Goal: Task Accomplishment & Management: Use online tool/utility

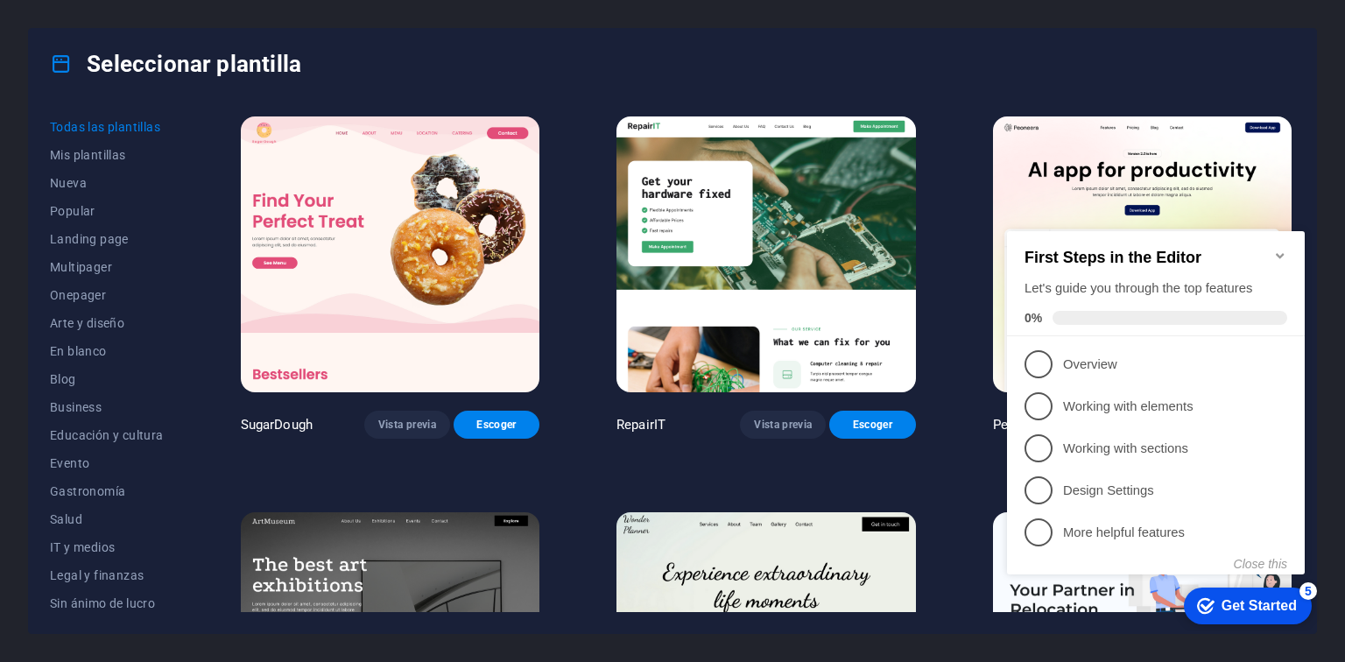
click at [1282, 252] on icon "Minimize checklist" at bounding box center [1281, 256] width 14 height 14
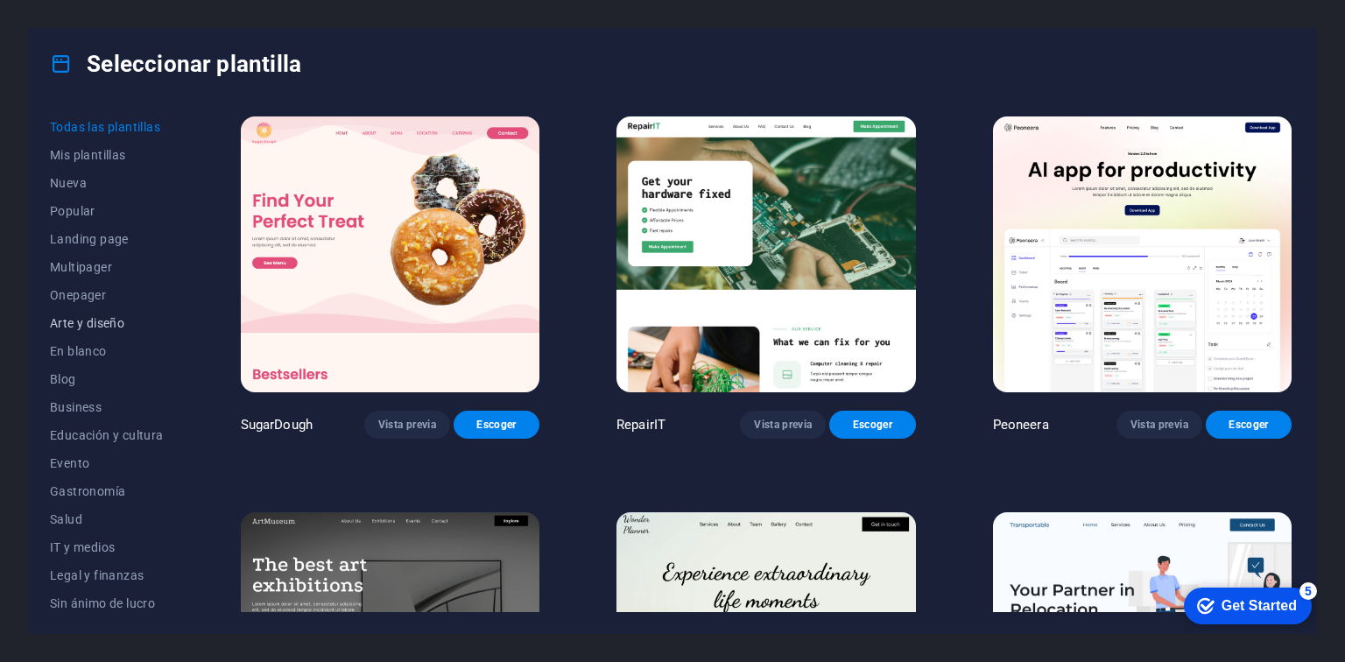
click at [91, 319] on span "Arte y diseño" at bounding box center [107, 323] width 114 height 14
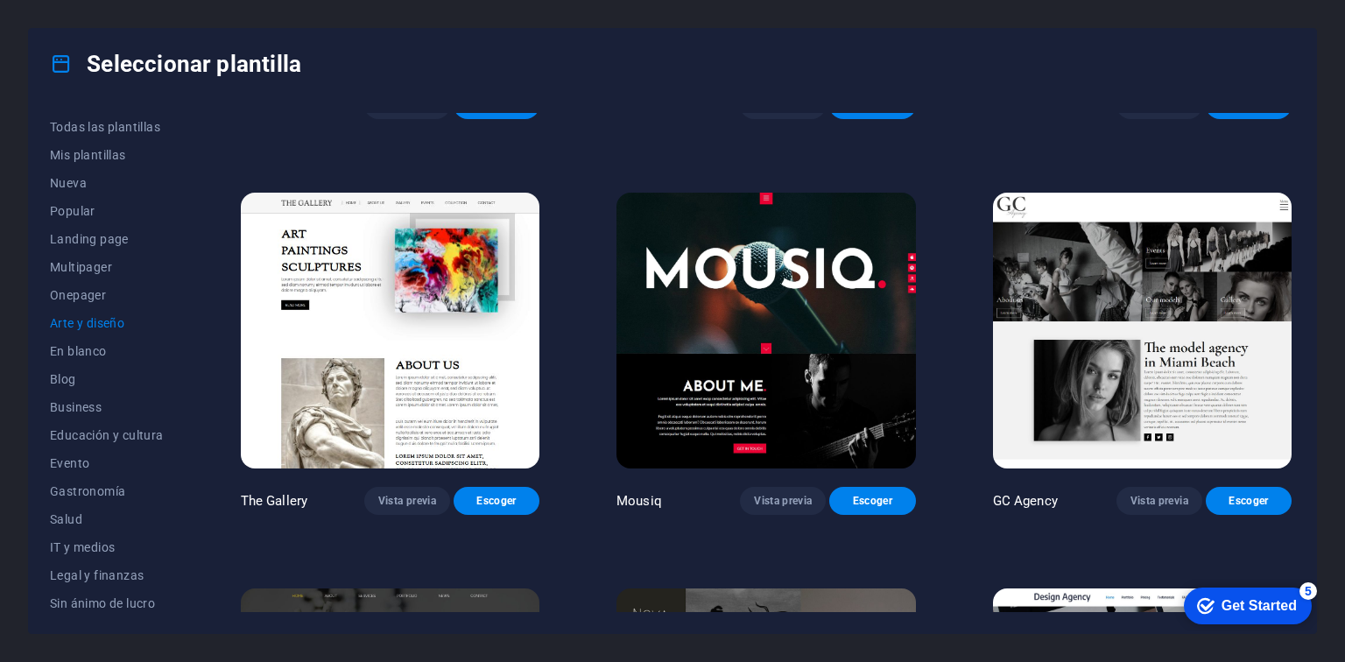
scroll to position [714, 0]
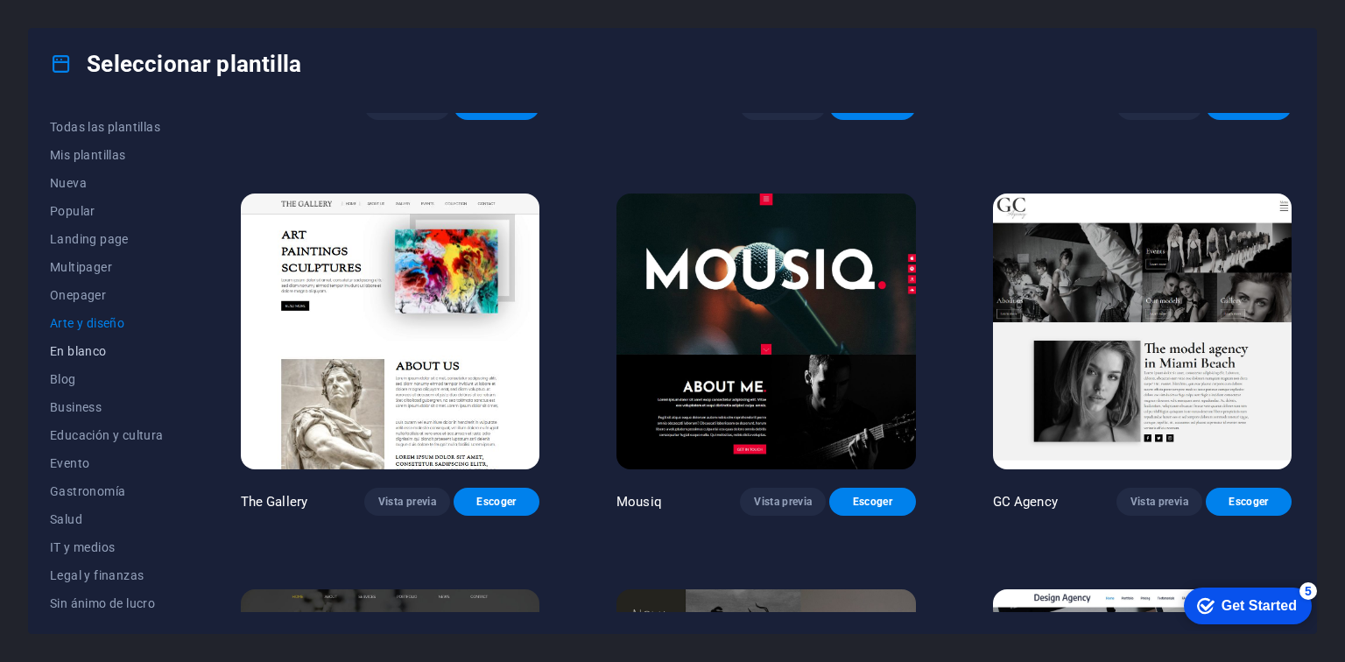
click at [72, 351] on span "En blanco" at bounding box center [107, 351] width 114 height 14
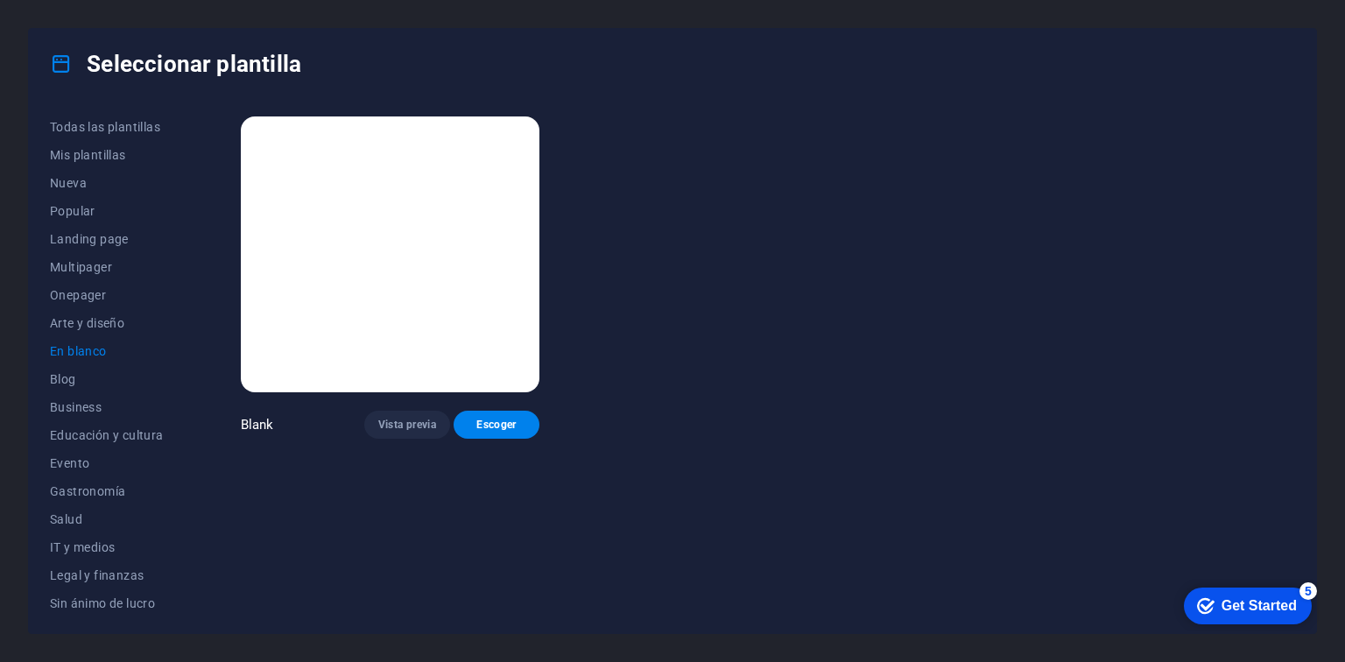
scroll to position [0, 0]
click at [60, 378] on span "Blog" at bounding box center [107, 379] width 114 height 14
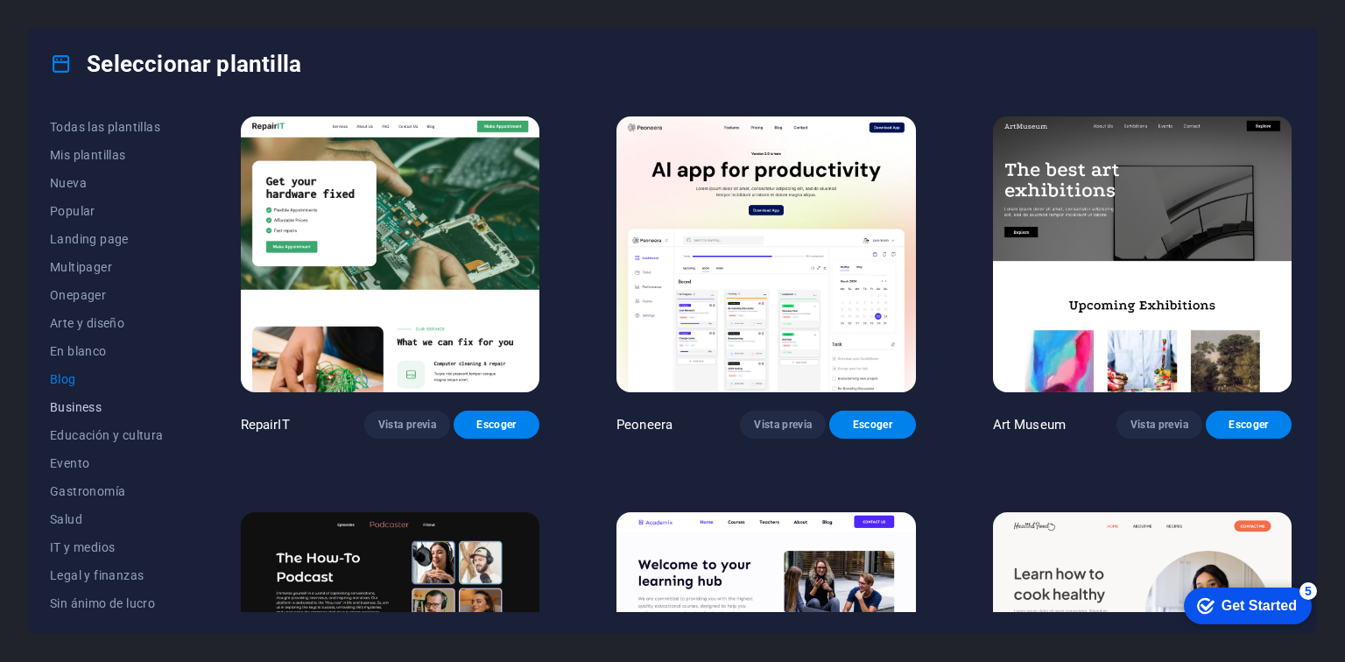
click at [75, 413] on span "Business" at bounding box center [107, 407] width 114 height 14
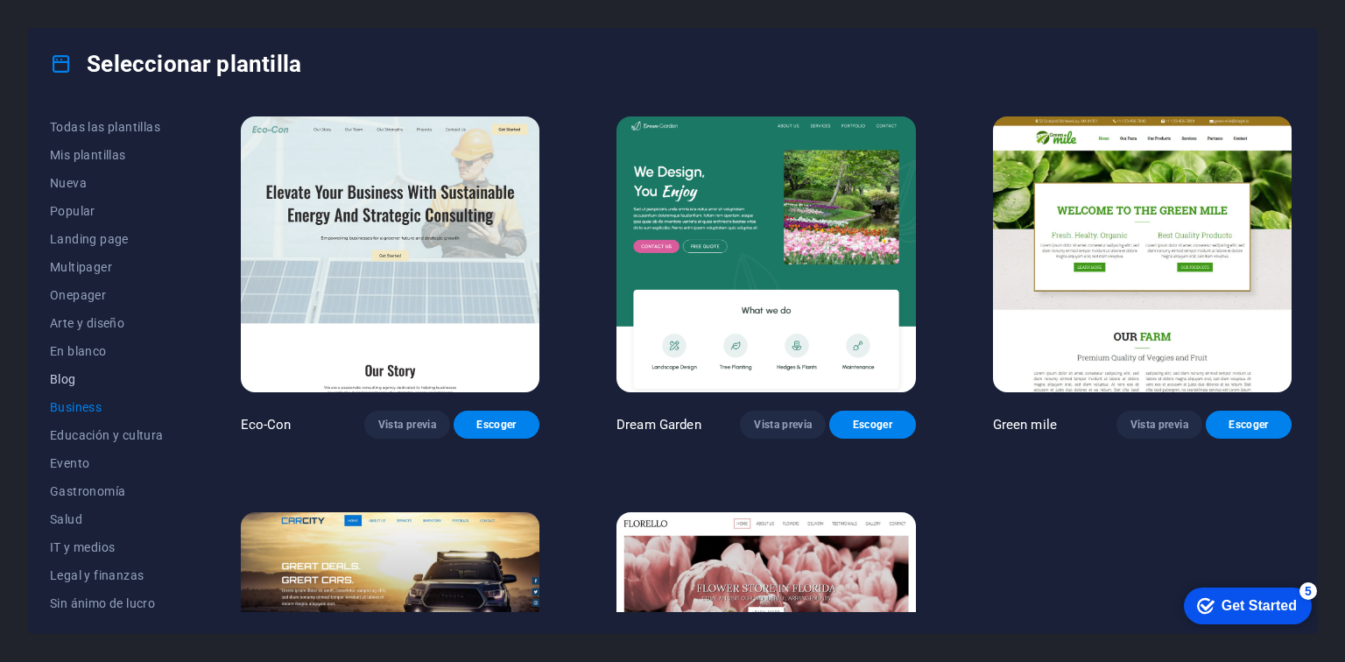
click at [66, 380] on span "Blog" at bounding box center [107, 379] width 114 height 14
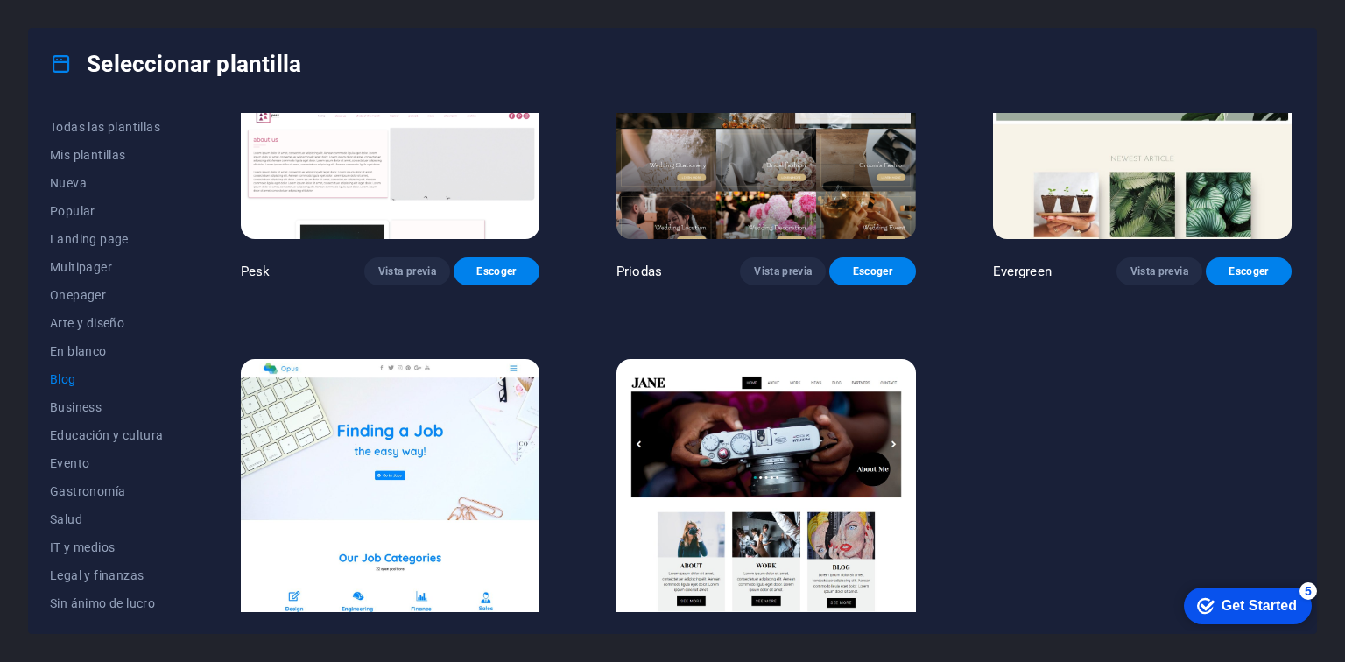
scroll to position [2584, 0]
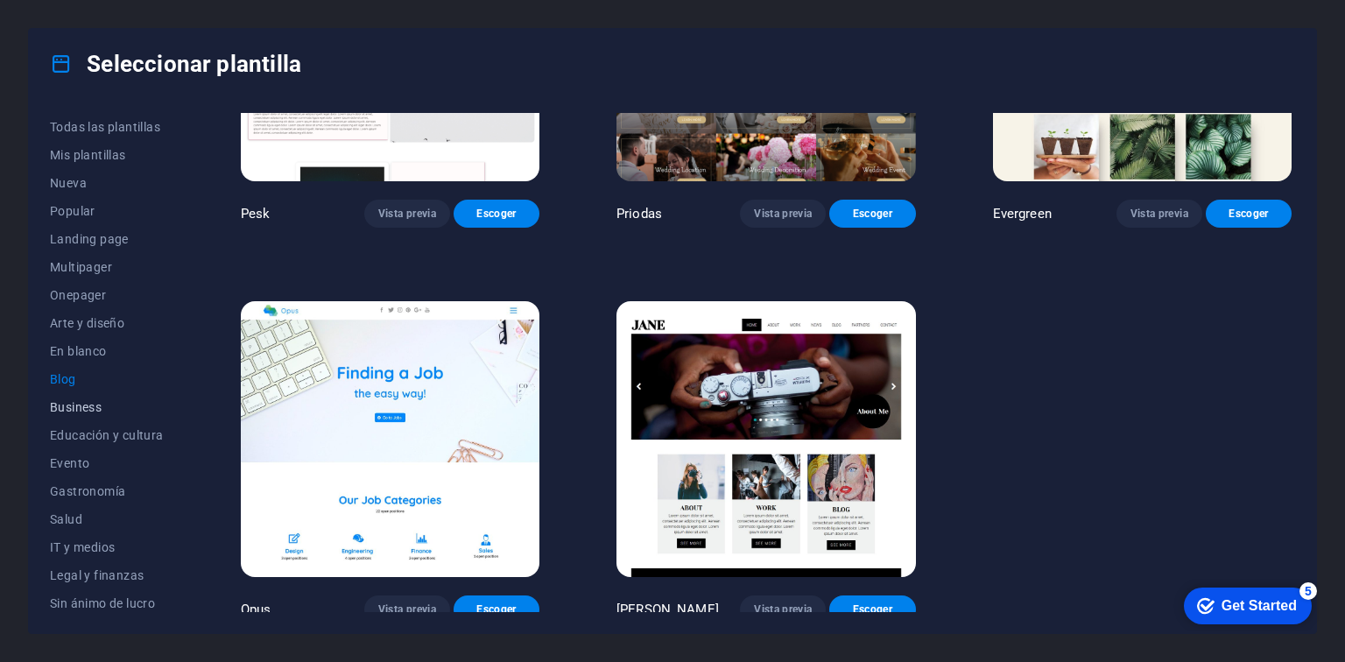
click at [85, 406] on span "Business" at bounding box center [107, 407] width 114 height 14
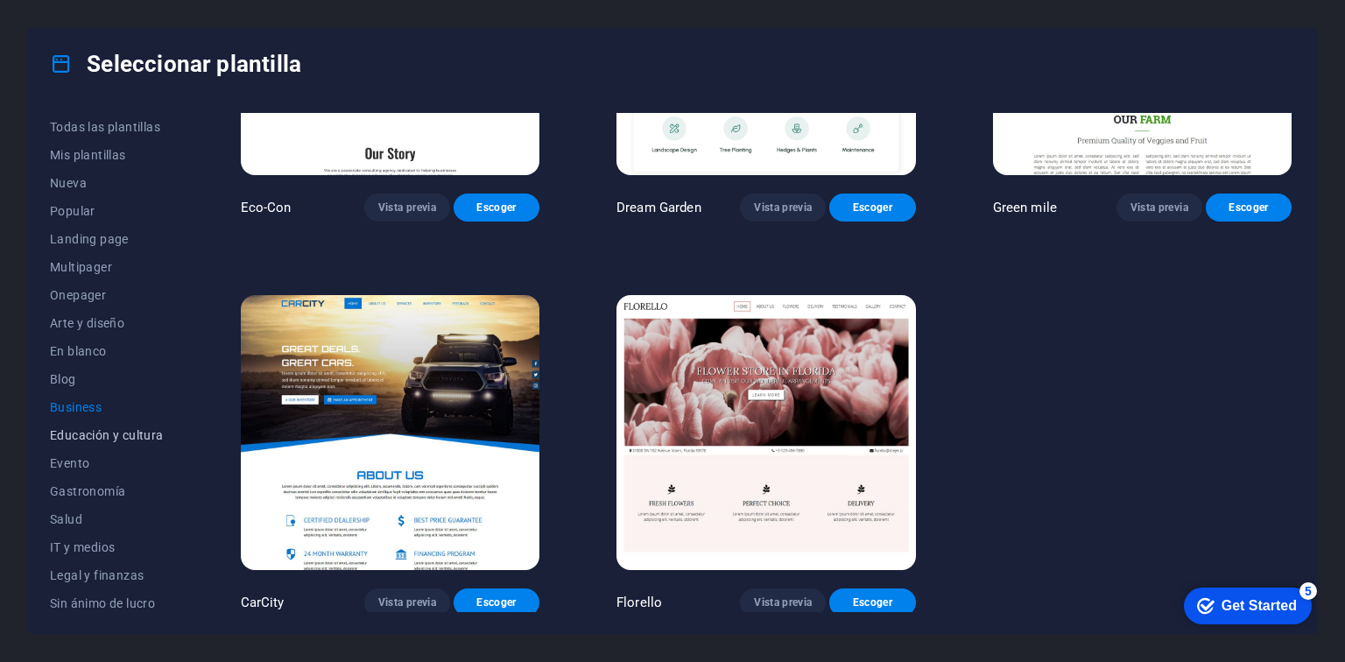
click at [78, 439] on span "Educación y cultura" at bounding box center [107, 435] width 114 height 14
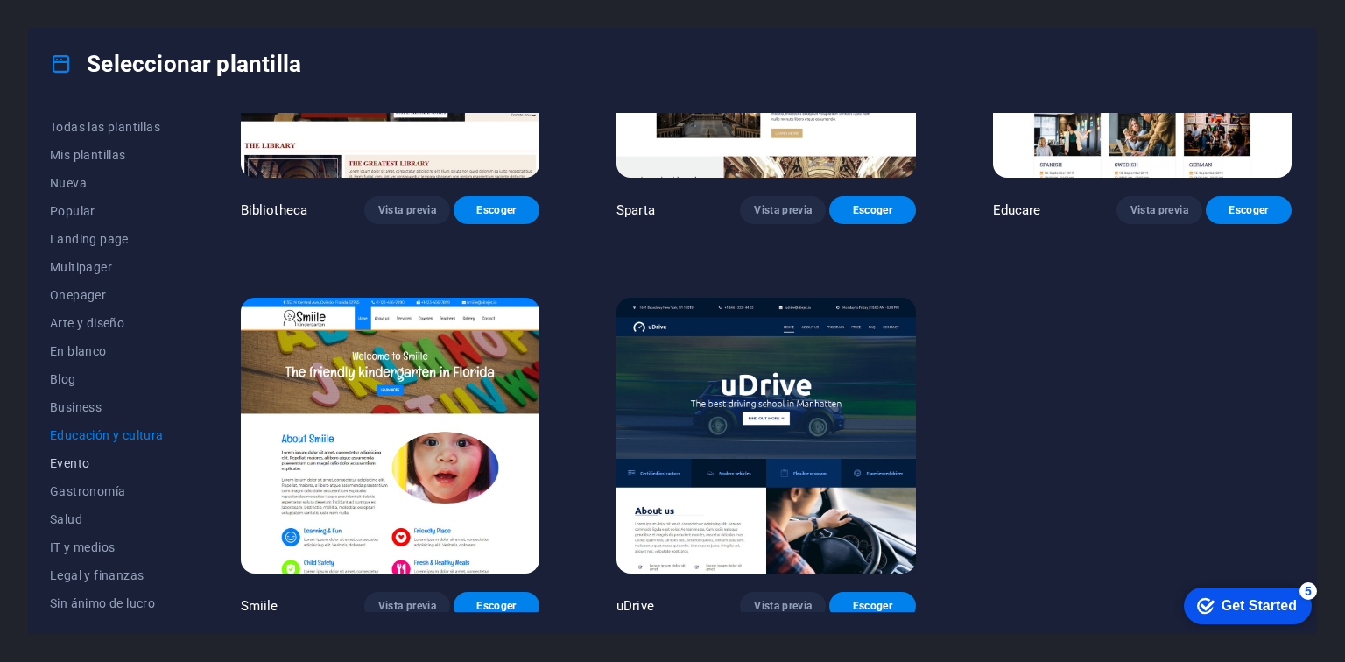
click at [73, 456] on span "Evento" at bounding box center [107, 463] width 114 height 14
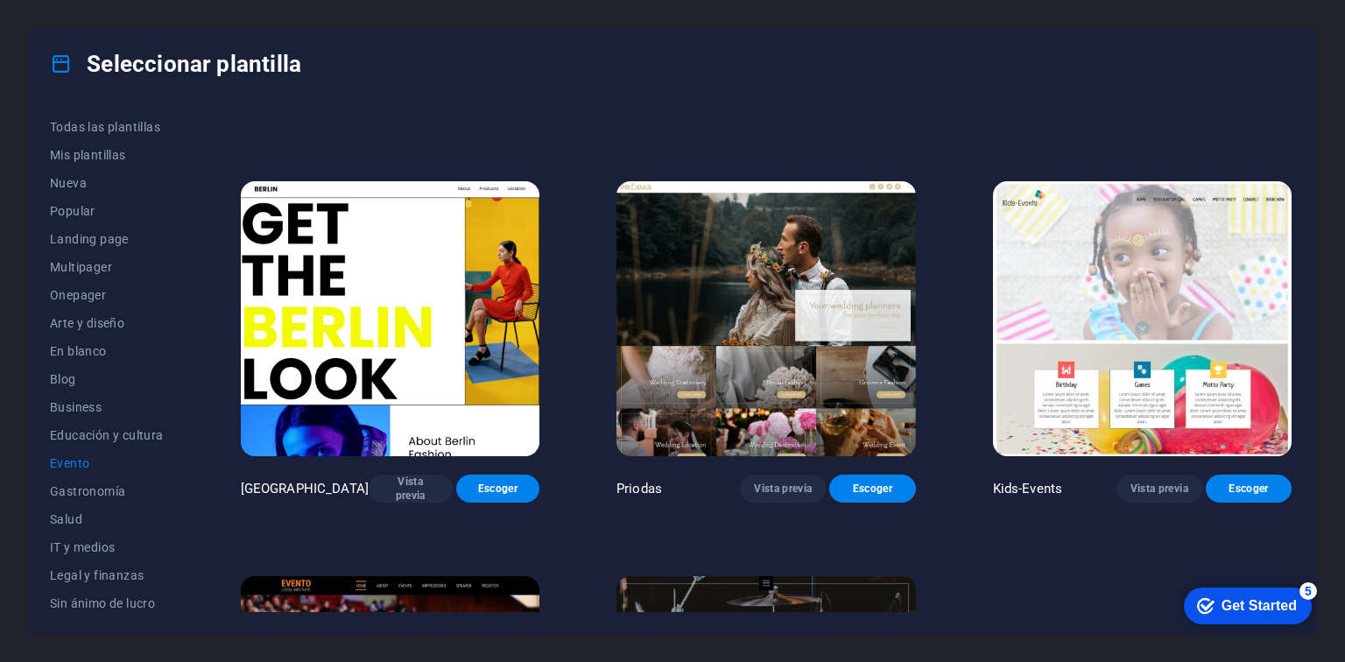
scroll to position [610, 0]
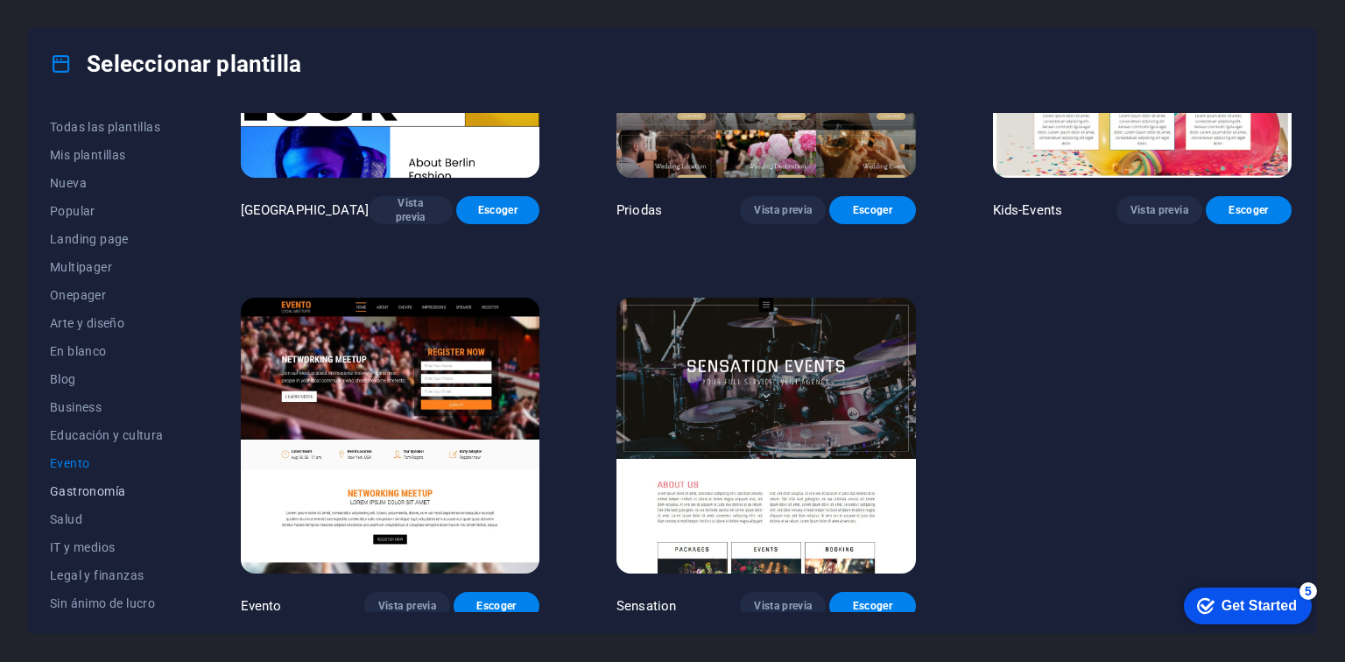
click at [81, 489] on span "Gastronomía" at bounding box center [107, 491] width 114 height 14
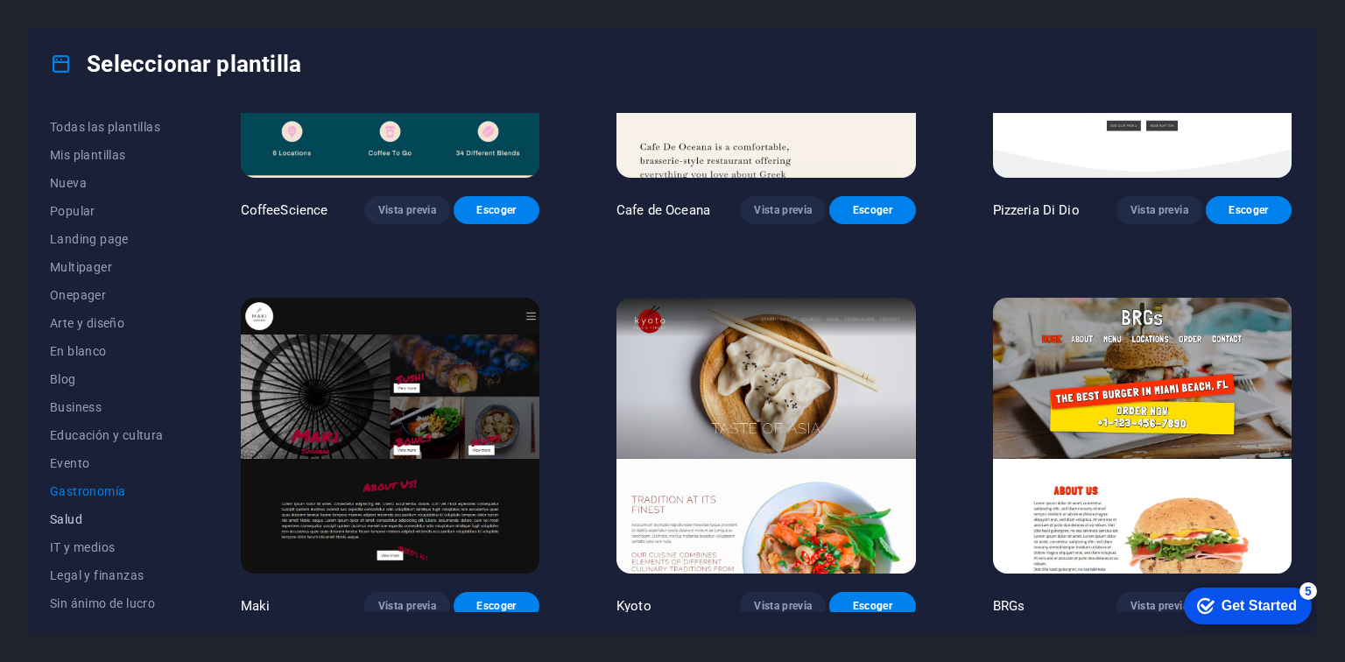
click at [60, 519] on span "Salud" at bounding box center [107, 519] width 114 height 14
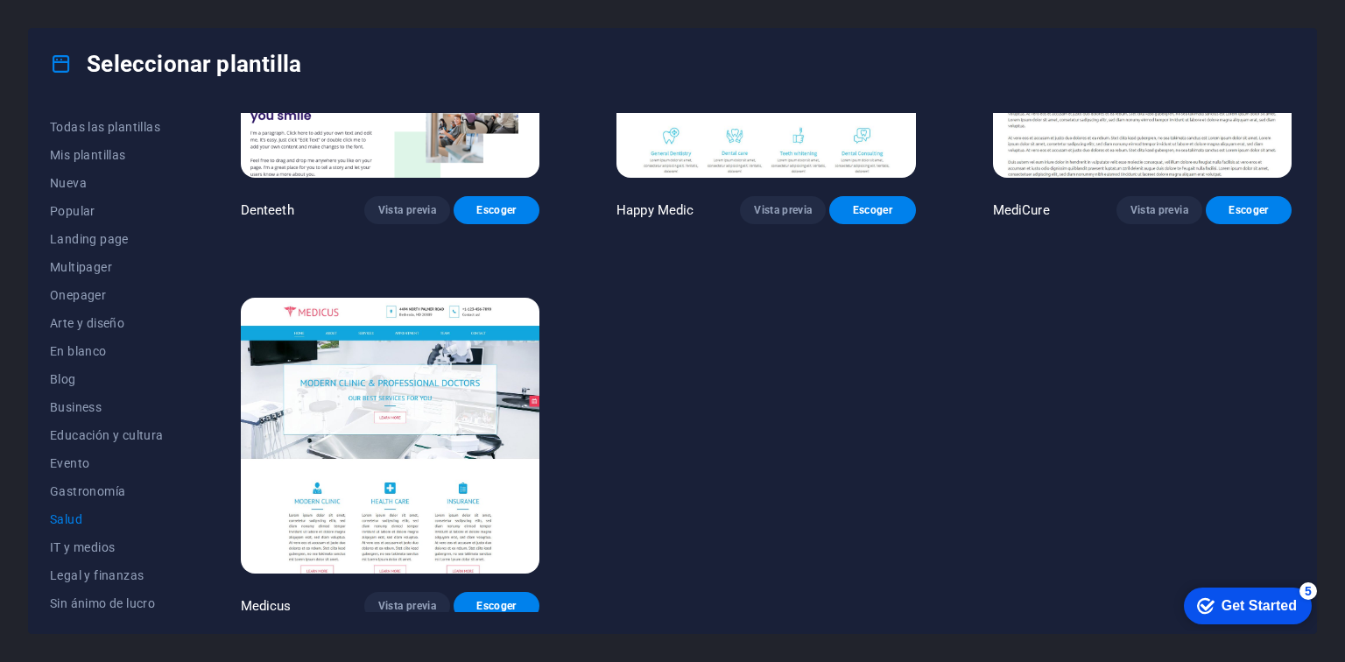
scroll to position [0, 0]
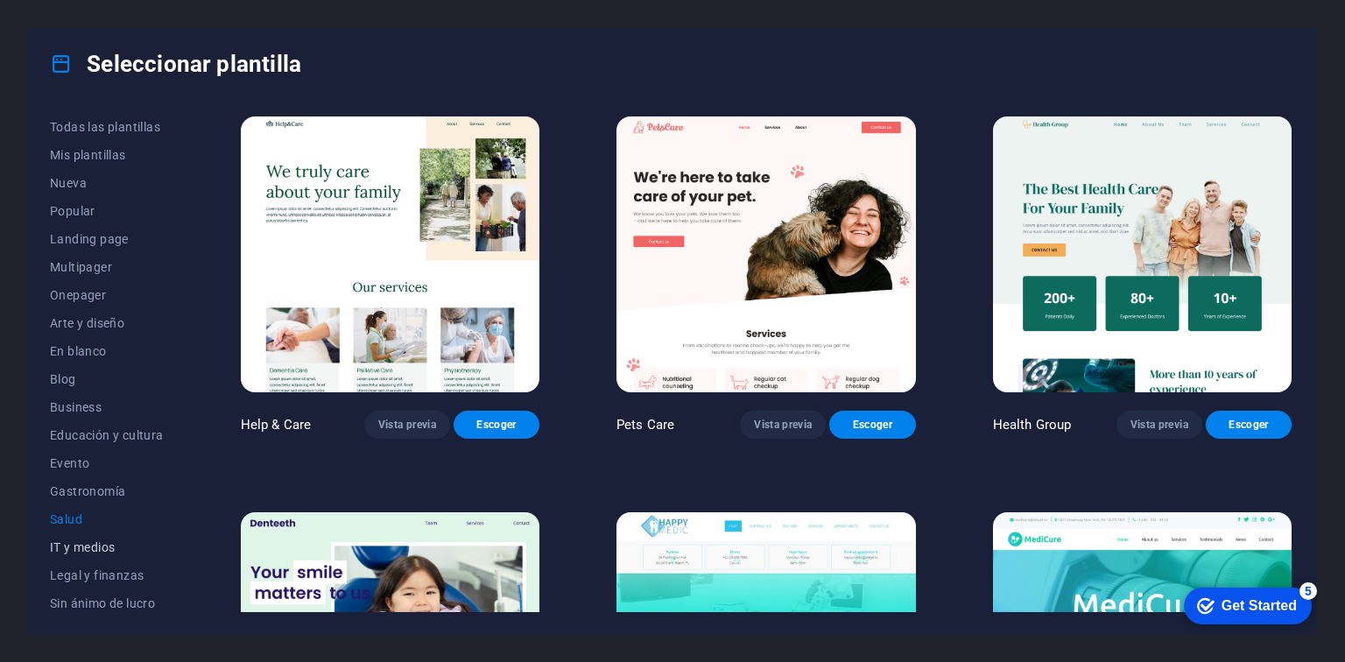
click at [65, 537] on button "IT y medios" at bounding box center [107, 547] width 114 height 28
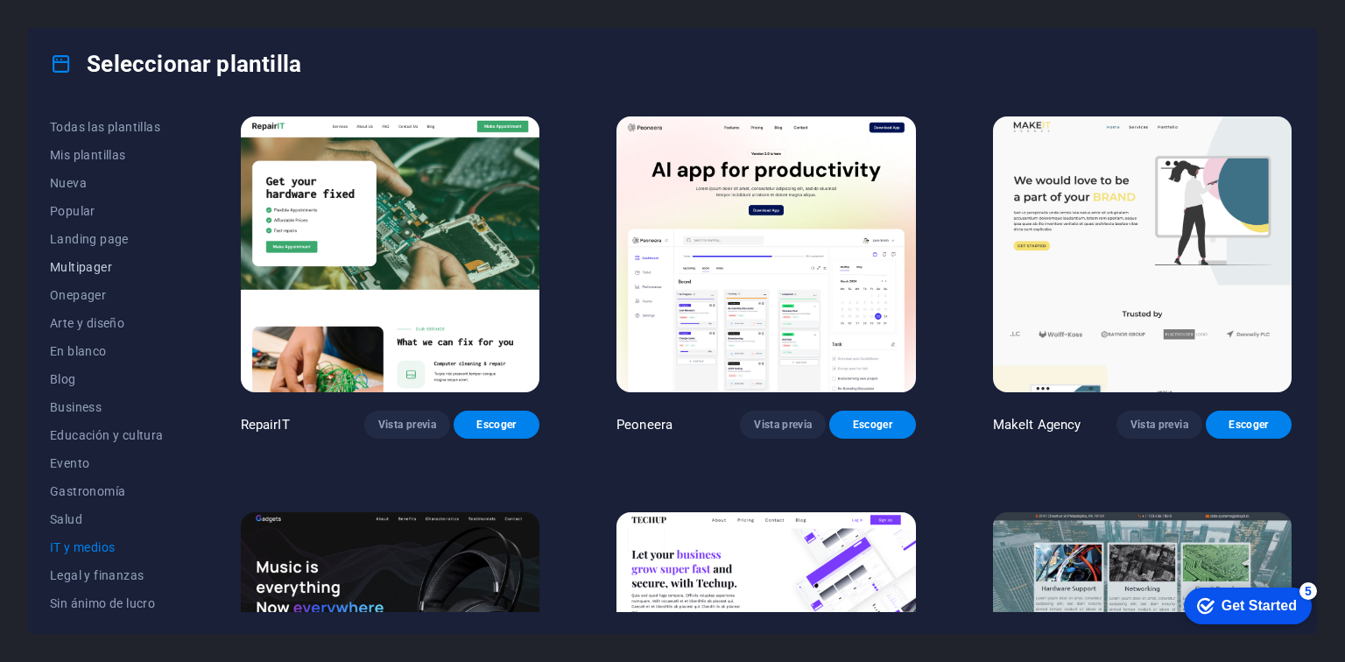
click at [70, 261] on span "Multipager" at bounding box center [107, 267] width 114 height 14
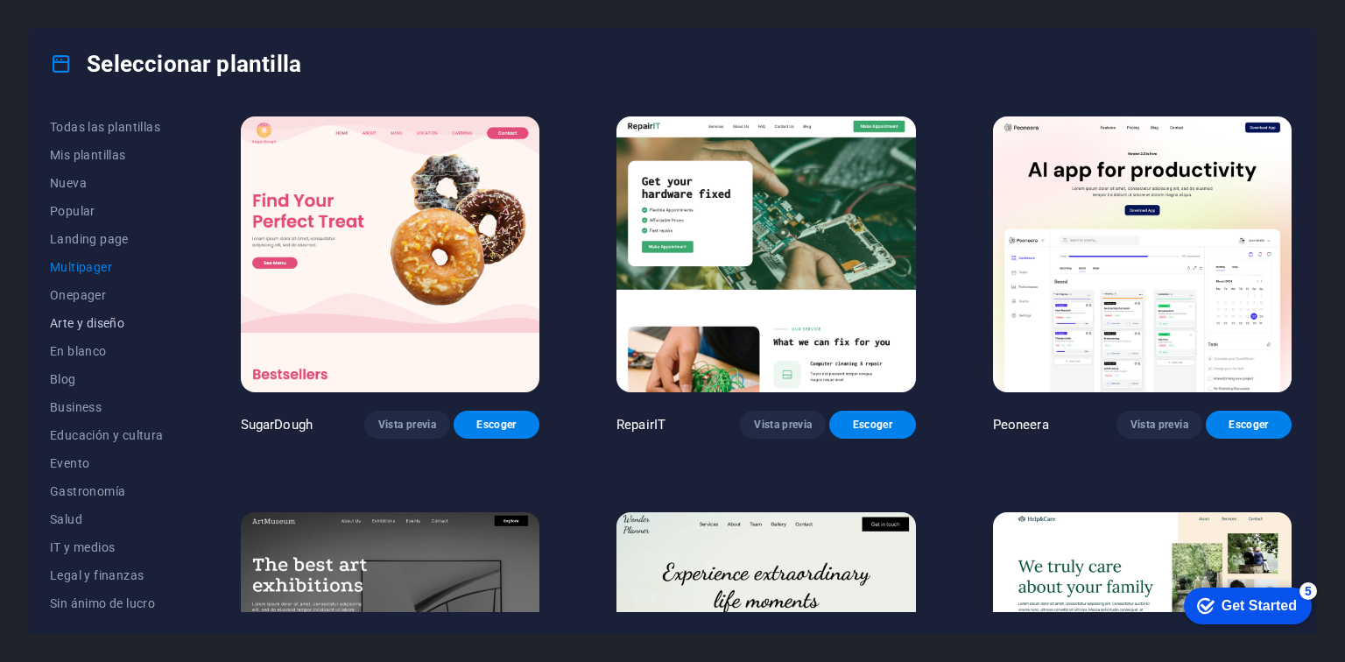
click at [74, 326] on span "Arte y diseño" at bounding box center [107, 323] width 114 height 14
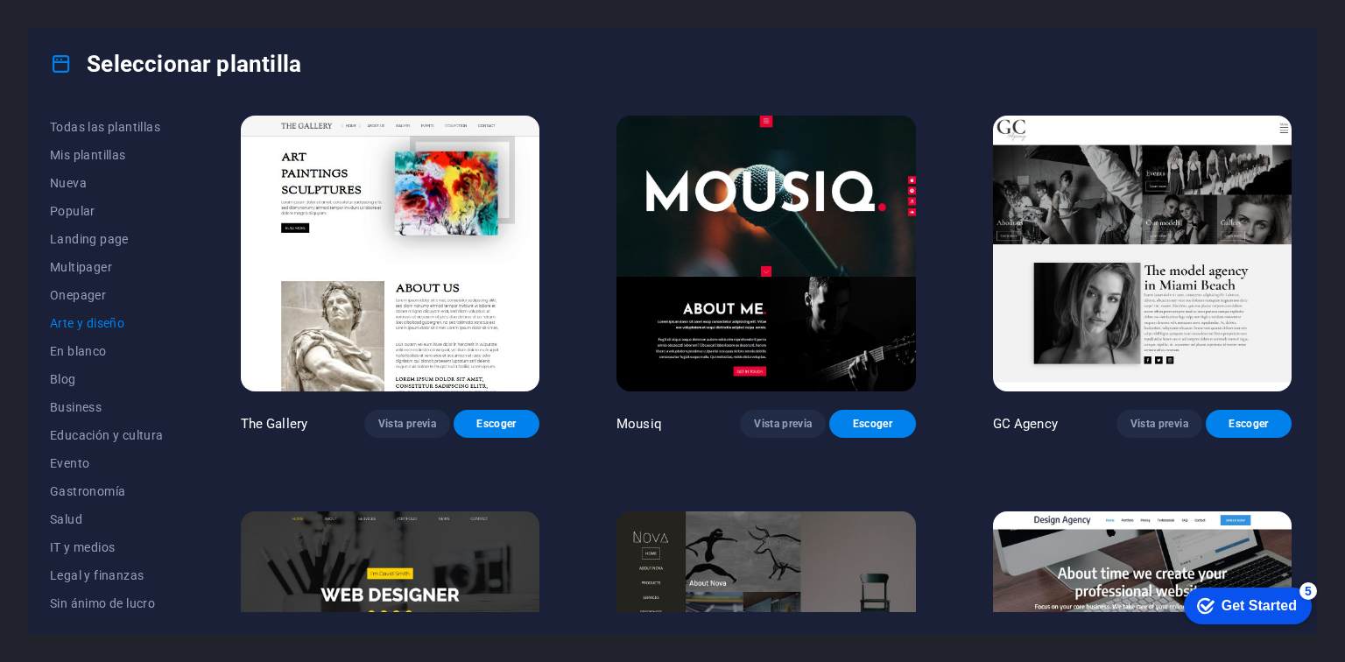
scroll to position [793, 0]
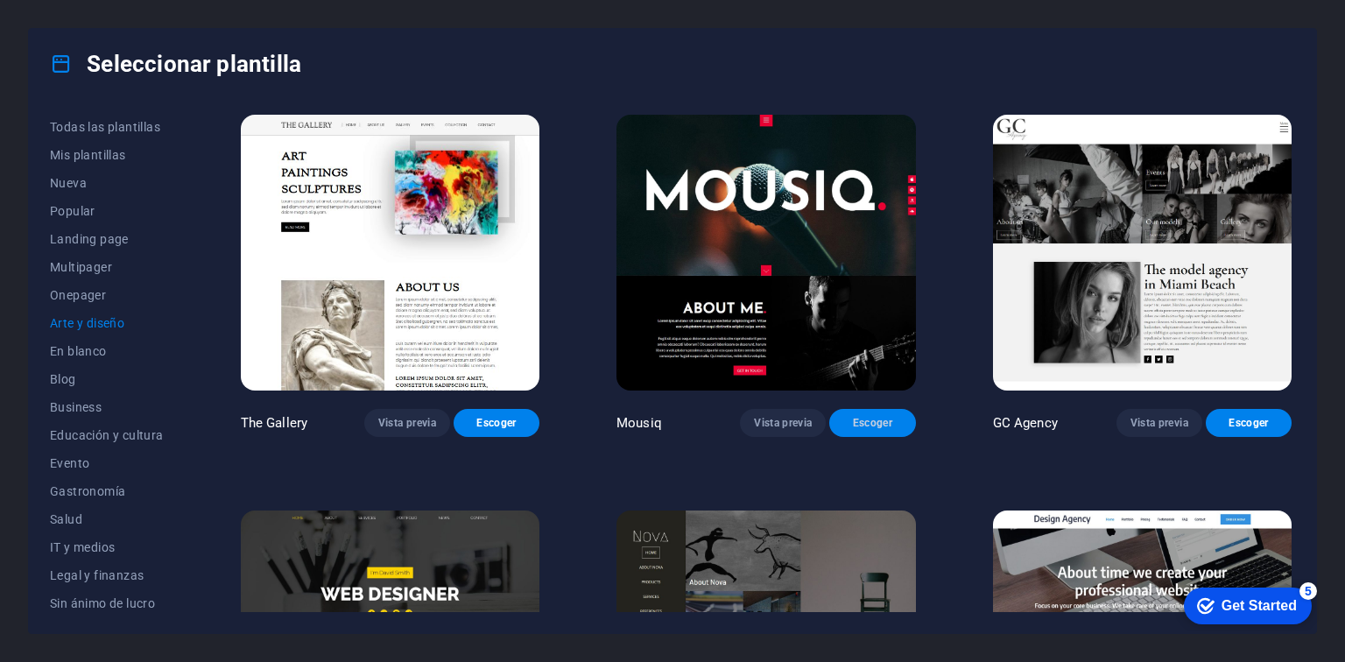
click at [859, 417] on span "Escoger" at bounding box center [873, 423] width 58 height 14
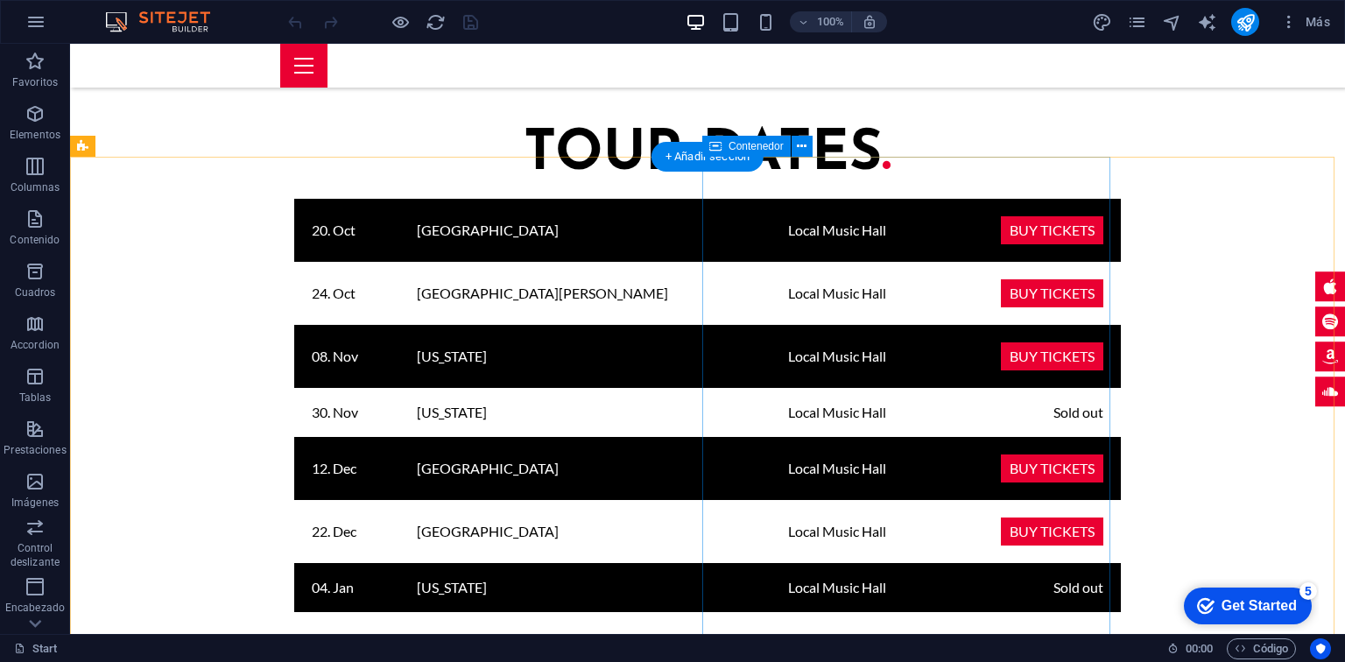
scroll to position [2214, 0]
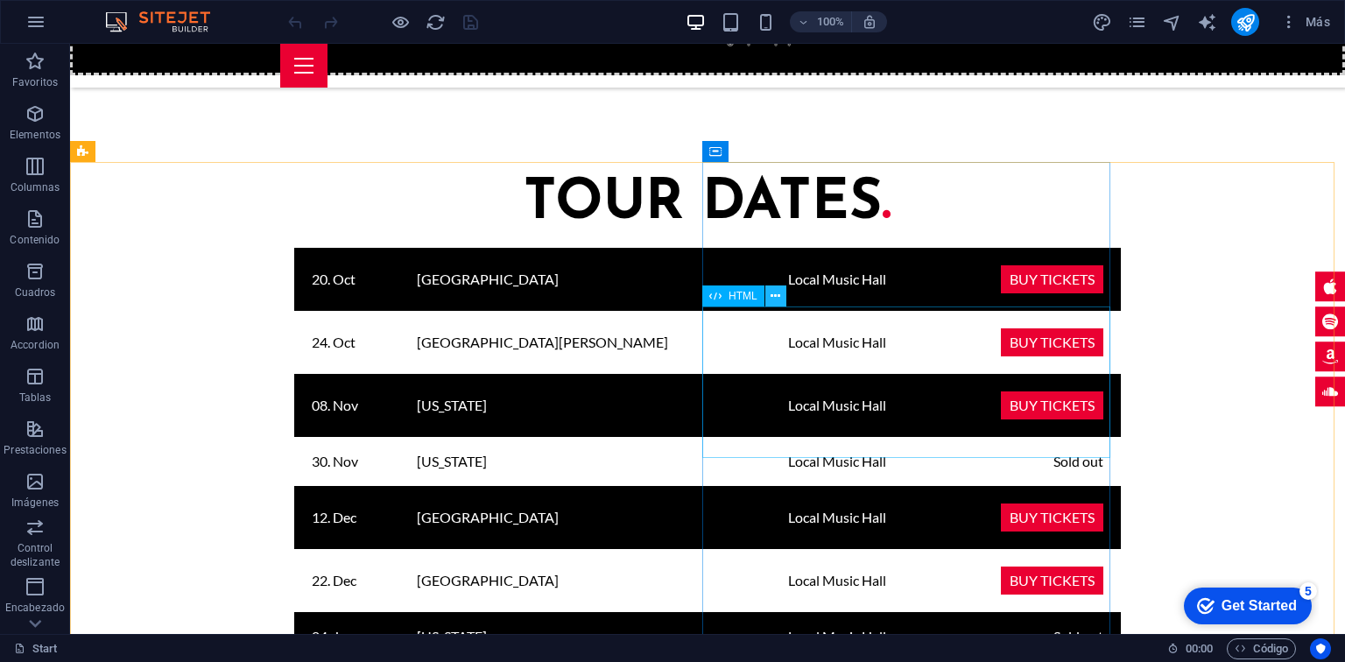
click at [777, 296] on icon at bounding box center [776, 296] width 10 height 18
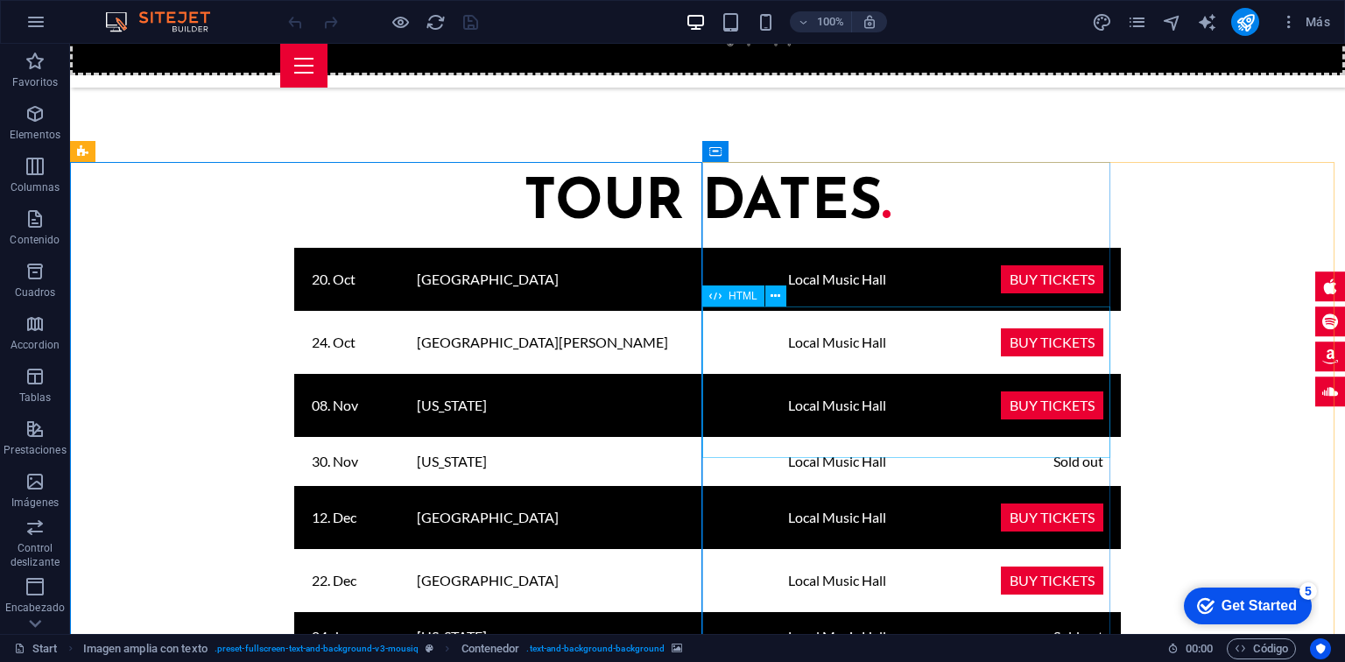
click at [743, 298] on span "HTML" at bounding box center [743, 296] width 29 height 11
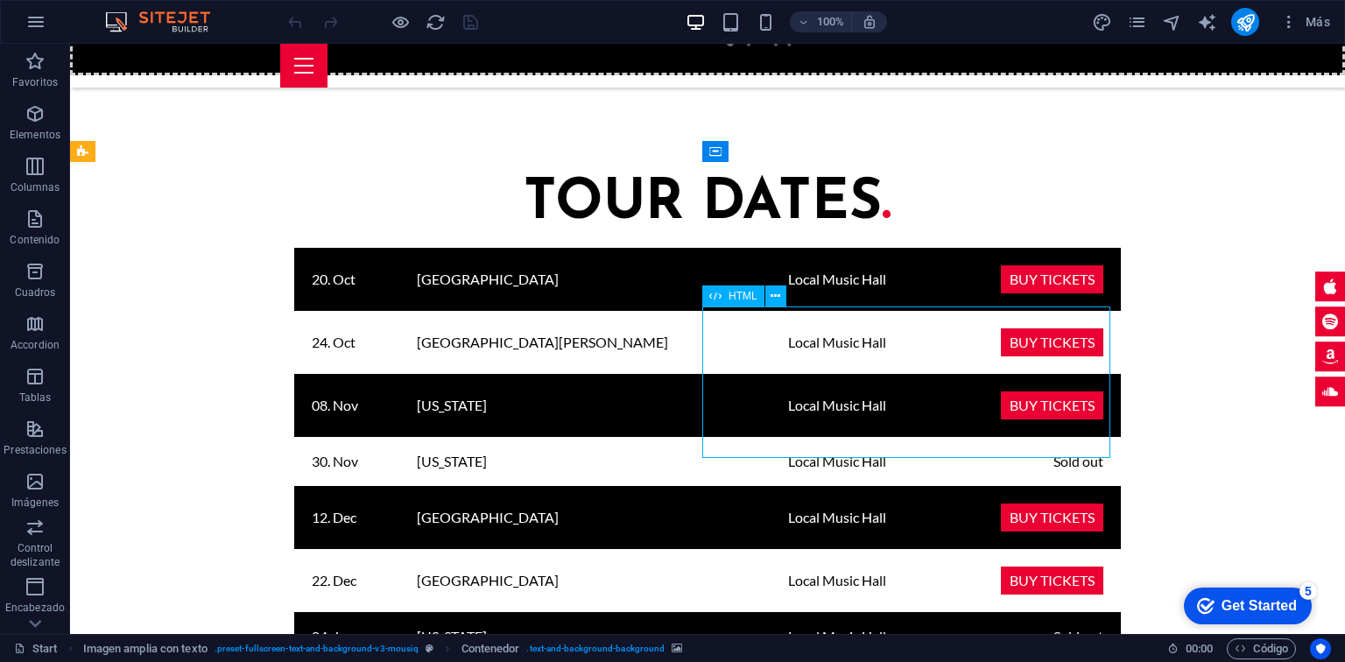
click at [743, 298] on span "HTML" at bounding box center [743, 296] width 29 height 11
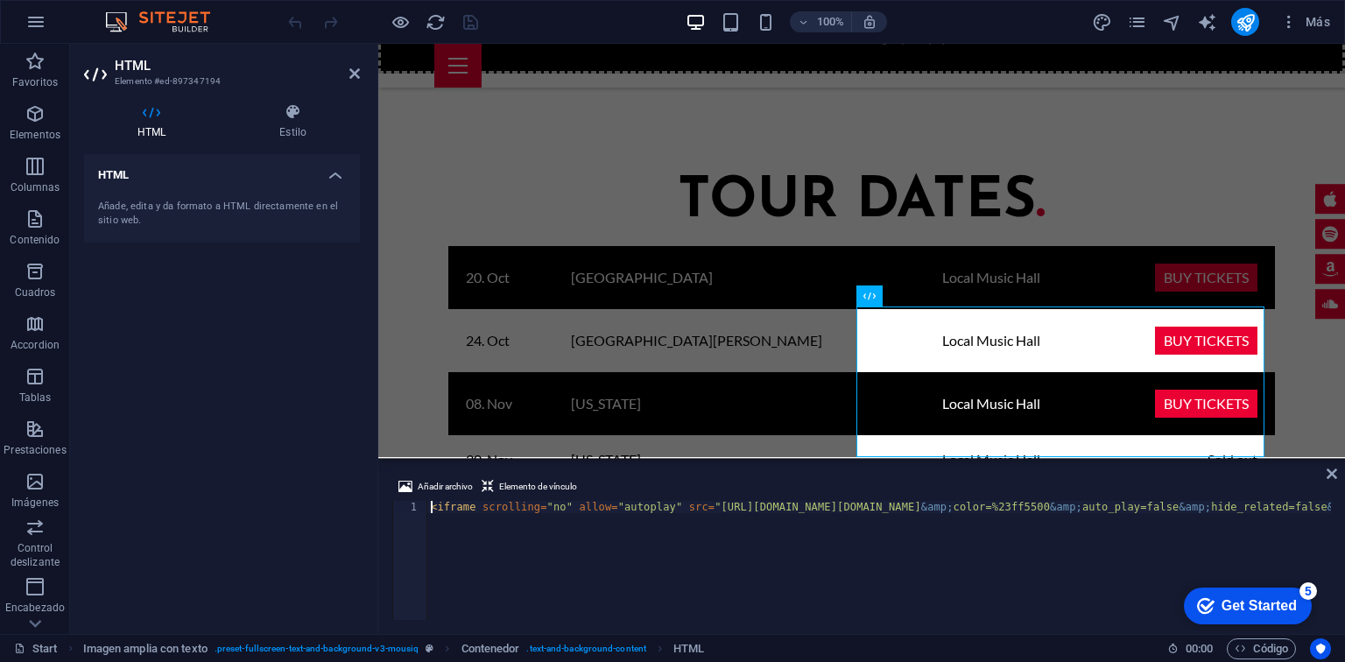
scroll to position [0, 986]
click at [542, 506] on div "< iframe scrolling = "no" allow = "autoplay" src = "[URL][DOMAIN_NAME][DOMAIN_N…" at bounding box center [385, 571] width 1891 height 140
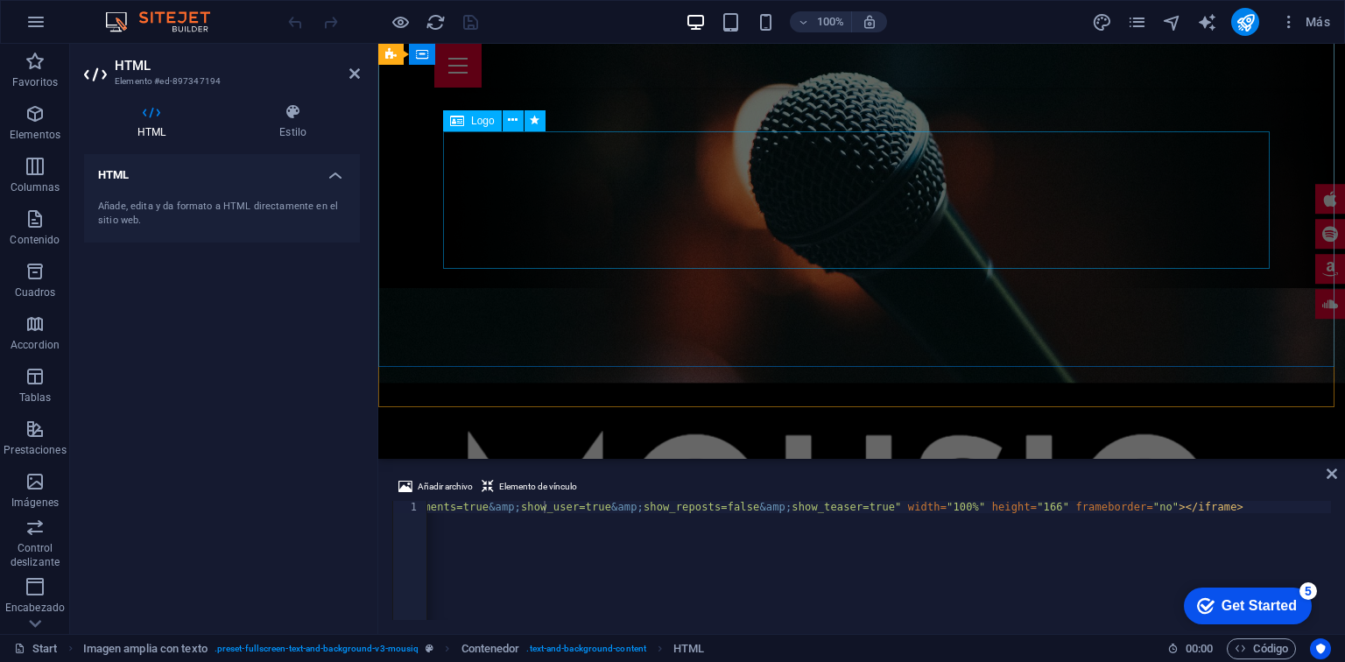
scroll to position [0, 0]
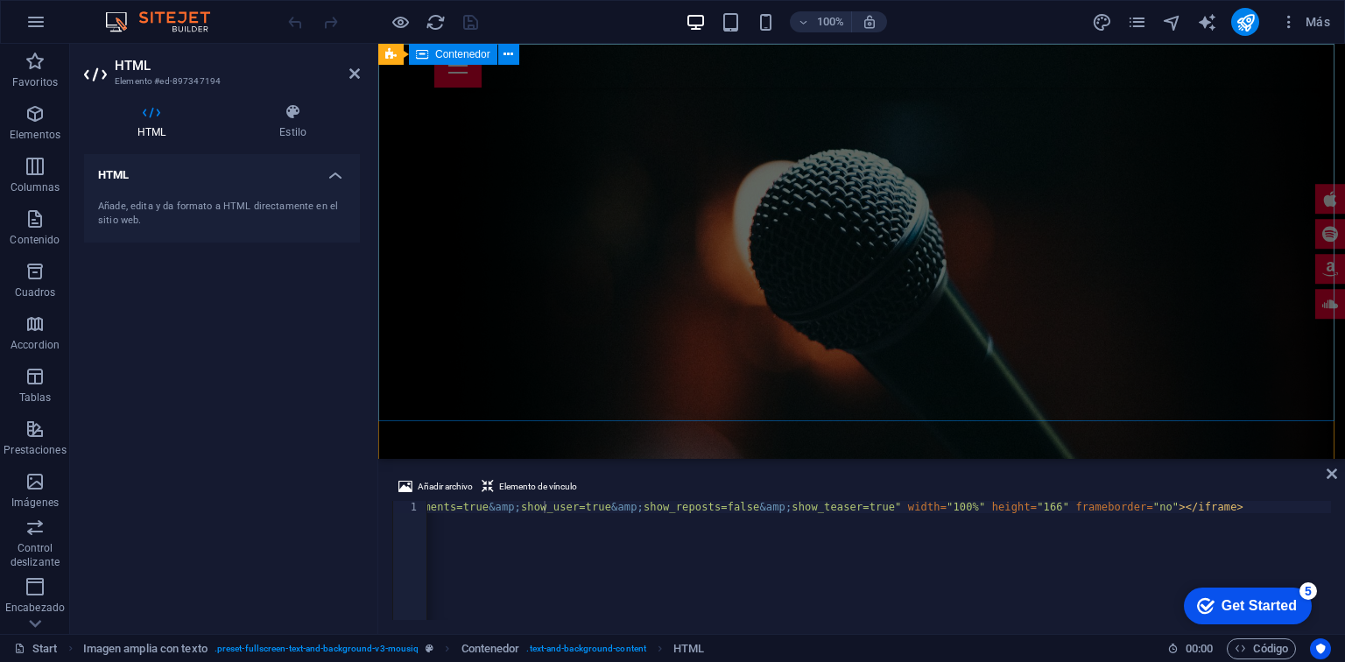
click at [715, 460] on div at bounding box center [861, 649] width 967 height 378
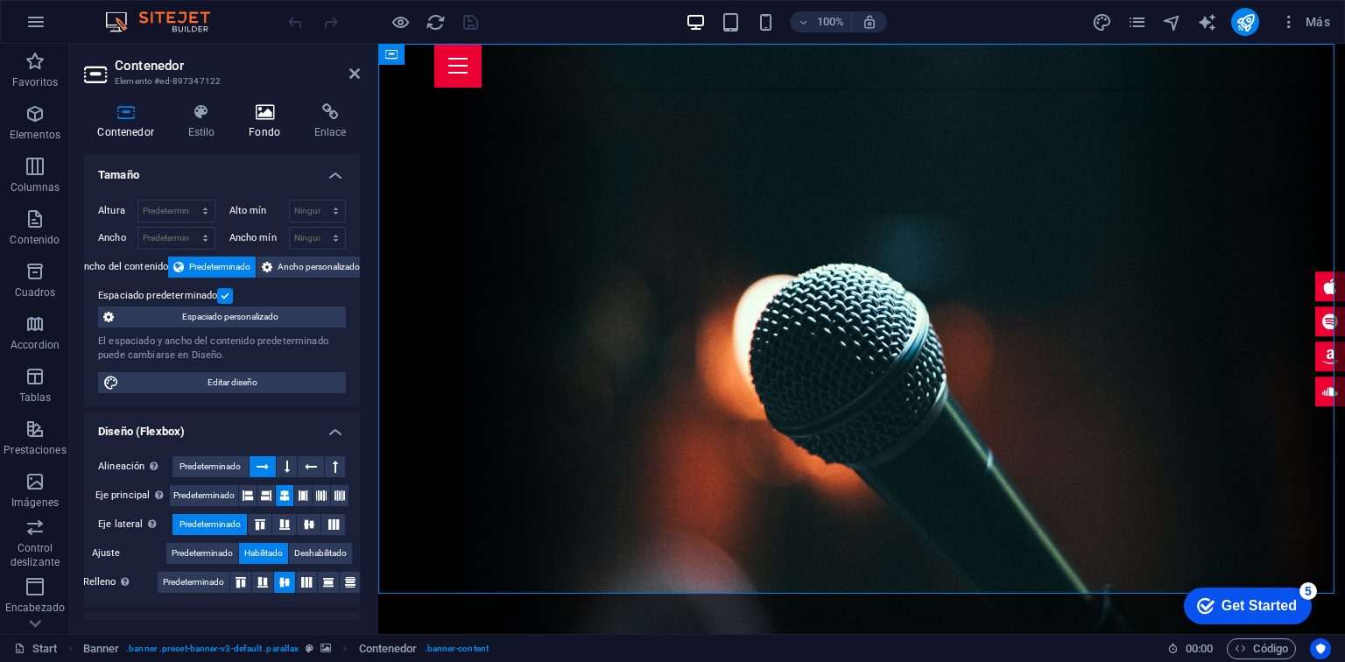
click at [244, 138] on h4 "Fondo" at bounding box center [269, 121] width 66 height 37
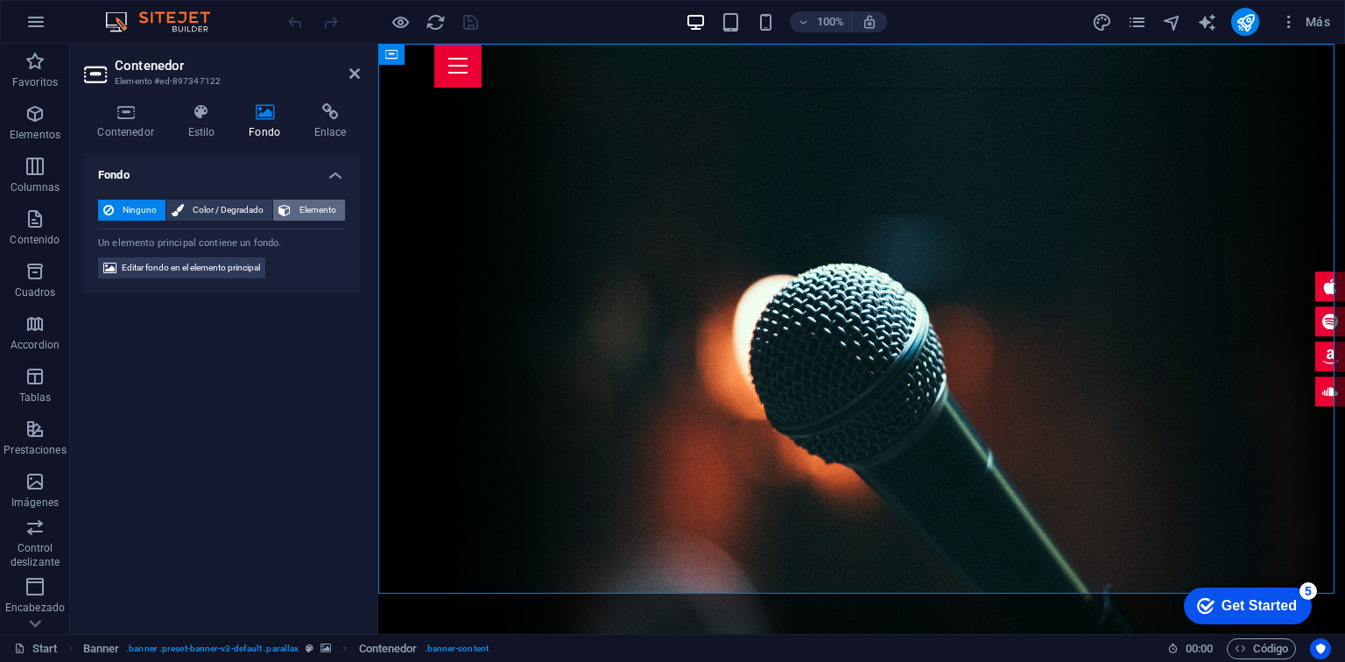
click at [294, 209] on button "Elemento" at bounding box center [309, 210] width 72 height 21
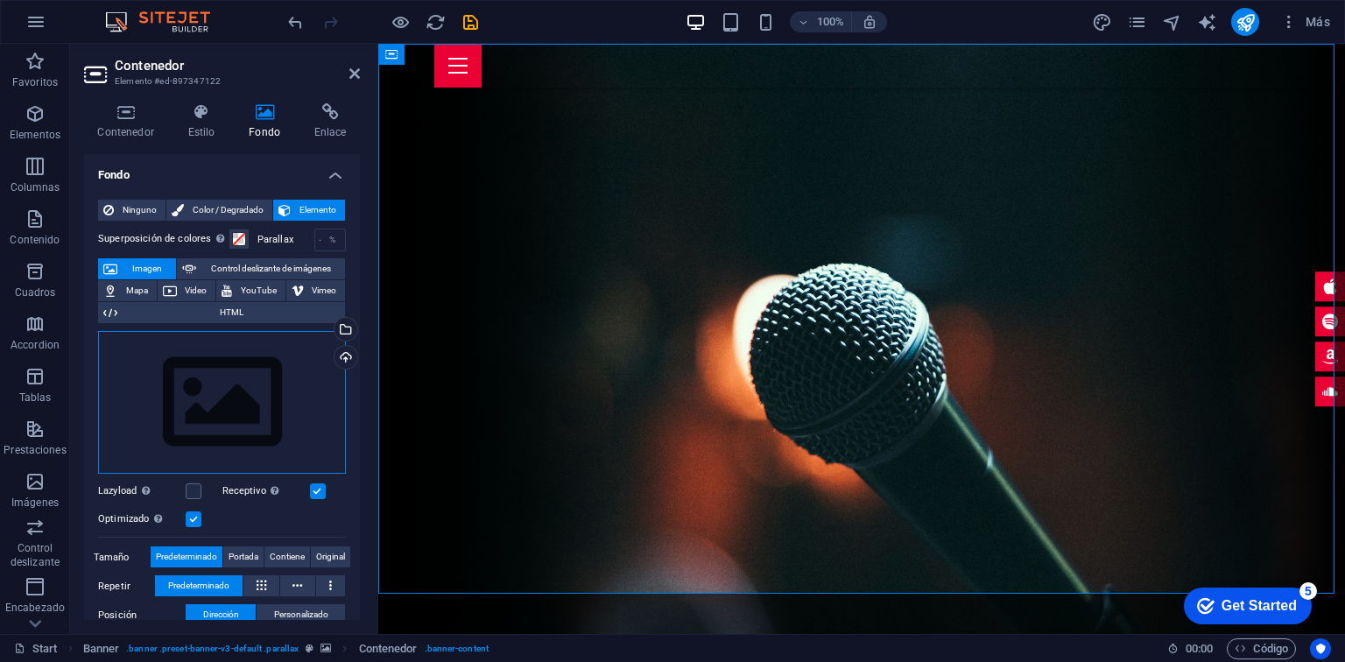
click at [235, 371] on div "Arrastra archivos aquí, haz clic para escoger archivos o selecciona archivos de…" at bounding box center [222, 403] width 248 height 144
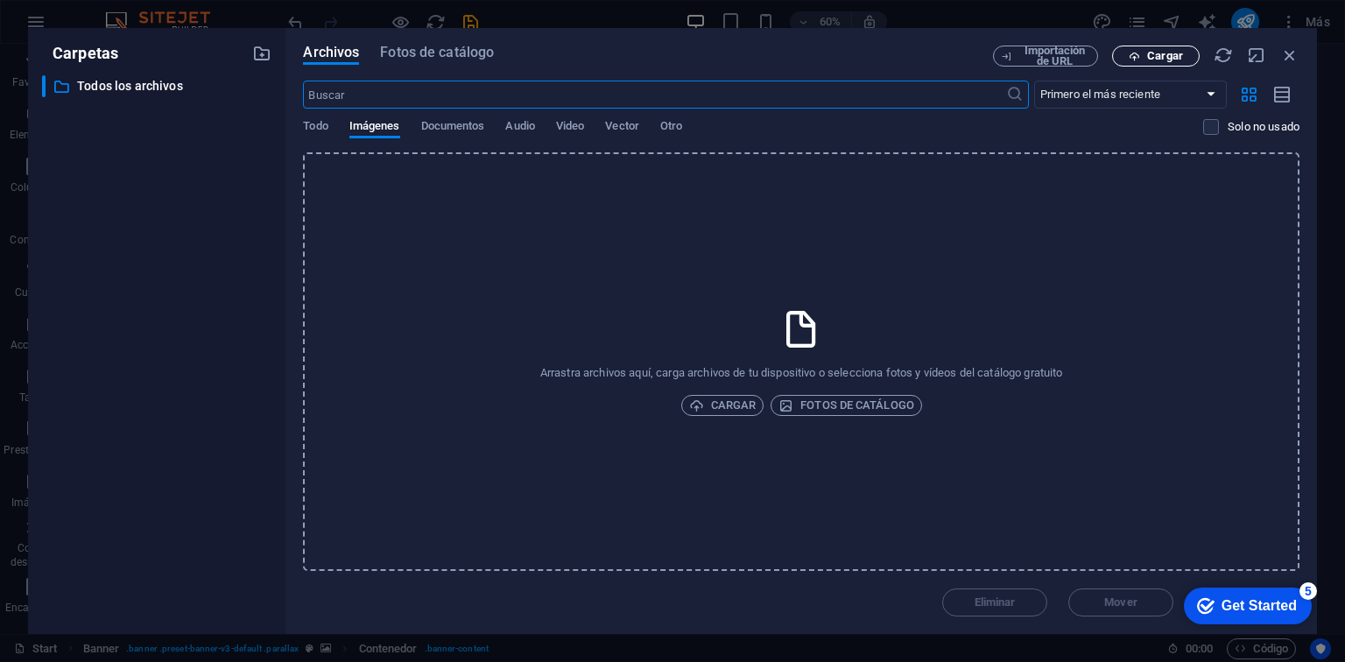
click at [1129, 56] on icon "button" at bounding box center [1134, 56] width 11 height 11
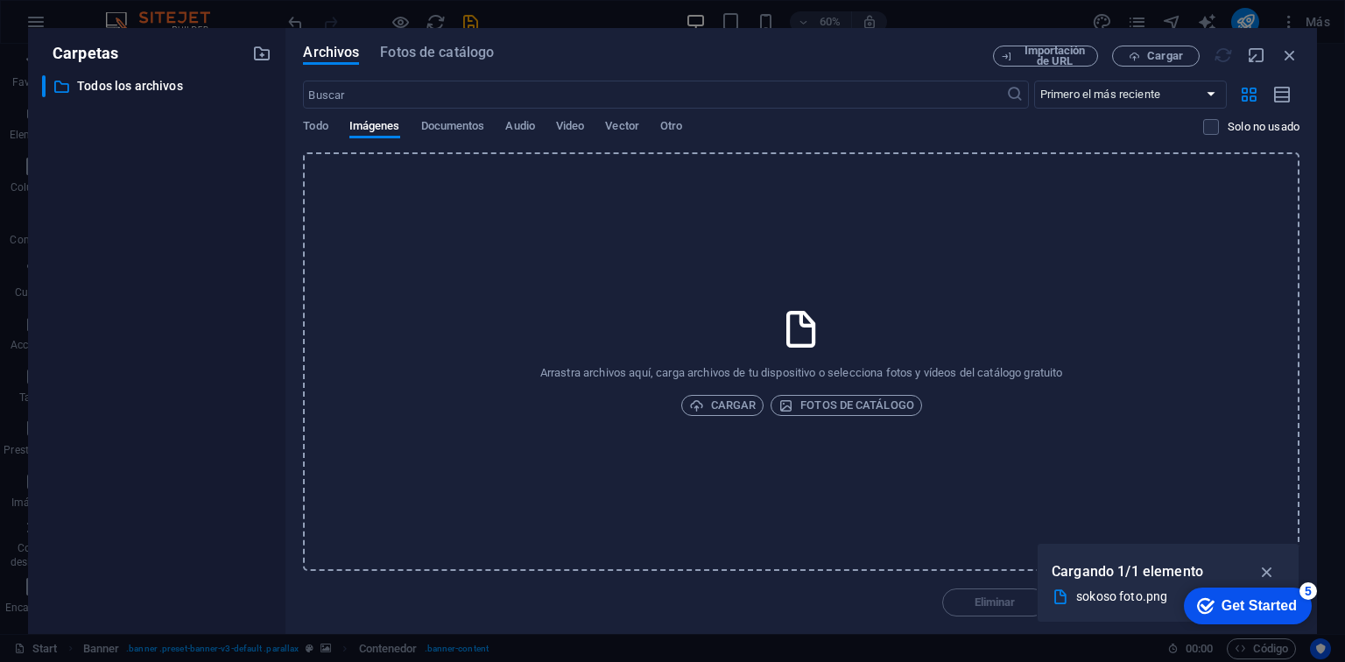
drag, startPoint x: 1647, startPoint y: 615, endPoint x: 1214, endPoint y: 428, distance: 471.2
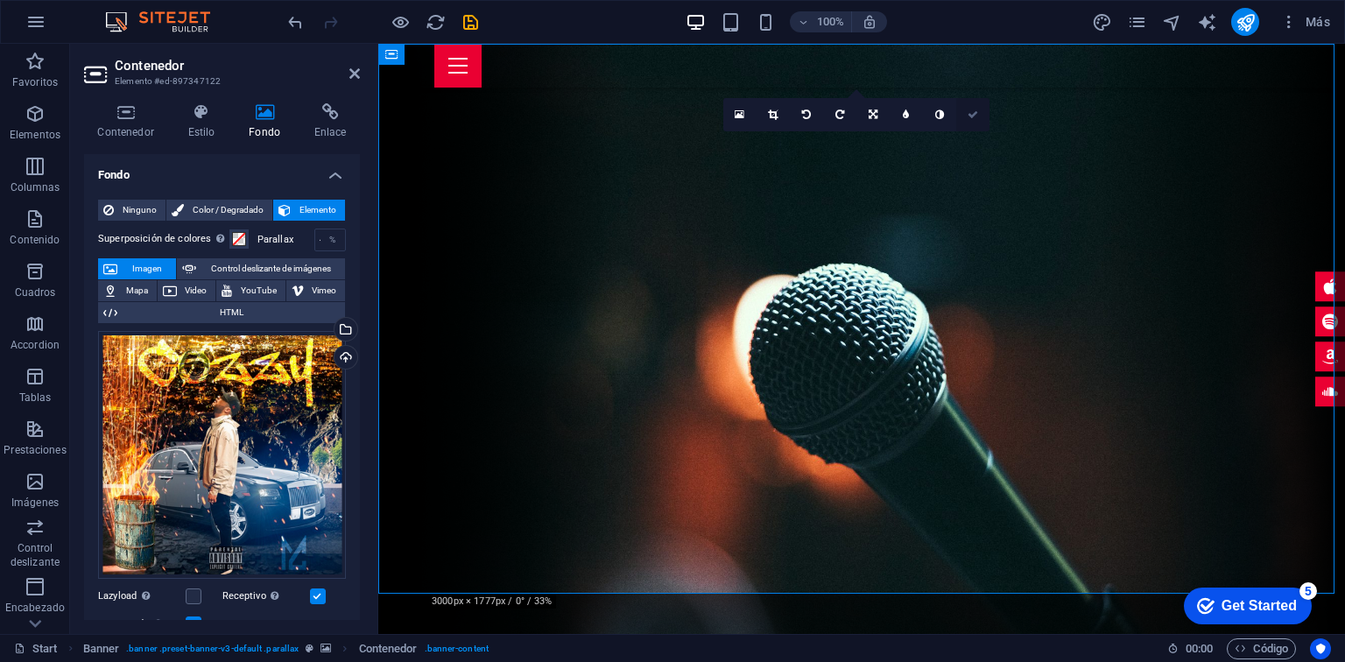
click at [971, 124] on link at bounding box center [973, 114] width 33 height 33
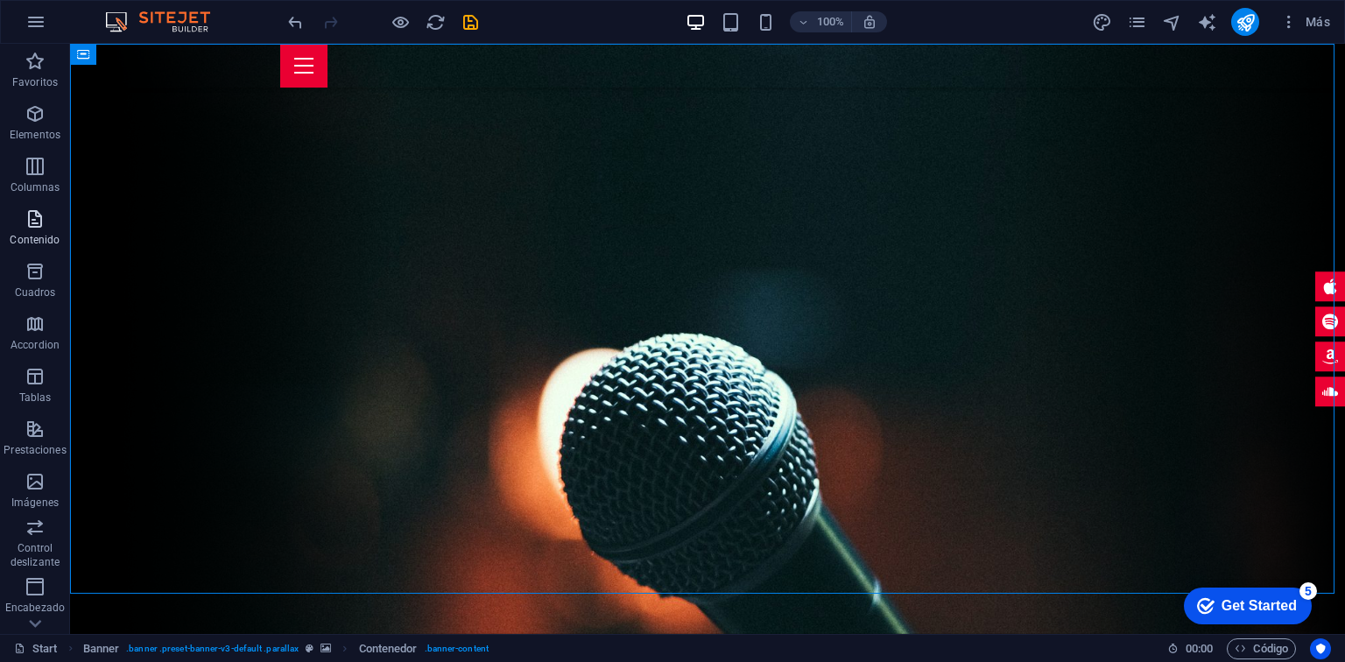
click at [37, 238] on p "Contenido" at bounding box center [35, 240] width 50 height 14
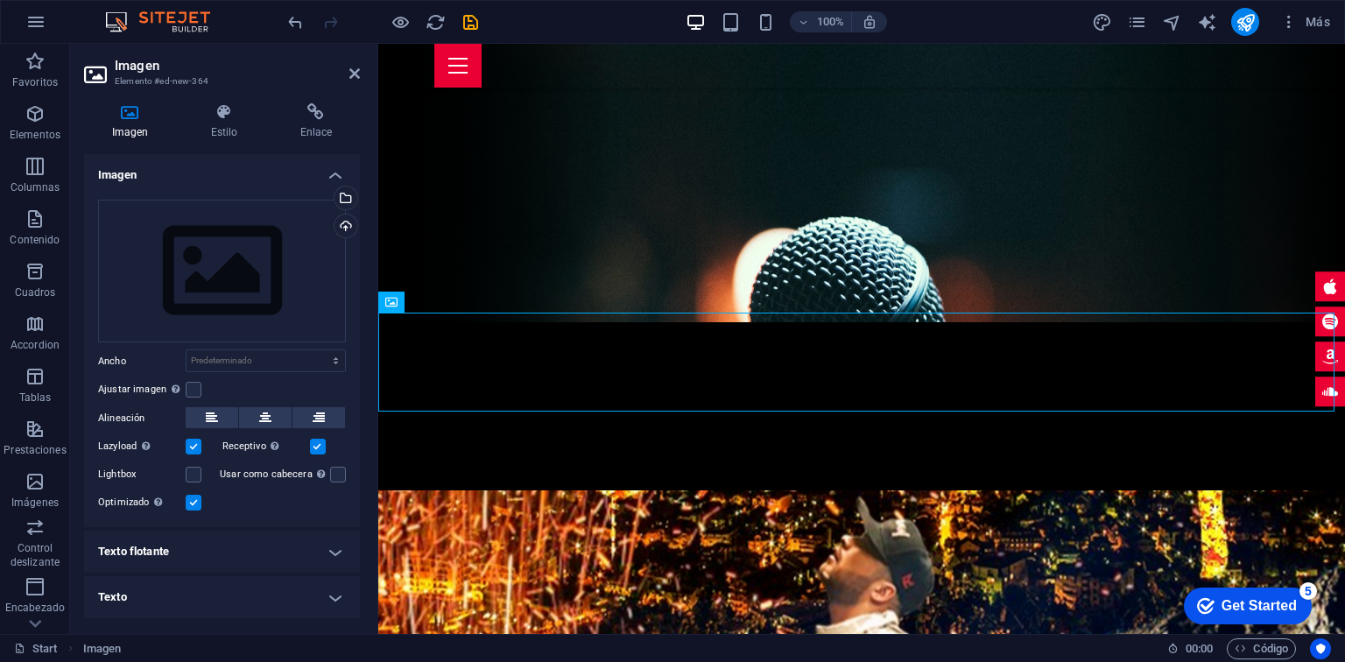
scroll to position [310, 0]
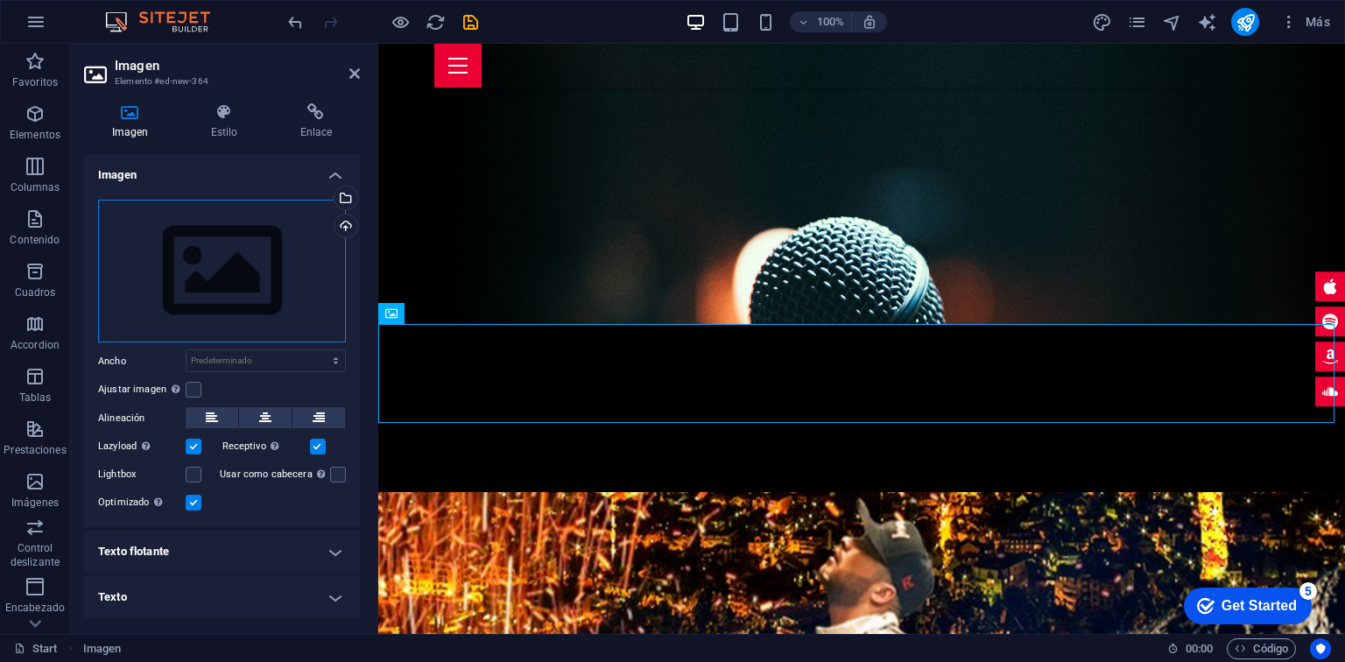
click at [263, 318] on div "Arrastra archivos aquí, haz clic para escoger archivos o selecciona archivos de…" at bounding box center [222, 272] width 248 height 144
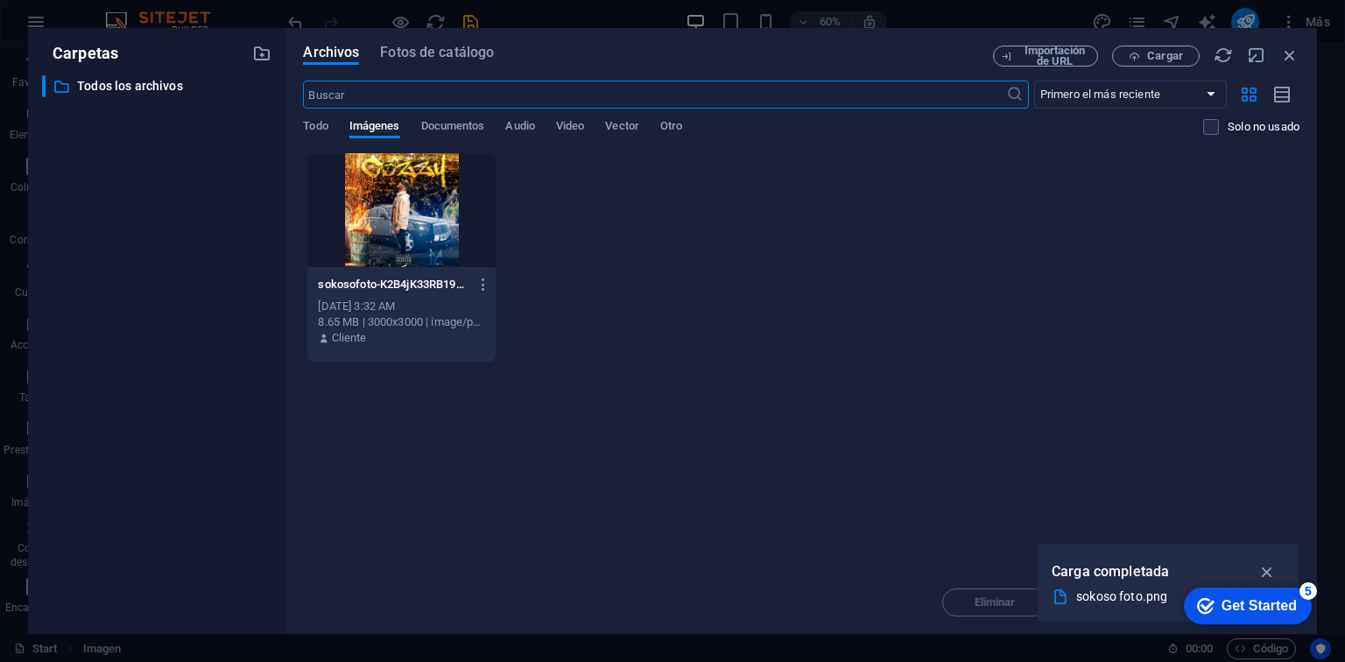
click at [373, 255] on div at bounding box center [400, 210] width 187 height 114
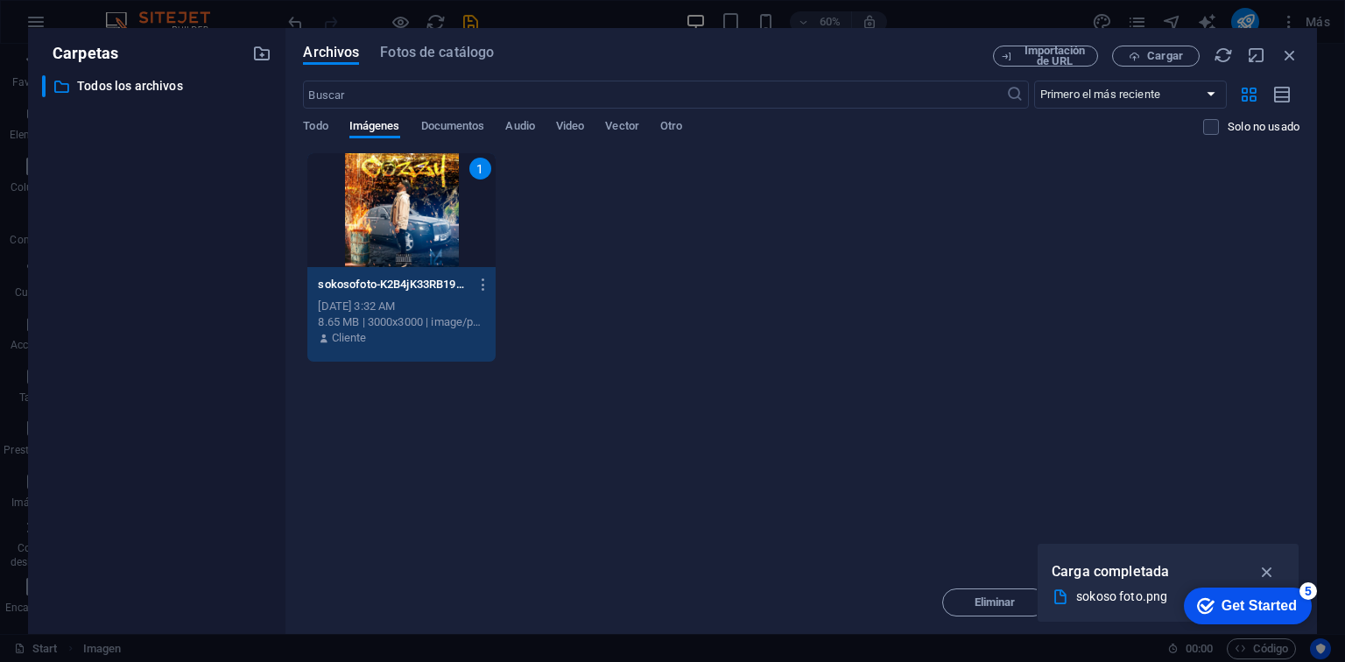
click at [373, 255] on div "1" at bounding box center [400, 210] width 187 height 114
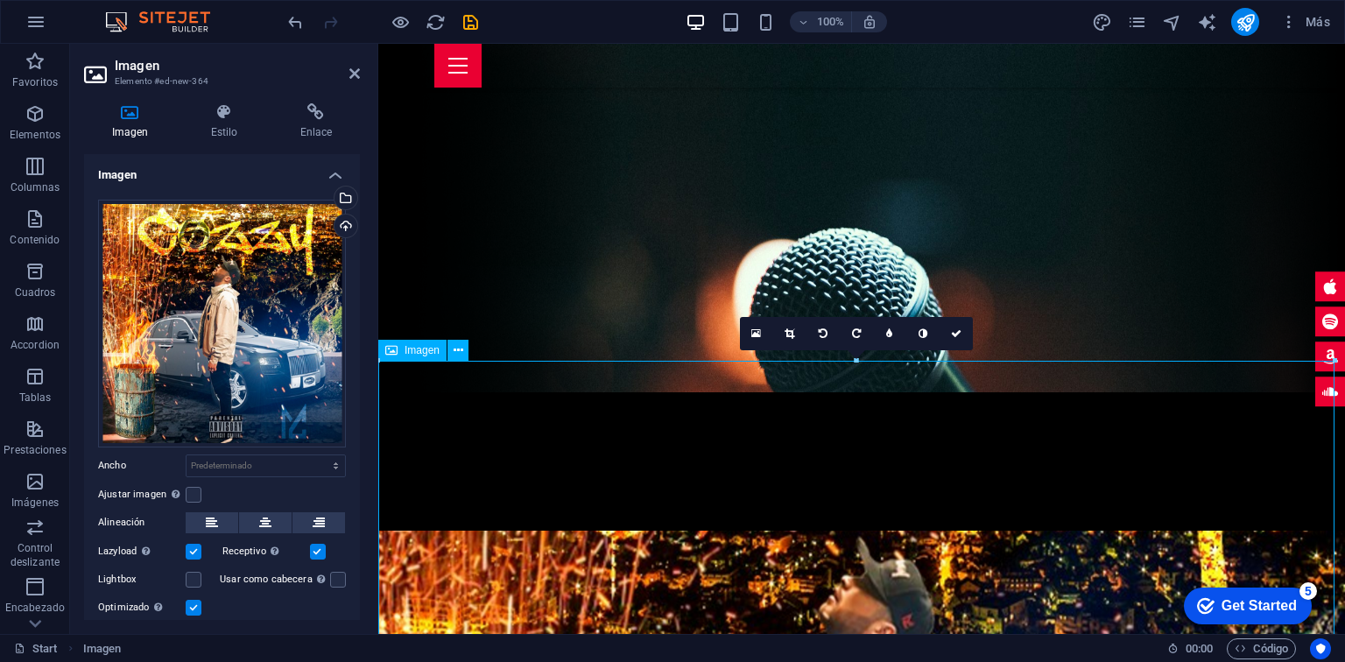
scroll to position [236, 0]
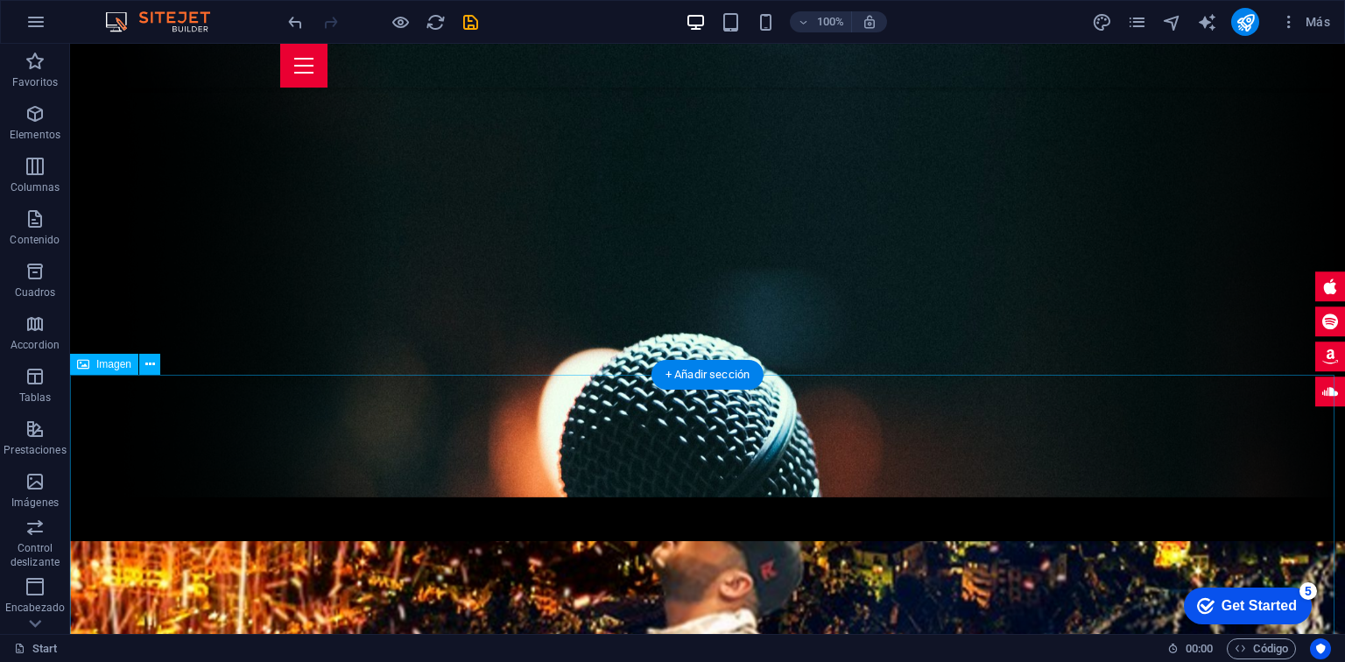
scroll to position [0, 0]
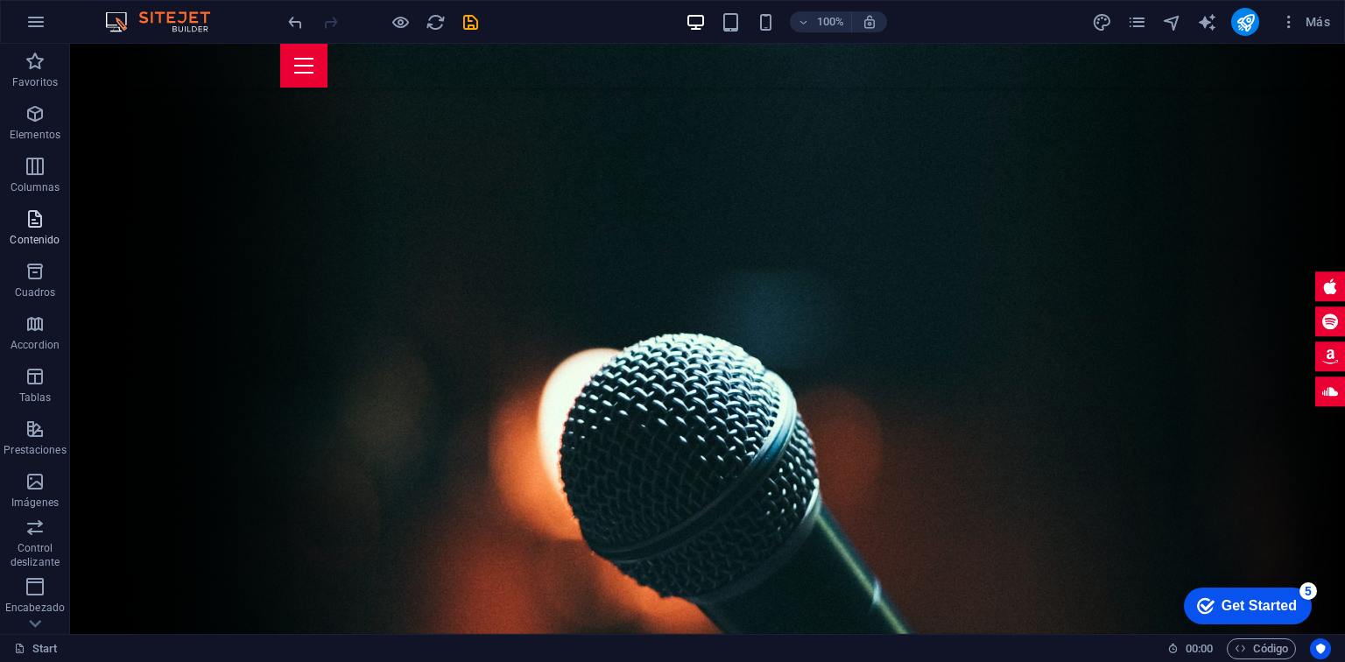
click at [41, 231] on span "Contenido" at bounding box center [35, 229] width 70 height 42
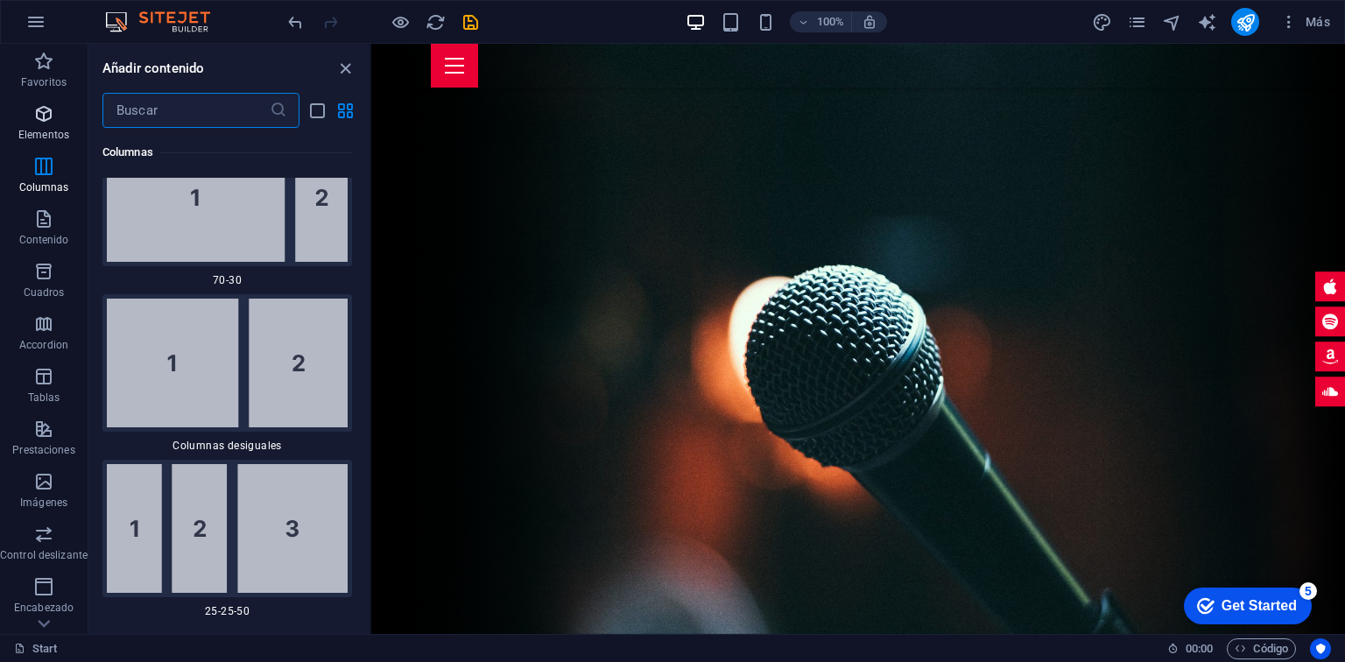
click at [53, 120] on icon "button" at bounding box center [43, 113] width 21 height 21
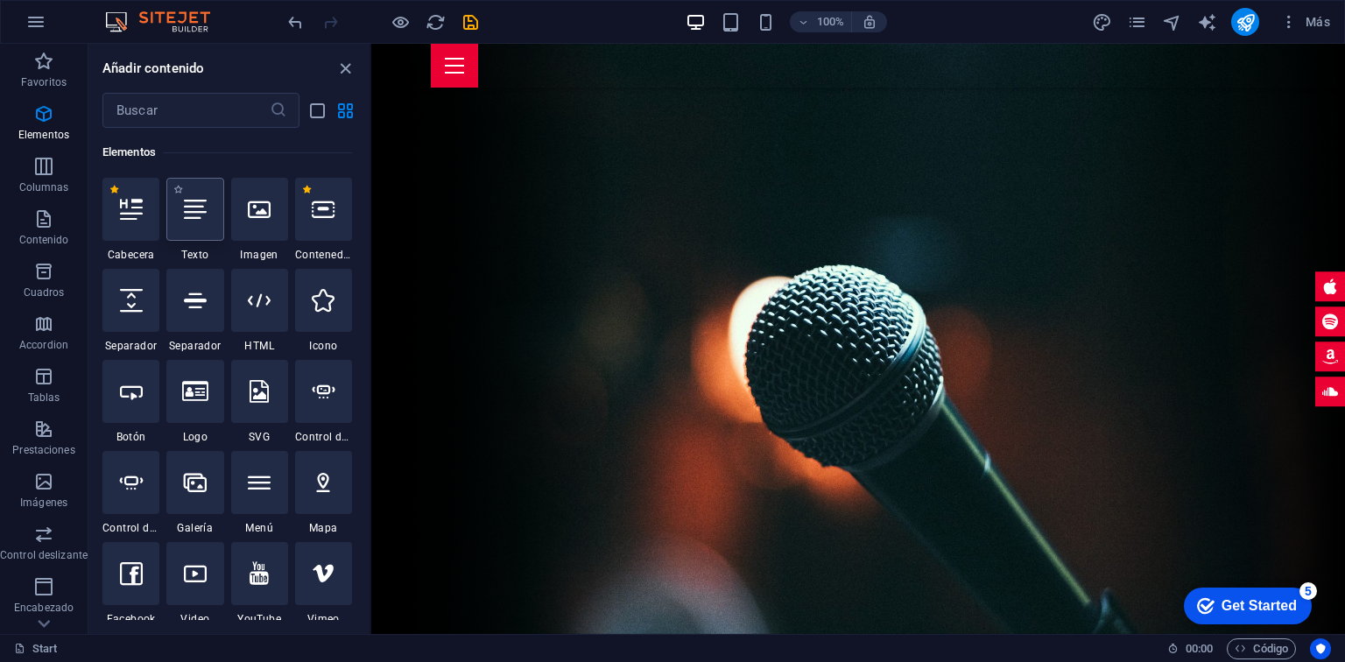
scroll to position [330, 0]
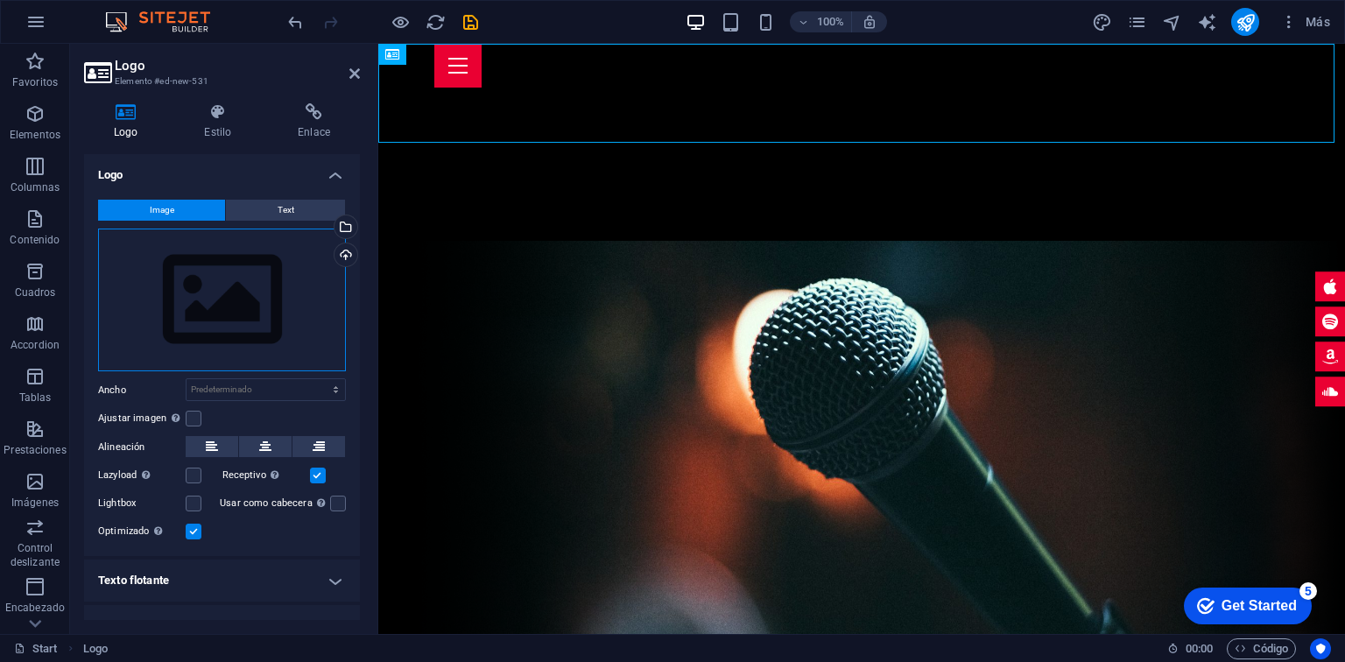
click at [217, 291] on div "Arrastra archivos aquí, haz clic para escoger archivos o selecciona archivos de…" at bounding box center [222, 301] width 248 height 144
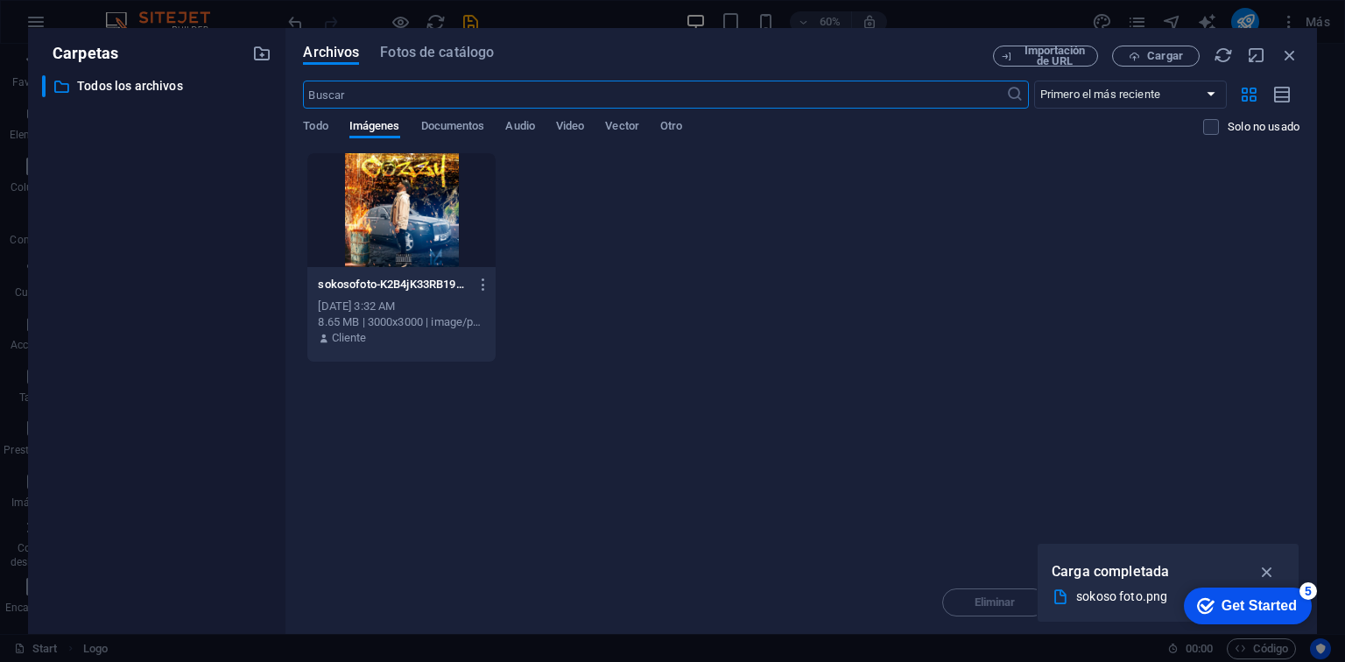
click at [1140, 68] on div "Archivos Fotos de catálogo Importación de URL Cargar ​ Primero el más reciente …" at bounding box center [801, 331] width 997 height 571
click at [1140, 63] on button "Cargar" at bounding box center [1156, 56] width 88 height 21
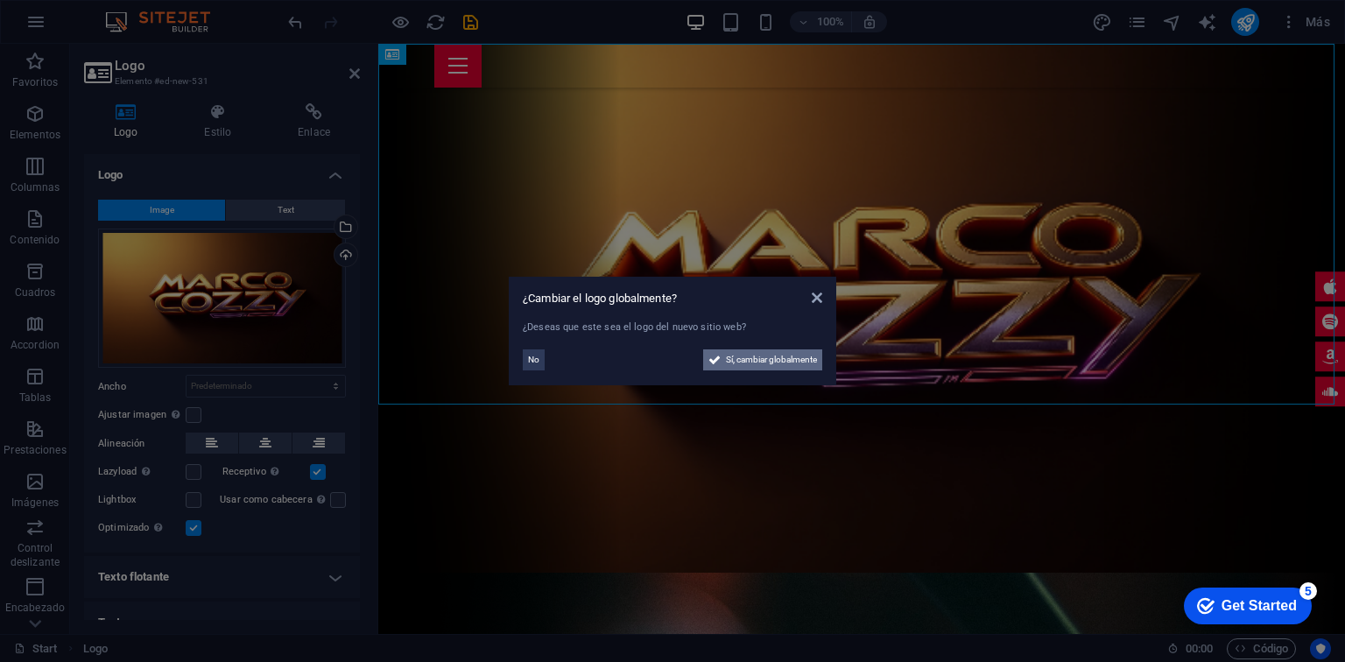
click at [733, 363] on span "Sí, cambiar globalmente" at bounding box center [771, 360] width 91 height 21
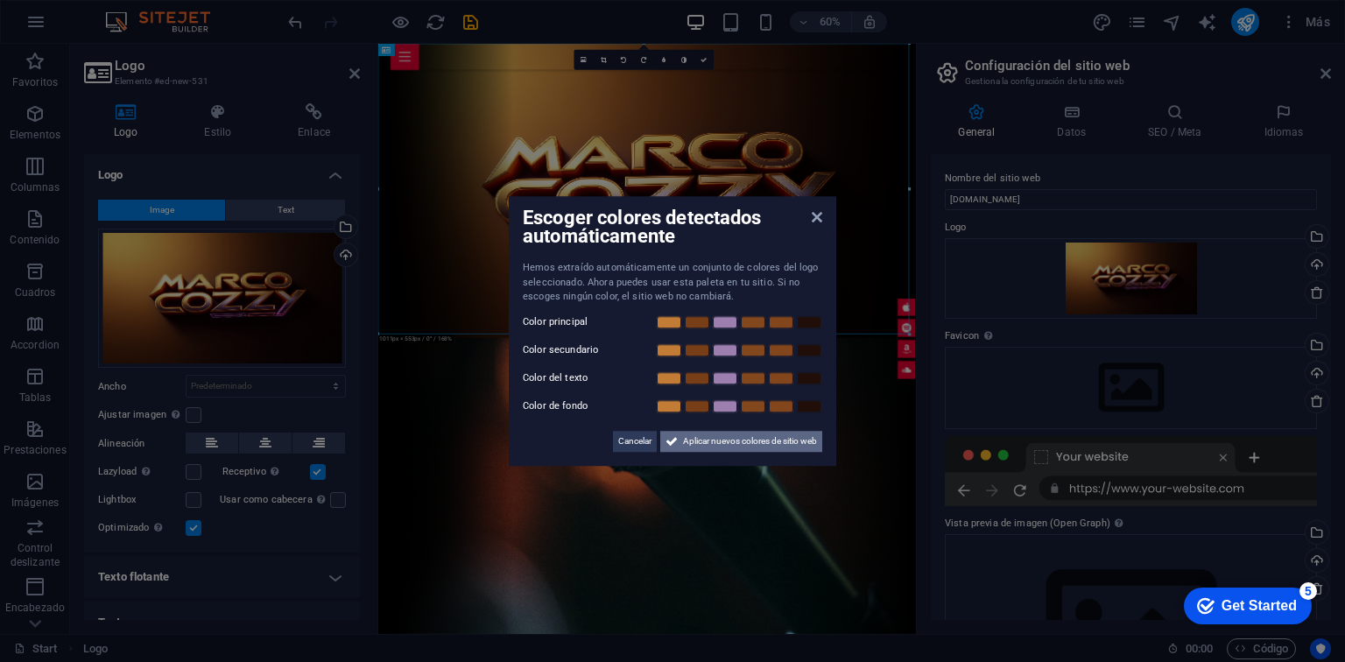
click at [728, 441] on span "Aplicar nuevos colores de sitio web" at bounding box center [750, 441] width 134 height 21
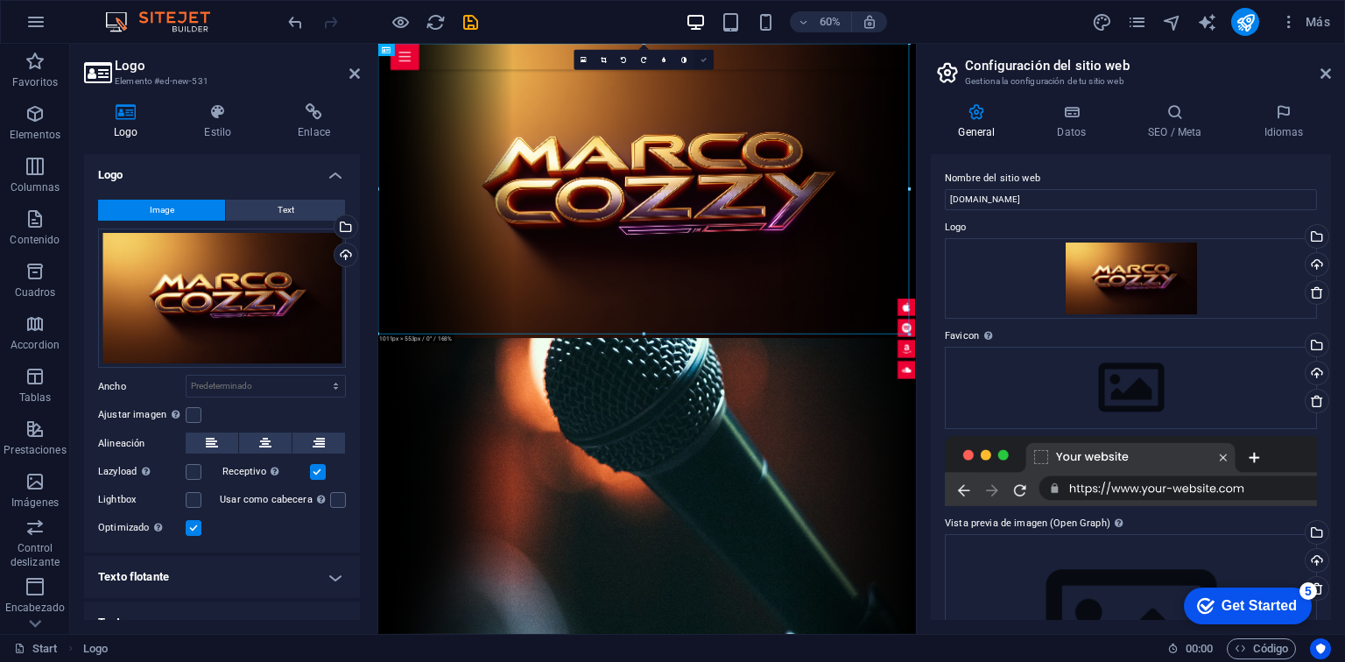
click at [705, 59] on icon at bounding box center [704, 60] width 6 height 6
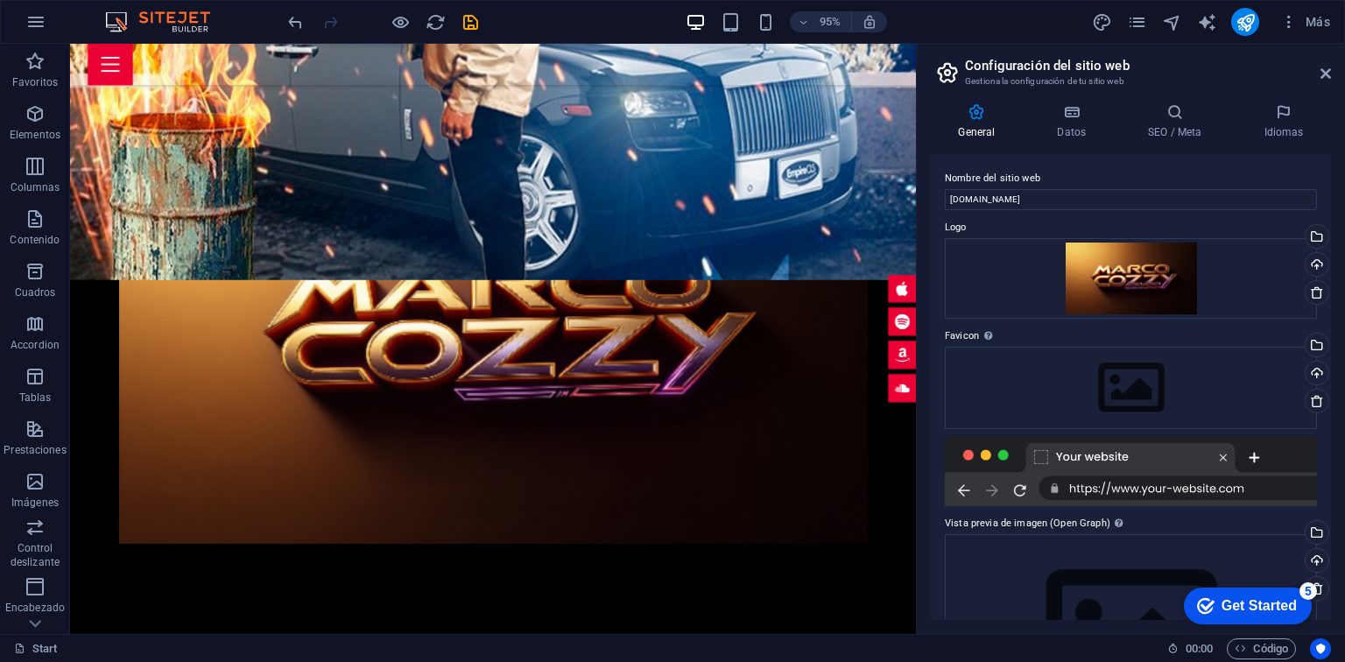
scroll to position [1737, 0]
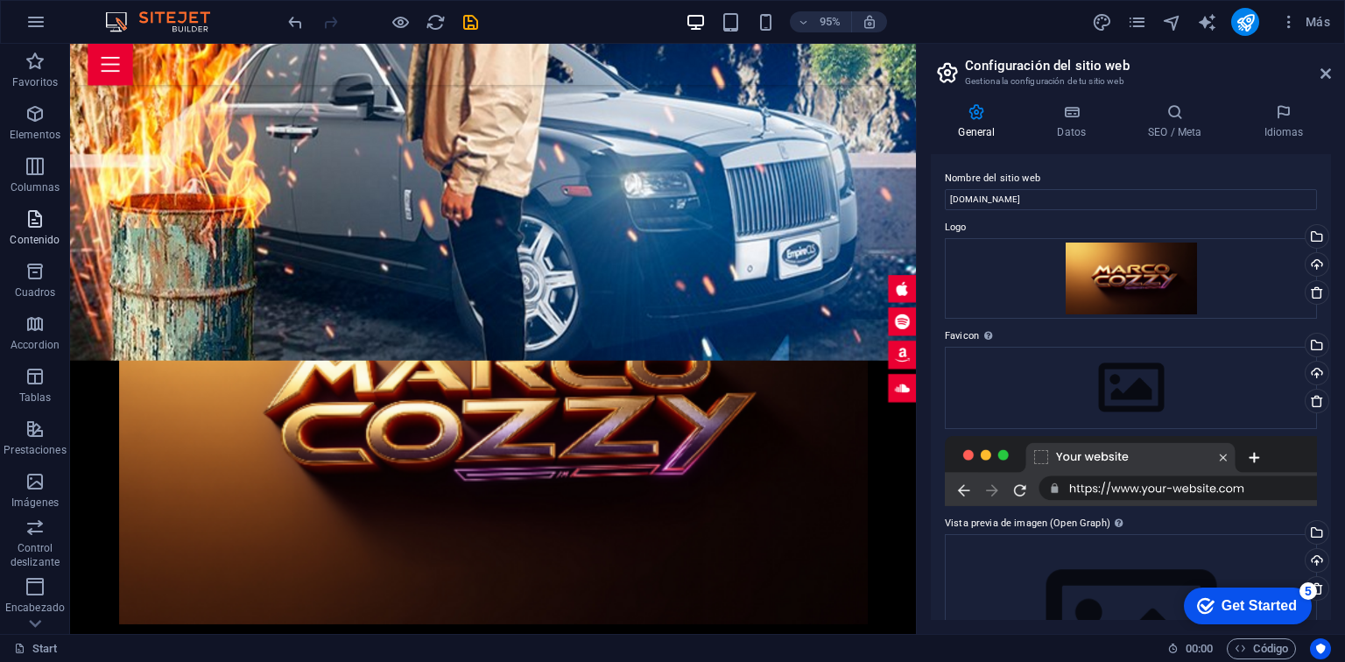
click at [32, 238] on p "Contenido" at bounding box center [35, 240] width 50 height 14
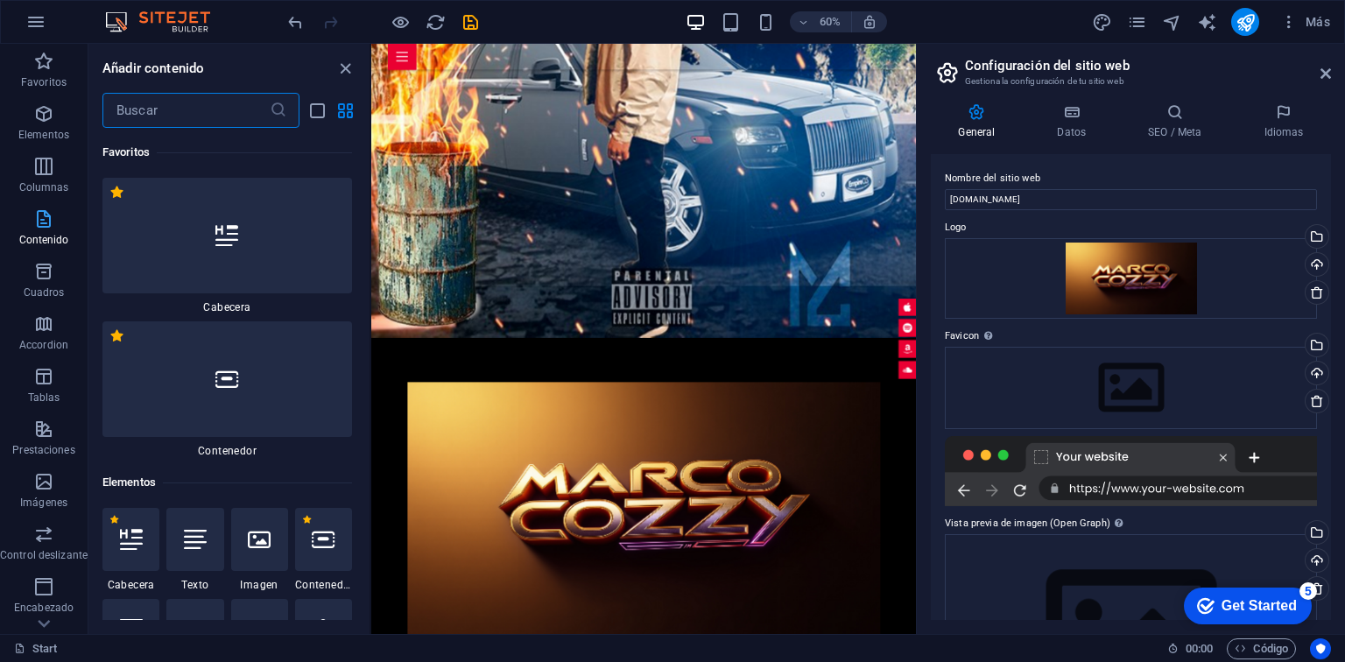
scroll to position [5921, 0]
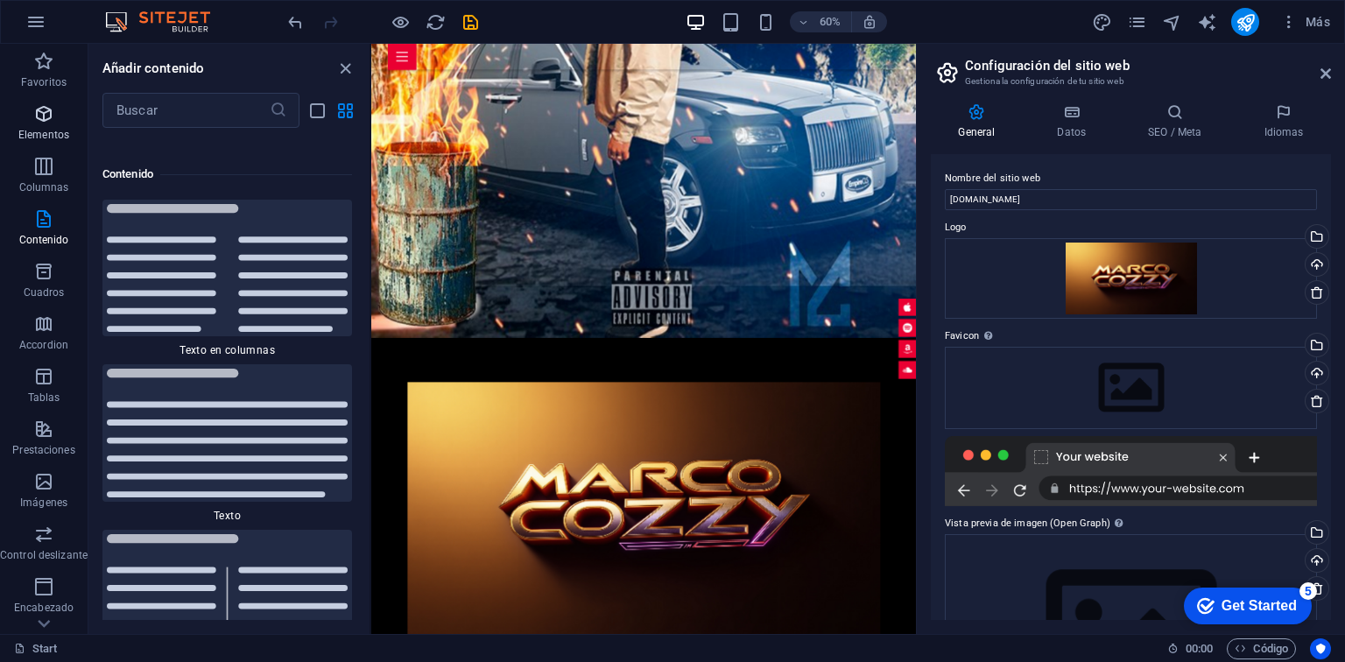
click at [51, 123] on icon "button" at bounding box center [43, 113] width 21 height 21
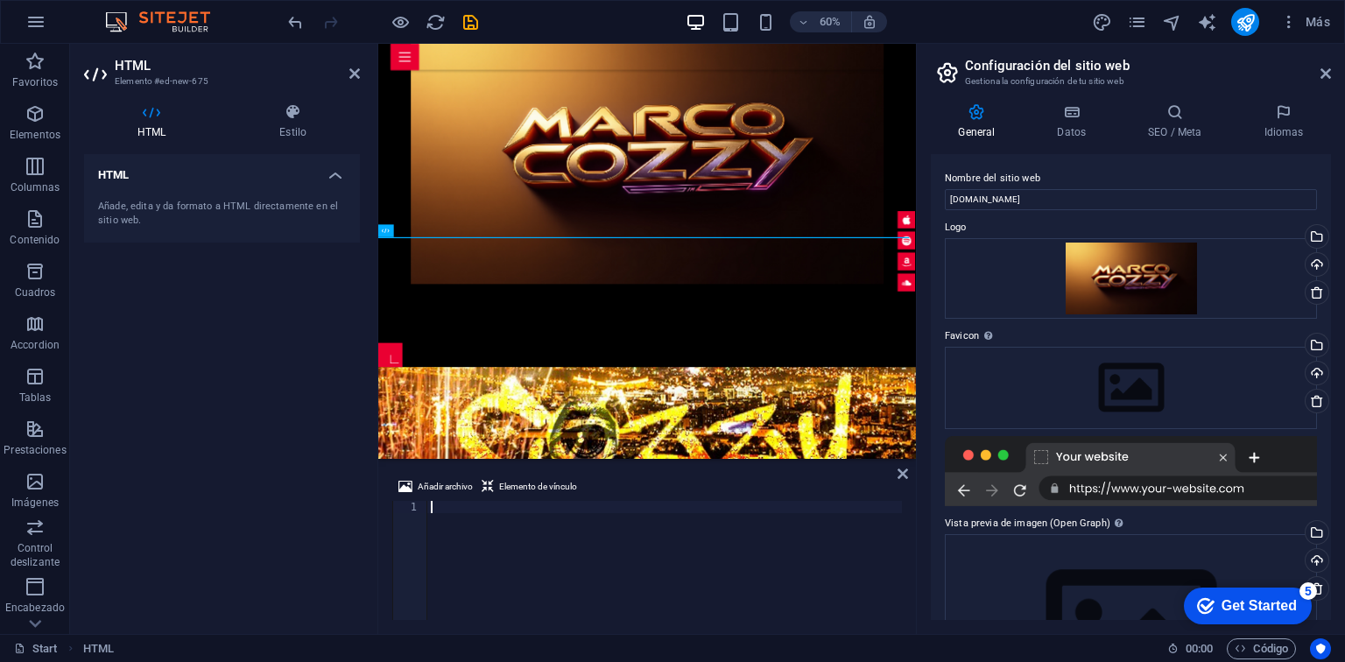
scroll to position [1759, 0]
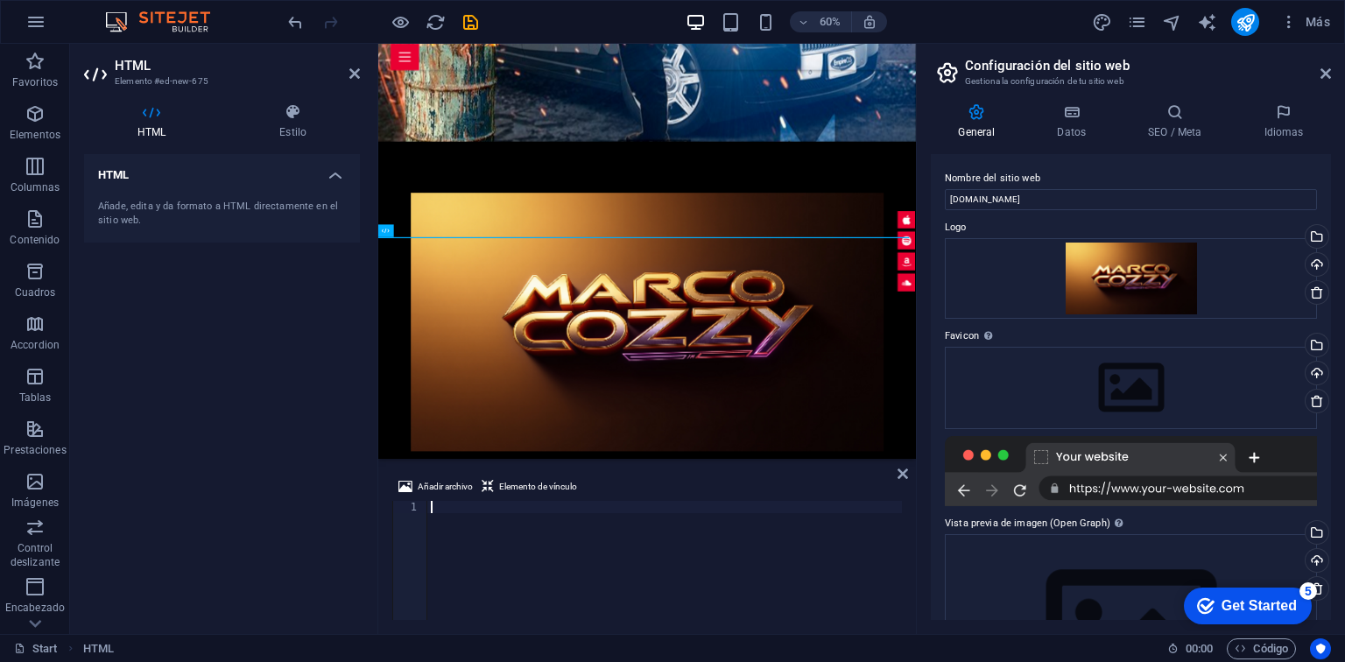
click at [448, 505] on div at bounding box center [664, 573] width 475 height 144
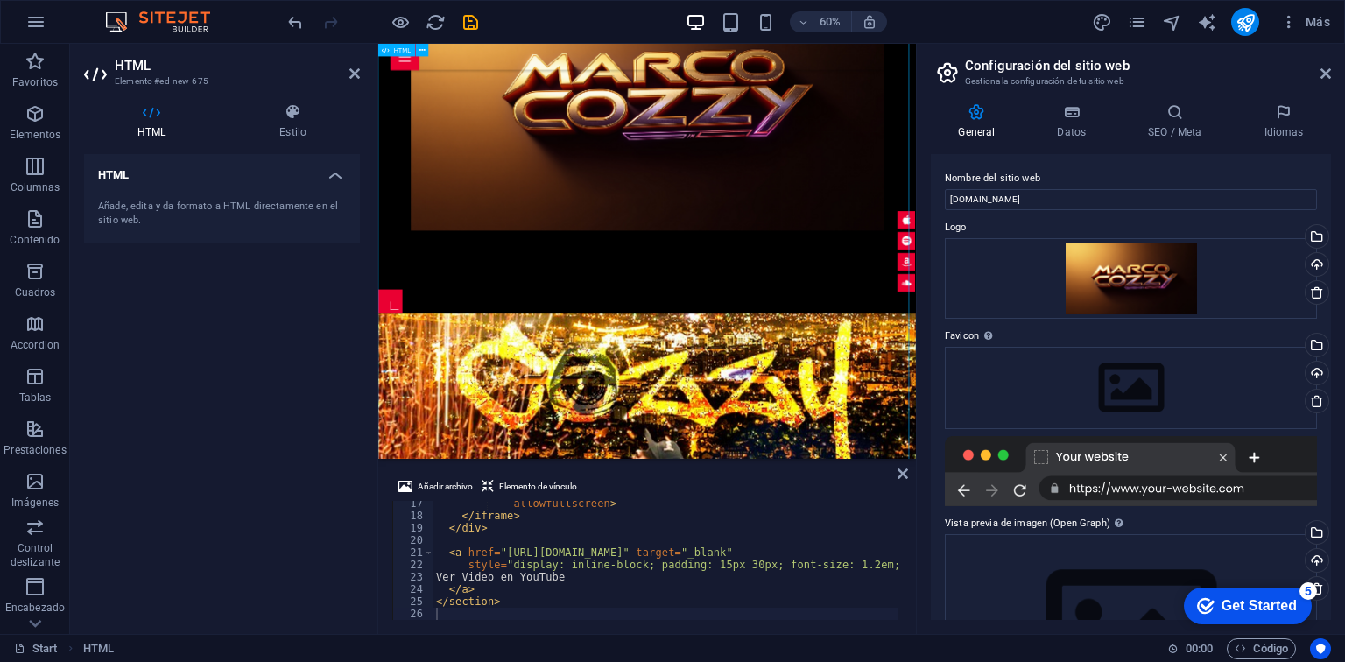
scroll to position [2209, 0]
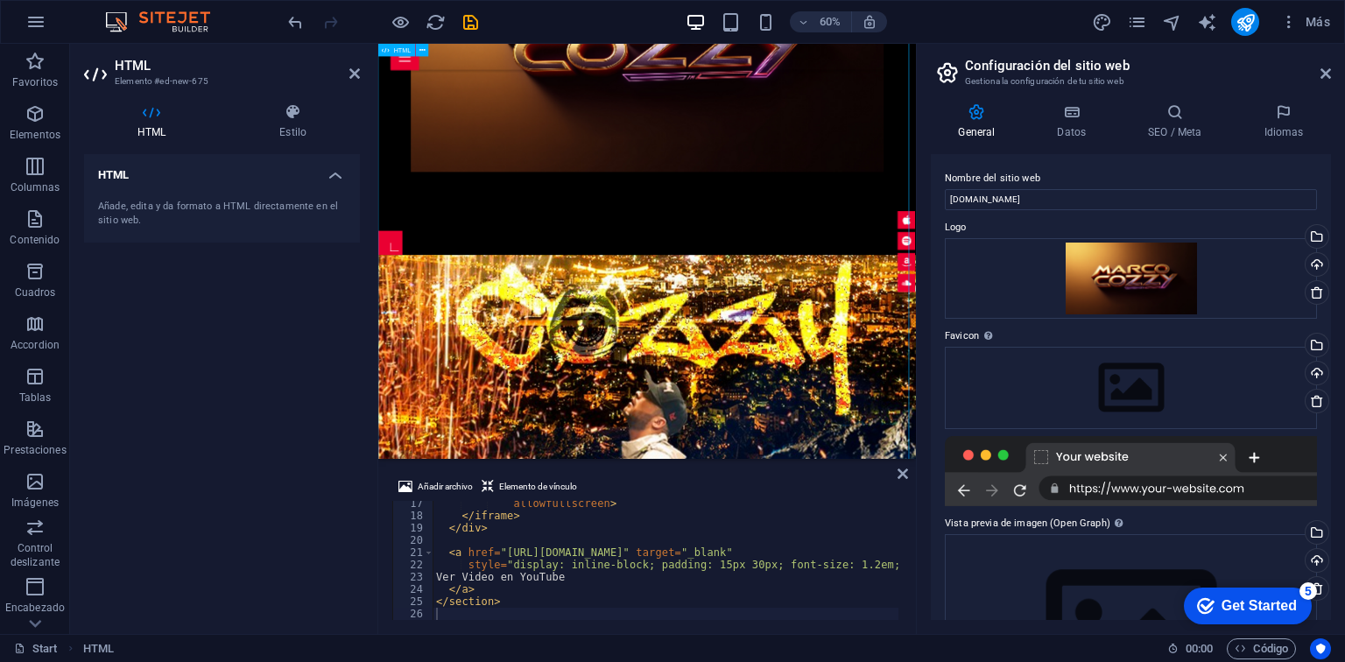
scroll to position [2225, 0]
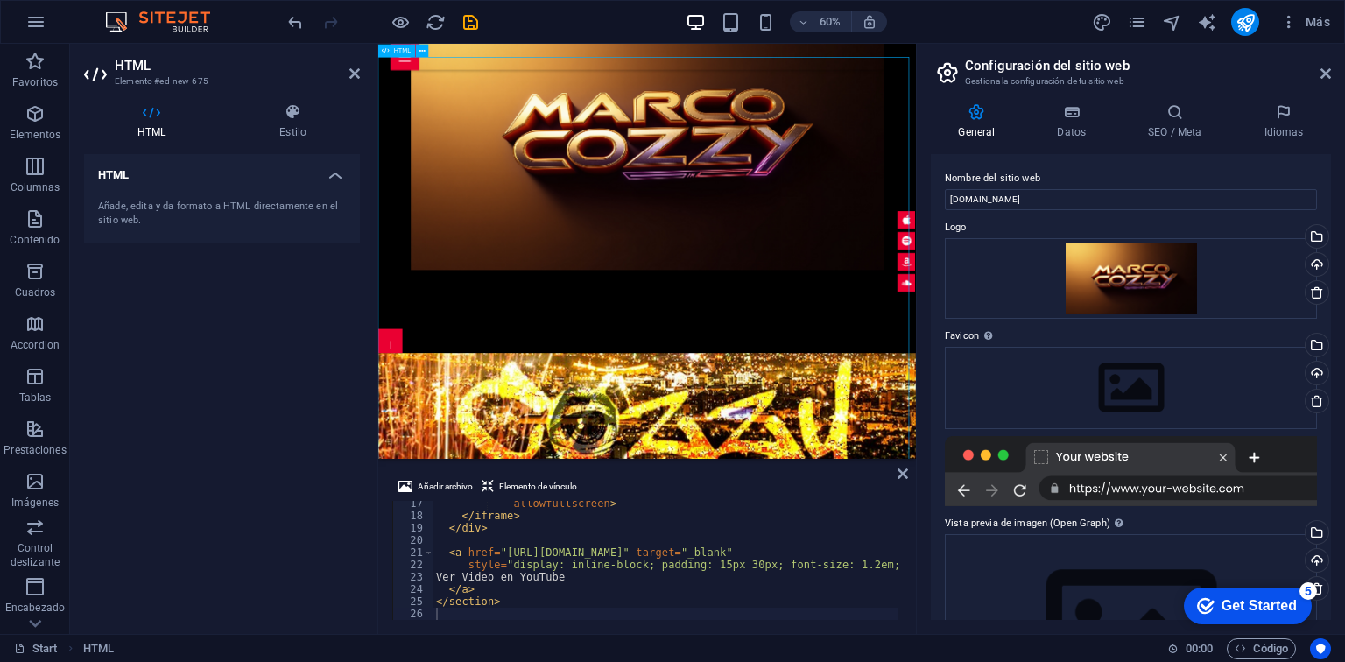
scroll to position [2063, 0]
click at [492, 551] on div "allowfullscreen > </ iframe > </ div > < a href = "[URL][DOMAIN_NAME]" target =…" at bounding box center [1003, 568] width 1141 height 140
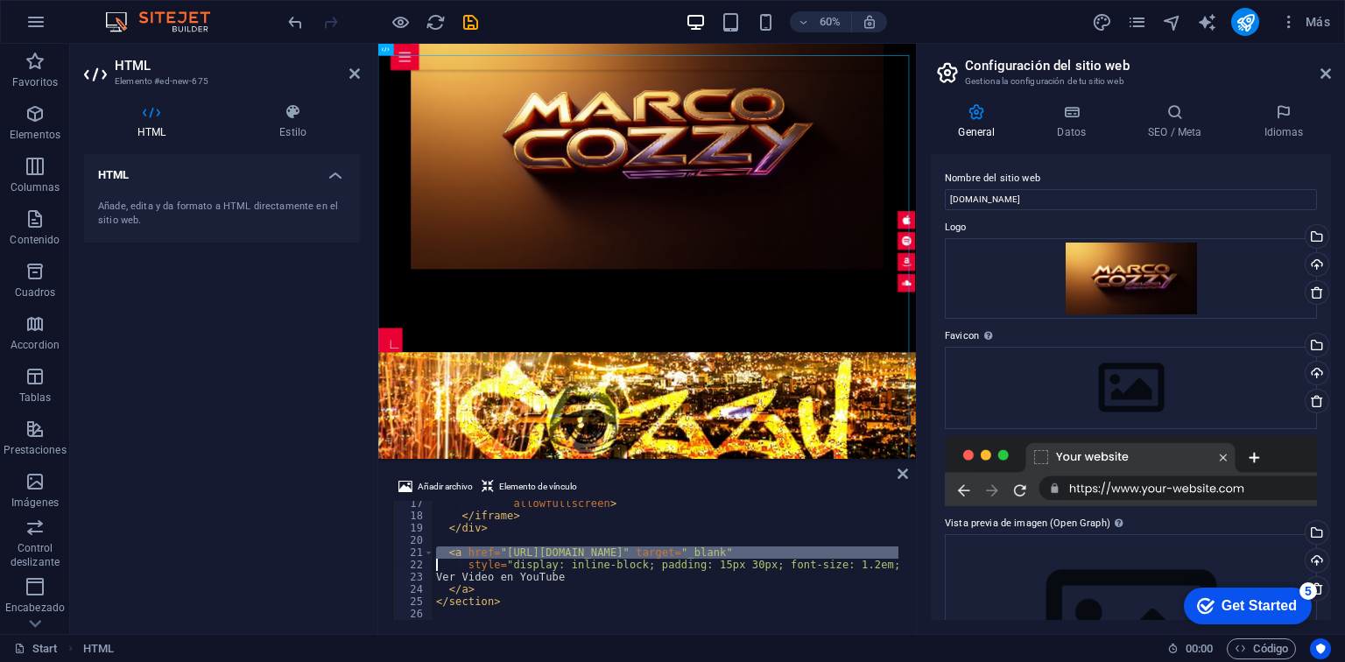
click at [492, 551] on div "allowfullscreen > </ iframe > </ div > < a href = "[URL][DOMAIN_NAME]" target =…" at bounding box center [1003, 568] width 1141 height 140
type textarea "</section>"
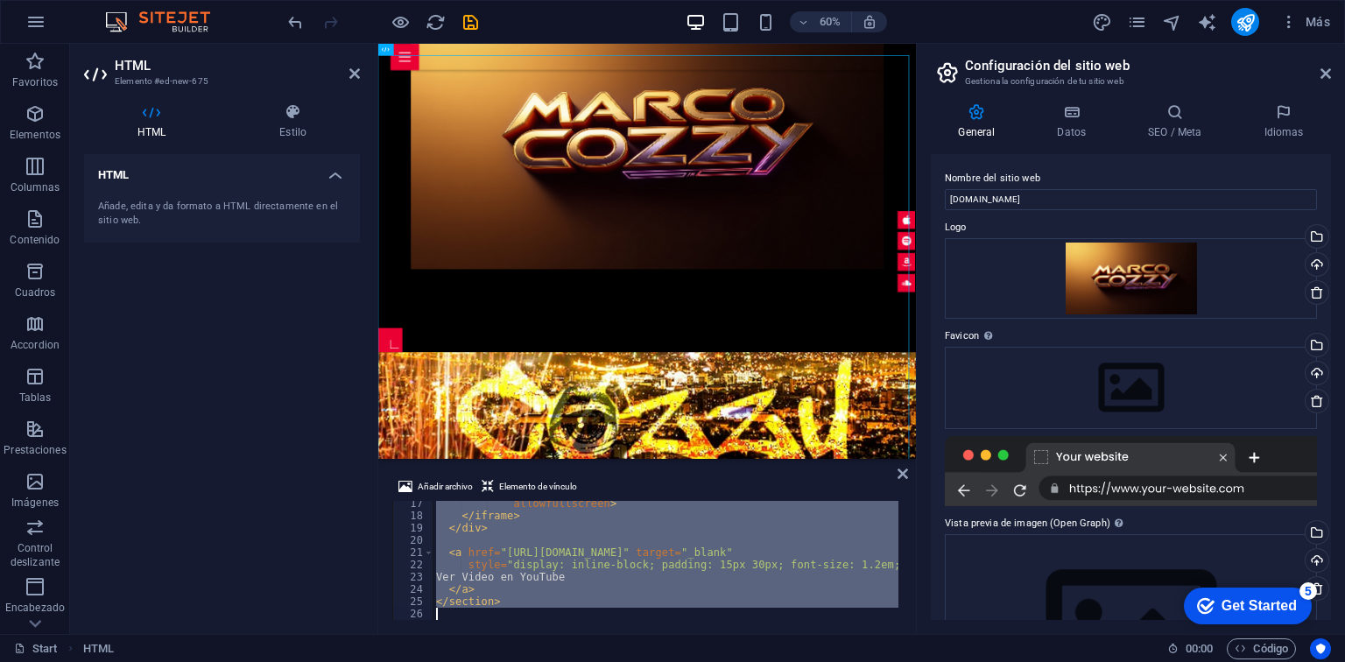
paste textarea
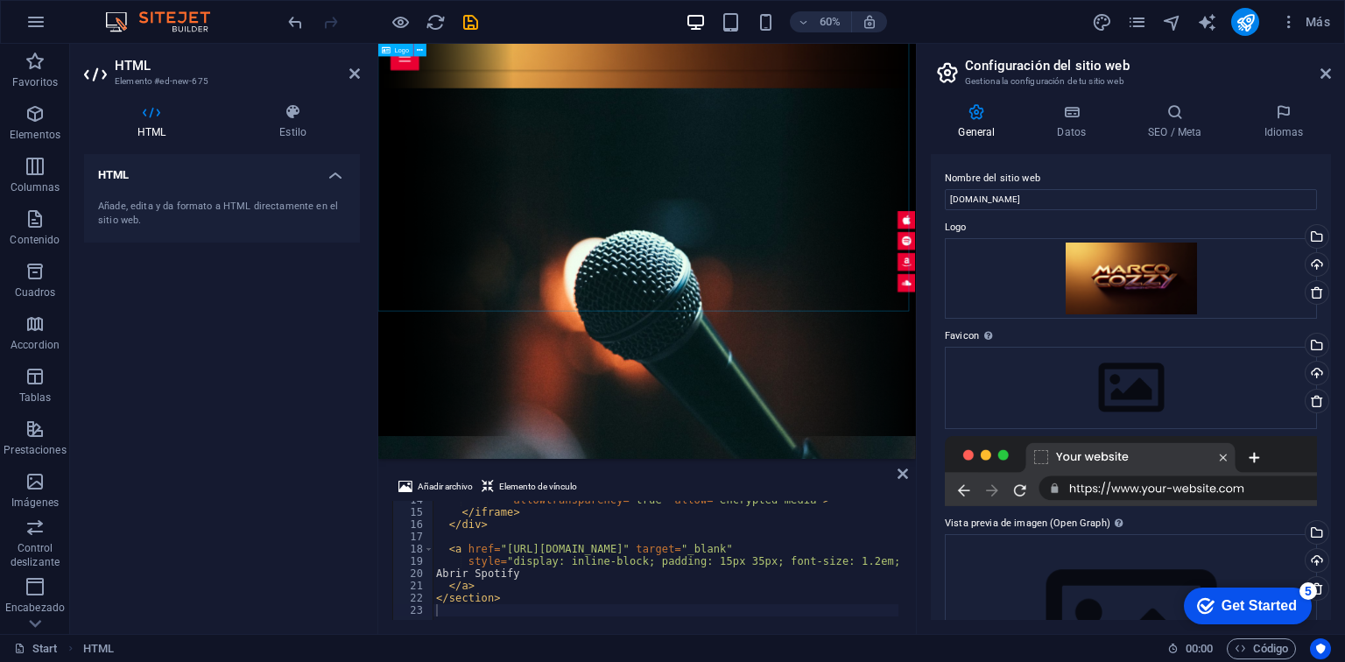
scroll to position [0, 0]
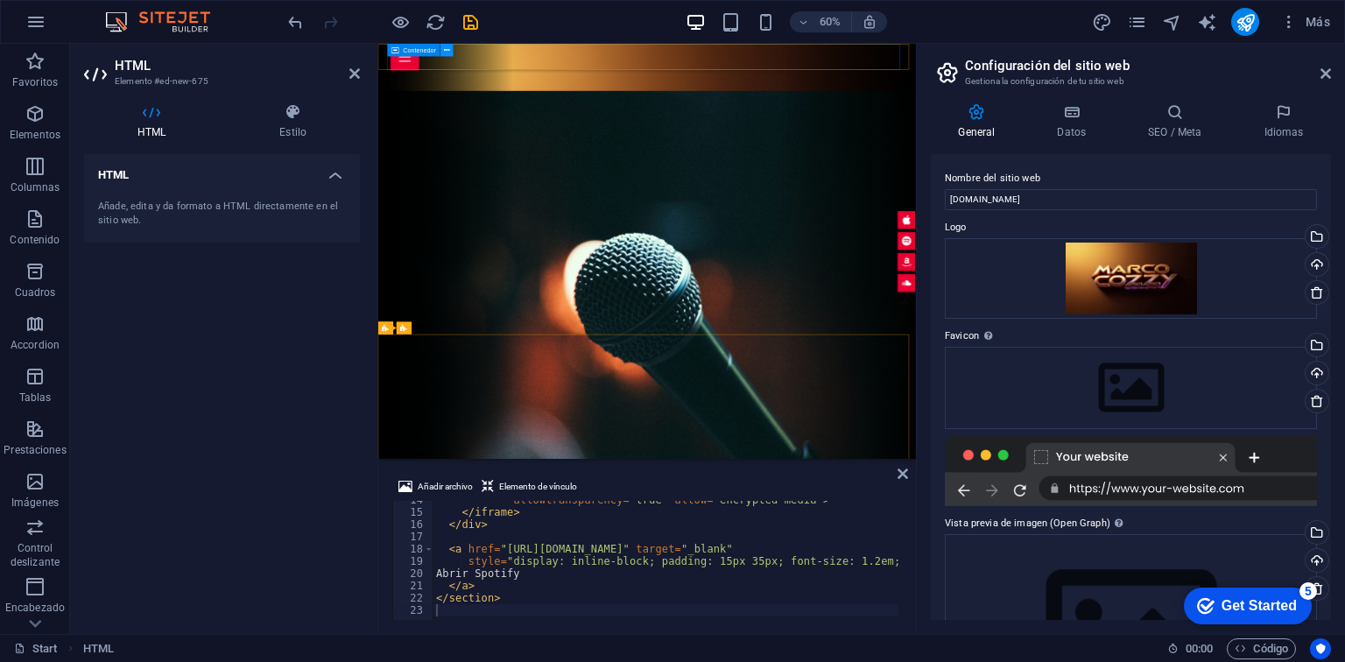
click at [447, 55] on icon at bounding box center [447, 50] width 6 height 11
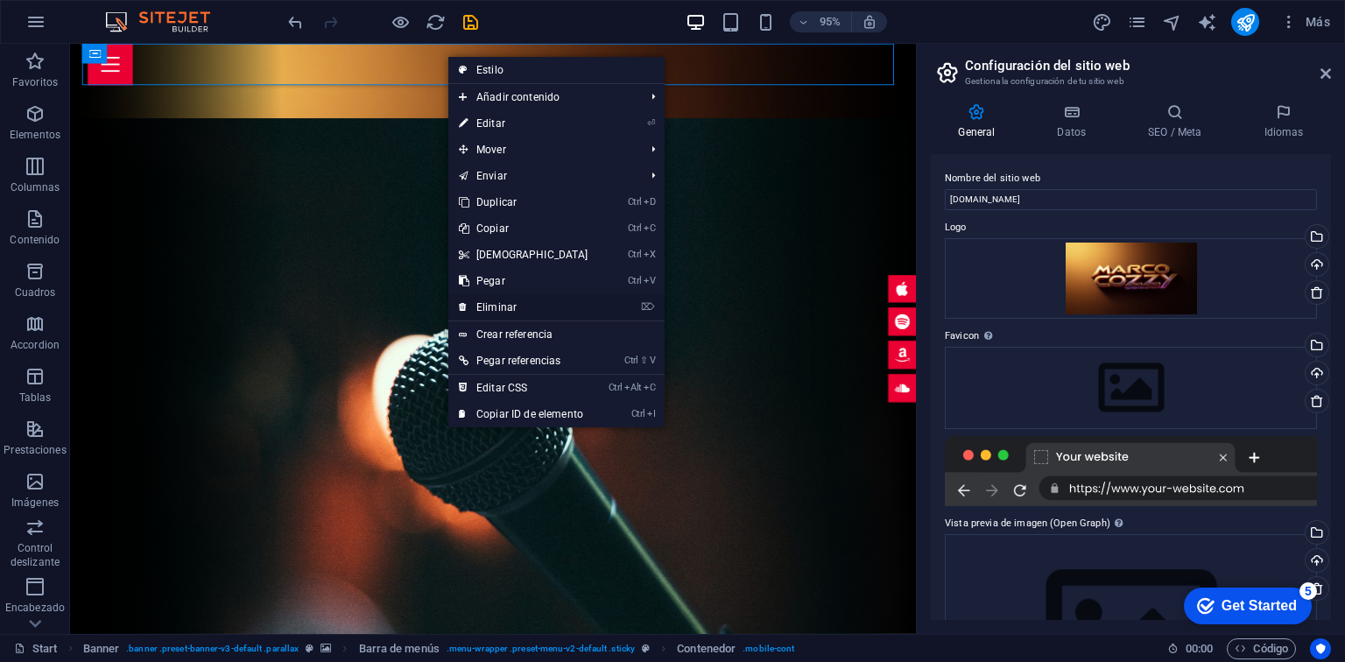
click at [515, 308] on link "⌦ Eliminar" at bounding box center [523, 307] width 151 height 26
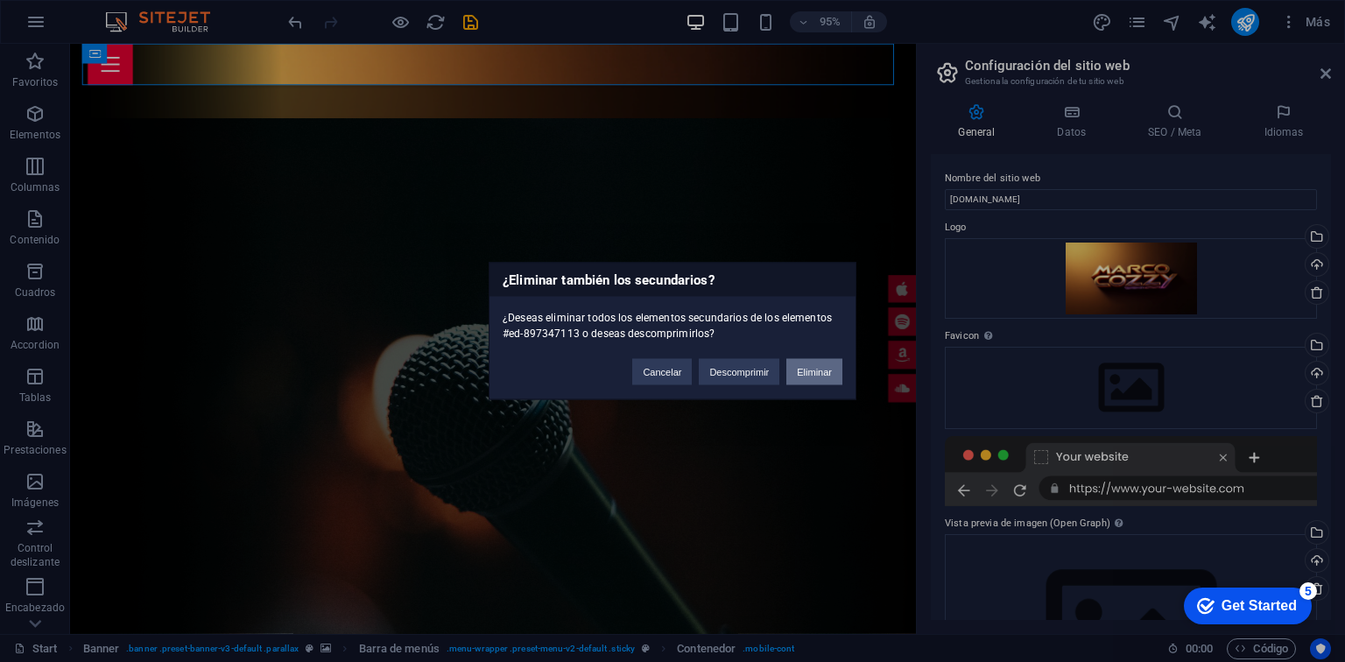
click at [806, 376] on button "Eliminar" at bounding box center [815, 372] width 56 height 26
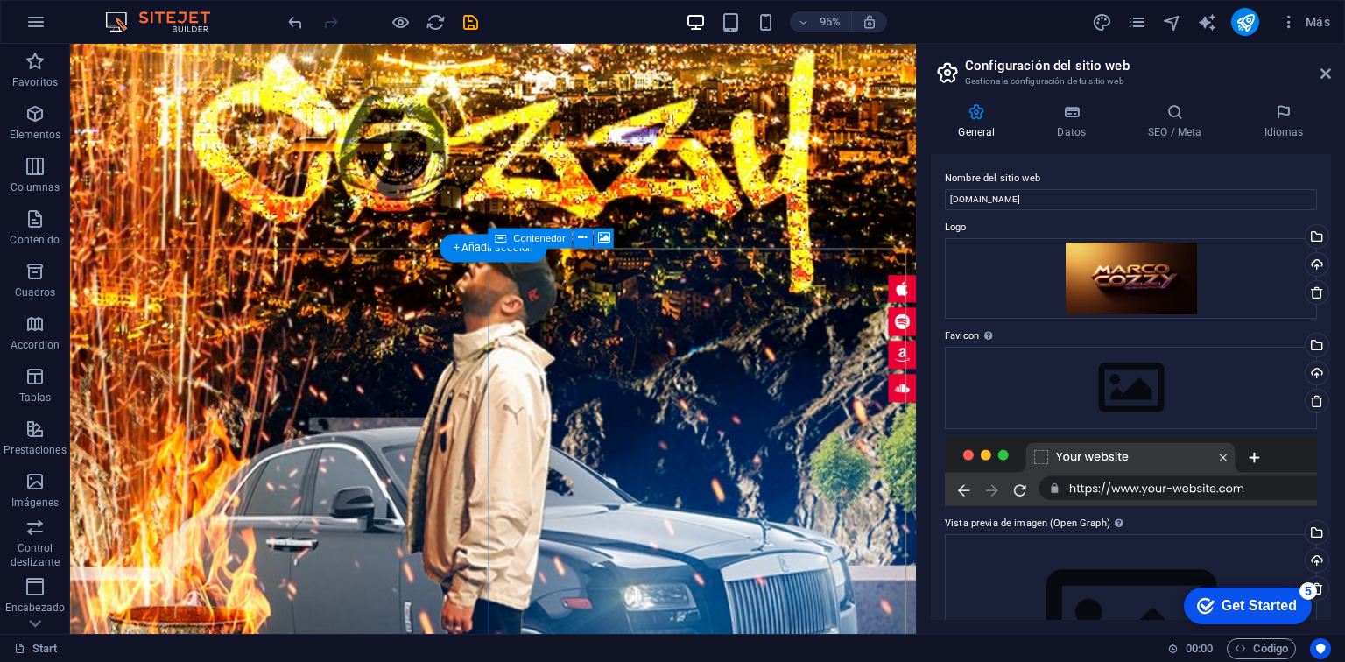
scroll to position [2406, 0]
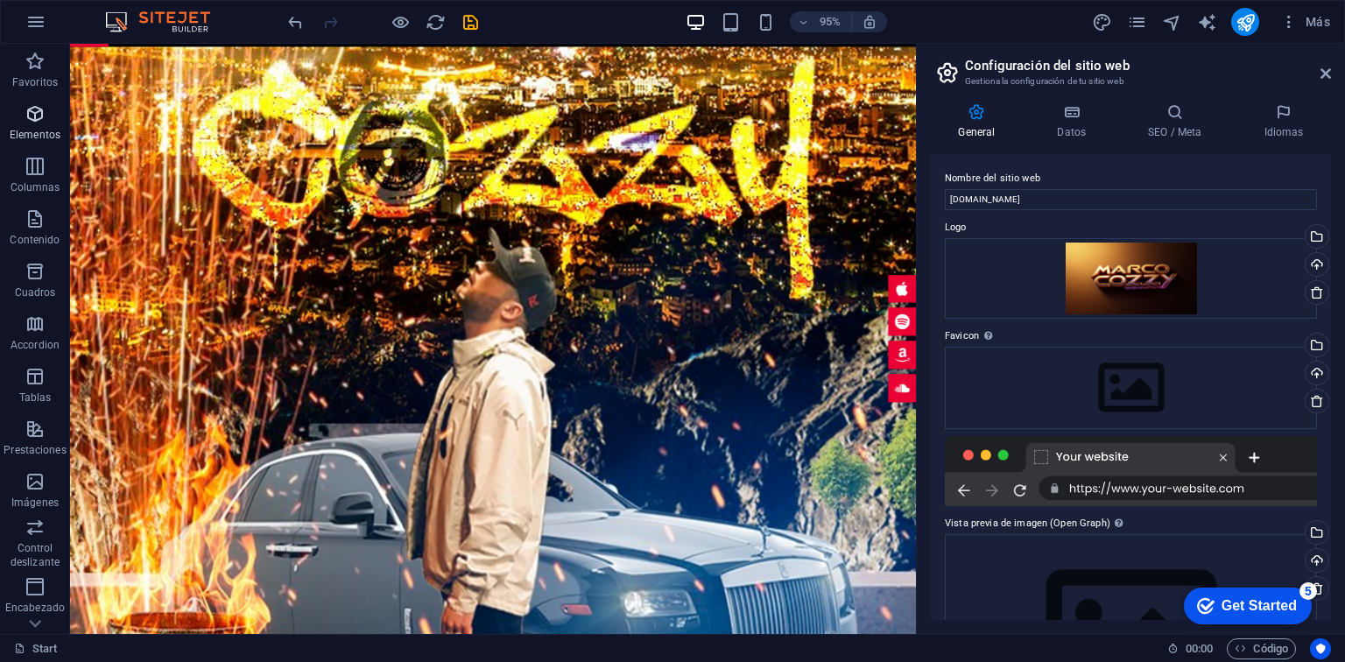
click at [42, 124] on icon "button" at bounding box center [35, 113] width 21 height 21
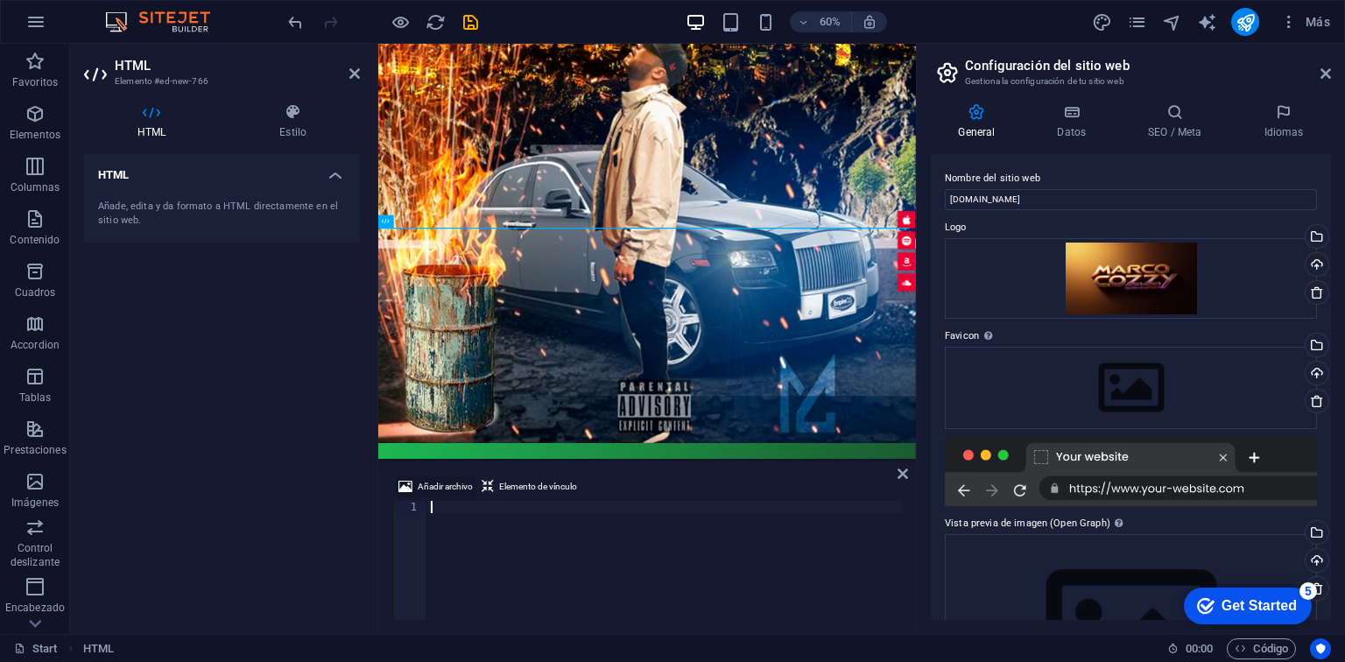
scroll to position [2439, 0]
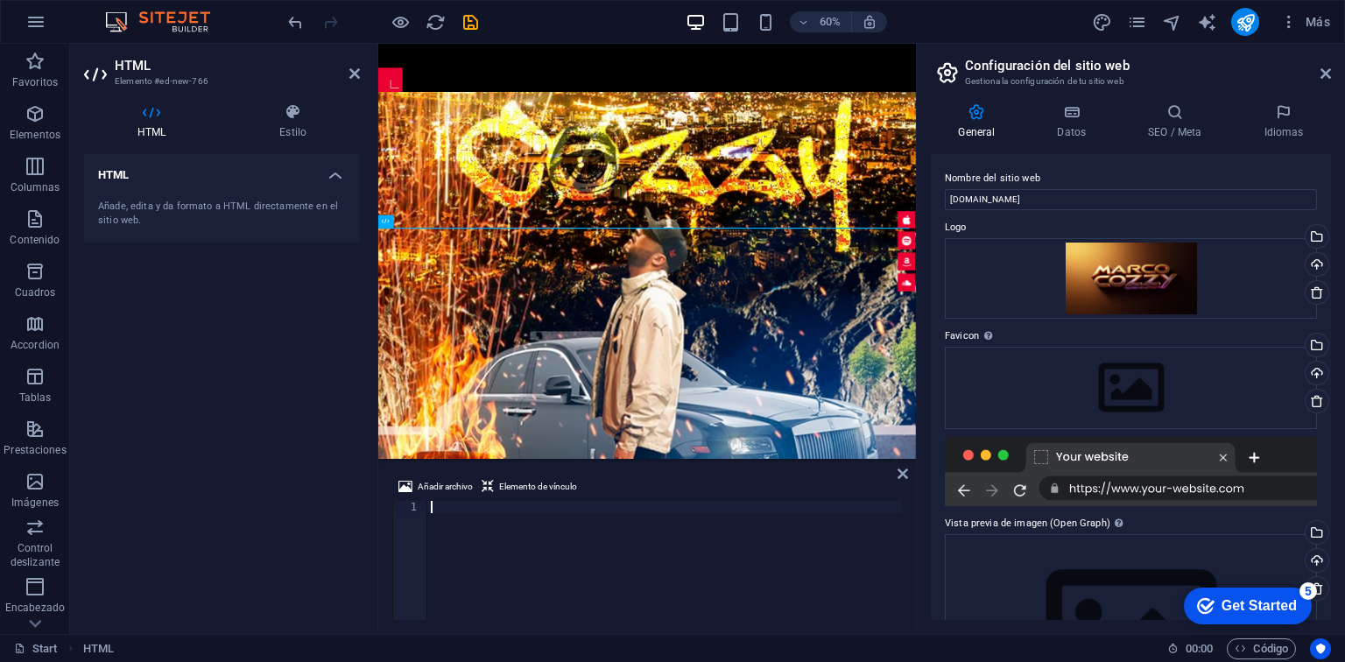
click at [470, 503] on div at bounding box center [664, 573] width 475 height 144
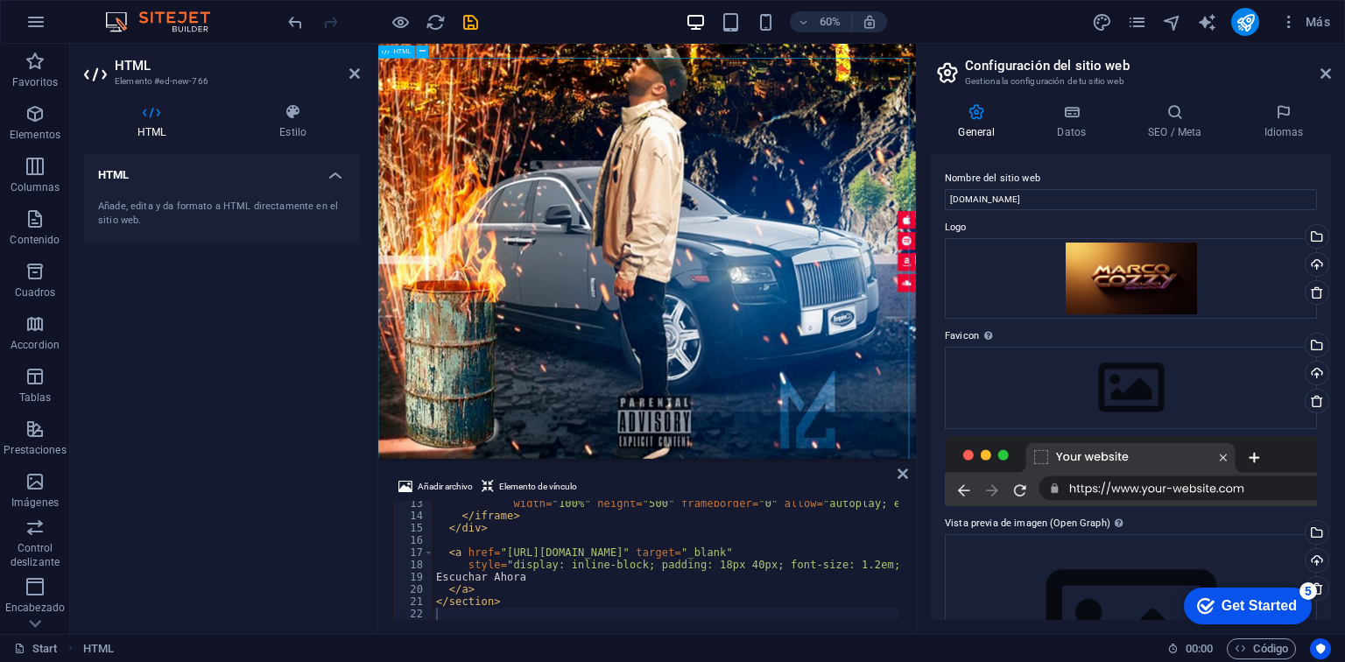
scroll to position [2673, 0]
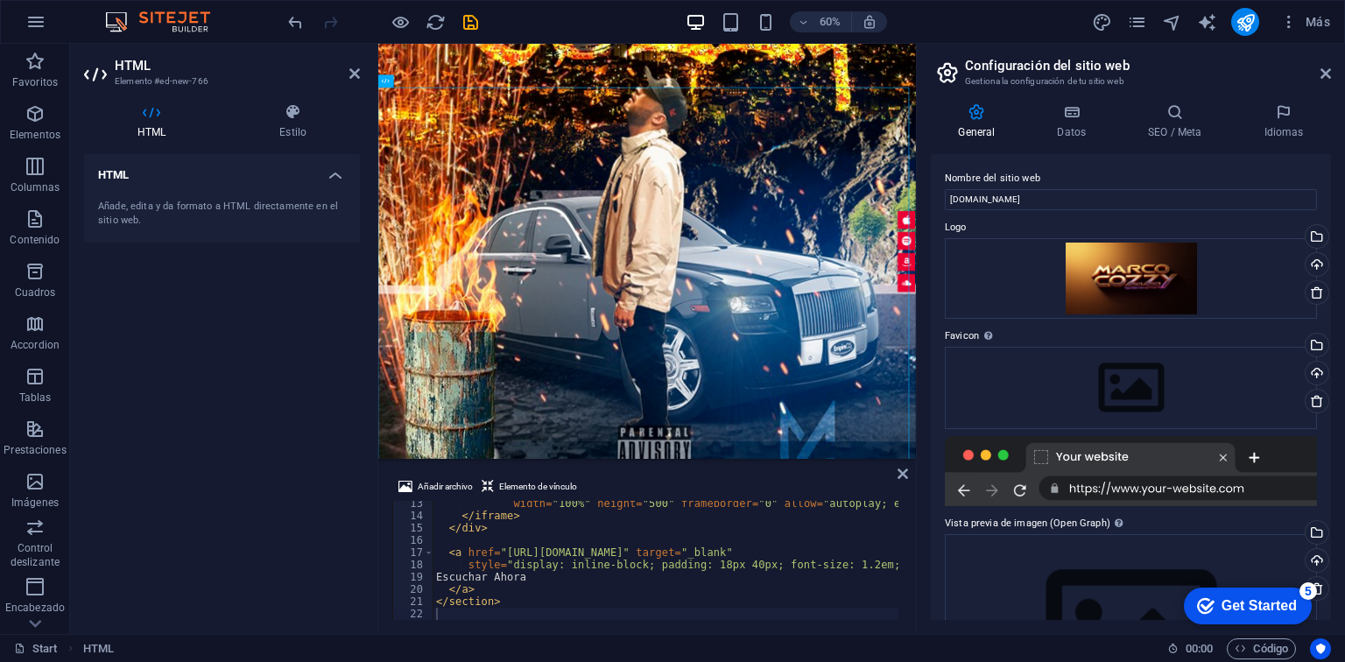
click at [494, 546] on div "width = "100%" height = "500" frameborder = "0" allow = "autoplay; encrypted-me…" at bounding box center [1118, 568] width 1370 height 140
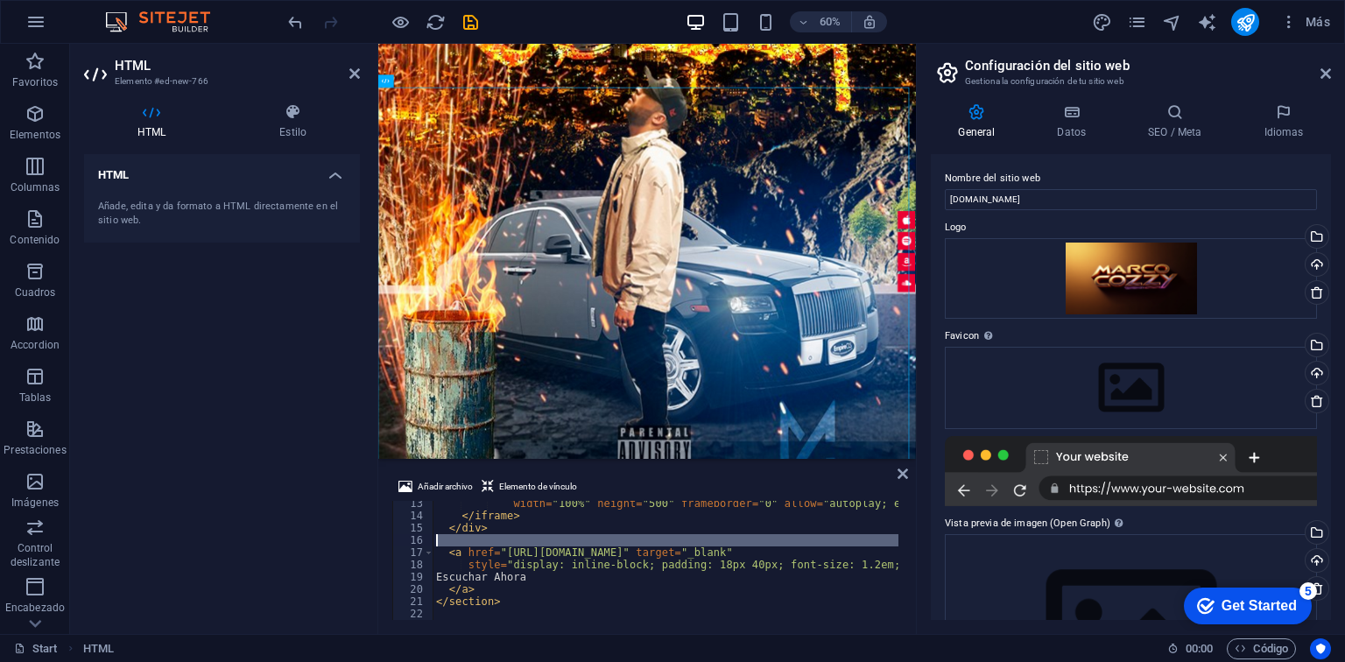
click at [494, 553] on div "width = "100%" height = "500" frameborder = "0" allow = "autoplay; encrypted-me…" at bounding box center [1118, 568] width 1370 height 140
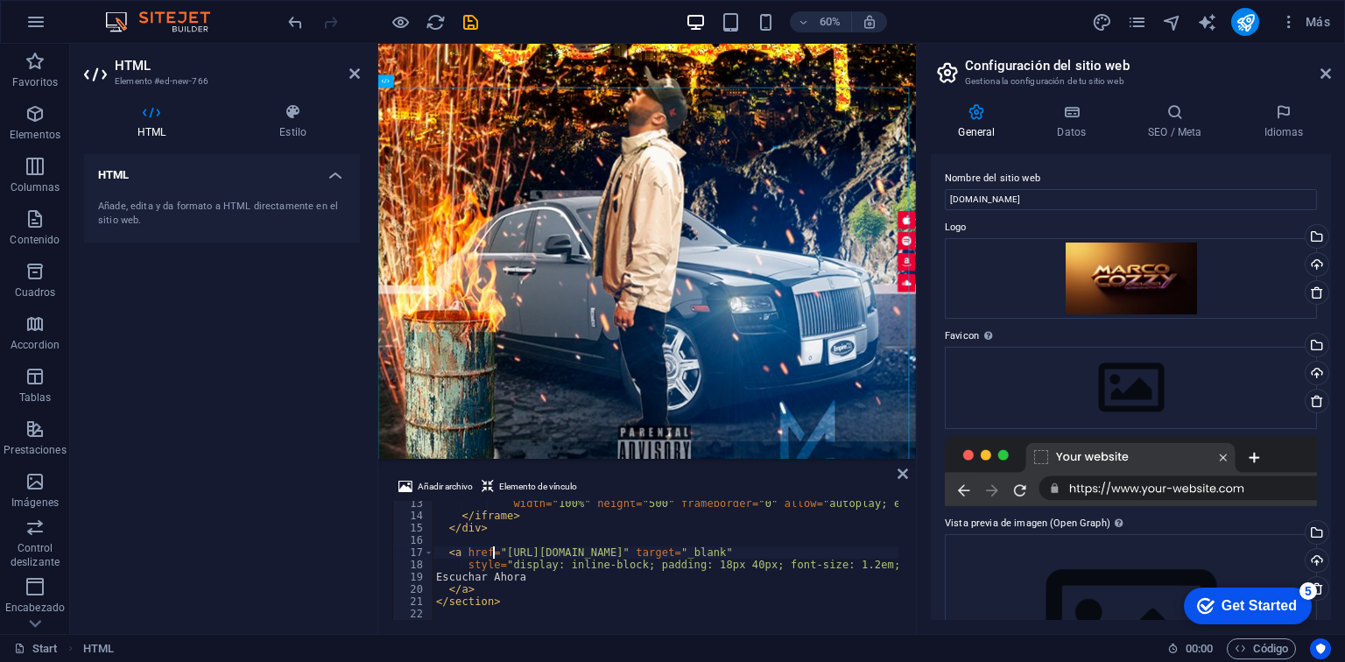
click at [494, 553] on div "width = "100%" height = "500" frameborder = "0" allow = "autoplay; encrypted-me…" at bounding box center [1118, 568] width 1370 height 140
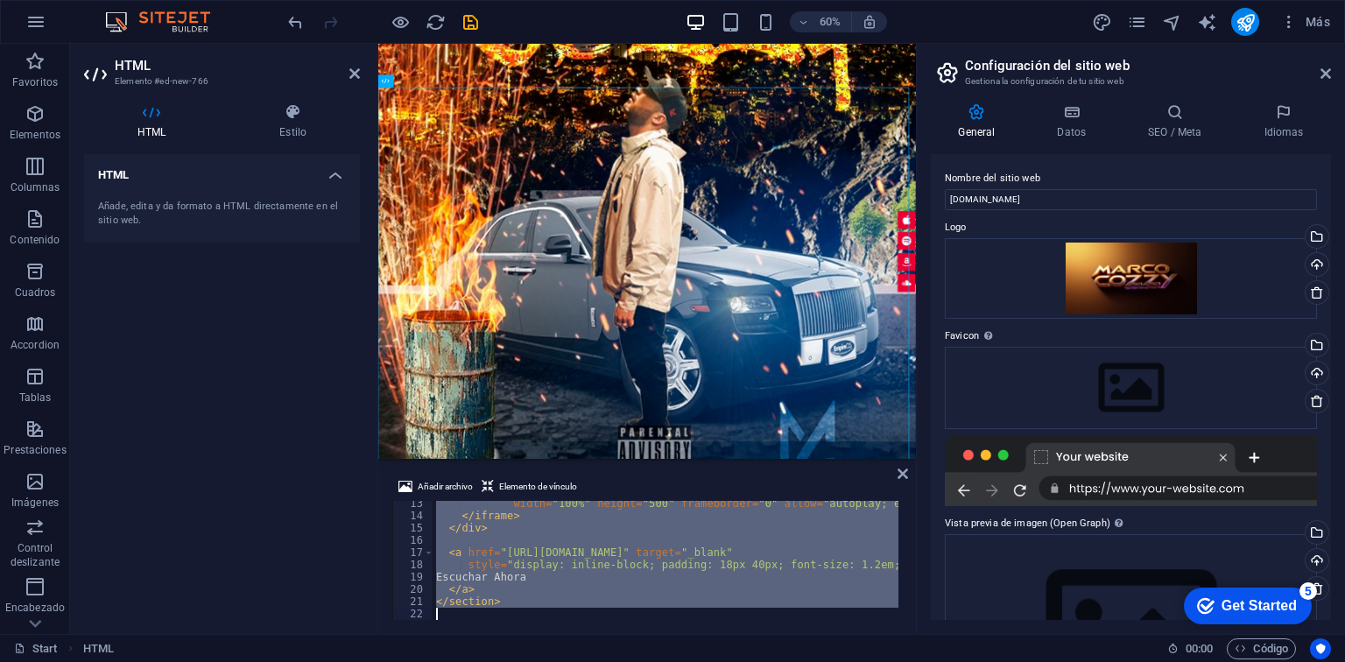
click at [494, 553] on div "width = "100%" height = "500" frameborder = "0" allow = "autoplay; encrypted-me…" at bounding box center [1118, 568] width 1370 height 140
type textarea "</section>"
paste textarea
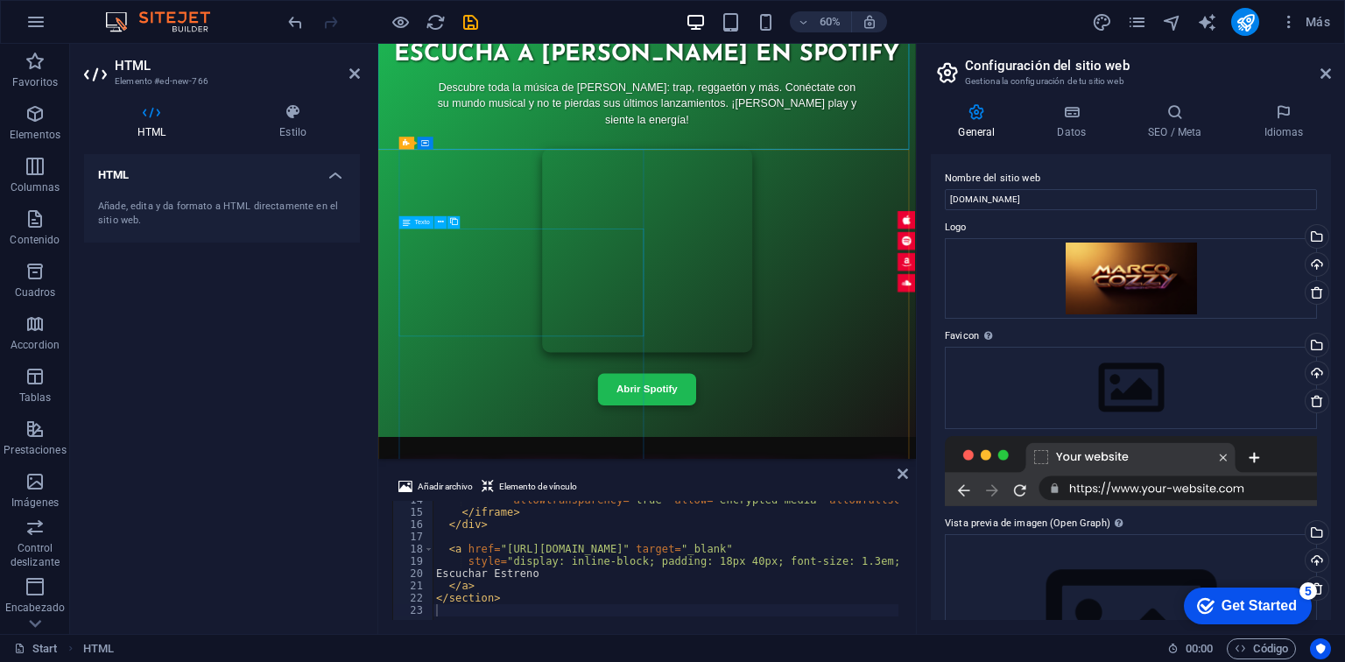
scroll to position [3475, 0]
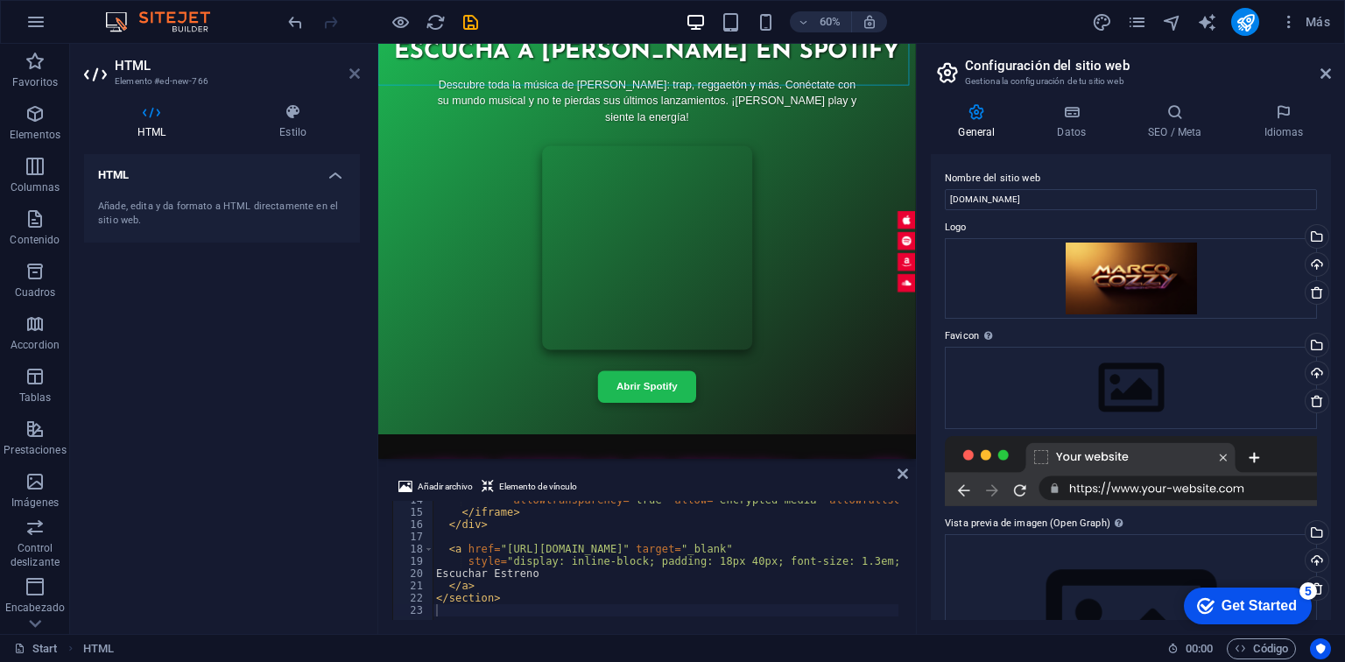
click at [357, 74] on icon at bounding box center [355, 74] width 11 height 14
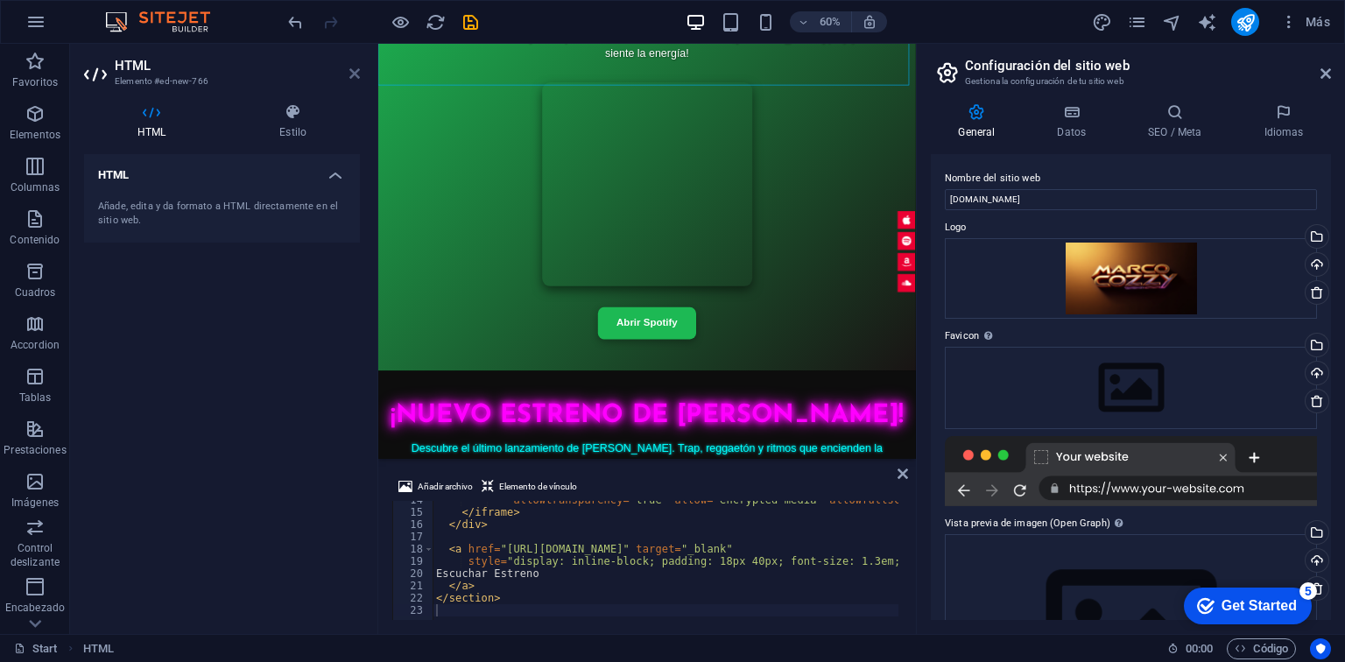
scroll to position [3442, 0]
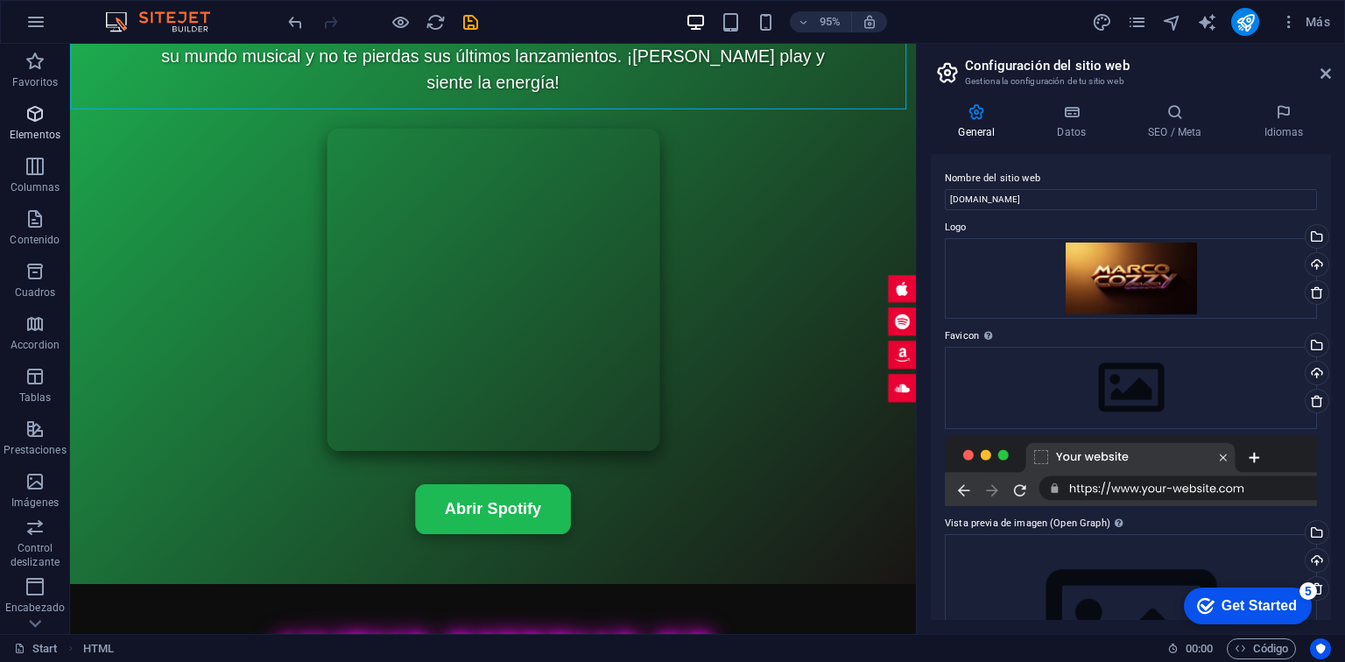
click at [46, 131] on p "Elementos" at bounding box center [35, 135] width 51 height 14
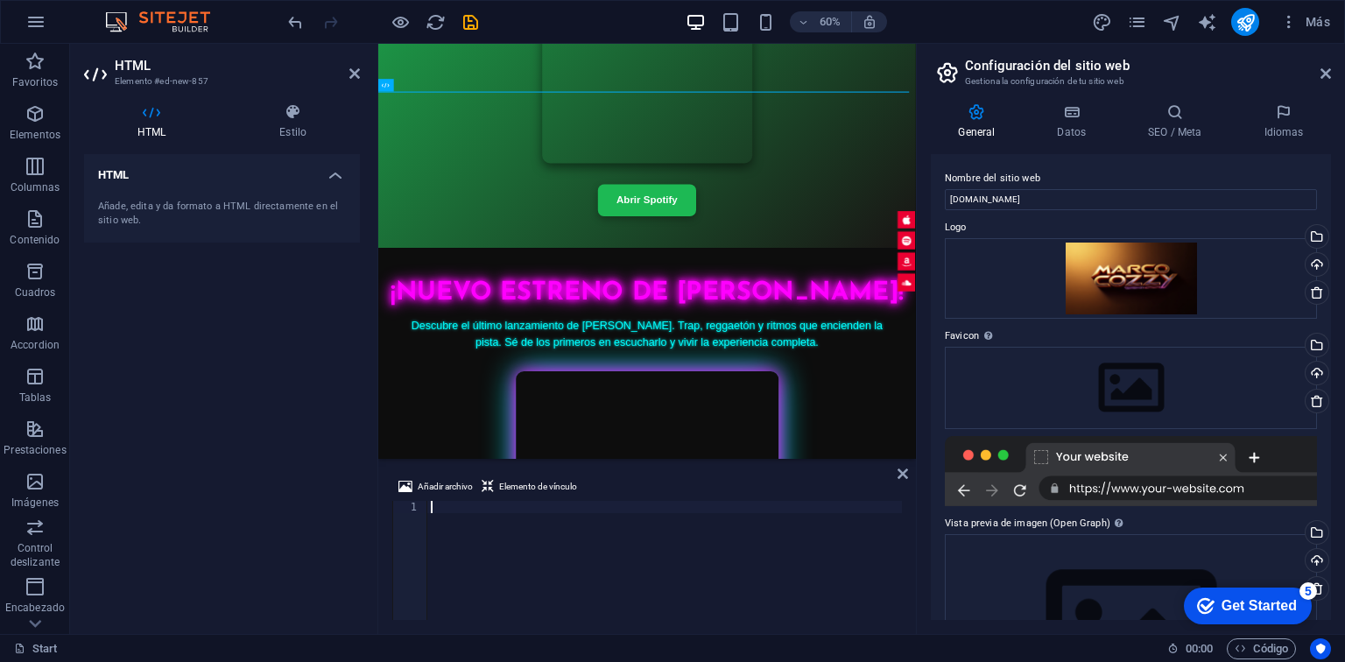
scroll to position [3464, 0]
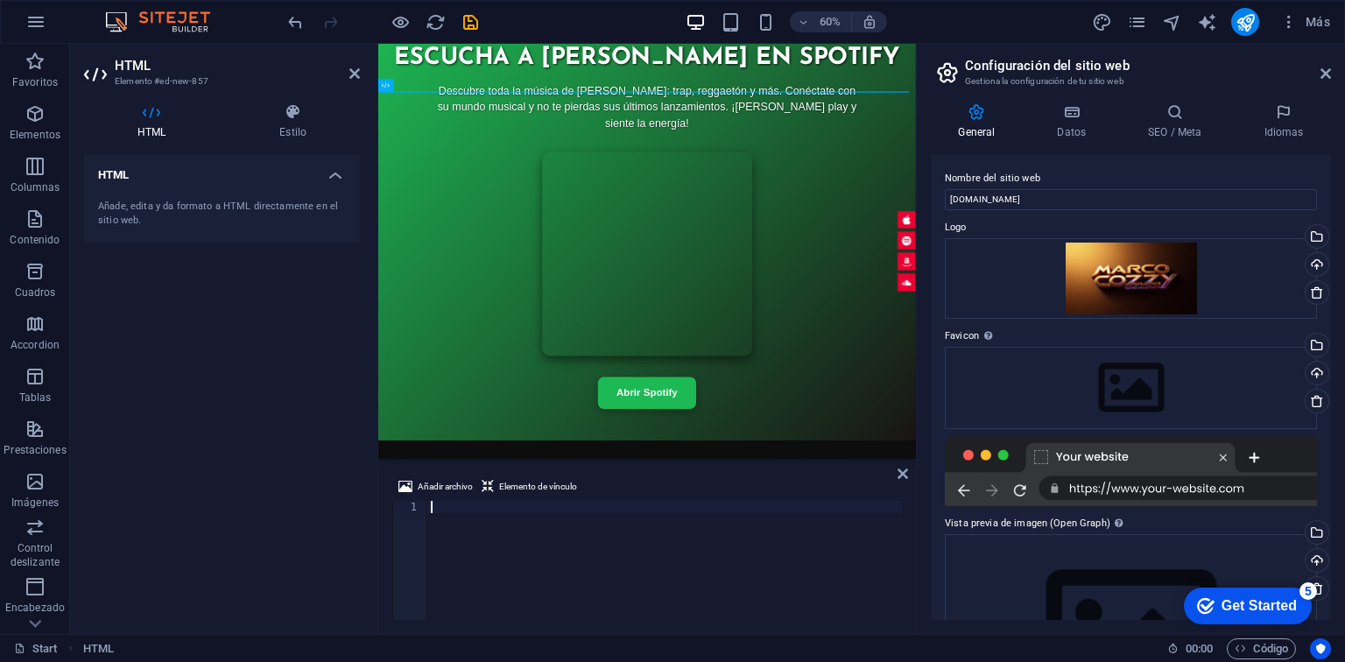
click at [468, 512] on div at bounding box center [664, 573] width 475 height 144
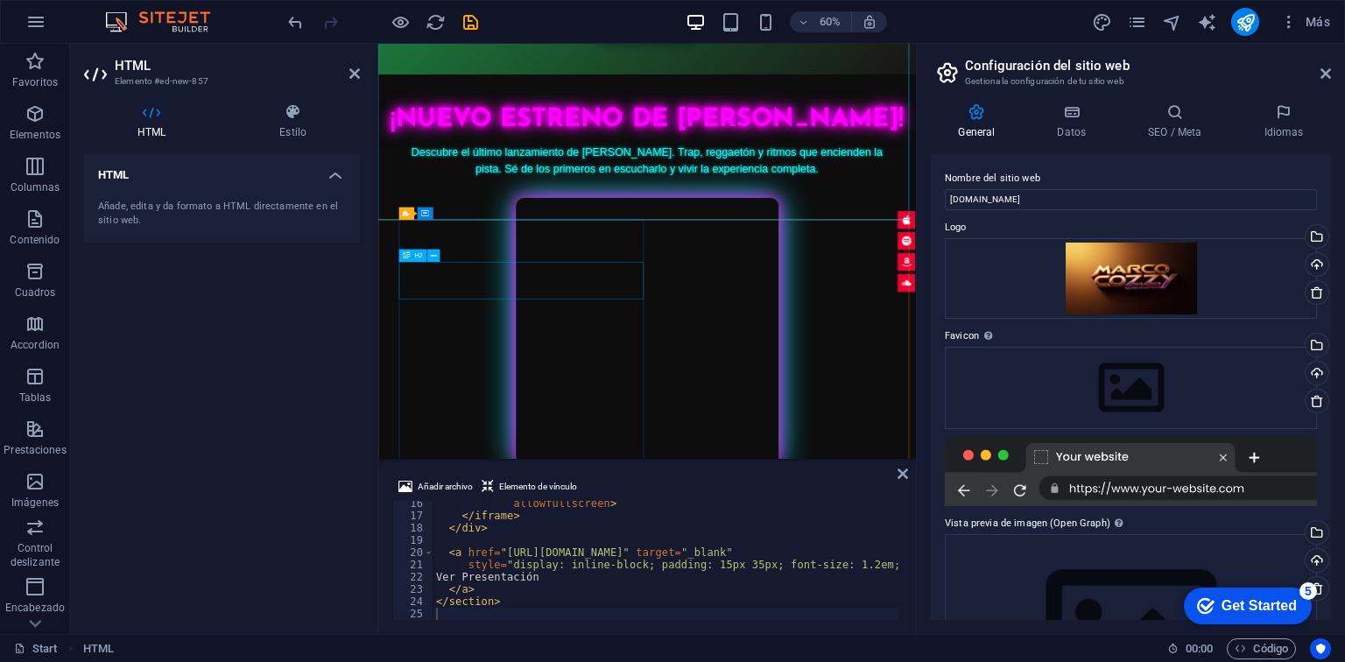
scroll to position [4070, 0]
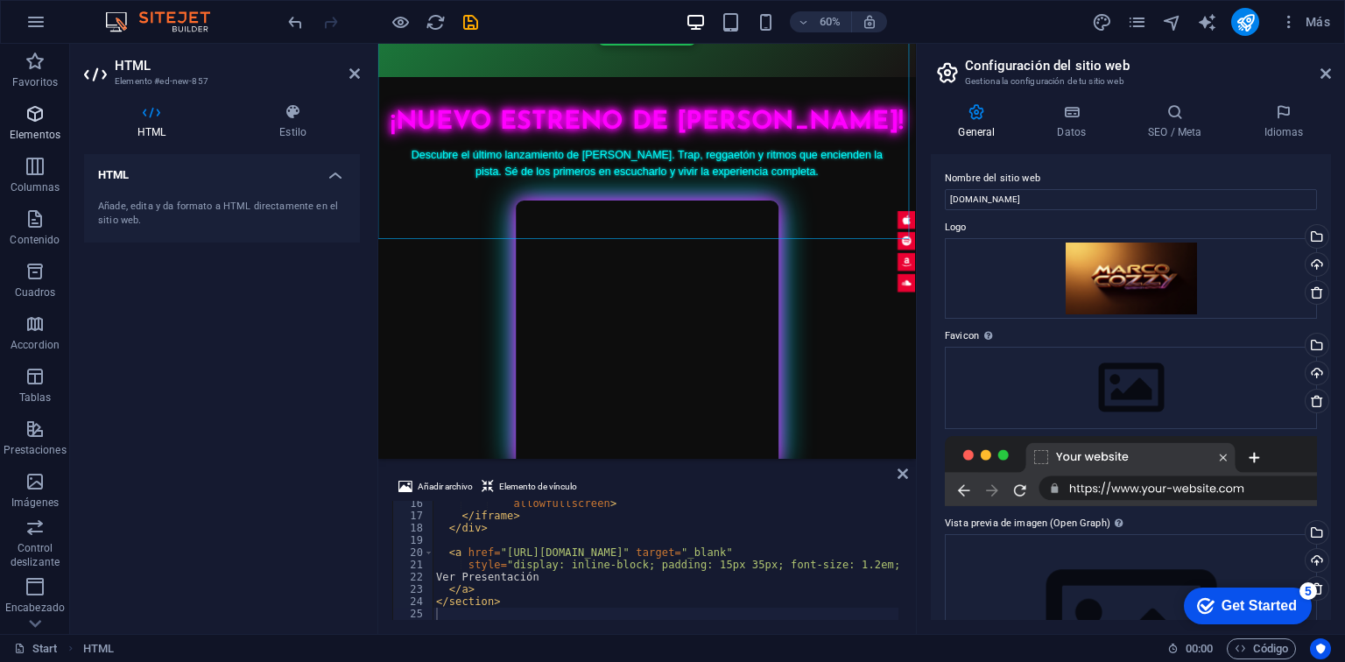
click at [28, 138] on p "Elementos" at bounding box center [35, 135] width 51 height 14
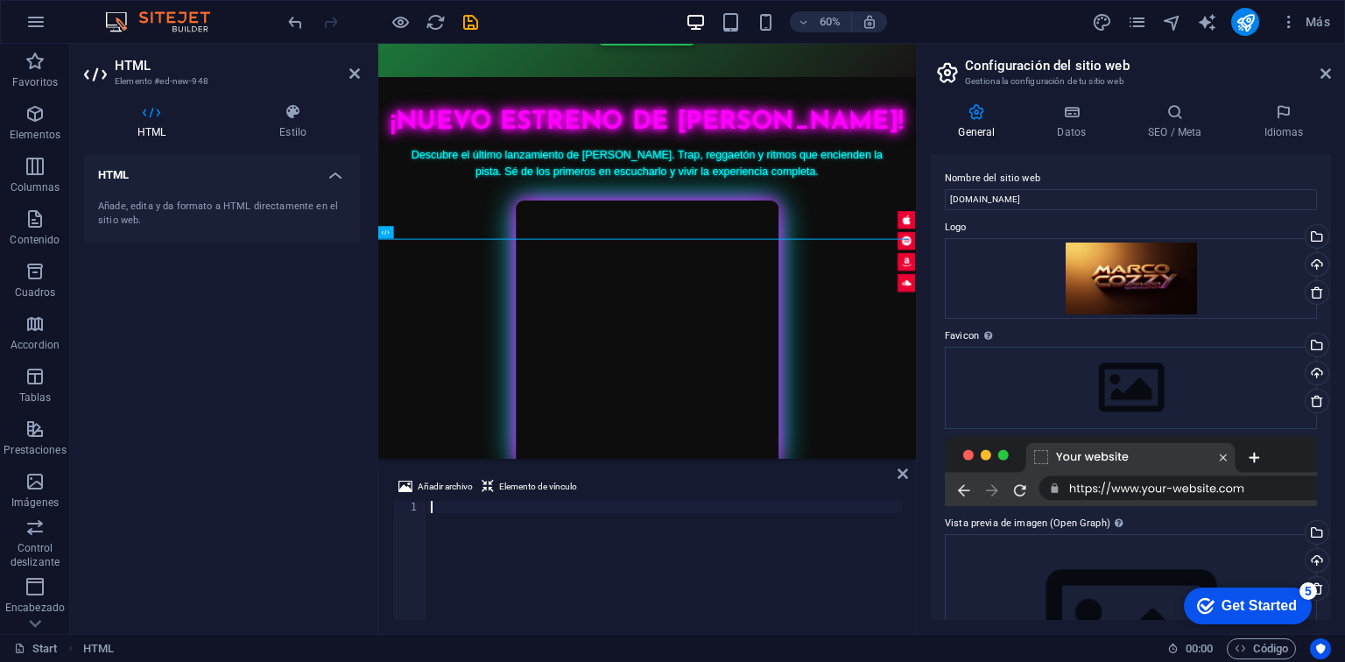
click at [459, 512] on div at bounding box center [664, 573] width 475 height 144
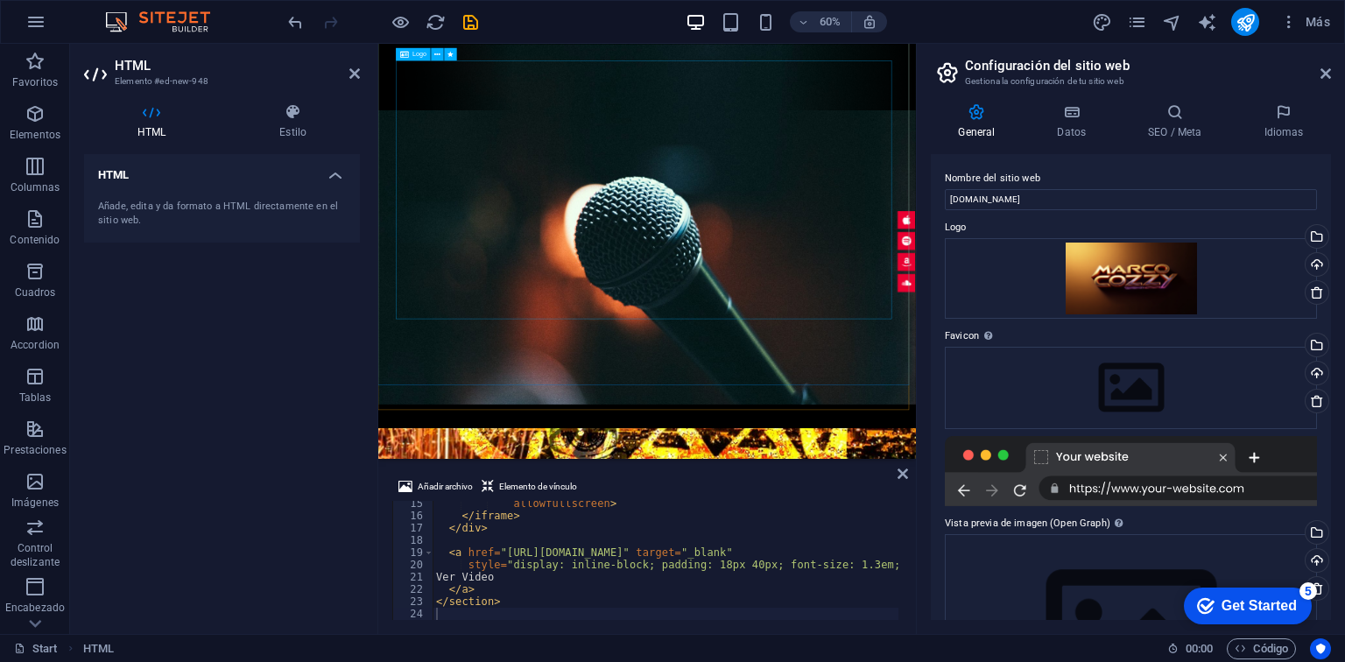
scroll to position [584, 0]
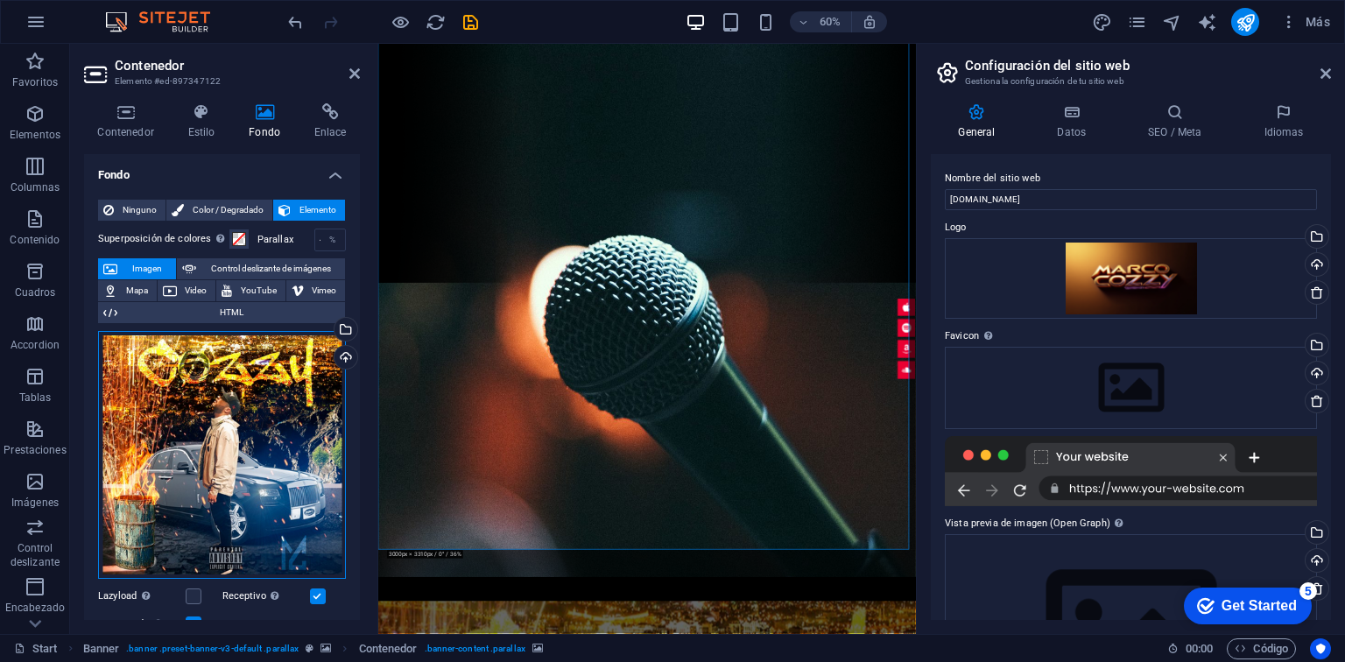
click at [244, 424] on div "Arrastra archivos aquí, haz clic para escoger archivos o selecciona archivos de…" at bounding box center [222, 455] width 248 height 248
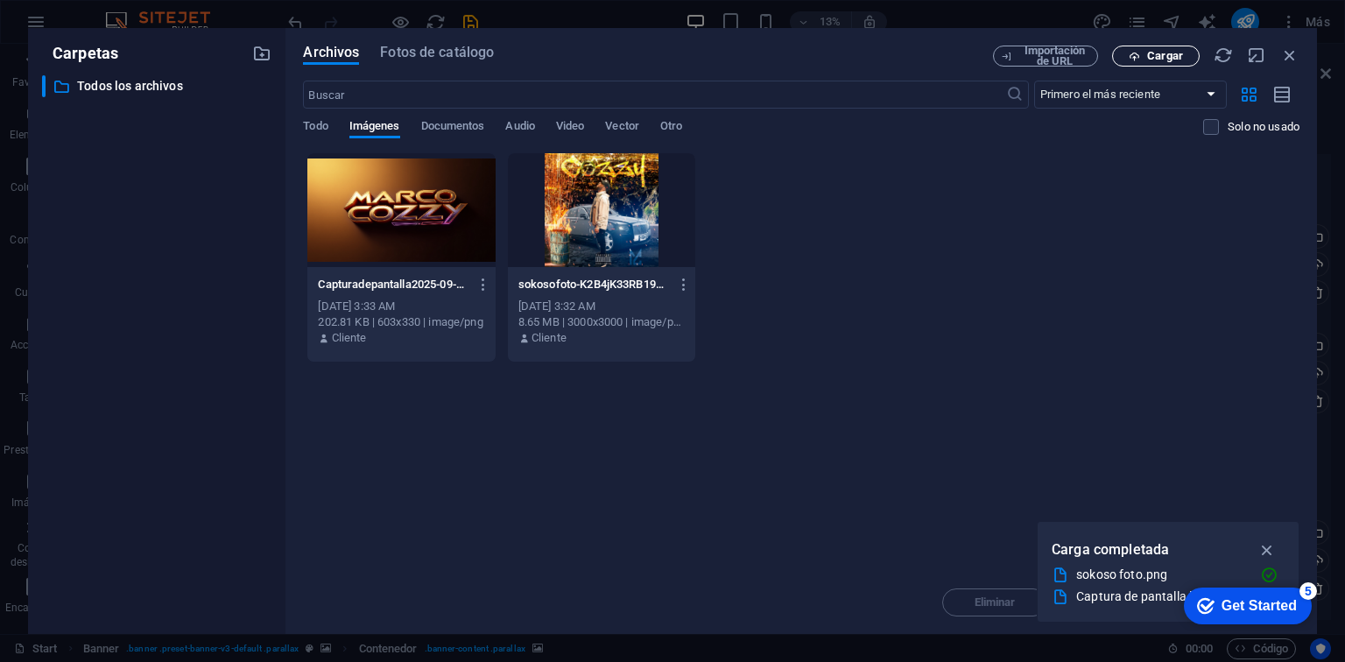
click at [1129, 59] on icon "button" at bounding box center [1134, 56] width 11 height 11
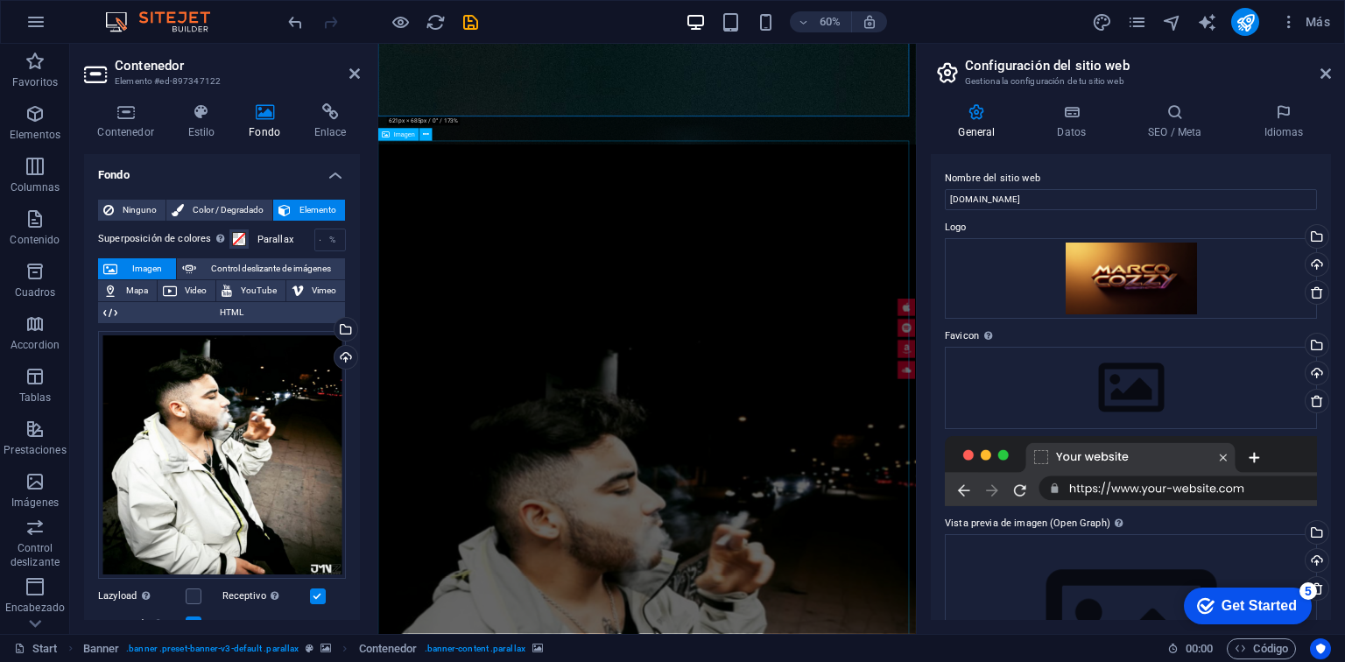
scroll to position [1307, 0]
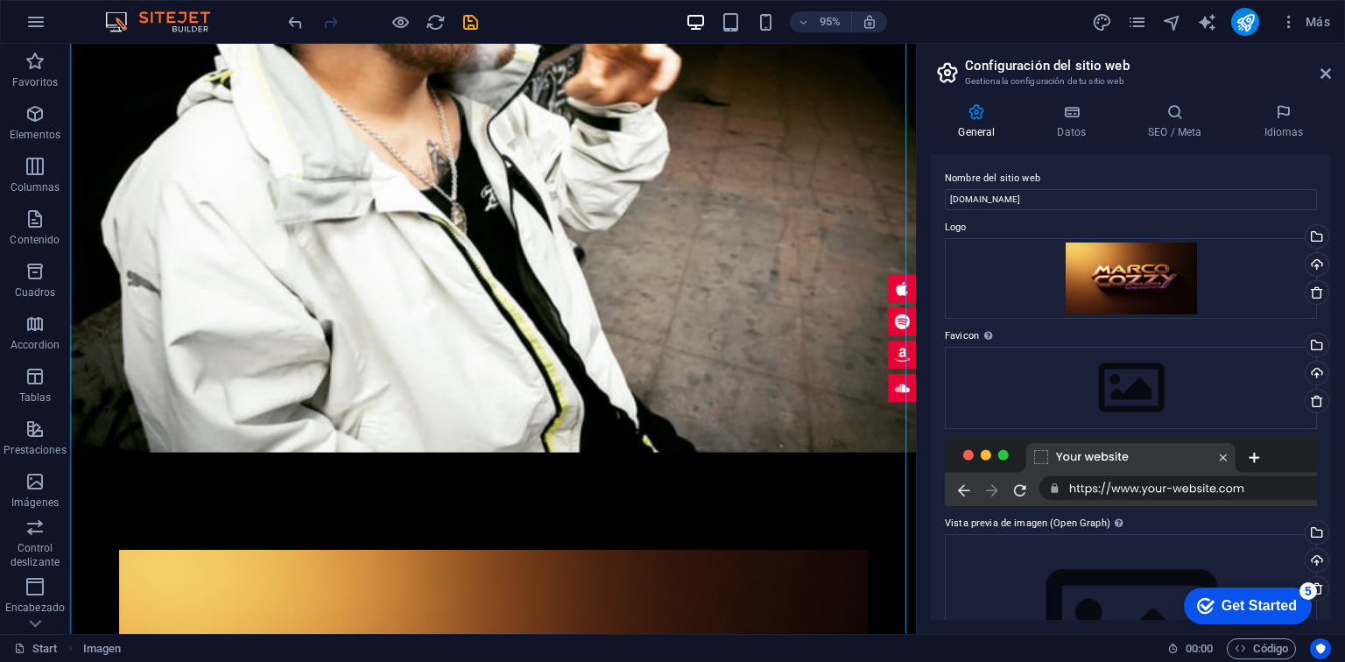
drag, startPoint x: 98, startPoint y: 52, endPoint x: 98, endPoint y: 667, distance: 614.9
click at [98, 661] on html "[DOMAIN_NAME] Start Favoritos Elementos Columnas Contenido Cuadros Accordion Ta…" at bounding box center [672, 331] width 1345 height 662
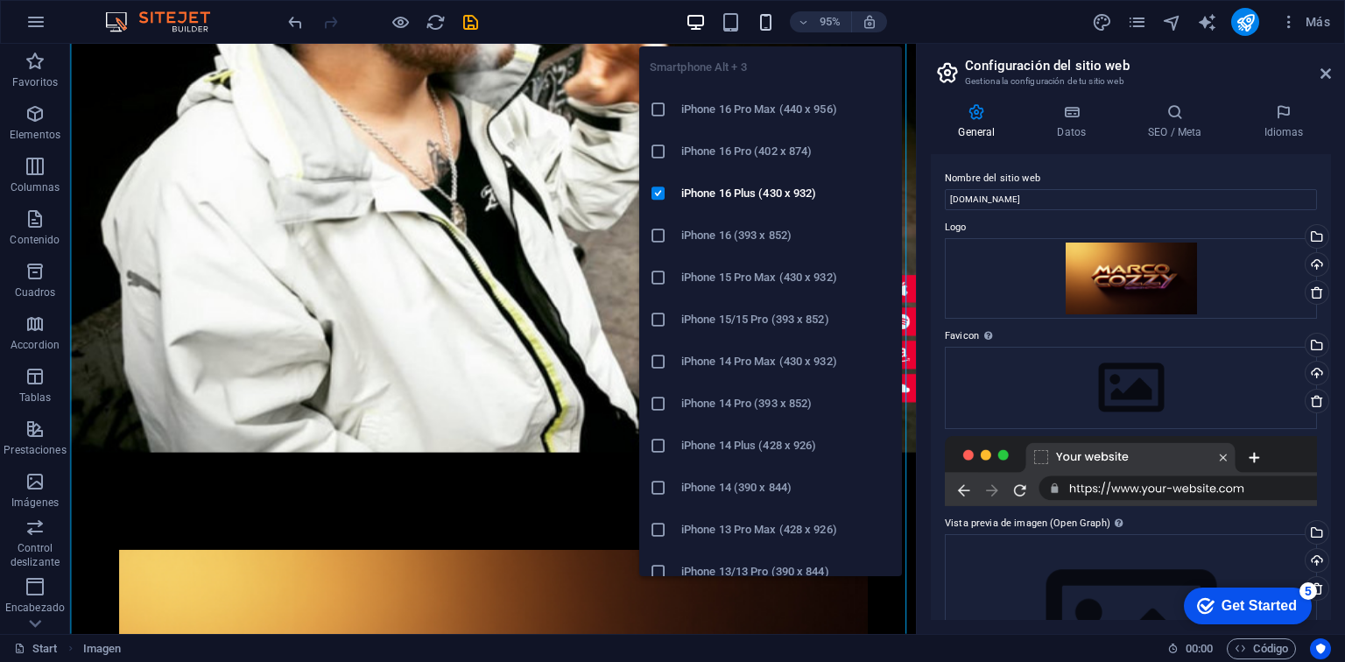
click at [756, 25] on icon "button" at bounding box center [766, 22] width 20 height 20
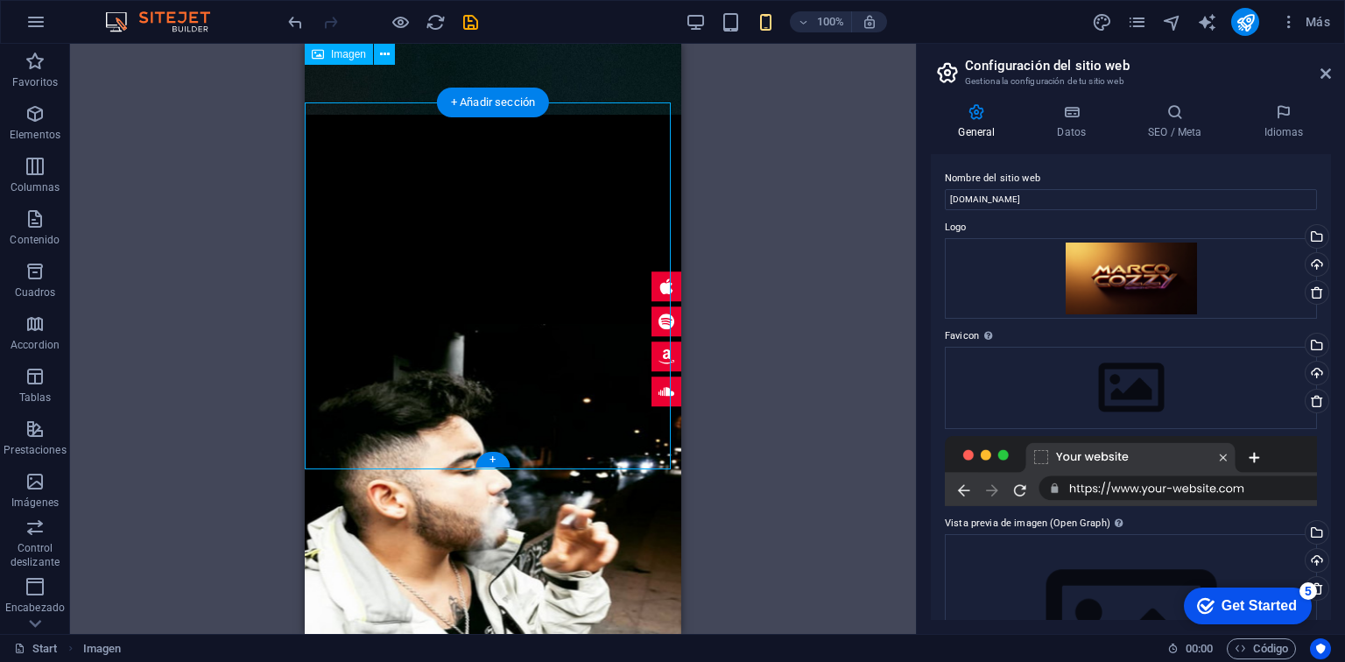
scroll to position [724, 0]
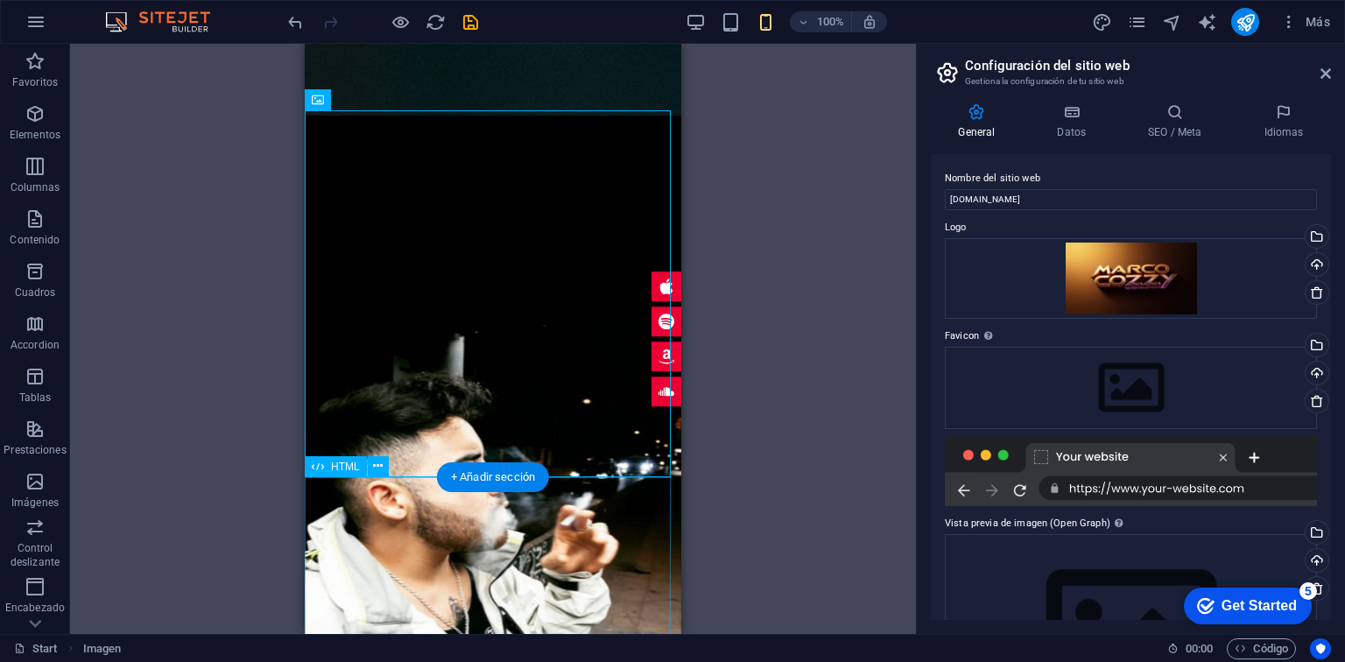
drag, startPoint x: 792, startPoint y: 145, endPoint x: 435, endPoint y: 479, distance: 488.9
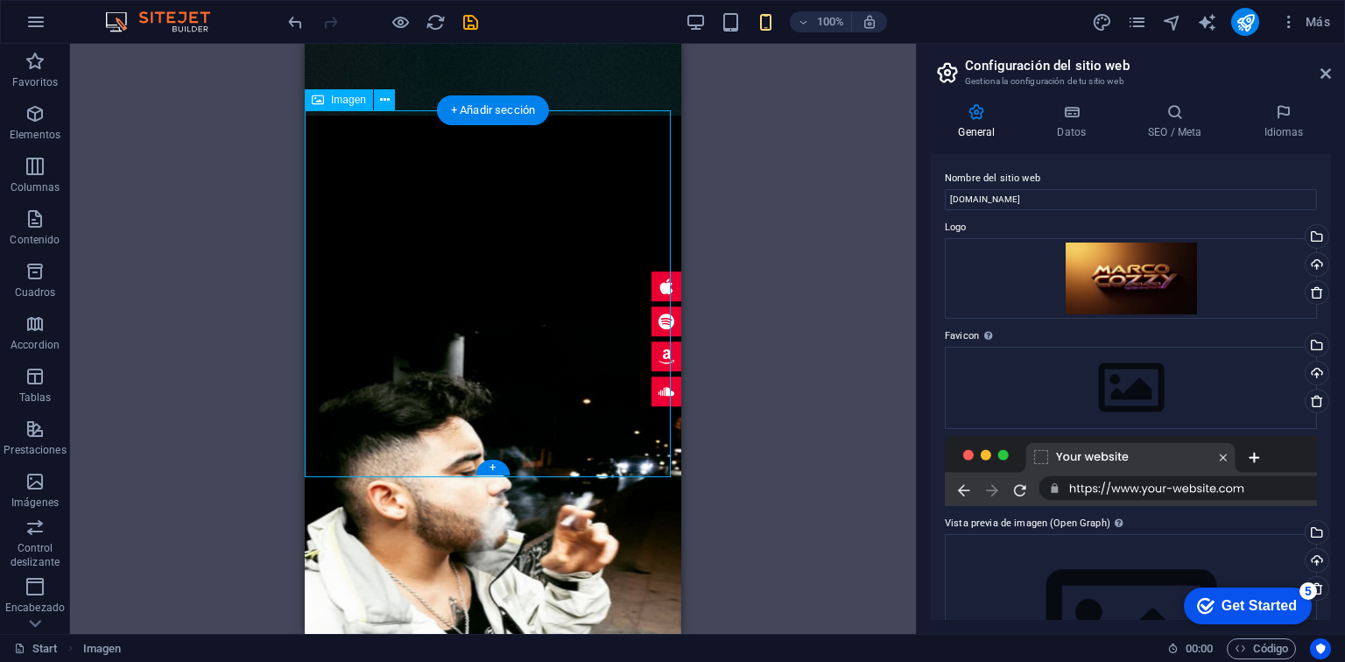
drag, startPoint x: 389, startPoint y: 159, endPoint x: 390, endPoint y: 221, distance: 61.3
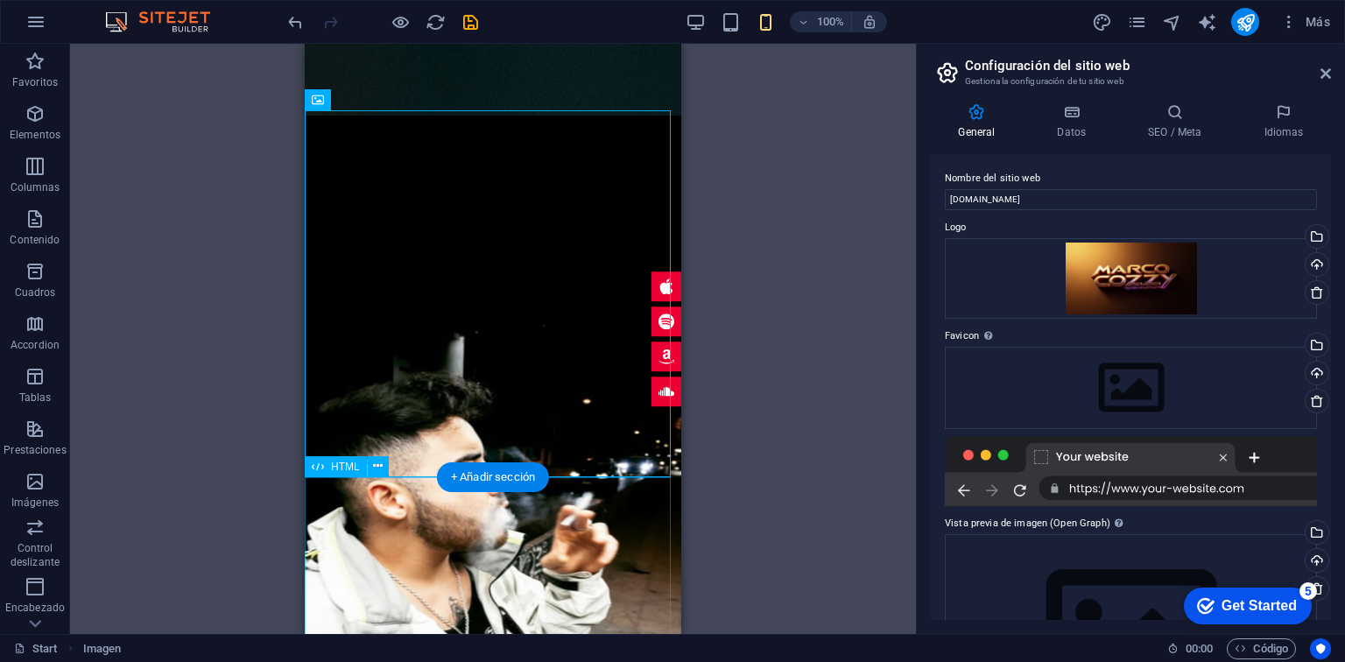
drag, startPoint x: 660, startPoint y: 142, endPoint x: 338, endPoint y: 575, distance: 539.6
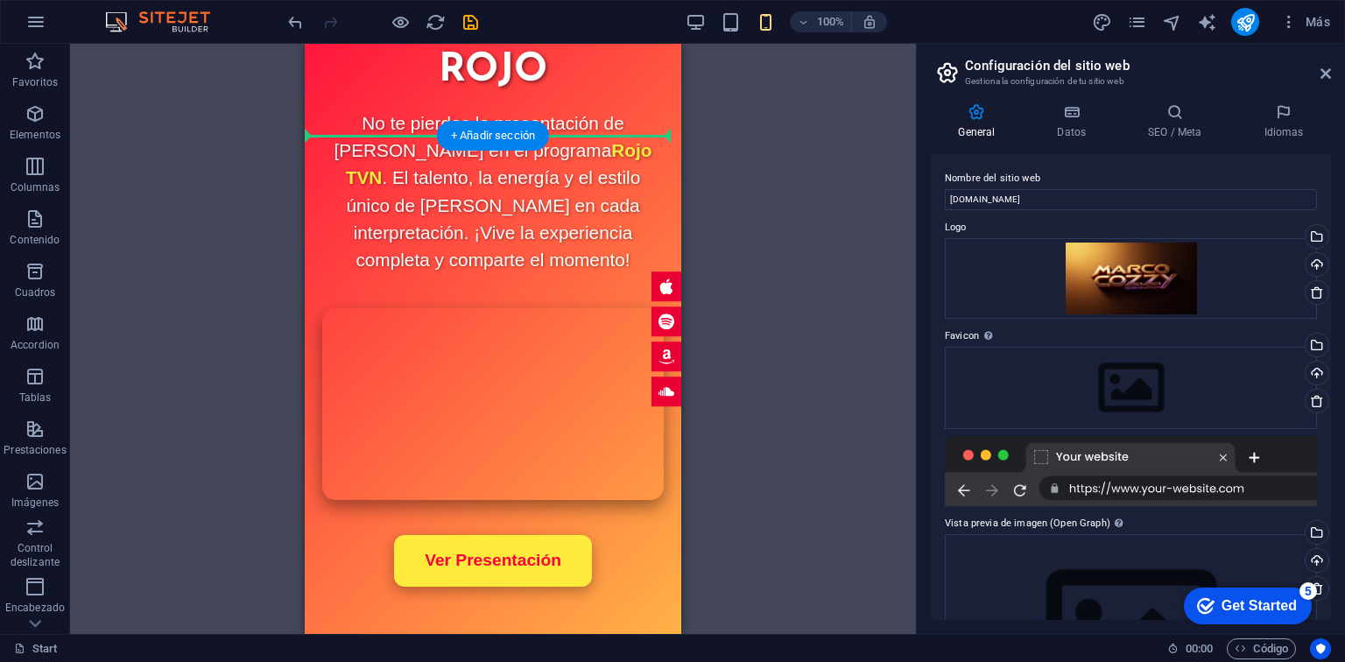
scroll to position [4319, 0]
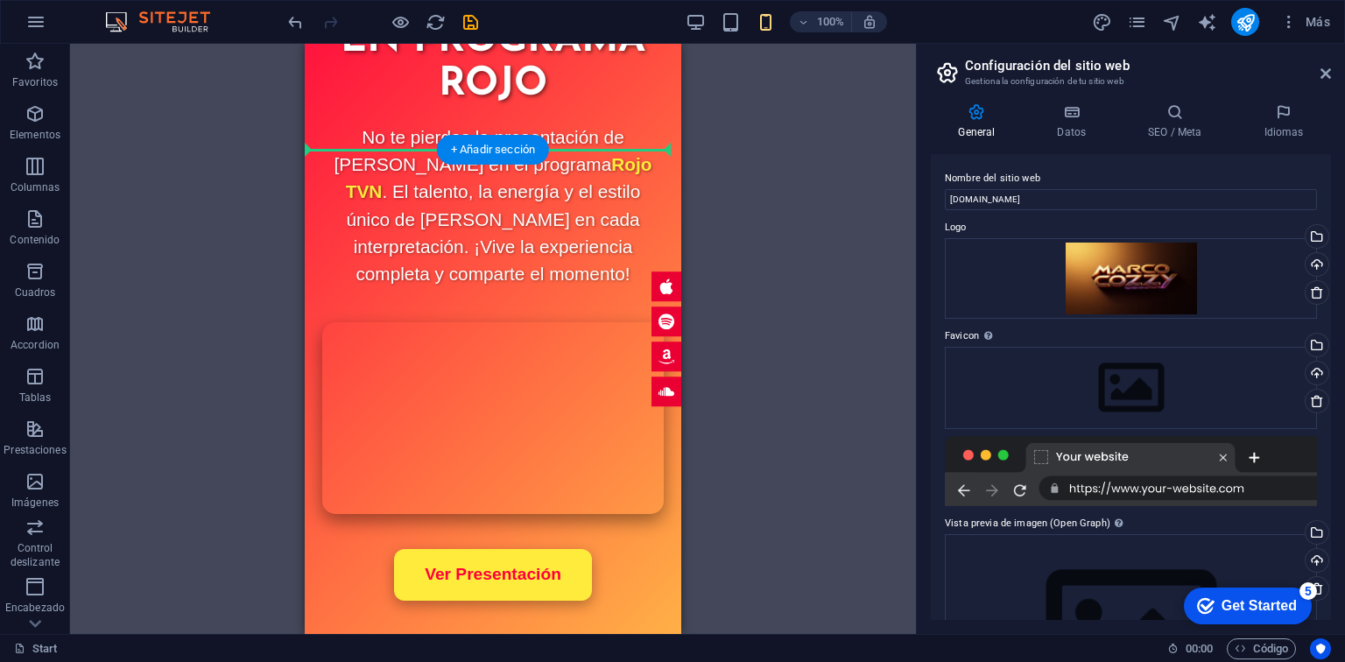
drag, startPoint x: 646, startPoint y: 145, endPoint x: 388, endPoint y: 140, distance: 258.4
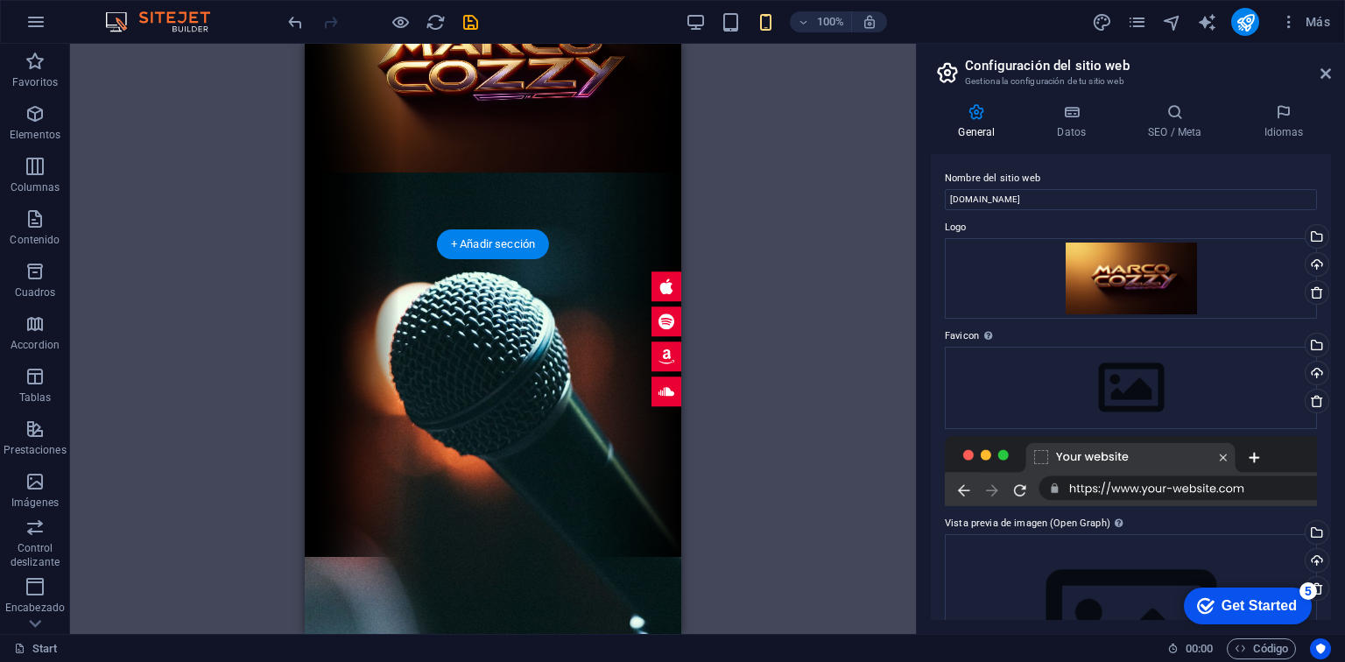
scroll to position [0, 0]
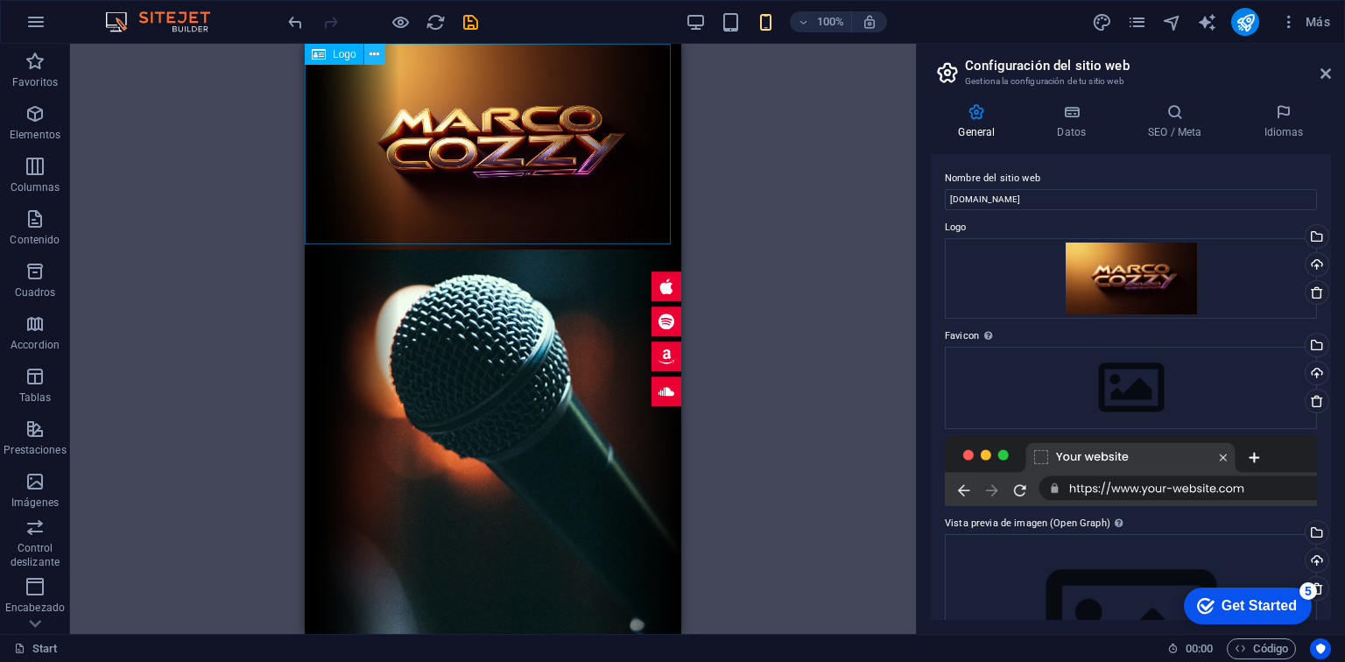
click at [374, 60] on icon at bounding box center [375, 55] width 10 height 18
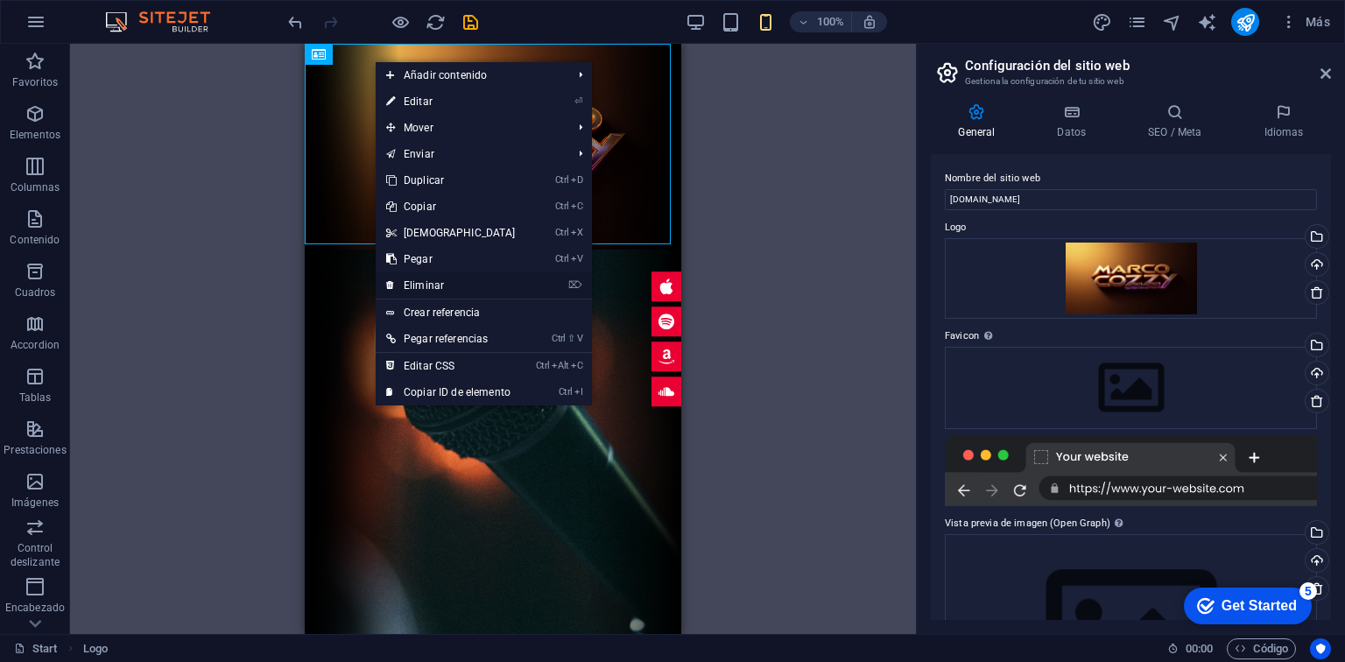
click at [425, 292] on link "⌦ Eliminar" at bounding box center [451, 285] width 151 height 26
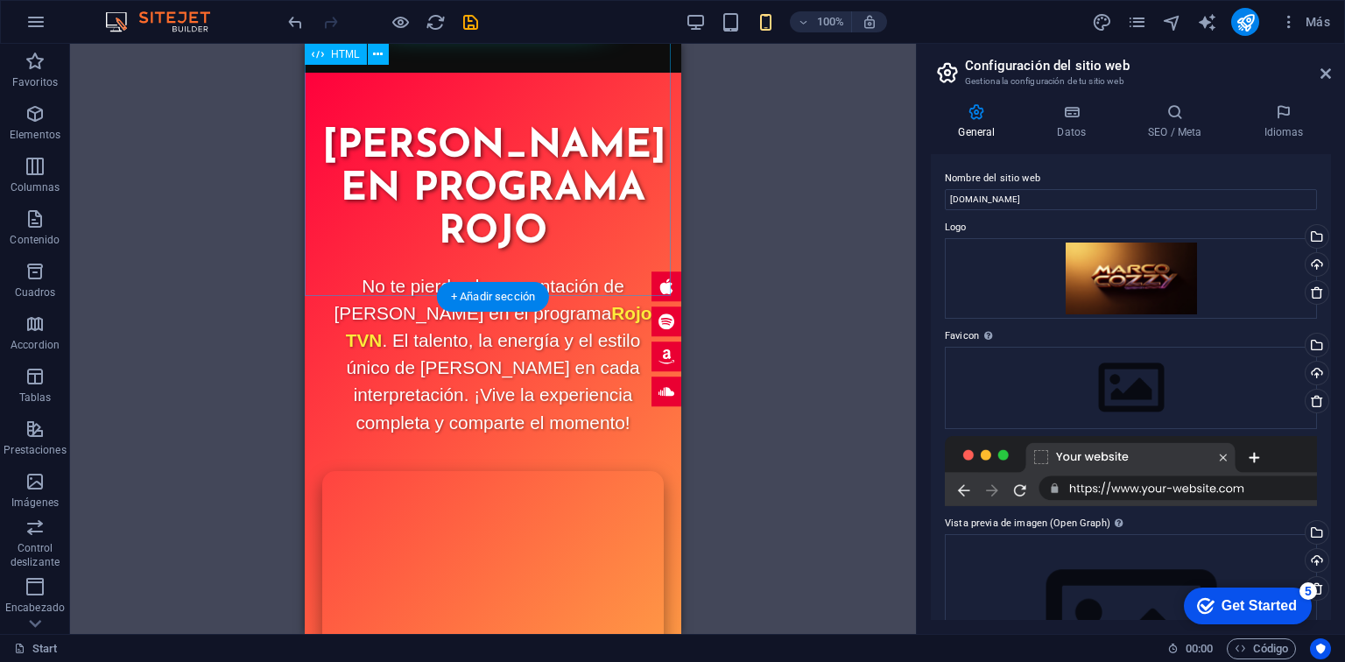
scroll to position [3583, 0]
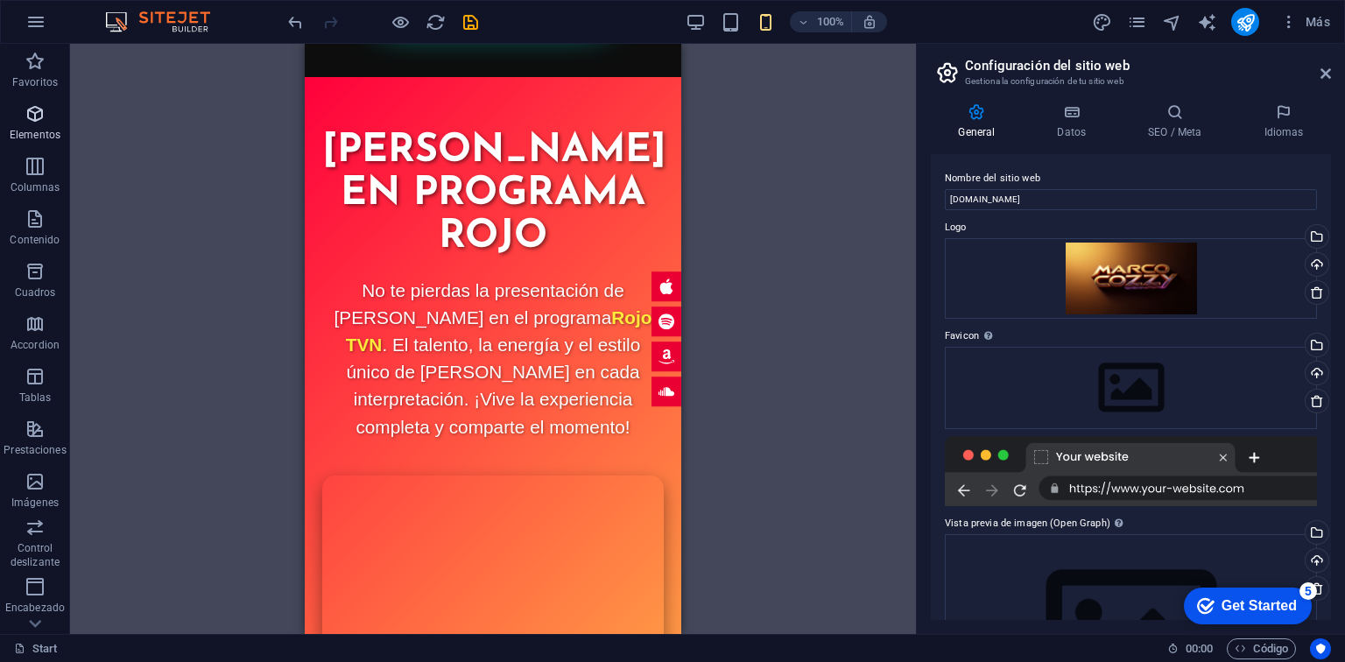
click at [48, 119] on span "Elementos" at bounding box center [35, 124] width 70 height 42
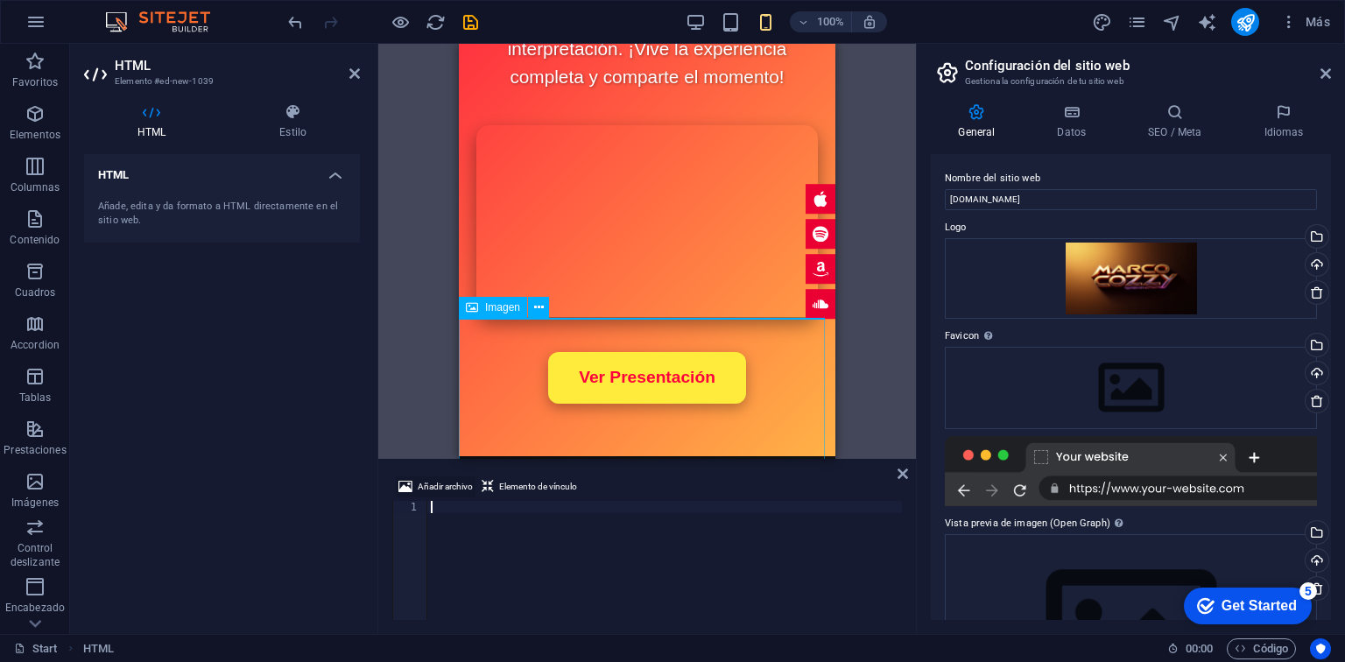
scroll to position [3408, 0]
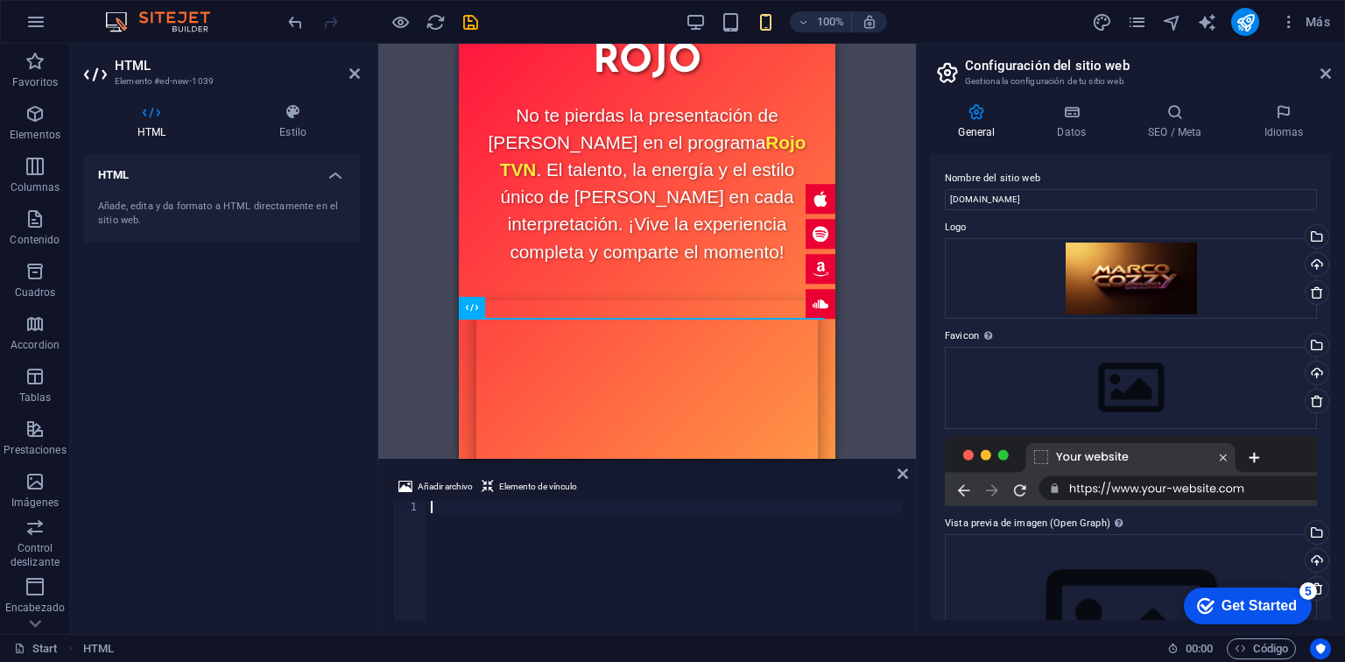
click at [465, 501] on div at bounding box center [664, 573] width 475 height 144
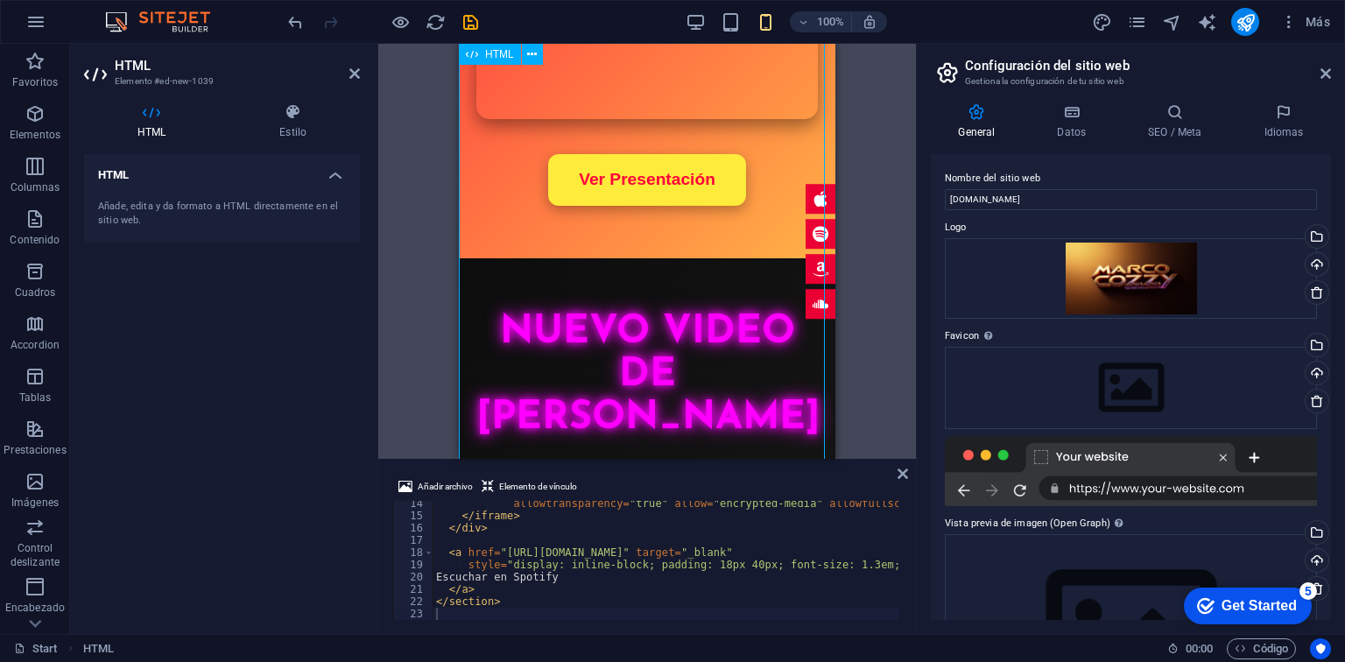
scroll to position [3781, 0]
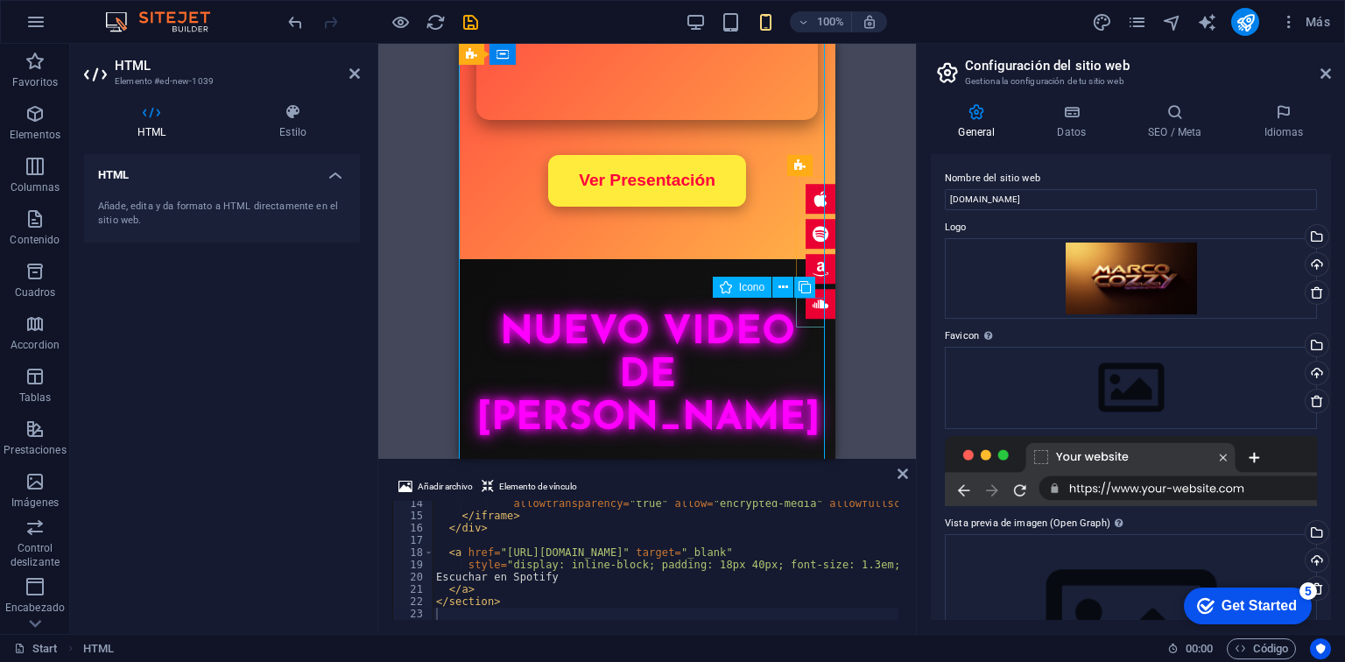
click at [816, 319] on figure at bounding box center [821, 304] width 30 height 30
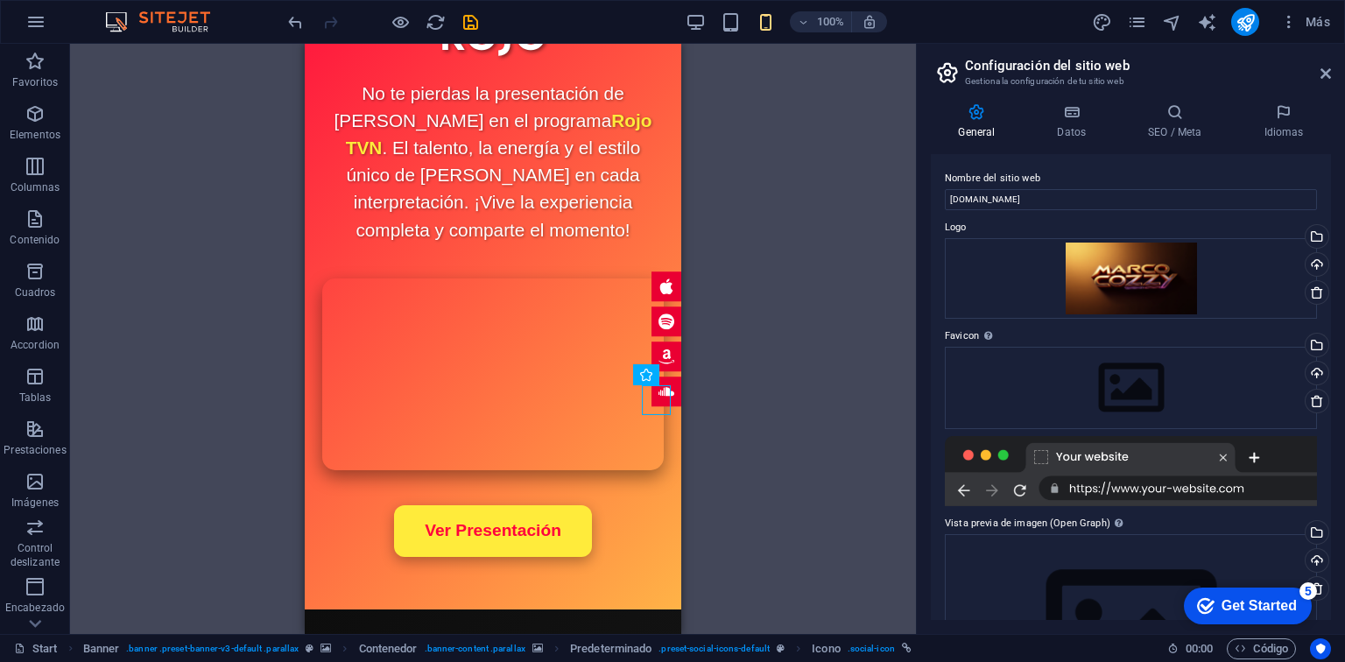
scroll to position [3956, 0]
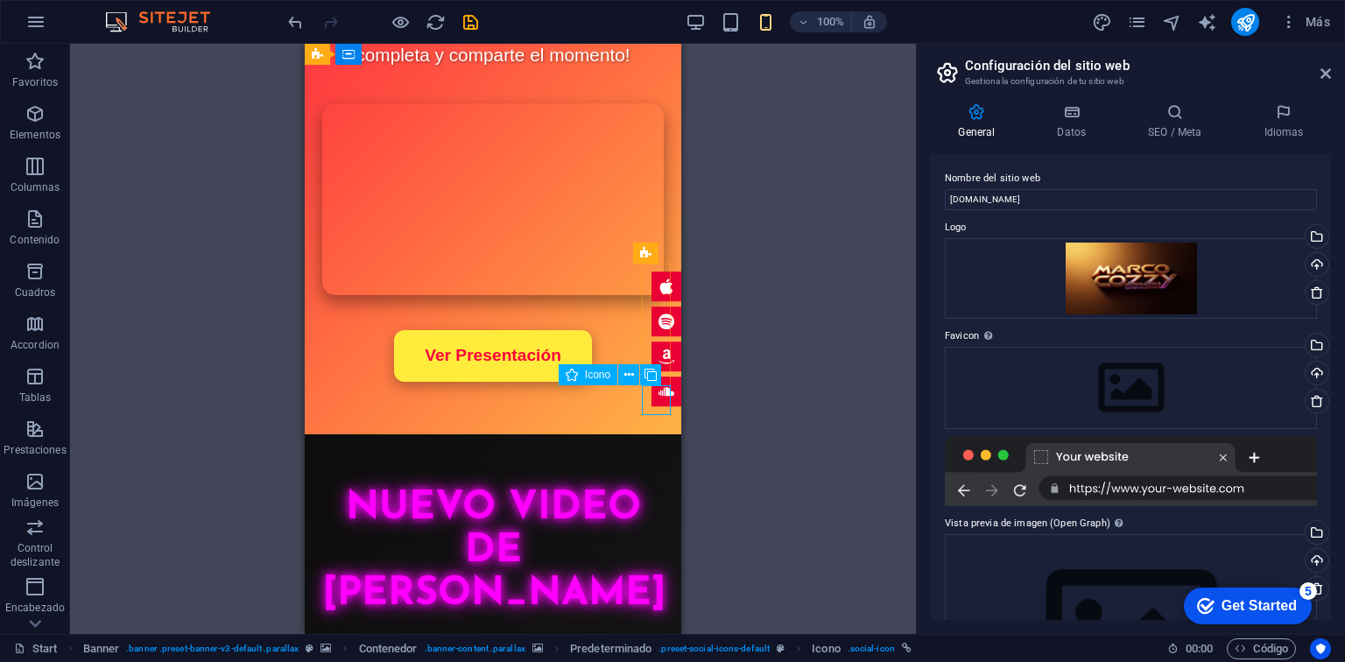
click at [652, 403] on figure at bounding box center [667, 392] width 30 height 30
select select "xMidYMid"
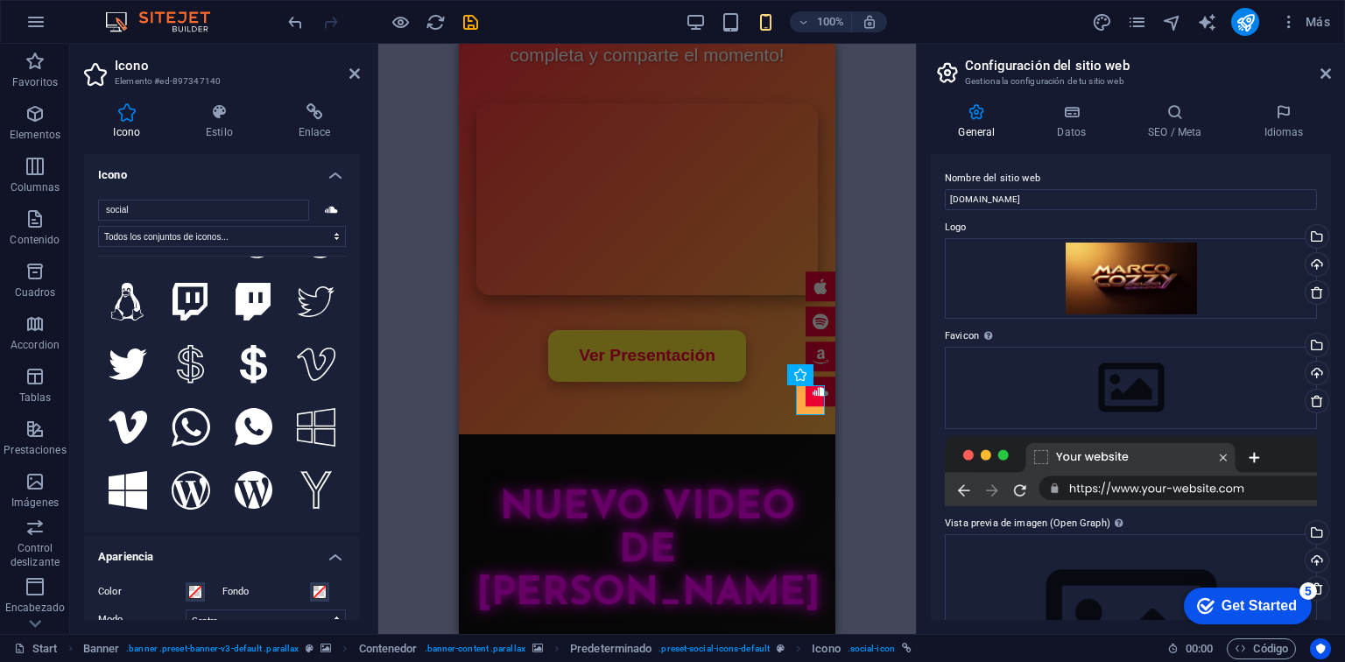
scroll to position [2808, 0]
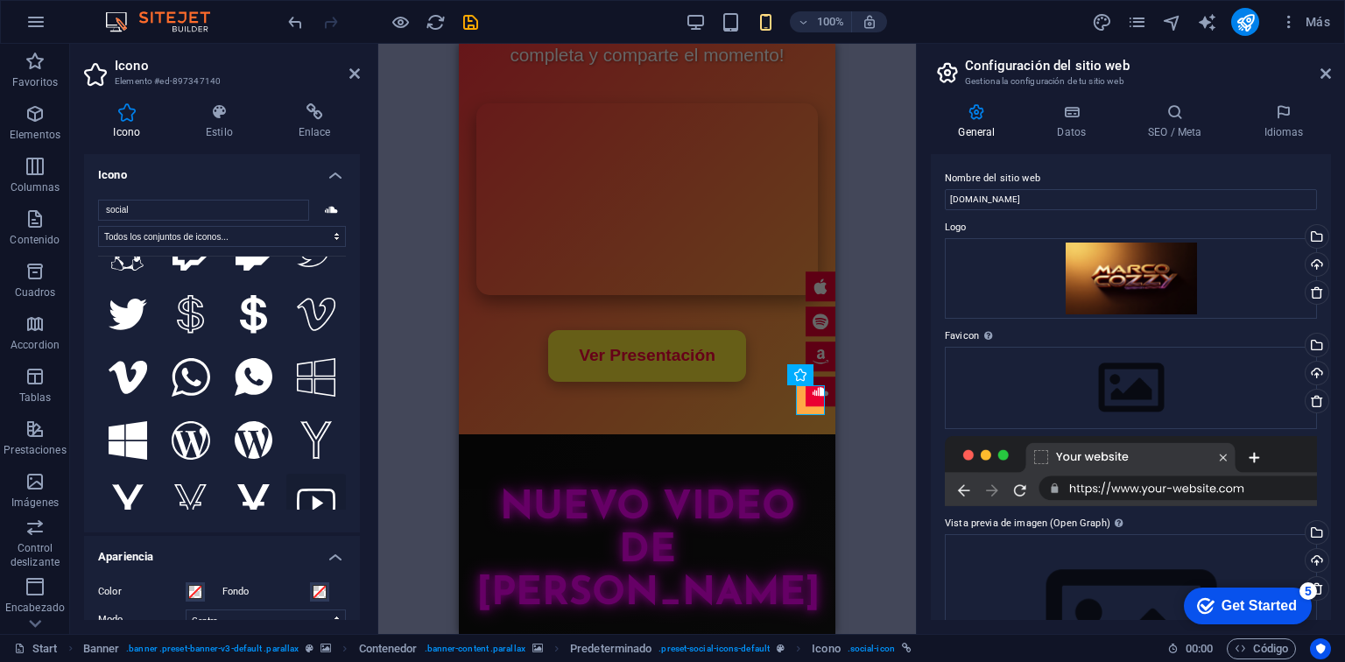
click at [316, 489] on icon at bounding box center [316, 503] width 39 height 29
click at [882, 341] on div "H2 Imagen amplia con texto Imagen amplia con texto Contenedor Marcador Imagen a…" at bounding box center [647, 339] width 538 height 590
click at [359, 74] on icon at bounding box center [355, 74] width 11 height 14
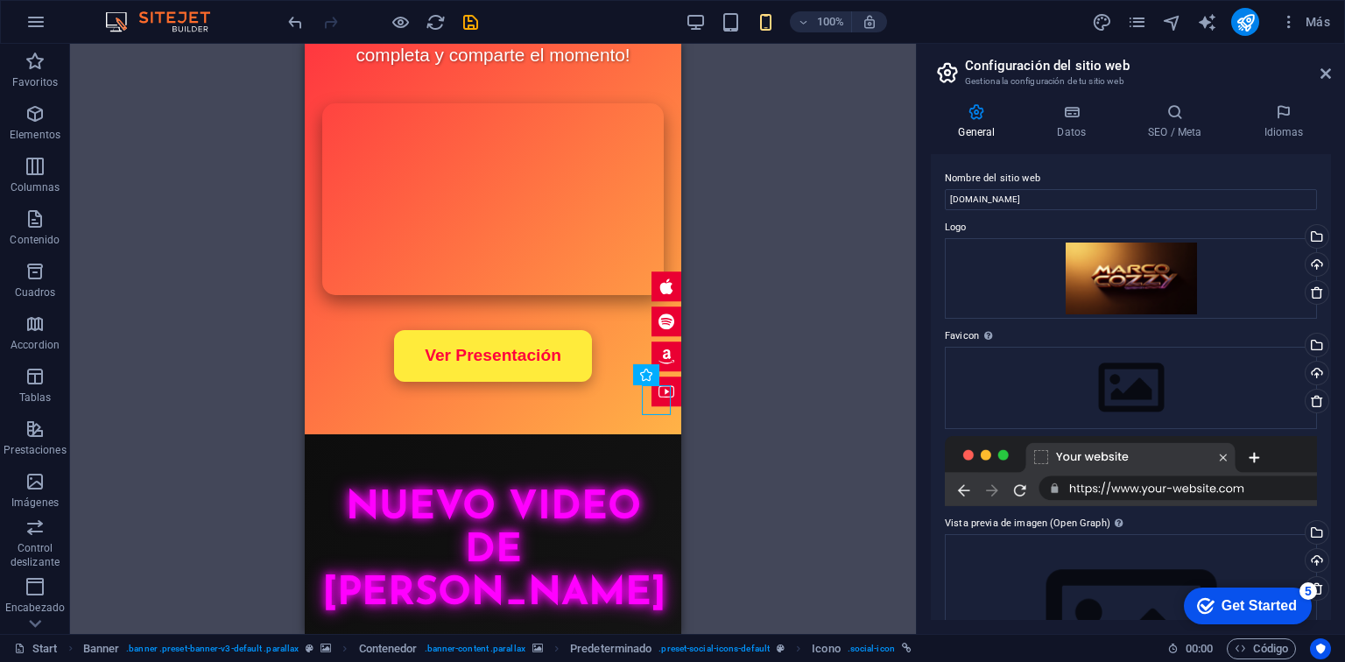
click at [715, 317] on div "H2 Imagen amplia con texto Imagen amplia con texto Contenedor Marcador Imagen a…" at bounding box center [493, 339] width 846 height 590
click at [650, 375] on icon at bounding box center [651, 375] width 12 height 18
click at [654, 406] on figure at bounding box center [667, 392] width 30 height 30
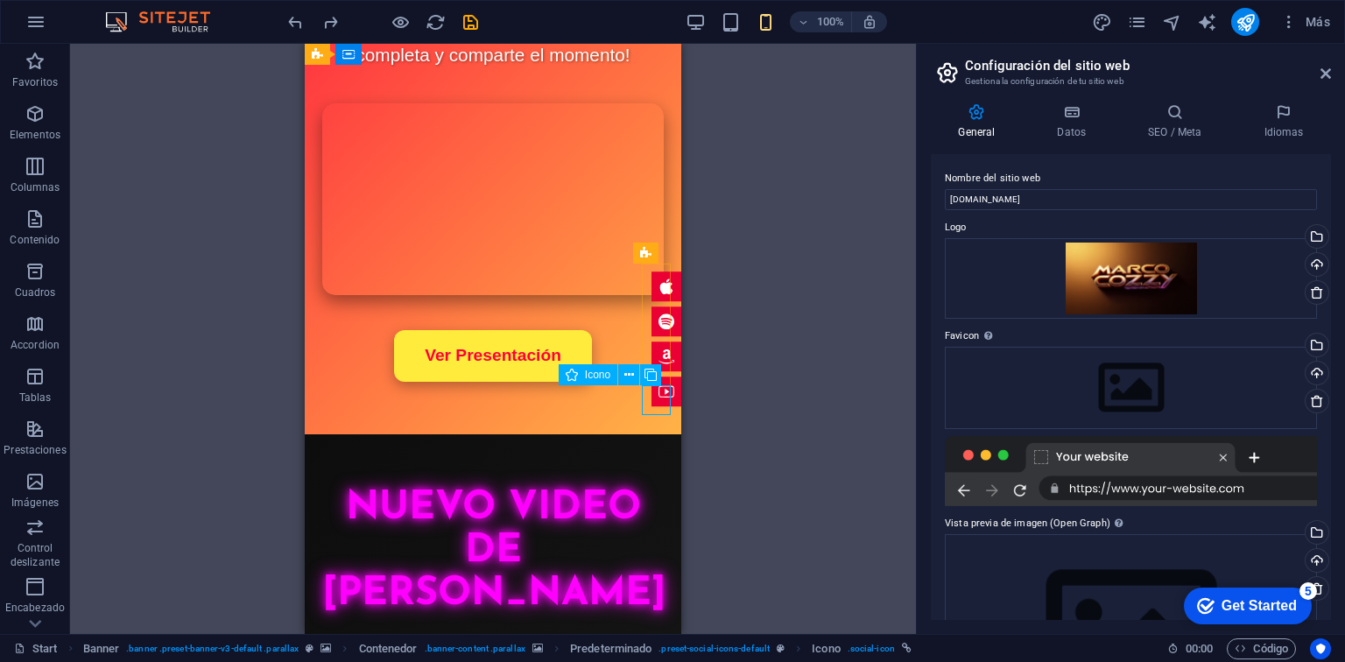
select select "xMidYMid"
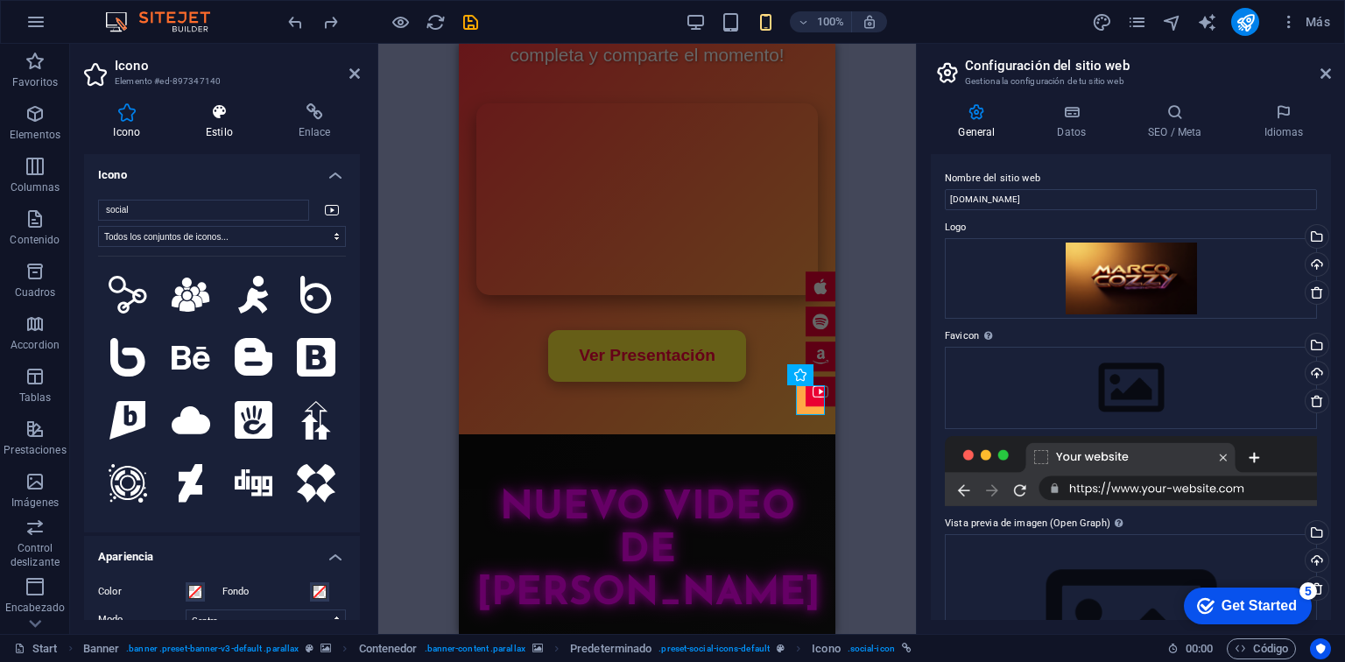
click at [224, 112] on icon at bounding box center [220, 112] width 86 height 18
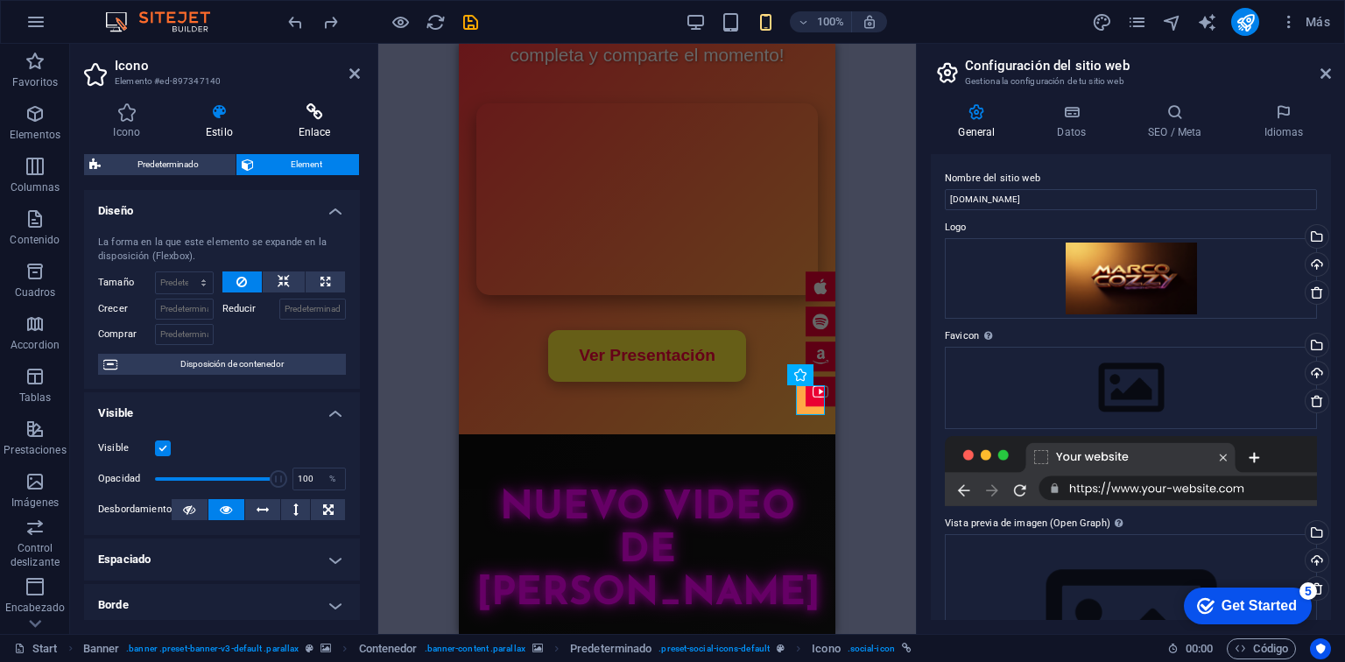
click at [318, 116] on icon at bounding box center [314, 112] width 91 height 18
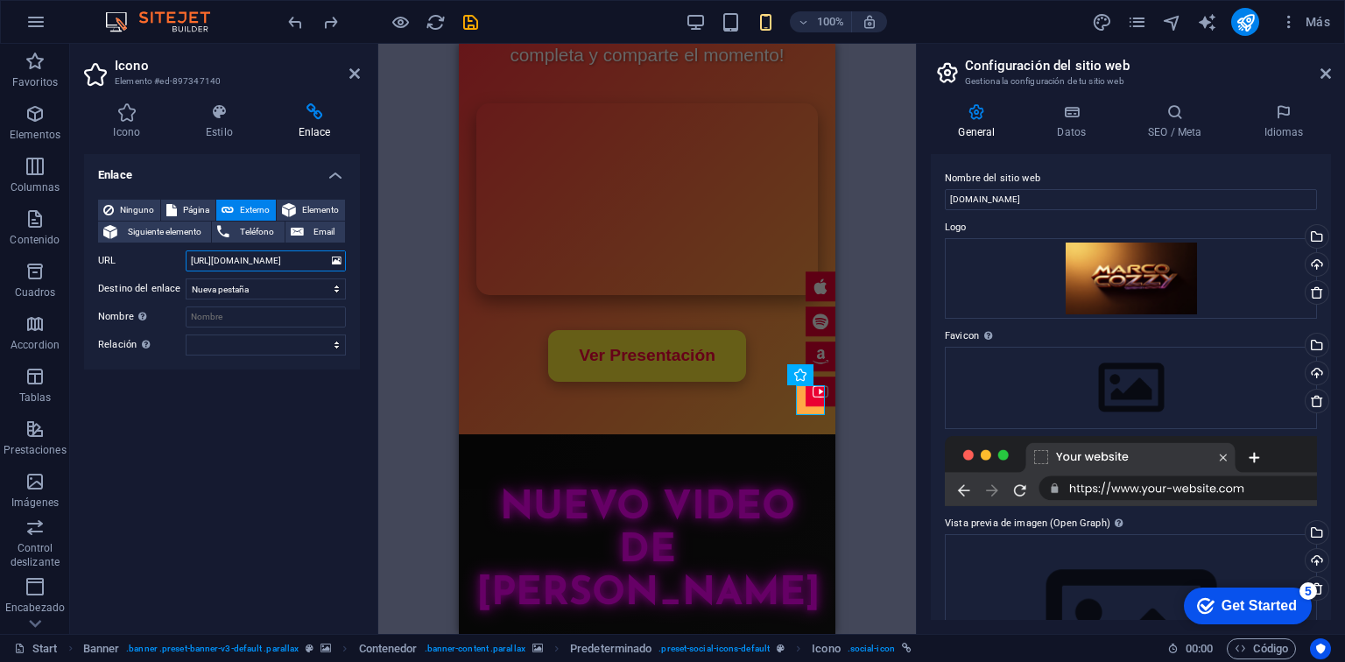
click at [258, 262] on input "[URL][DOMAIN_NAME]" at bounding box center [266, 261] width 160 height 21
paste input "[DOMAIN_NAME][URL]"
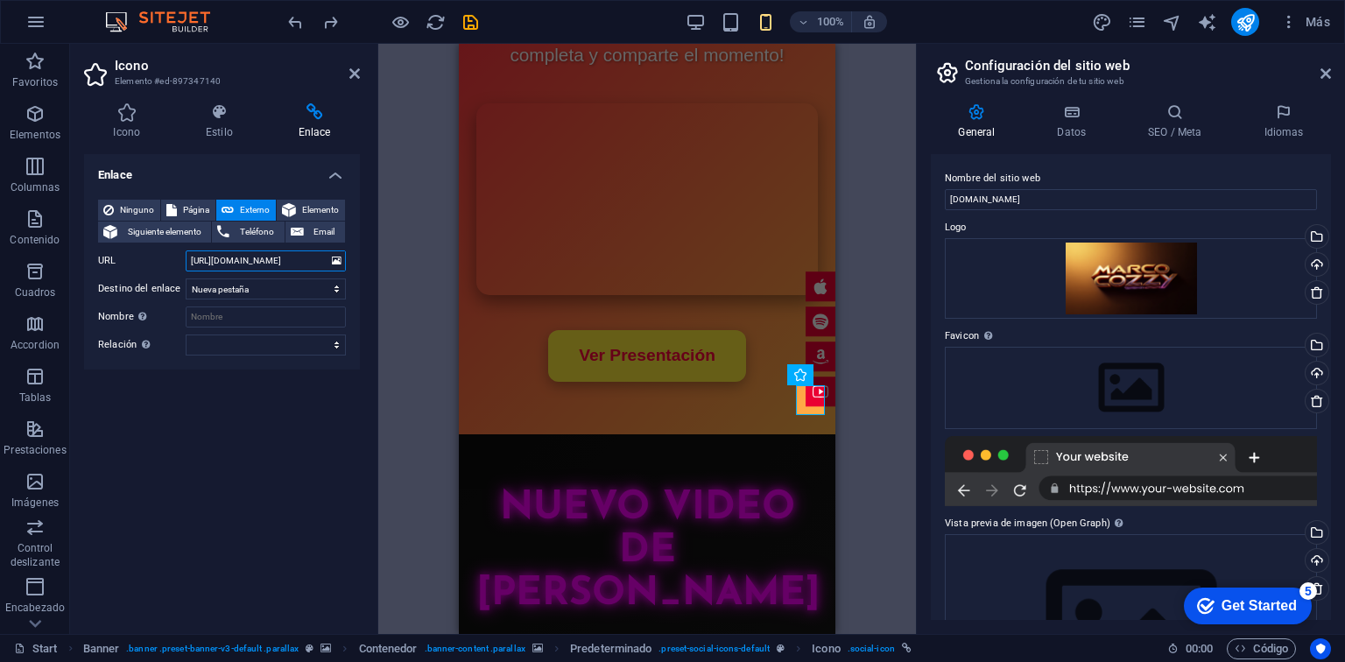
scroll to position [0, 85]
type input "[URL][DOMAIN_NAME]"
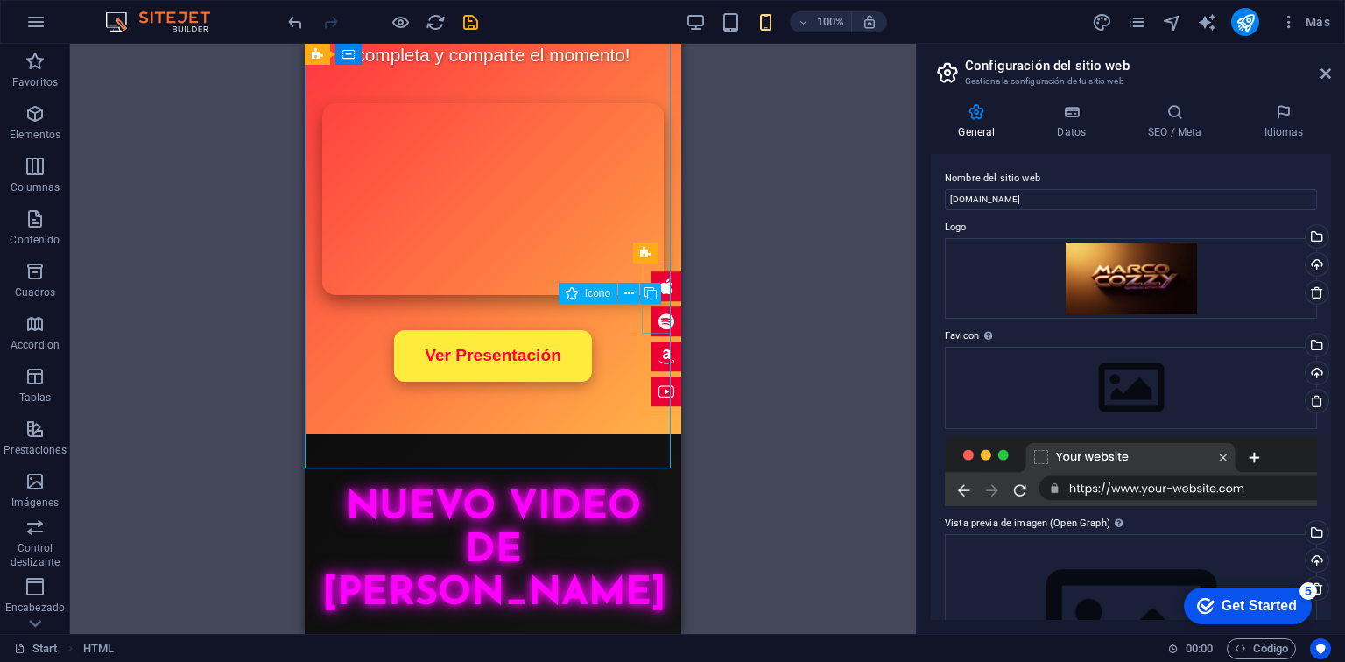
click at [654, 324] on figure at bounding box center [667, 322] width 30 height 30
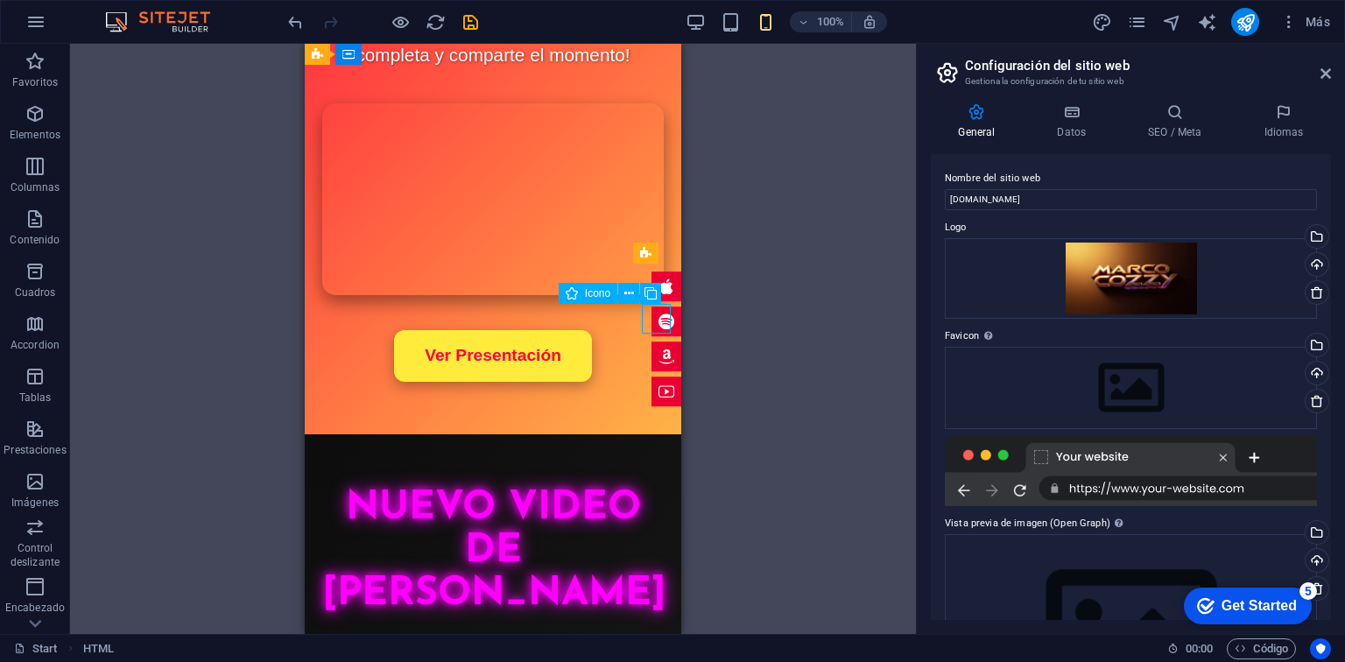
click at [654, 324] on figure at bounding box center [667, 322] width 30 height 30
select select "xMidYMid"
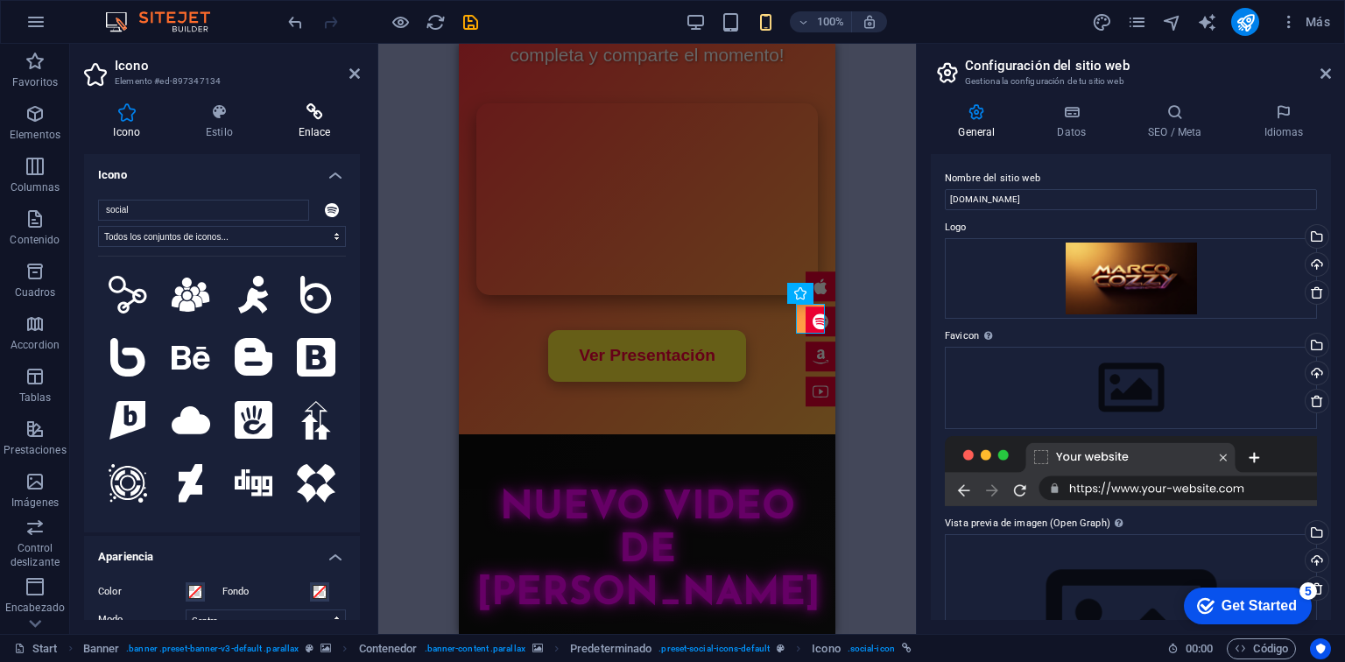
click at [300, 129] on h4 "Enlace" at bounding box center [314, 121] width 91 height 37
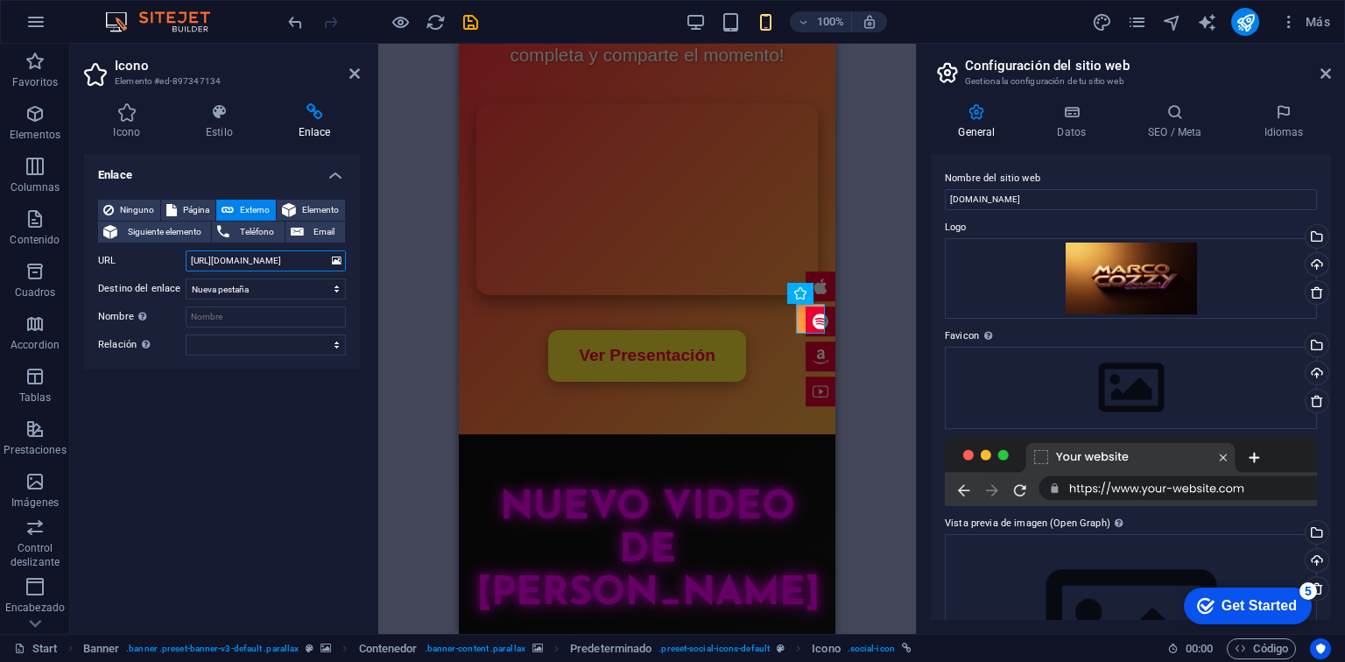
click at [232, 255] on input "[URL][DOMAIN_NAME]" at bounding box center [266, 261] width 160 height 21
paste input "[DOMAIN_NAME][URL]"
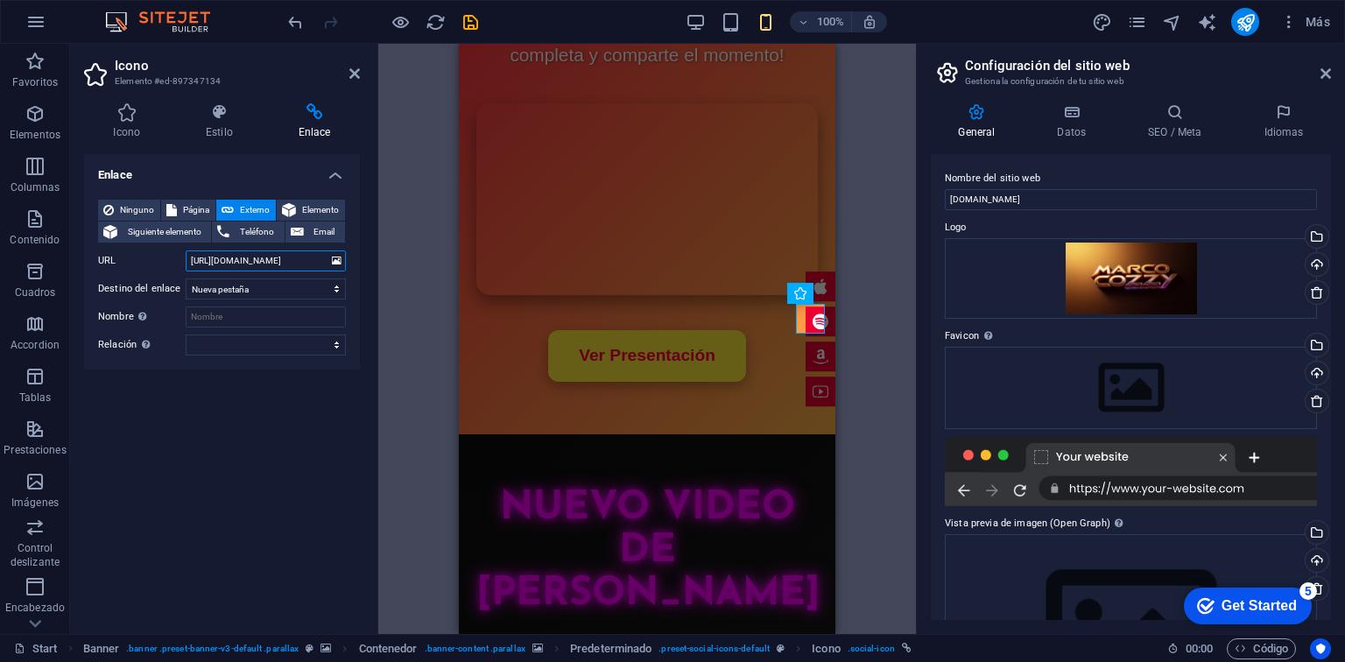
type input "[URL][DOMAIN_NAME]"
click at [848, 167] on div "H2 Imagen amplia con texto Imagen amplia con texto Contenedor Marcador Imagen a…" at bounding box center [647, 339] width 538 height 590
click at [360, 64] on aside "Icono Elemento #ed-897347134 Icono Estilo Enlace Icono social Todos los conjunt…" at bounding box center [224, 339] width 308 height 590
click at [353, 74] on icon at bounding box center [355, 74] width 11 height 14
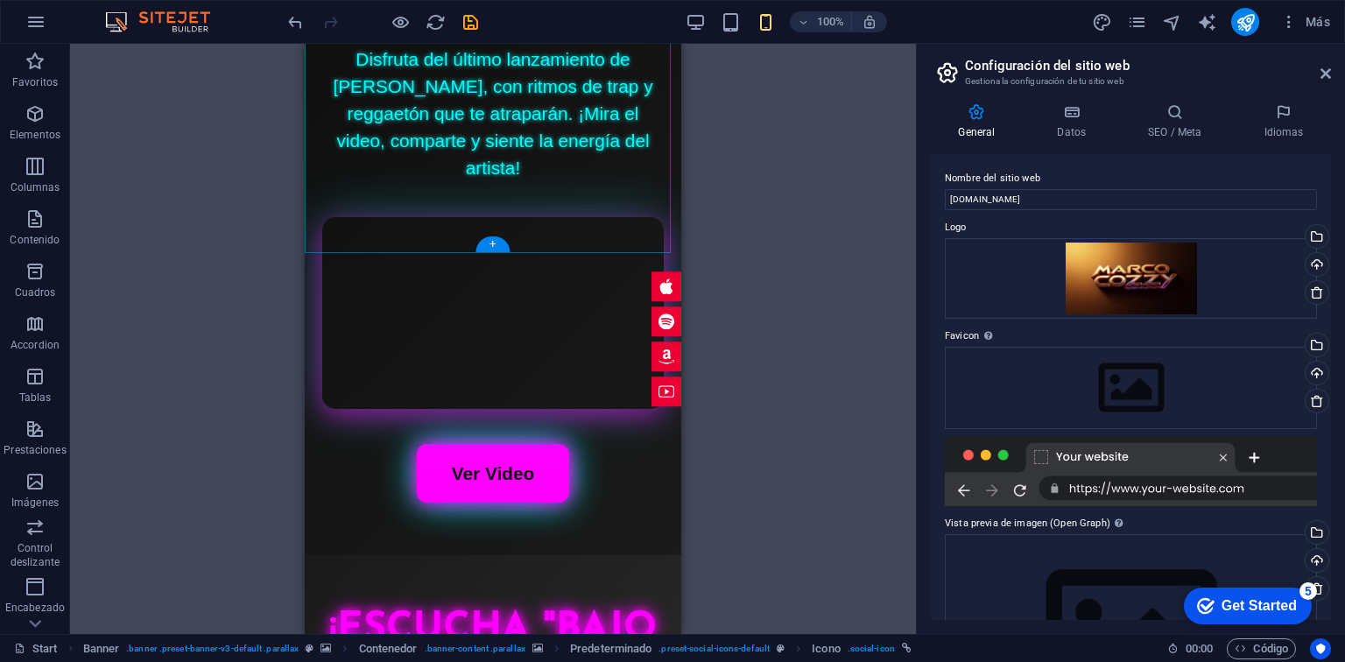
scroll to position [4548, 0]
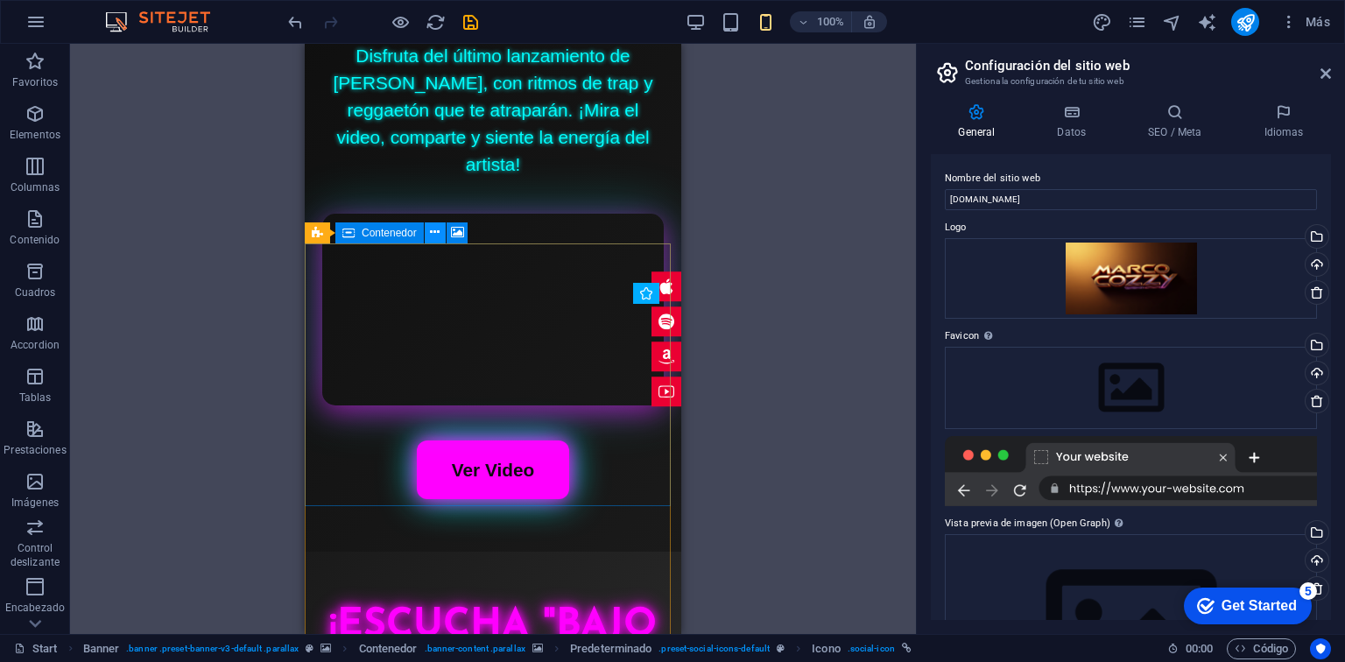
click at [433, 241] on icon at bounding box center [435, 232] width 10 height 18
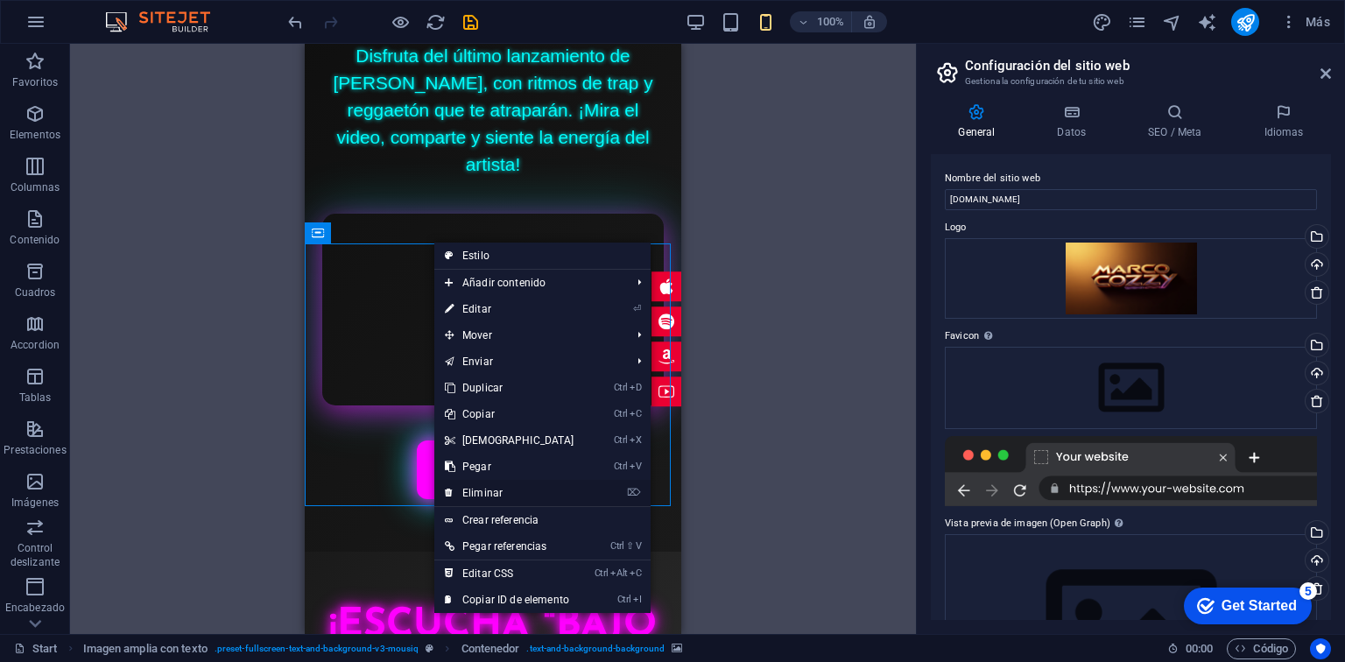
click at [498, 483] on link "⌦ Eliminar" at bounding box center [509, 493] width 151 height 26
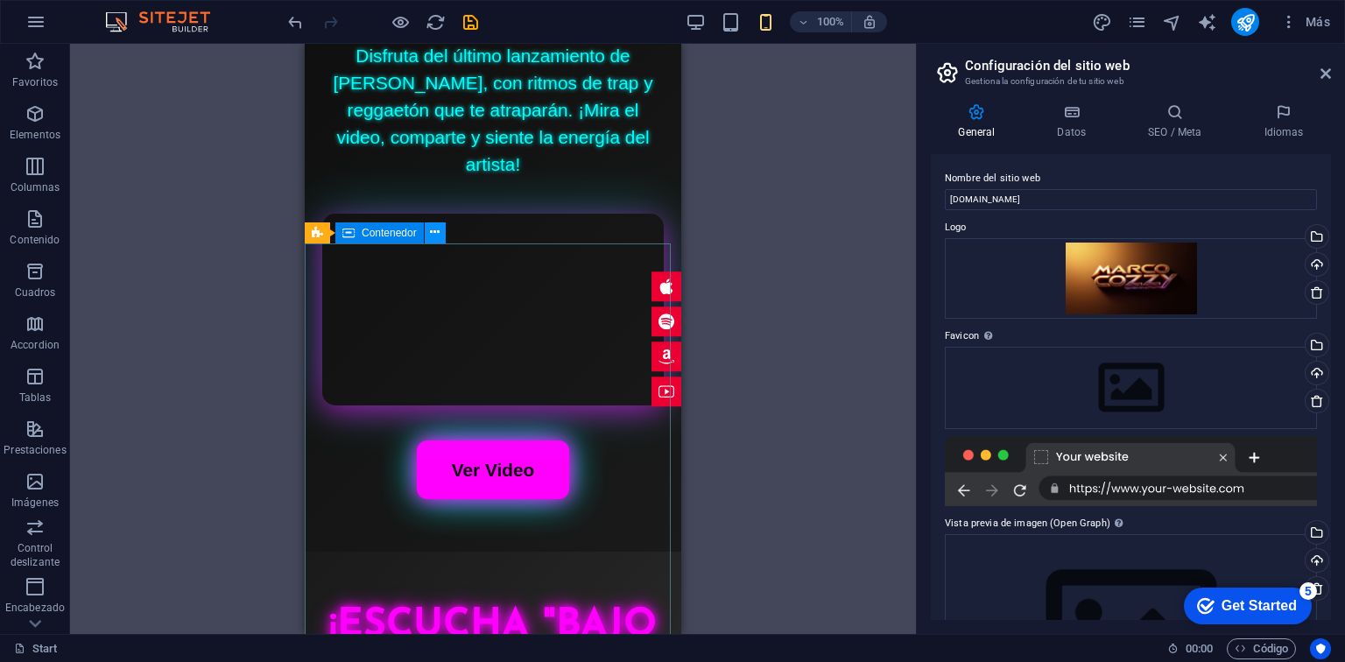
click at [433, 235] on icon at bounding box center [435, 232] width 10 height 18
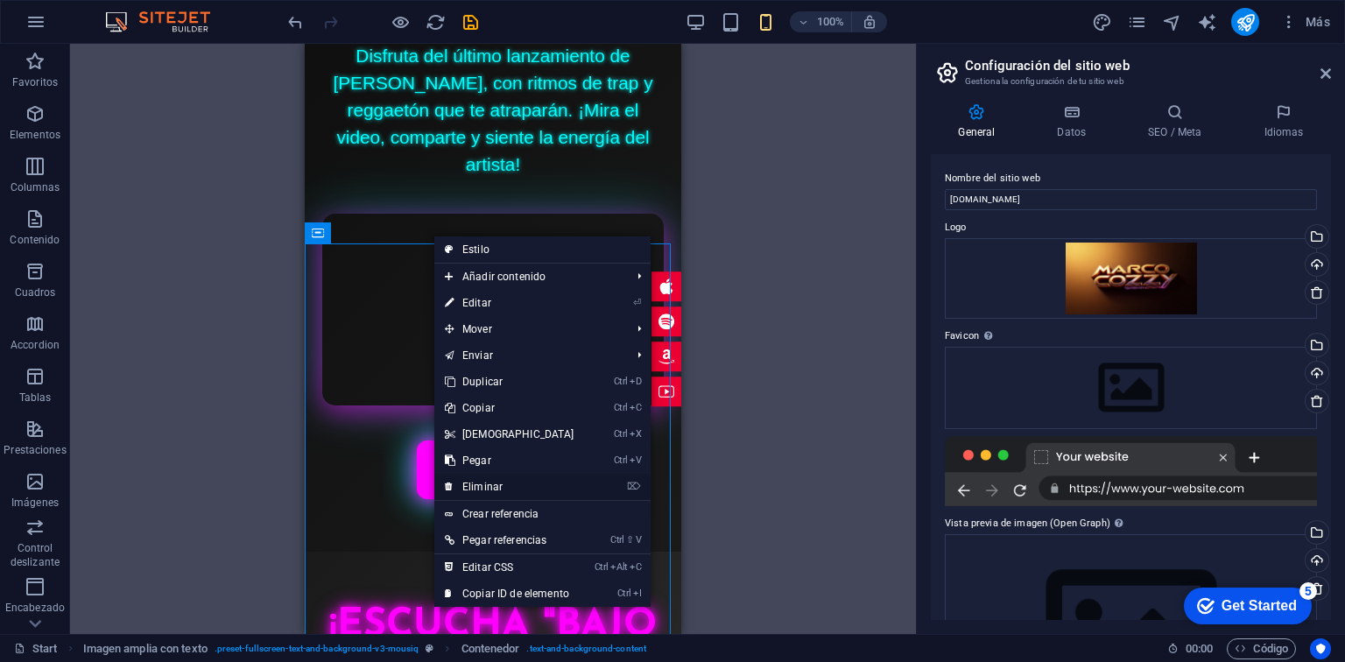
click at [503, 478] on link "⌦ Eliminar" at bounding box center [509, 487] width 151 height 26
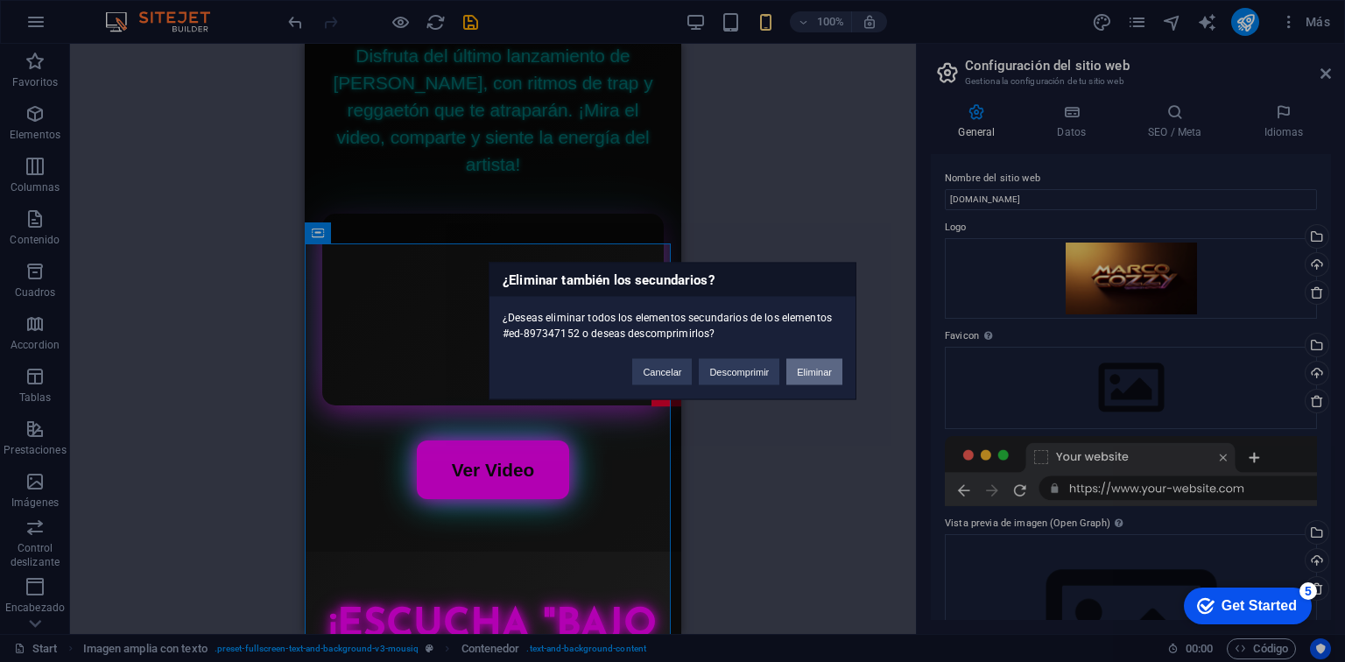
click at [806, 371] on button "Eliminar" at bounding box center [815, 372] width 56 height 26
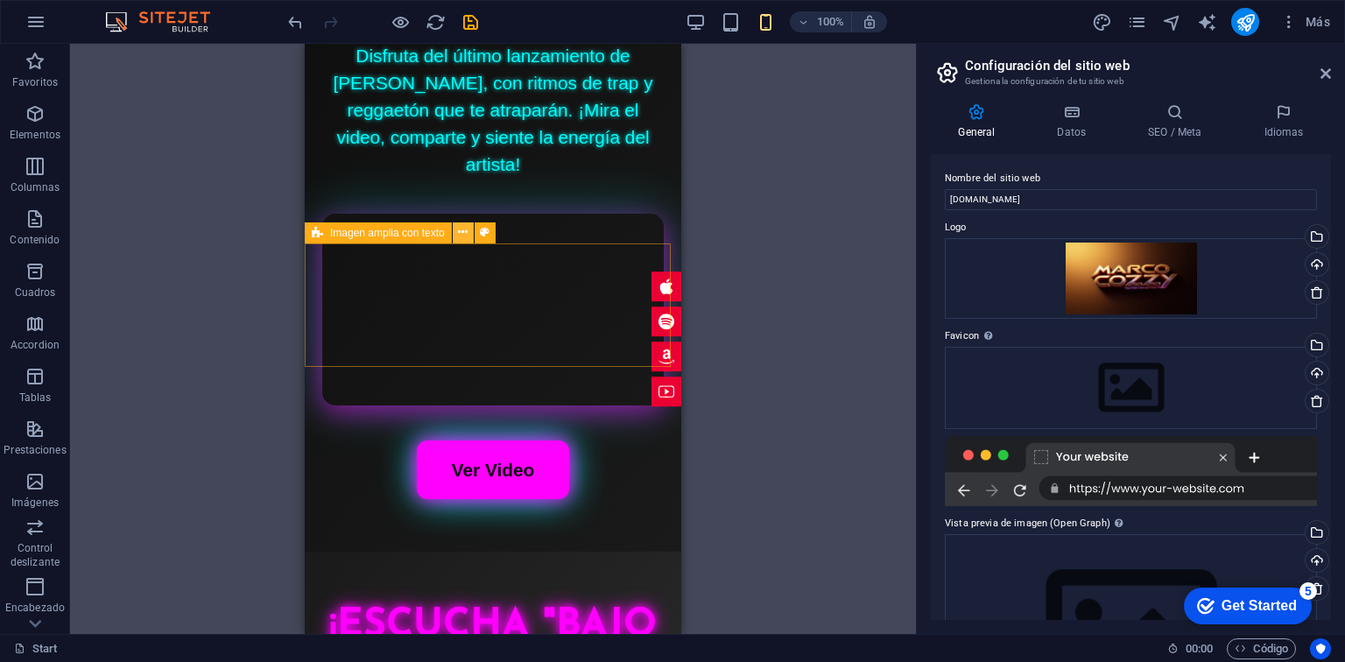
click at [453, 235] on button at bounding box center [463, 232] width 21 height 21
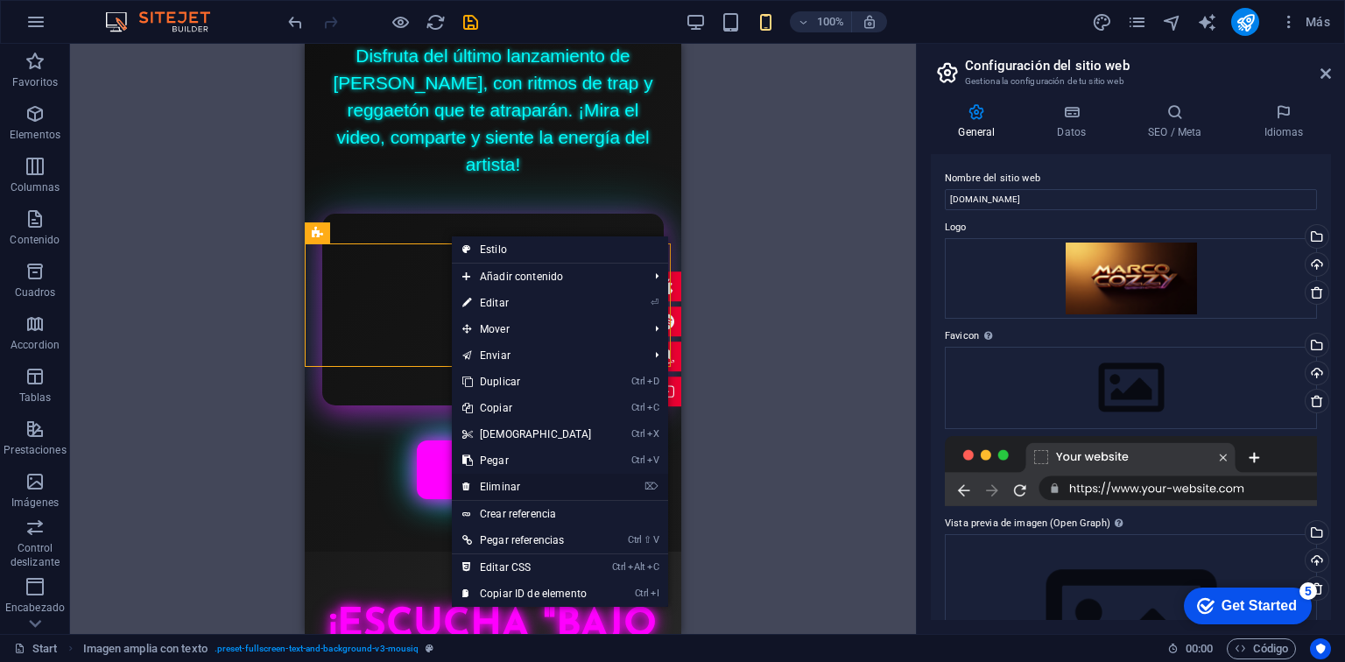
click at [547, 498] on link "⌦ Eliminar" at bounding box center [527, 487] width 151 height 26
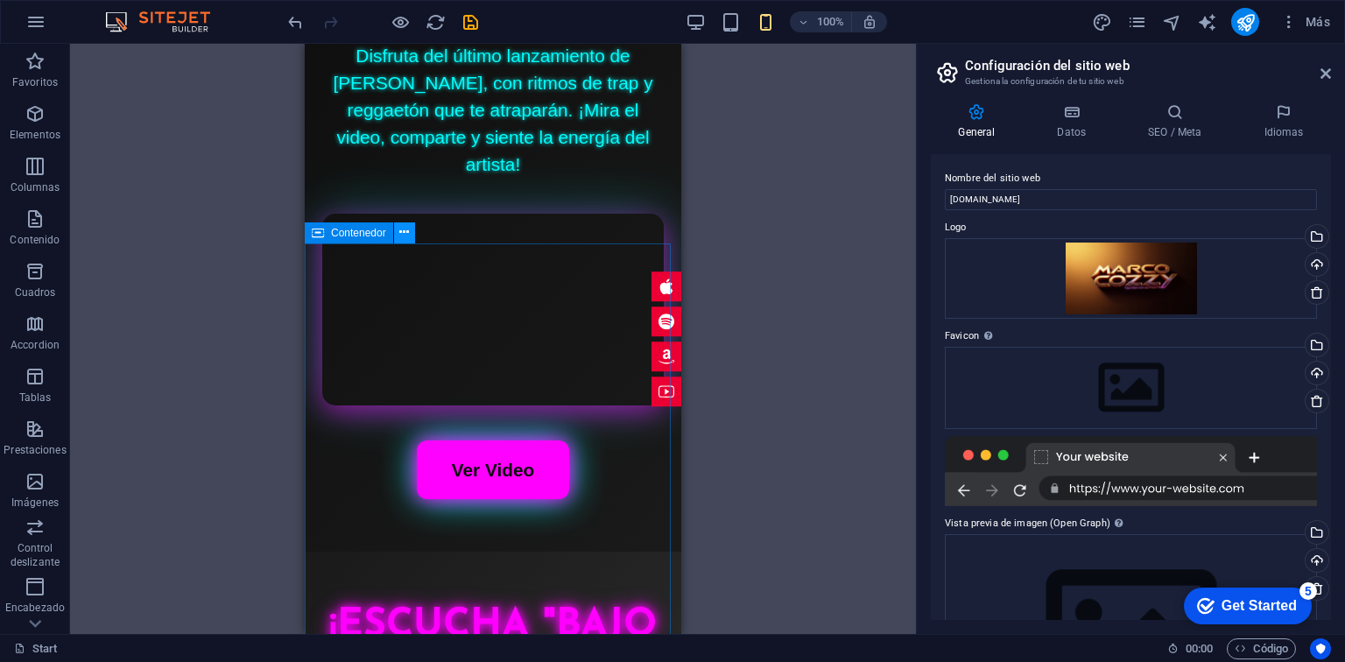
click at [405, 240] on icon at bounding box center [404, 232] width 10 height 18
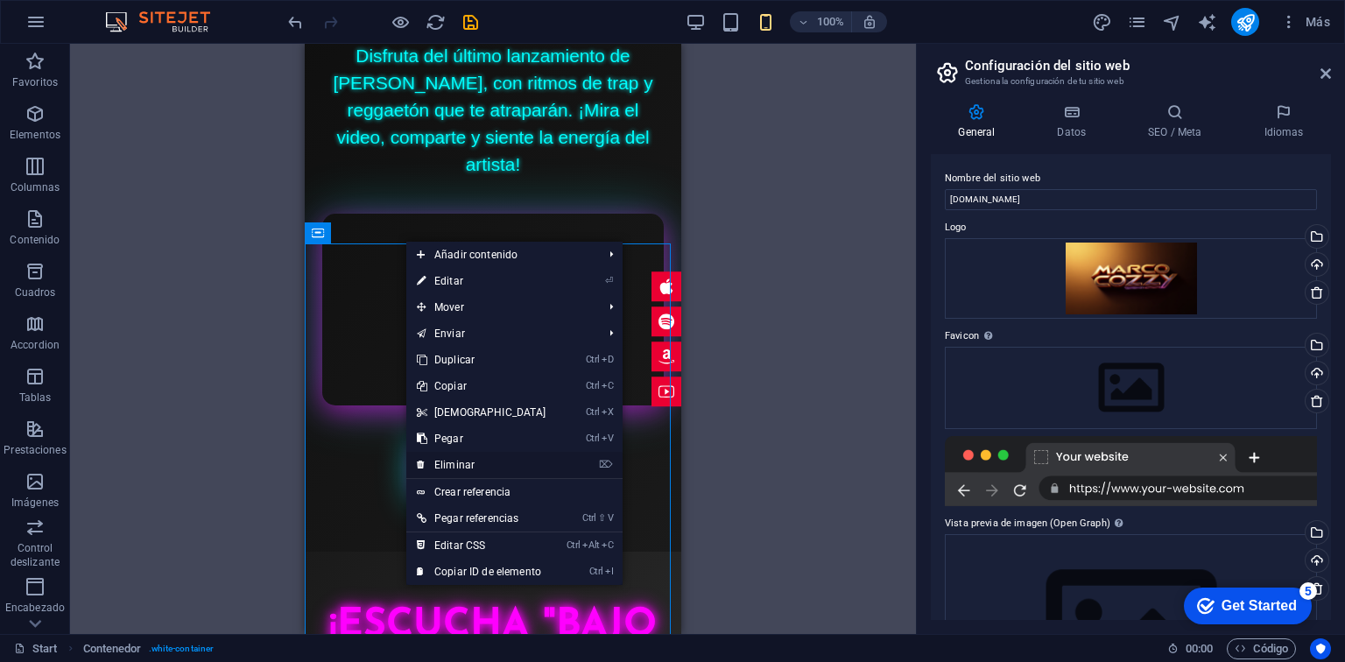
click at [491, 462] on link "⌦ Eliminar" at bounding box center [481, 465] width 151 height 26
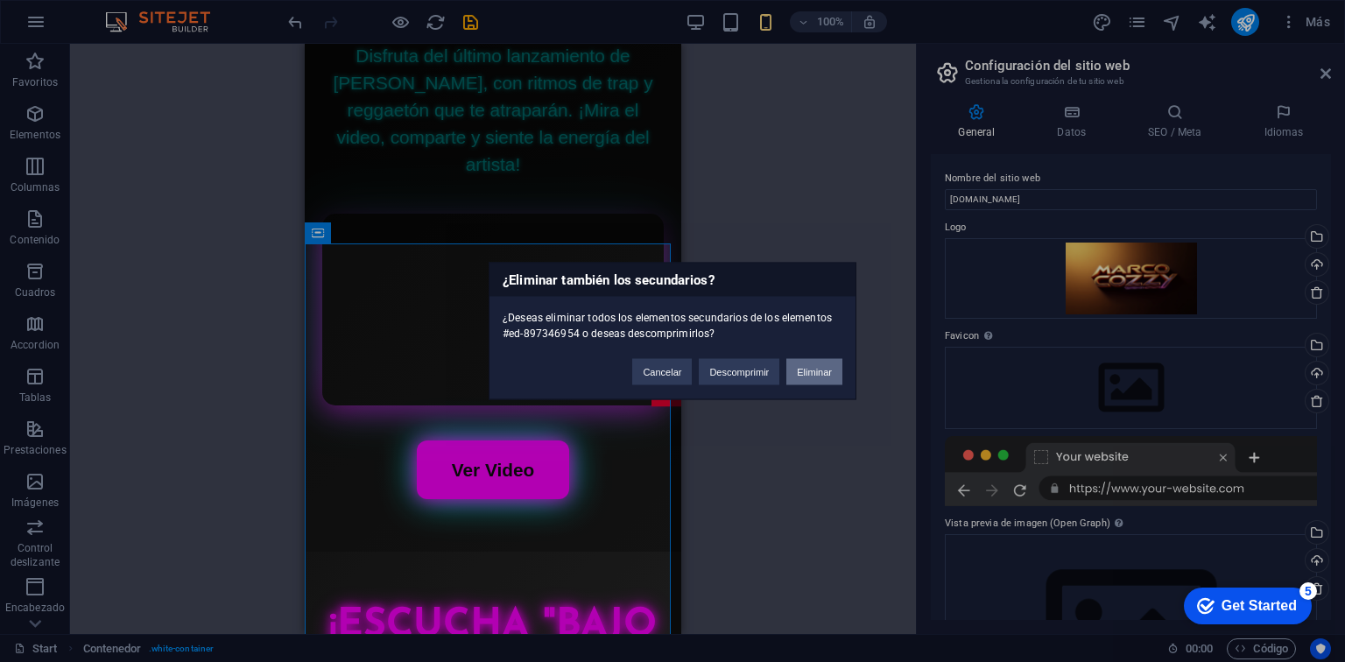
click at [813, 360] on button "Eliminar" at bounding box center [815, 372] width 56 height 26
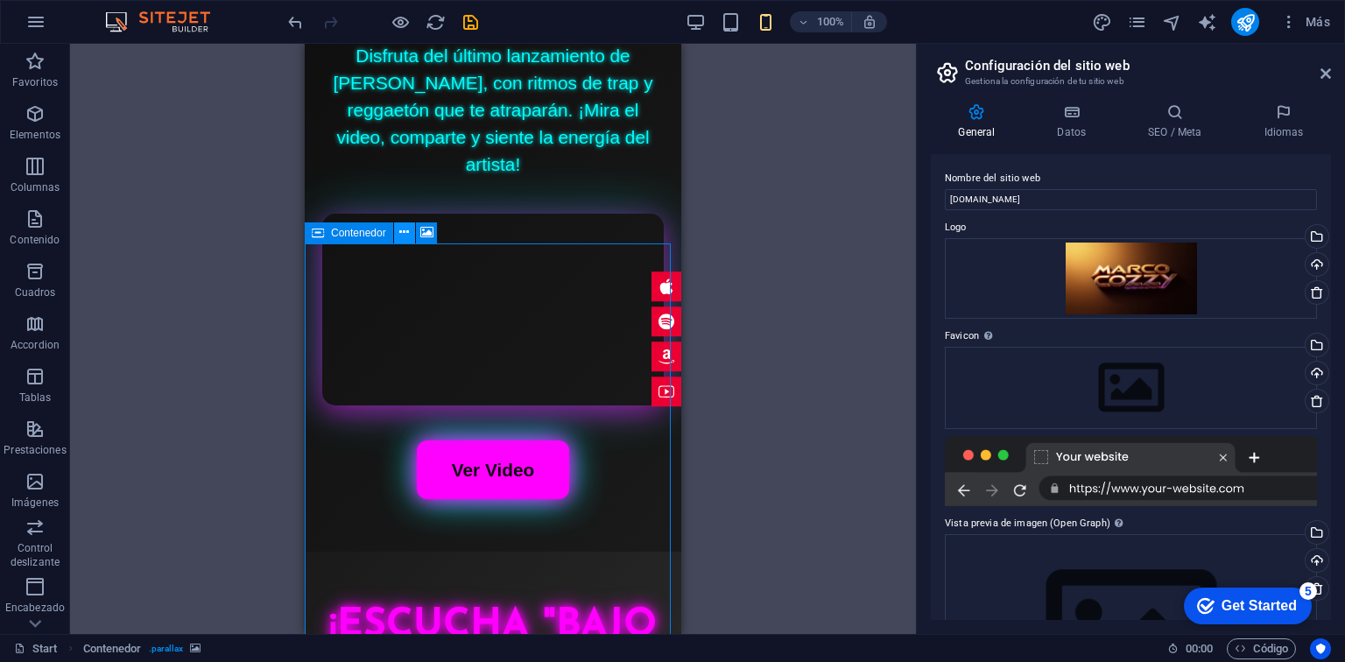
click at [406, 235] on icon at bounding box center [404, 232] width 10 height 18
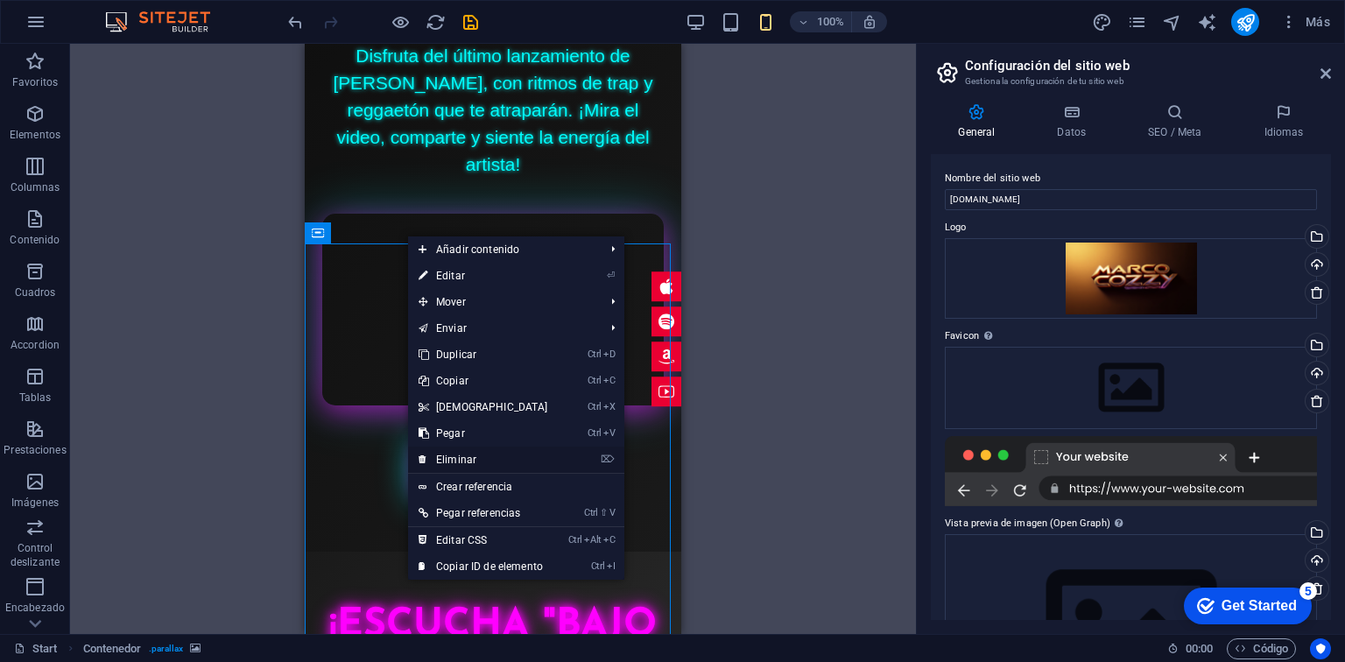
click at [470, 453] on link "⌦ Eliminar" at bounding box center [483, 460] width 151 height 26
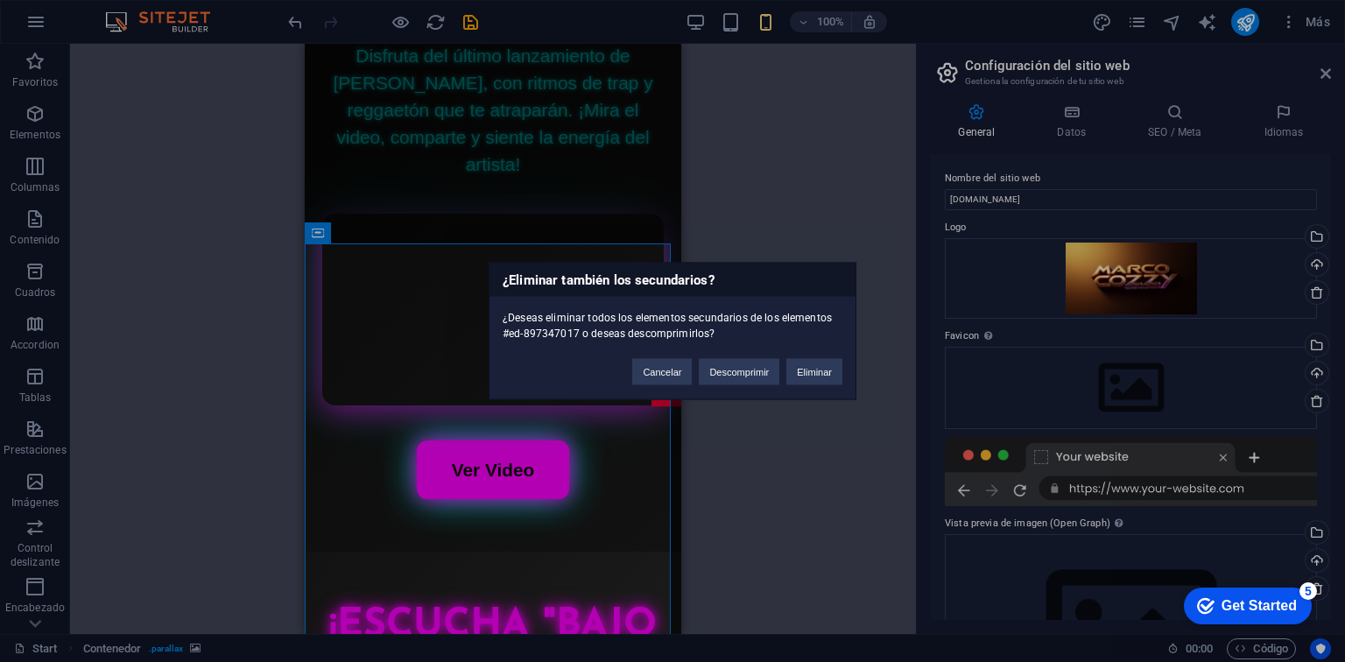
click at [816, 386] on div "¿Eliminar también los secundarios? ¿Deseas eliminar todos los elementos secunda…" at bounding box center [673, 332] width 368 height 138
click at [809, 373] on button "Eliminar" at bounding box center [815, 372] width 56 height 26
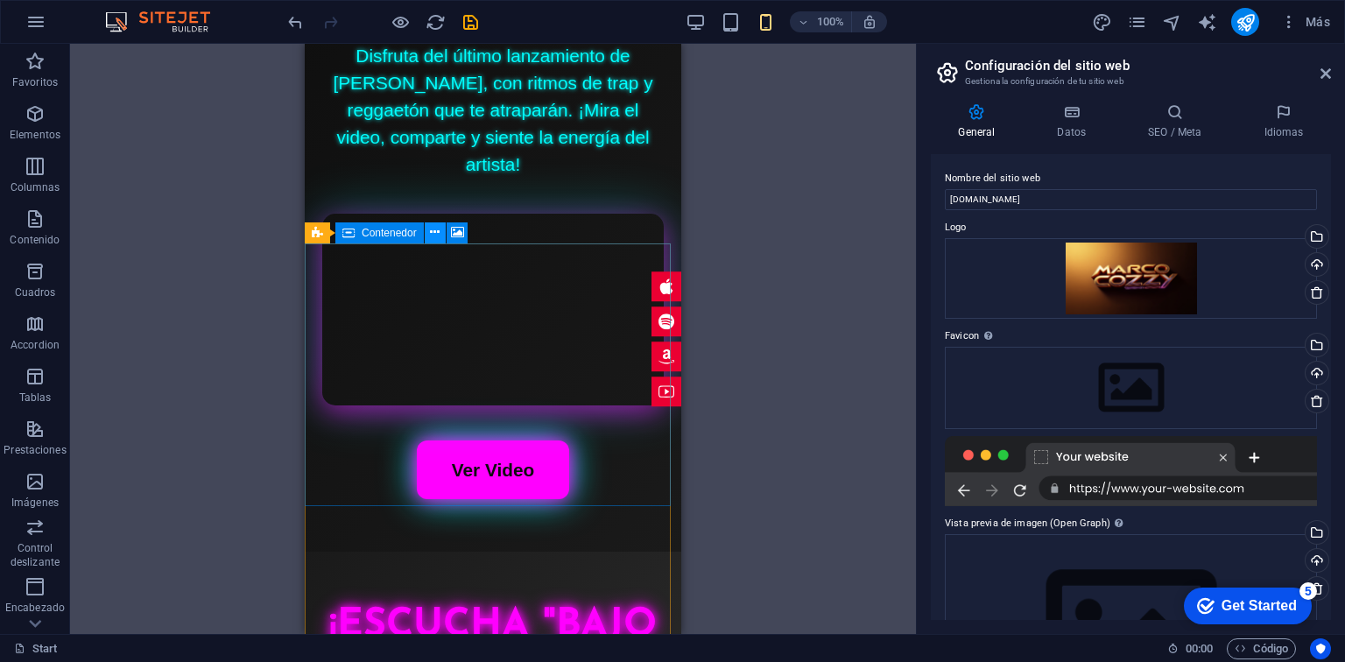
click at [432, 237] on icon at bounding box center [435, 232] width 10 height 18
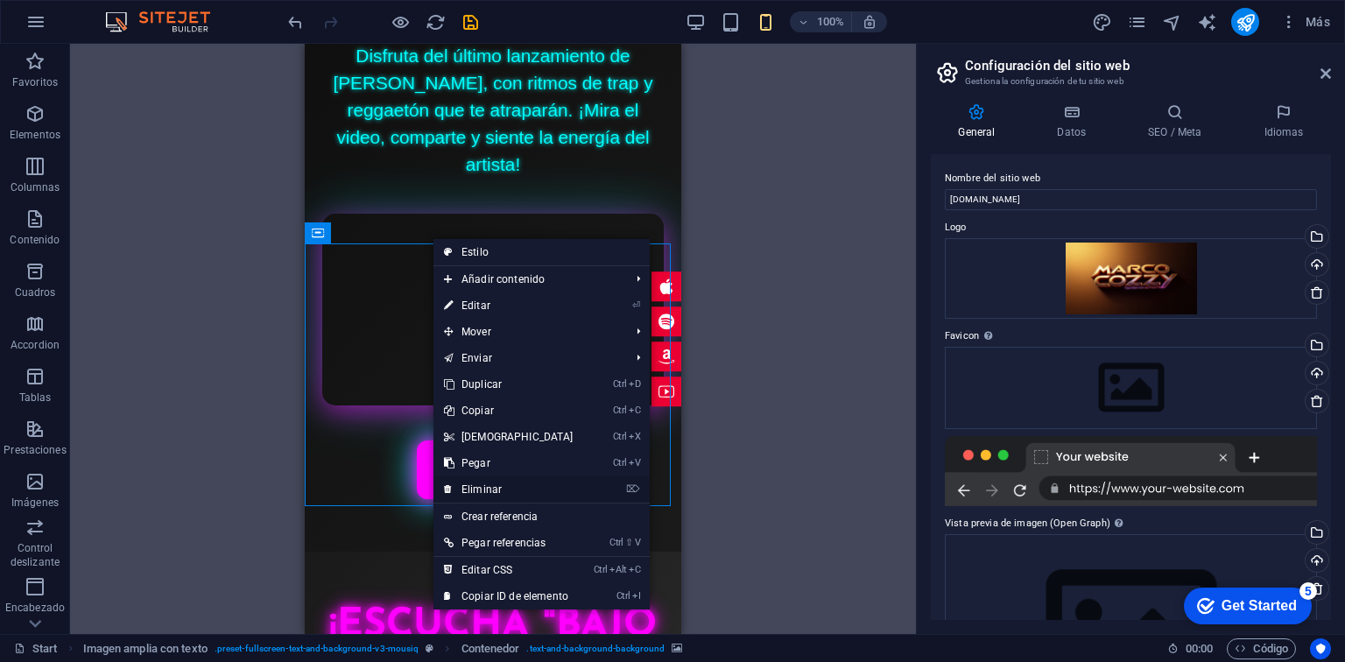
click at [503, 484] on link "⌦ Eliminar" at bounding box center [509, 490] width 151 height 26
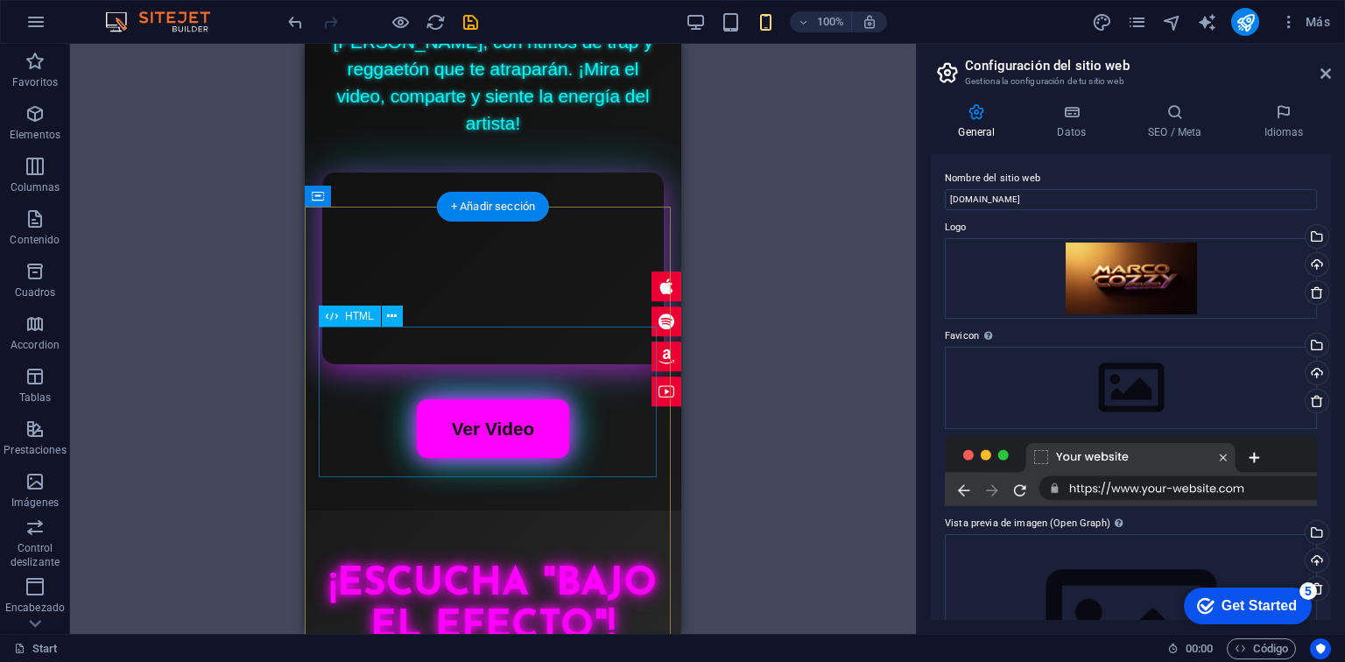
scroll to position [4590, 0]
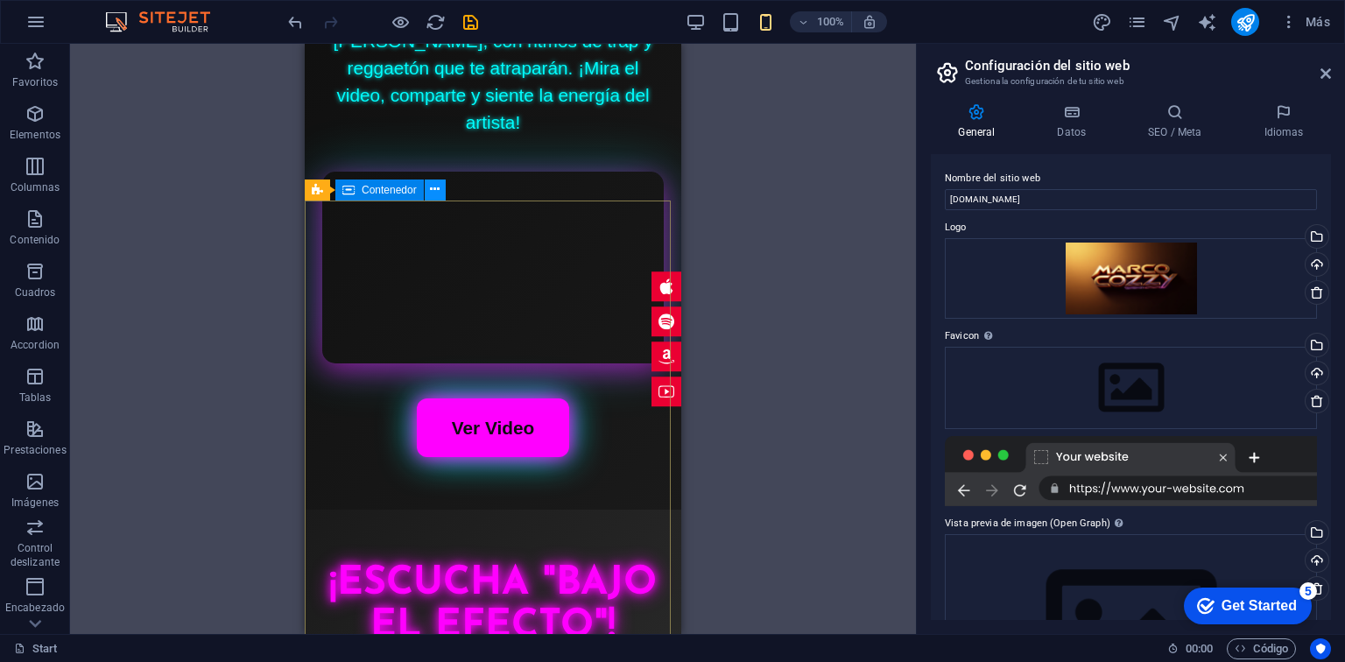
click at [435, 194] on icon at bounding box center [435, 189] width 10 height 18
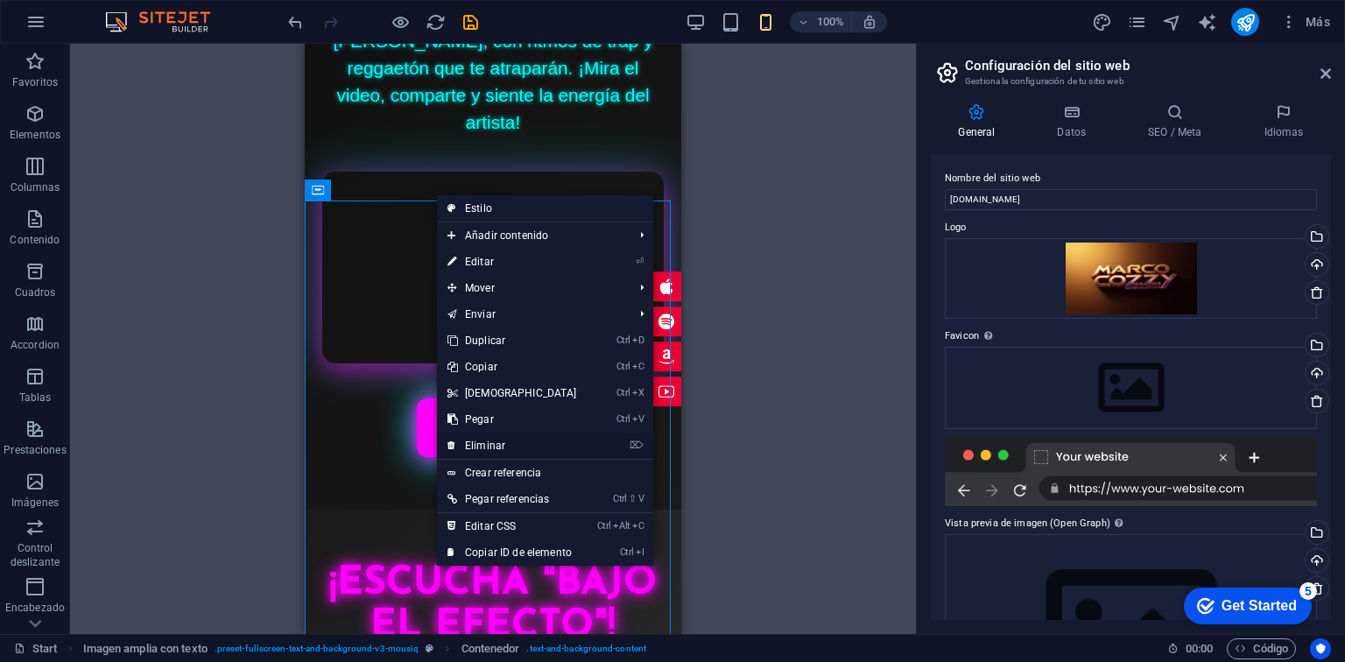
click at [523, 442] on link "⌦ Eliminar" at bounding box center [512, 446] width 151 height 26
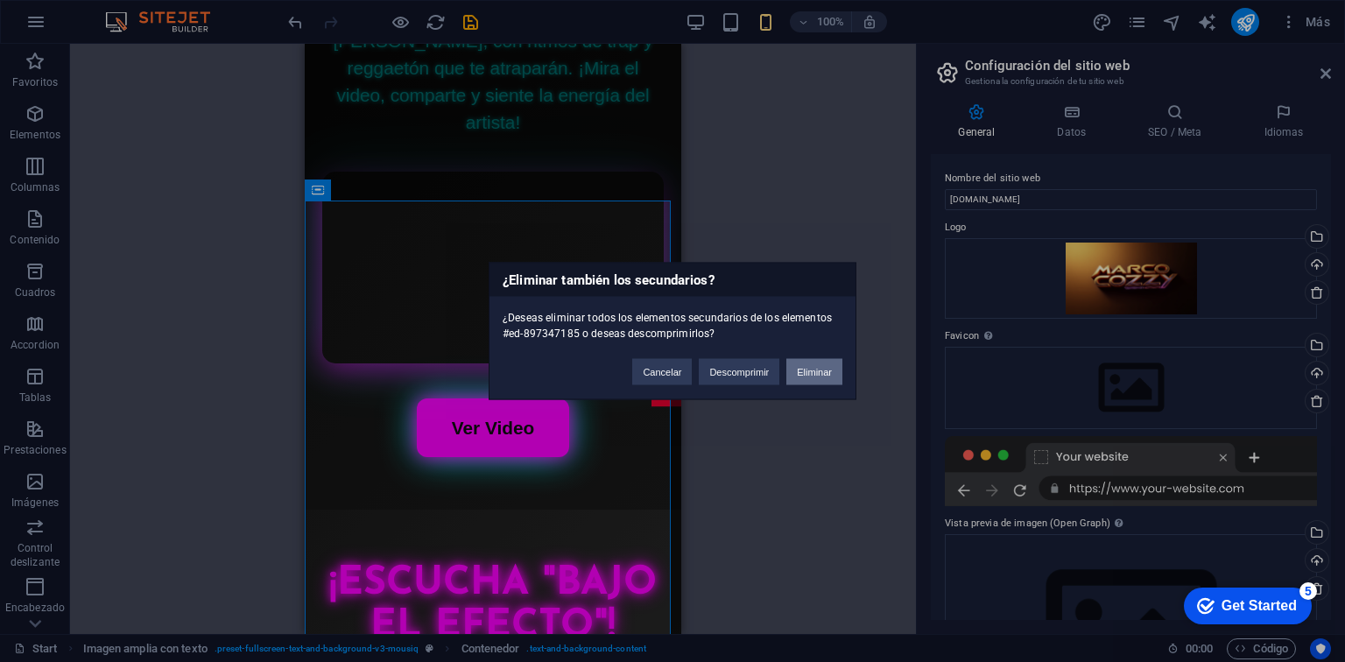
click at [811, 367] on button "Eliminar" at bounding box center [815, 372] width 56 height 26
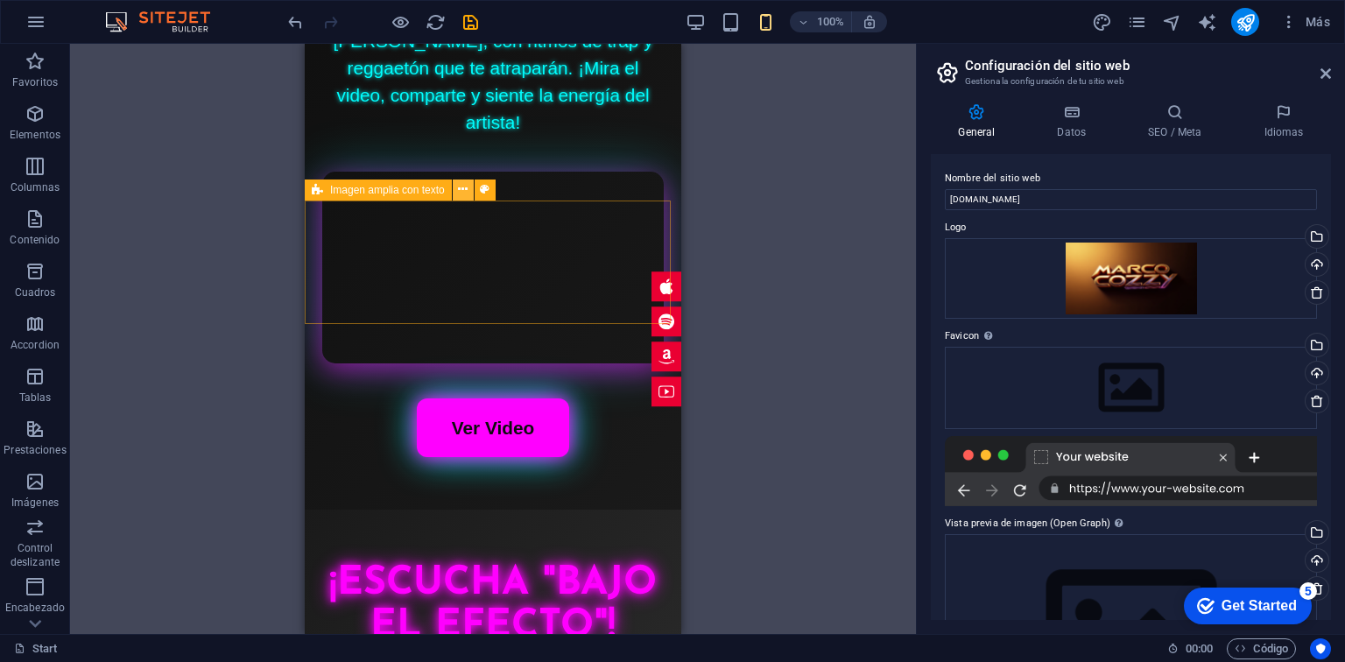
click at [458, 196] on icon at bounding box center [463, 189] width 10 height 18
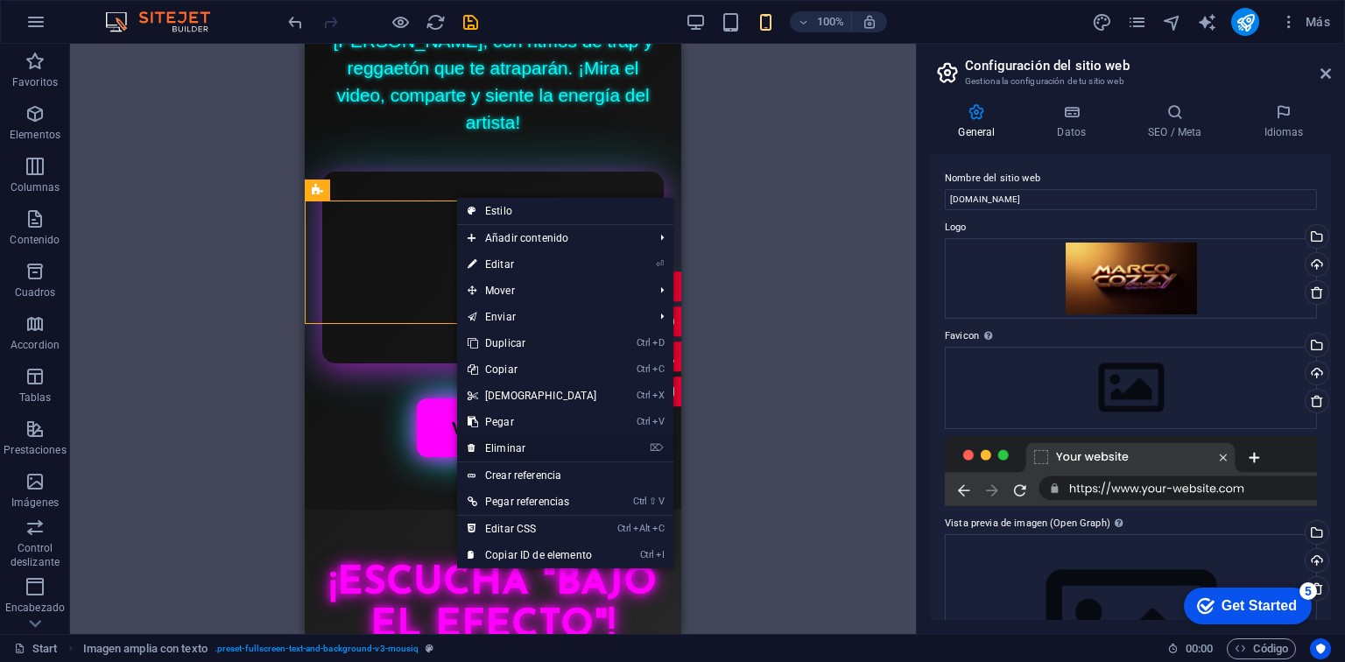
click at [548, 442] on link "⌦ Eliminar" at bounding box center [532, 448] width 151 height 26
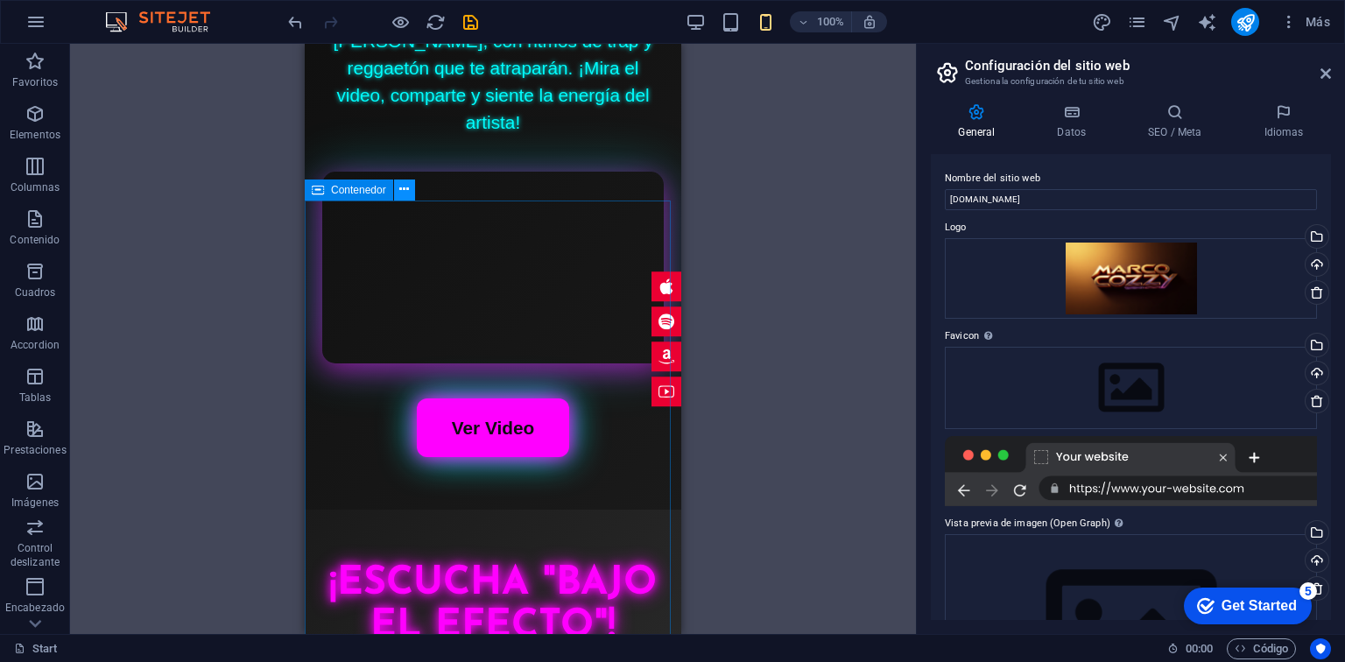
click at [406, 194] on icon at bounding box center [404, 189] width 10 height 18
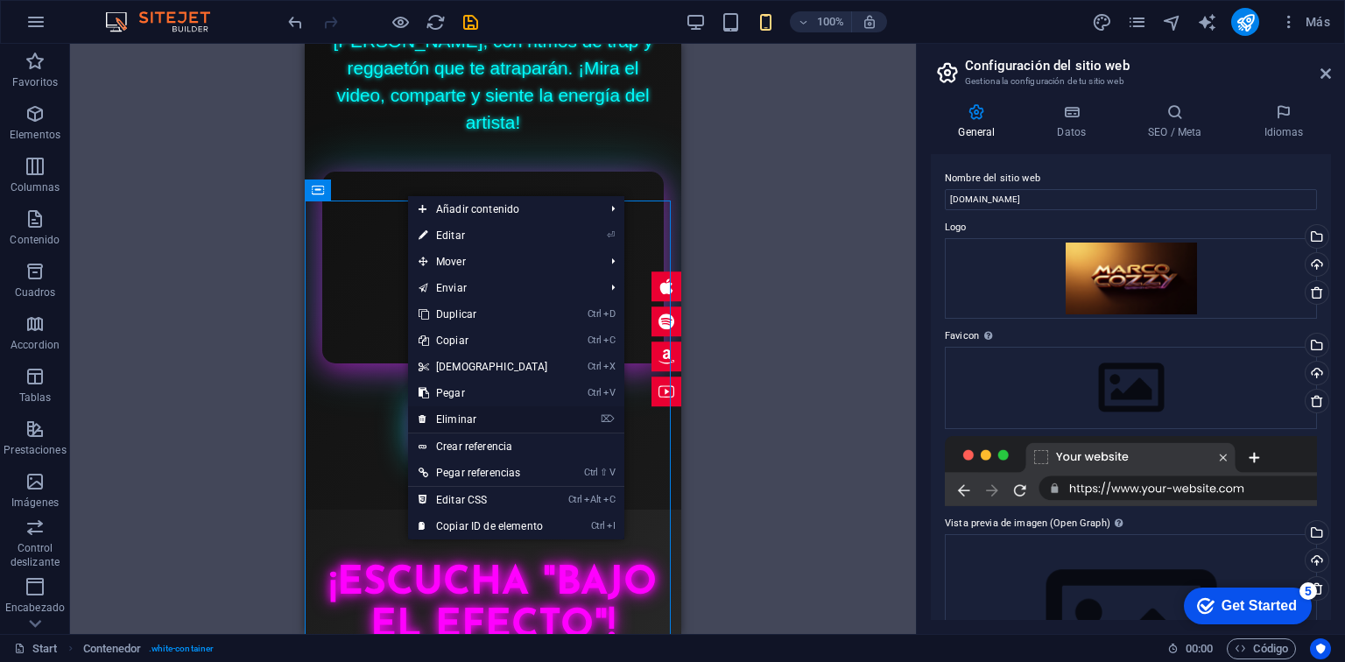
click at [465, 413] on link "⌦ Eliminar" at bounding box center [483, 419] width 151 height 26
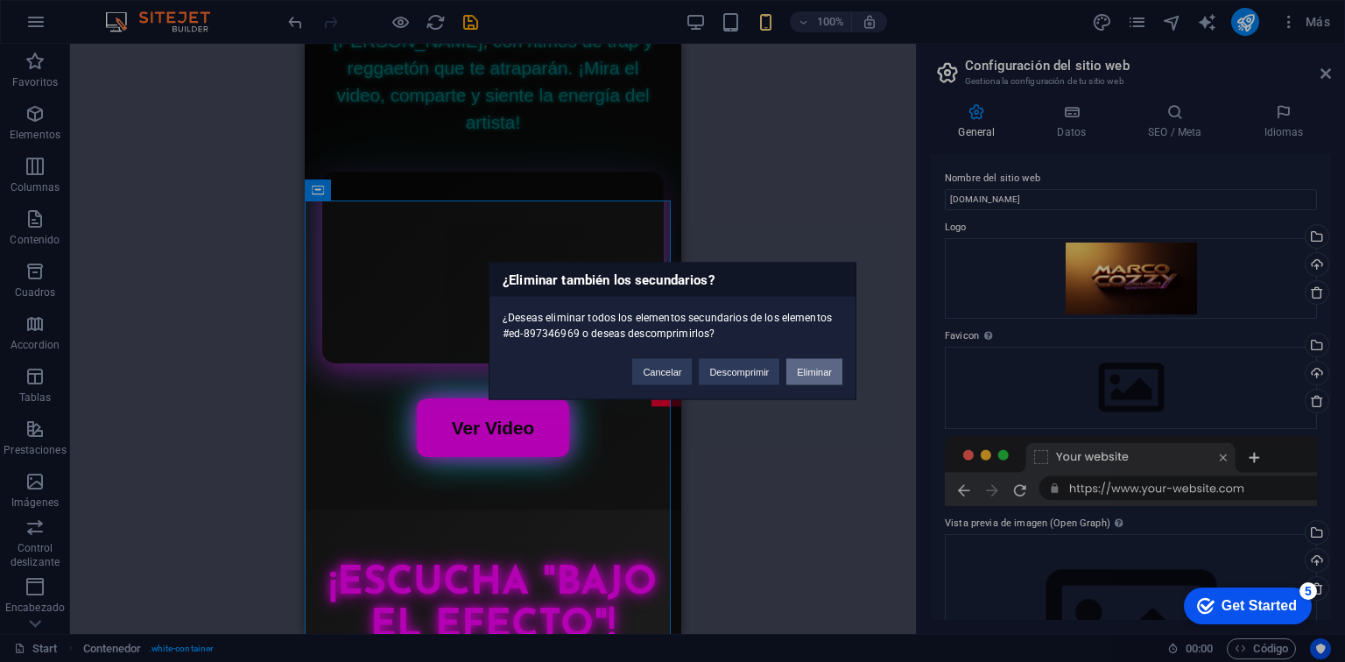
click at [823, 362] on button "Eliminar" at bounding box center [815, 372] width 56 height 26
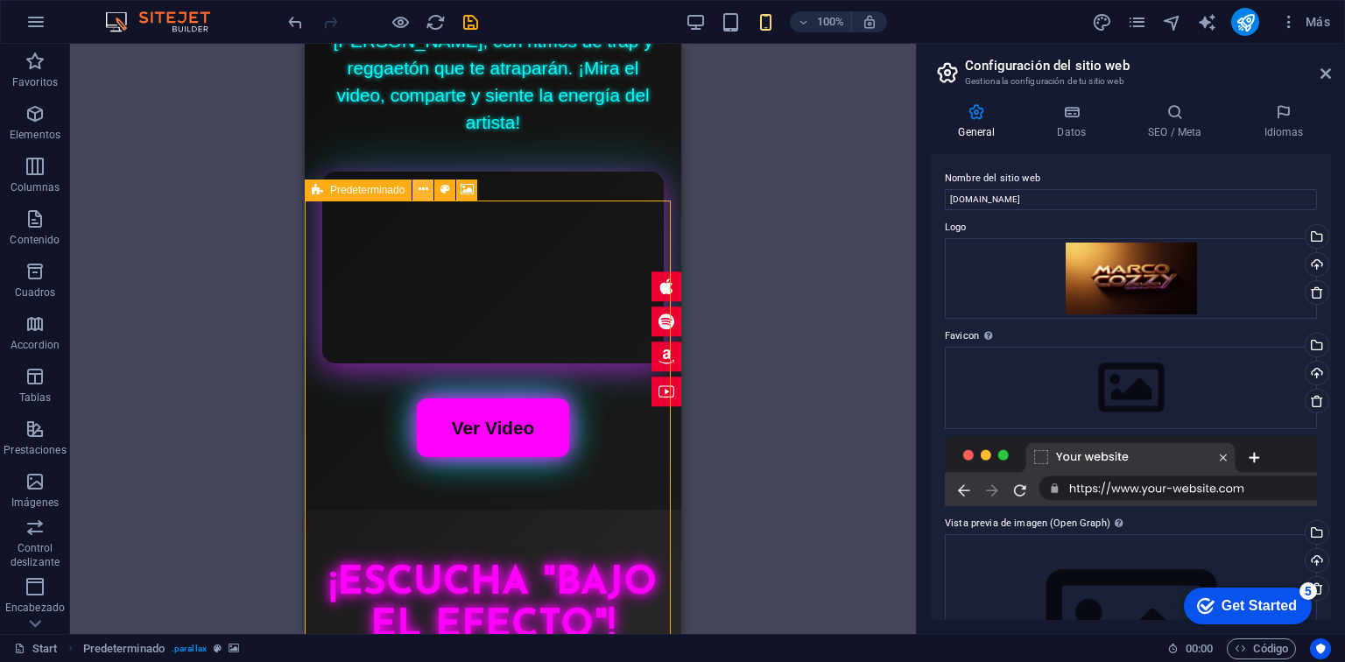
click at [419, 187] on icon at bounding box center [424, 189] width 10 height 18
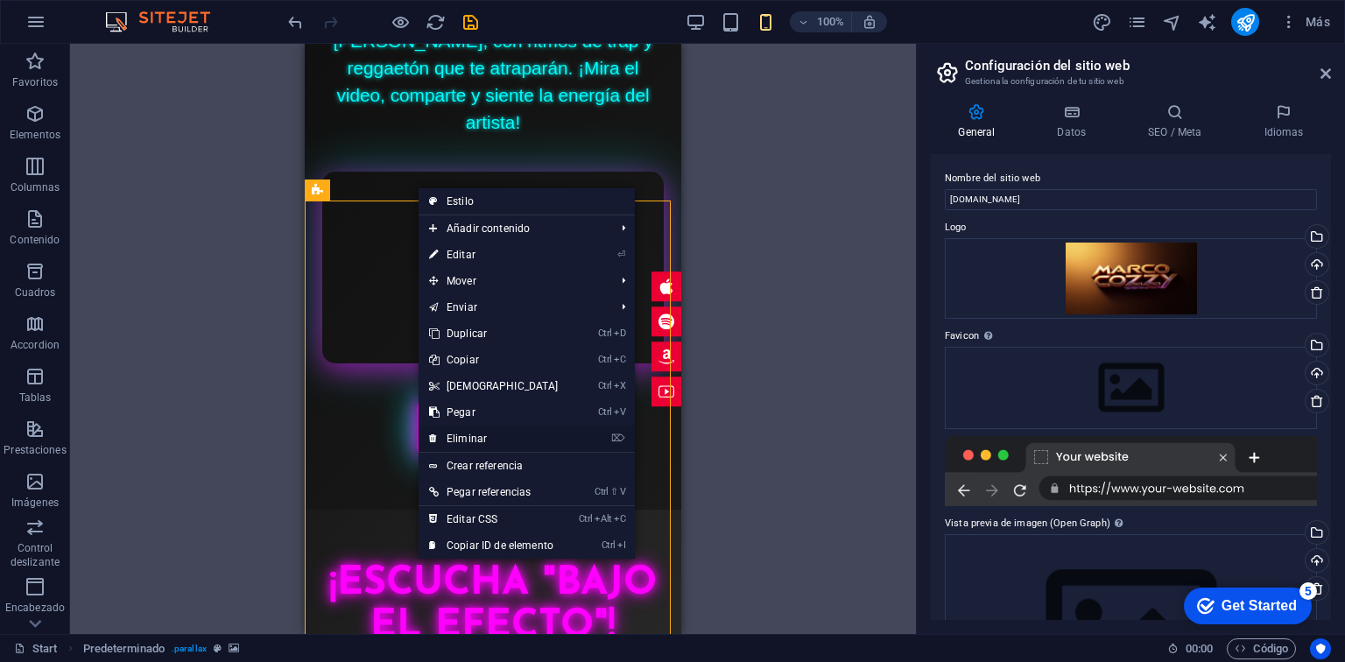
click at [505, 445] on link "⌦ Eliminar" at bounding box center [494, 439] width 151 height 26
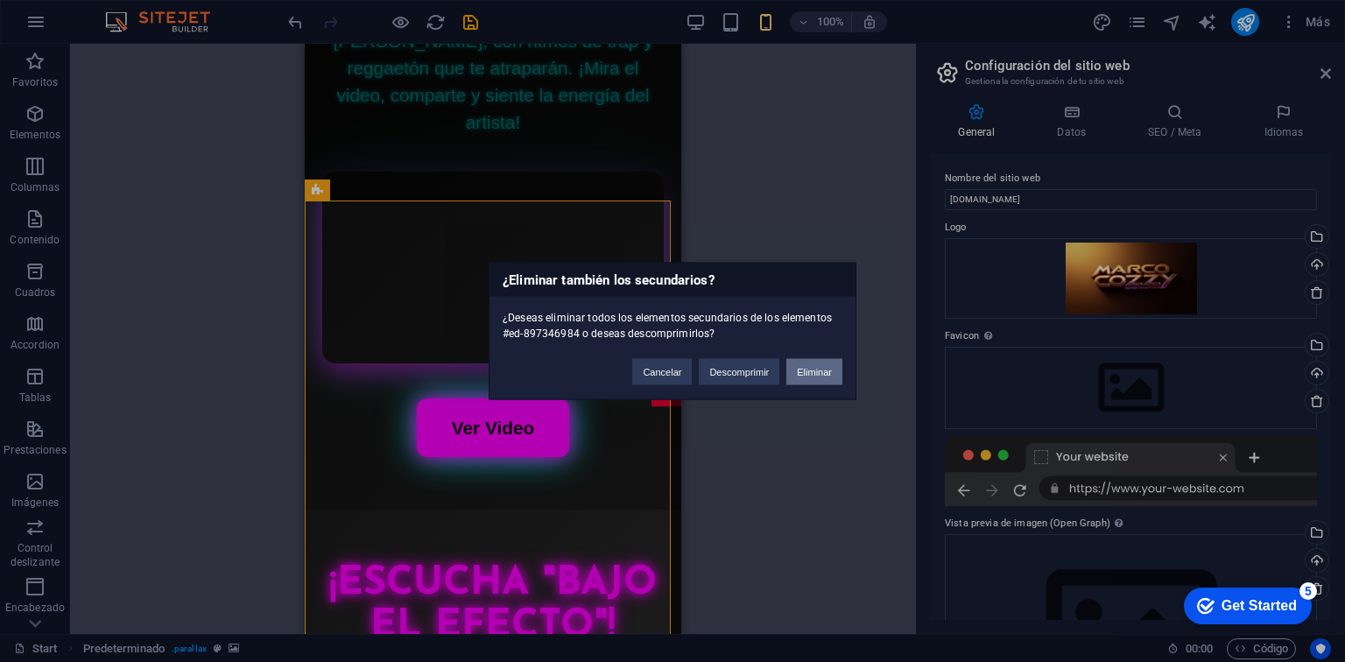
click button "Eliminar" at bounding box center [815, 372] width 56 height 26
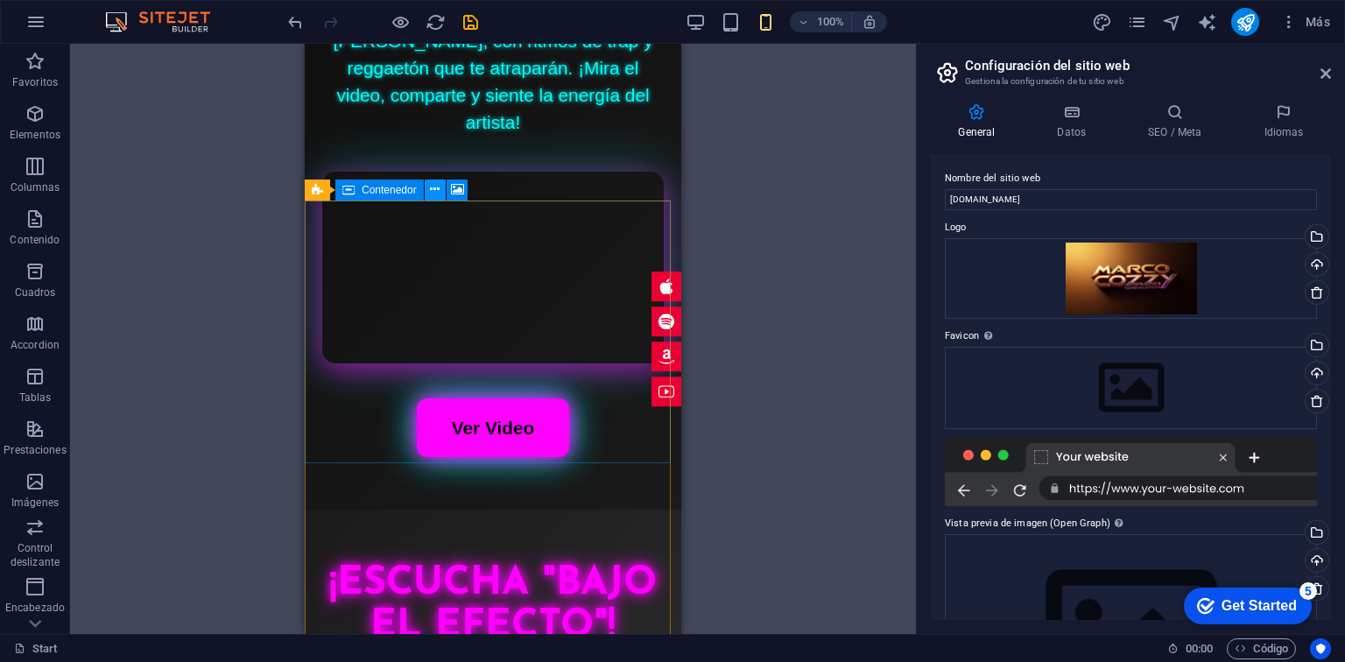
click at [431, 187] on icon at bounding box center [435, 189] width 10 height 18
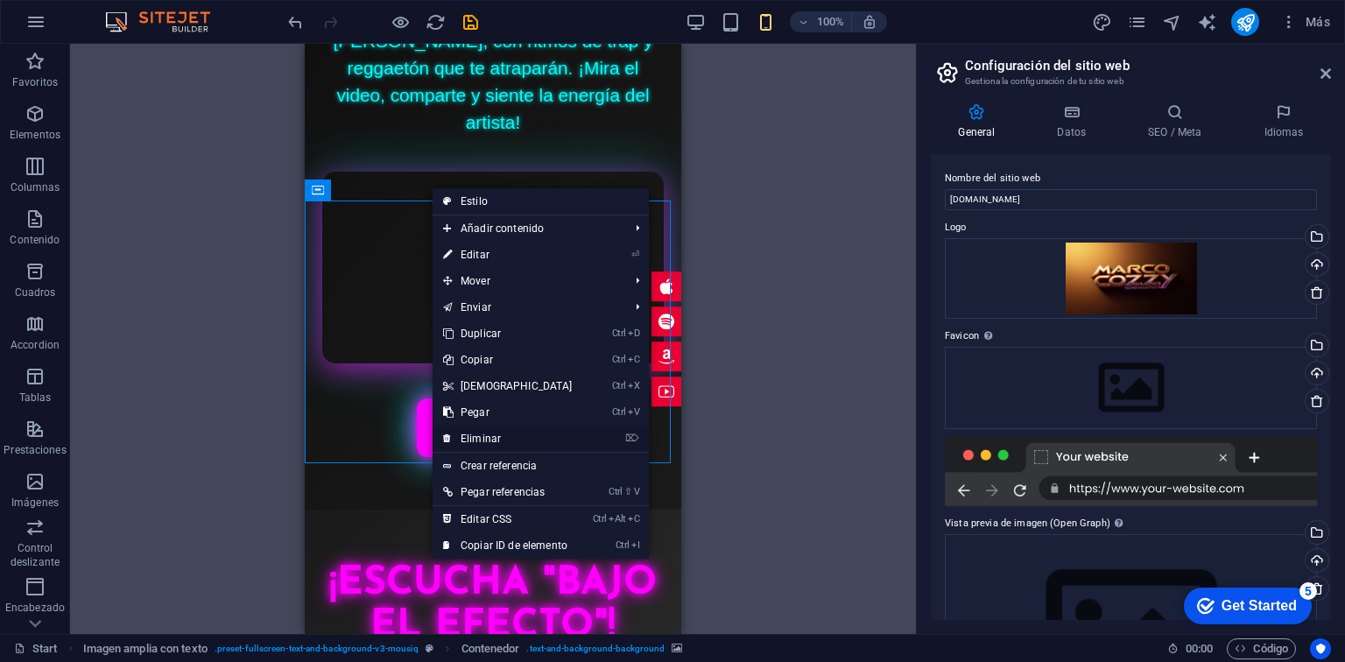
click at [523, 434] on link "⌦ Eliminar" at bounding box center [508, 439] width 151 height 26
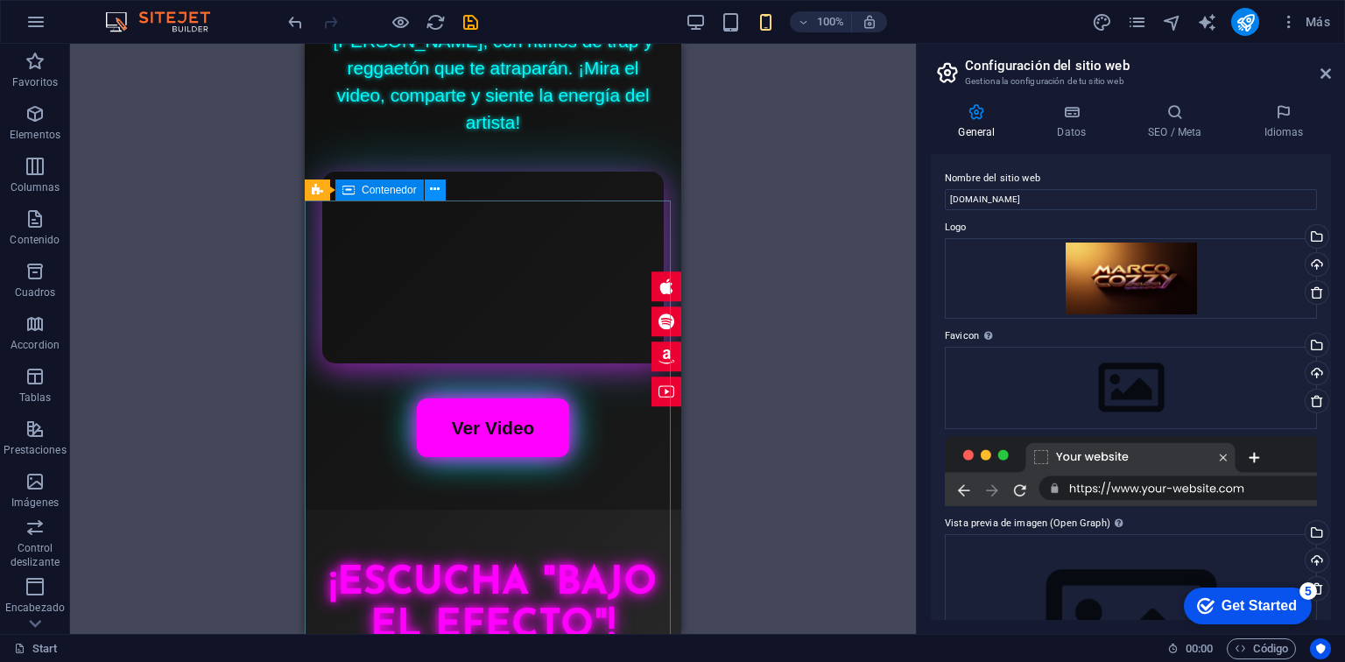
click at [431, 187] on icon at bounding box center [435, 189] width 10 height 18
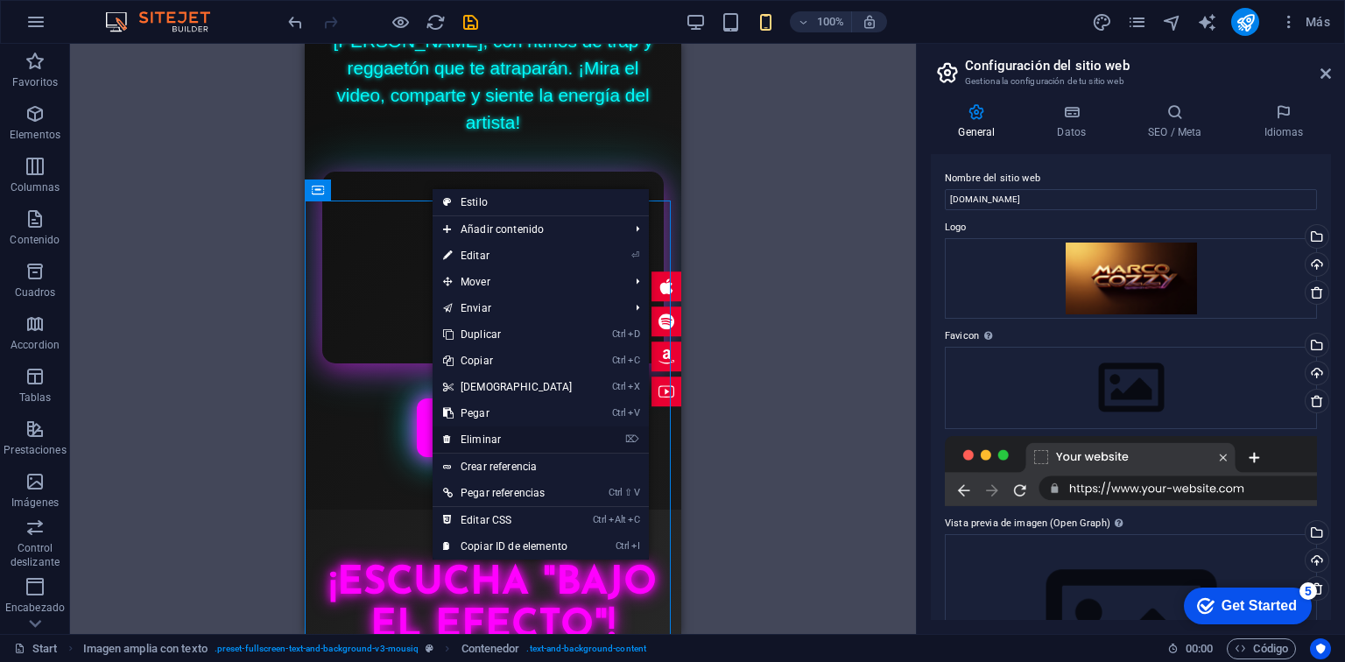
click at [505, 438] on link "⌦ Eliminar" at bounding box center [508, 440] width 151 height 26
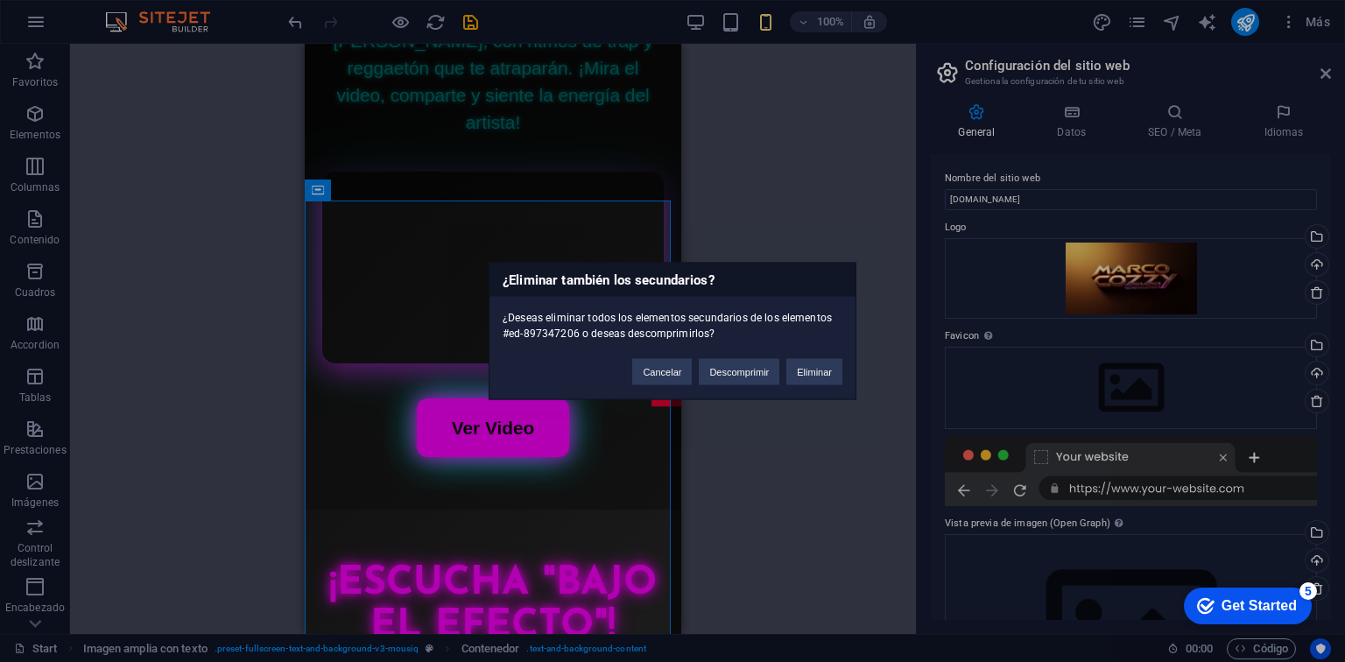
click button "Eliminar" at bounding box center [815, 372] width 56 height 26
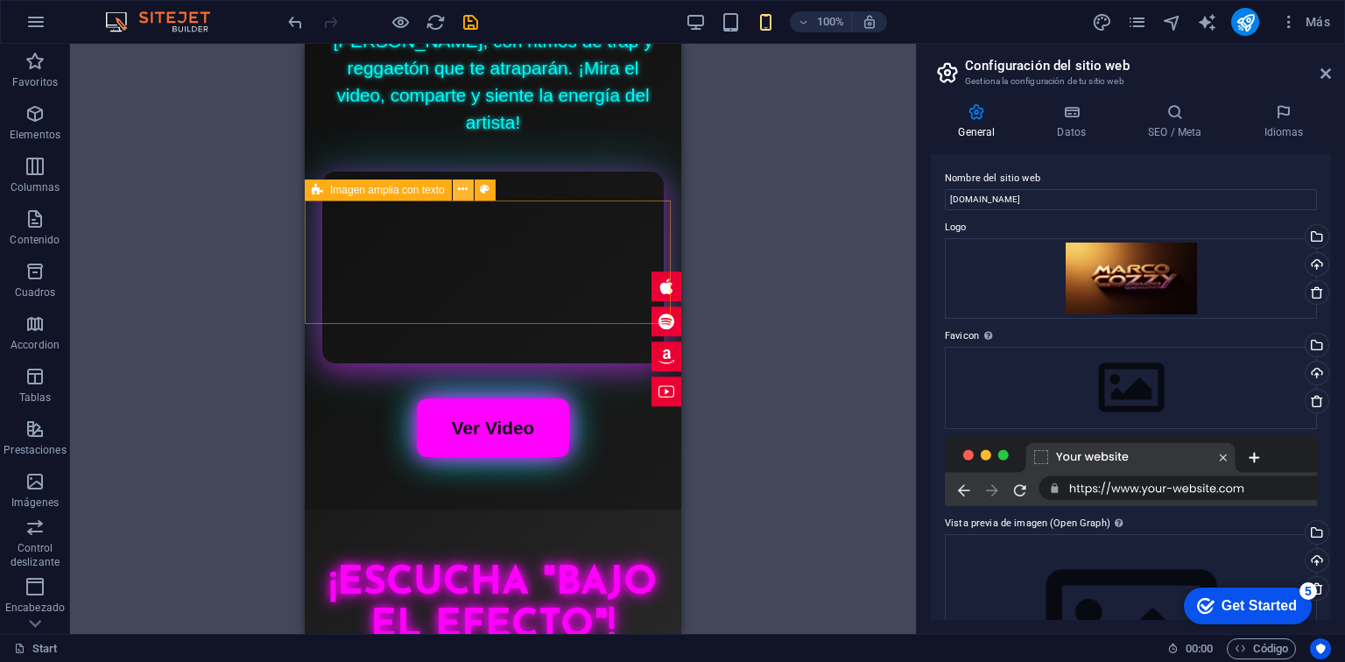
click at [458, 192] on icon at bounding box center [463, 189] width 10 height 18
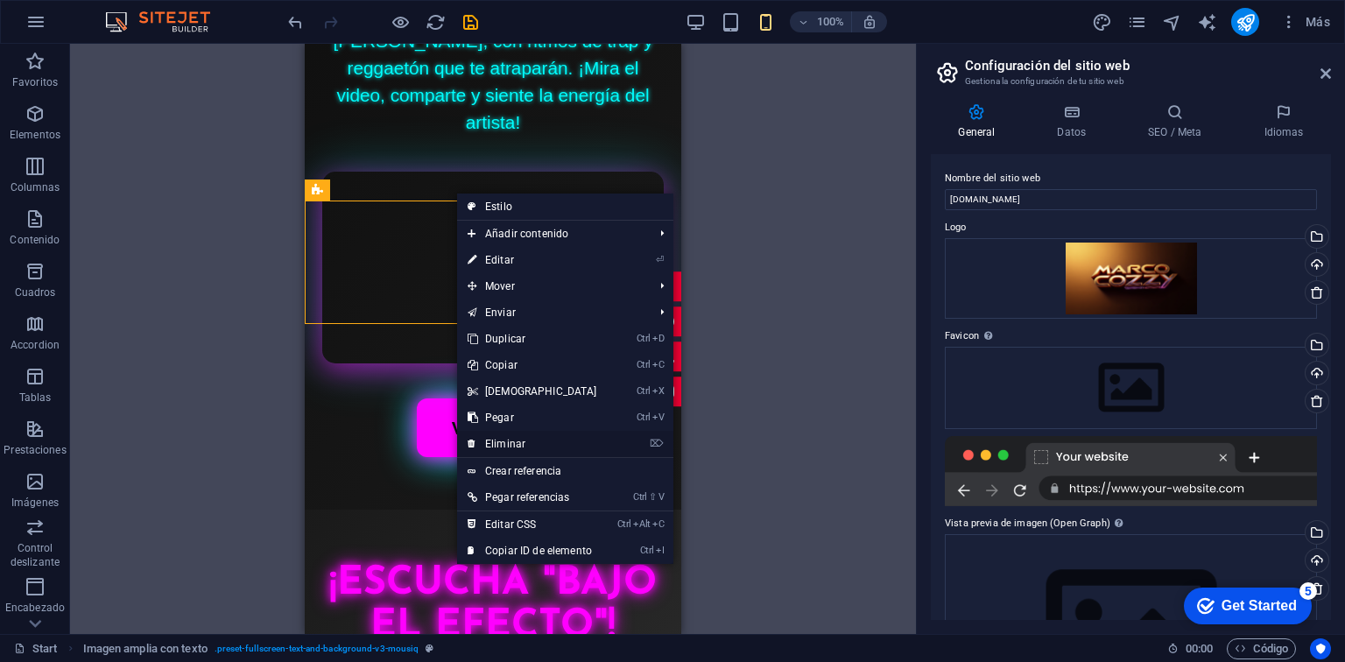
click at [518, 444] on link "⌦ Eliminar" at bounding box center [532, 444] width 151 height 26
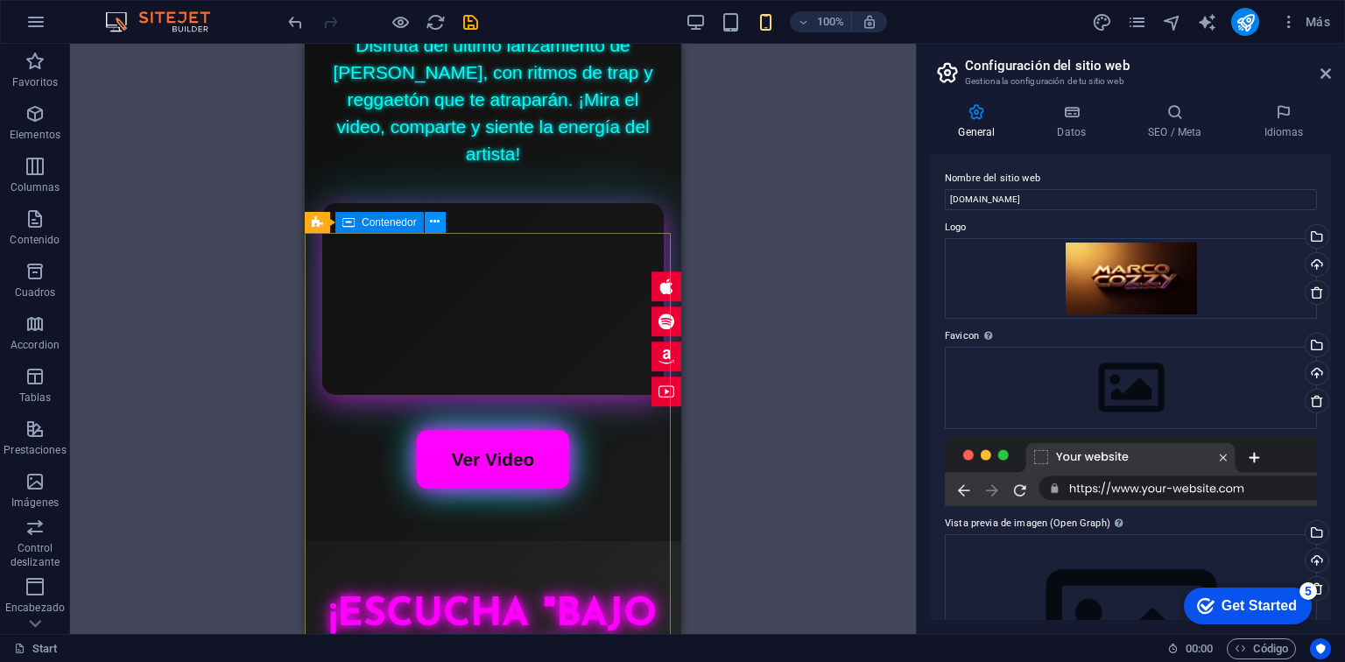
click at [440, 225] on button at bounding box center [435, 222] width 21 height 21
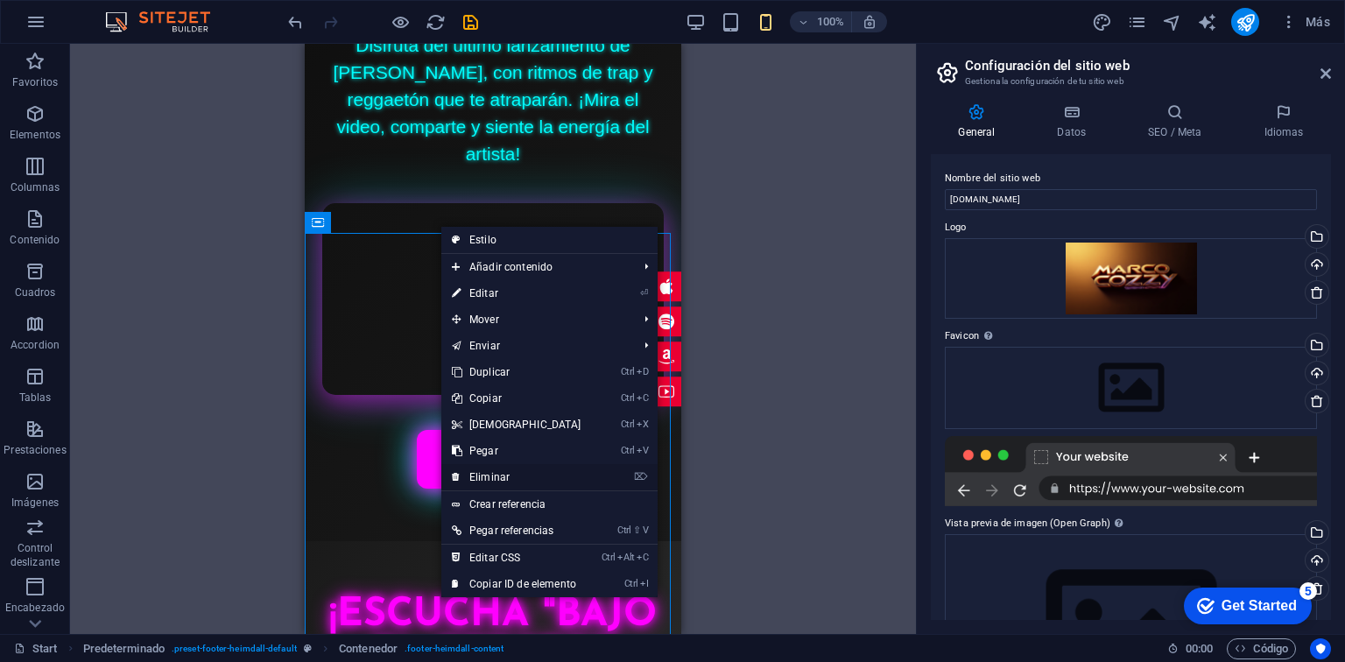
click at [502, 481] on link "⌦ Eliminar" at bounding box center [516, 477] width 151 height 26
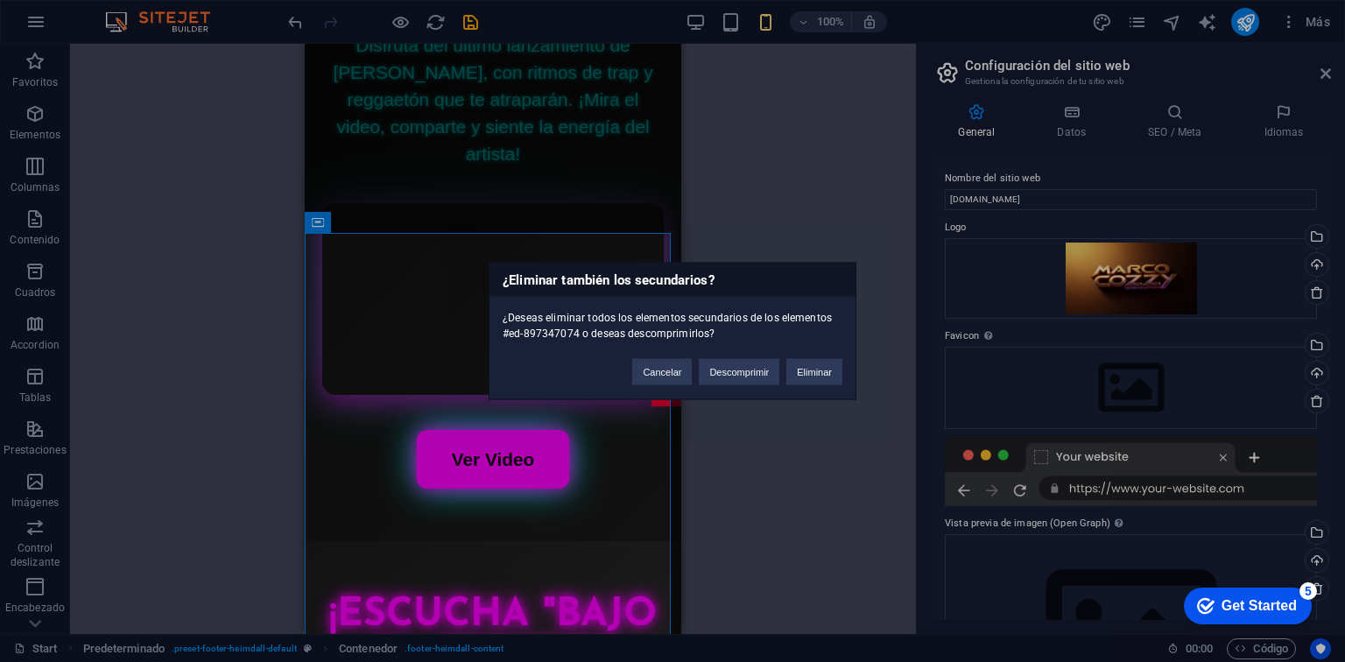
click button "Eliminar" at bounding box center [815, 372] width 56 height 26
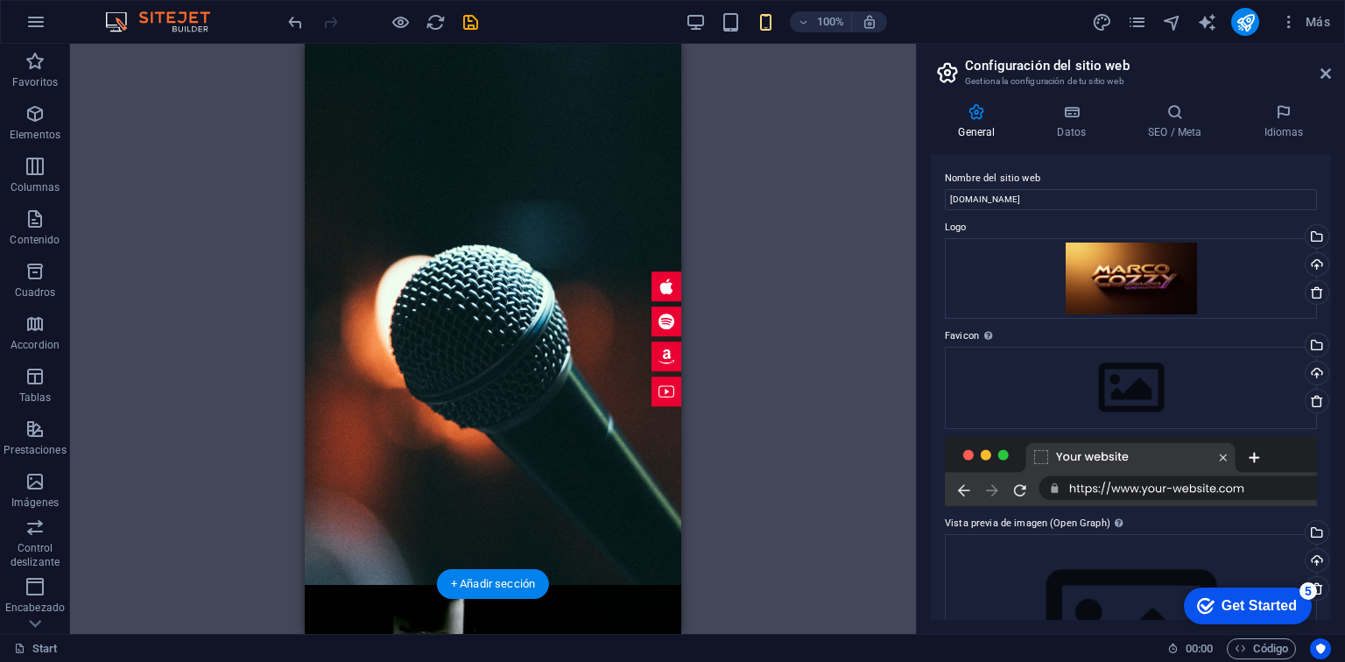
scroll to position [0, 0]
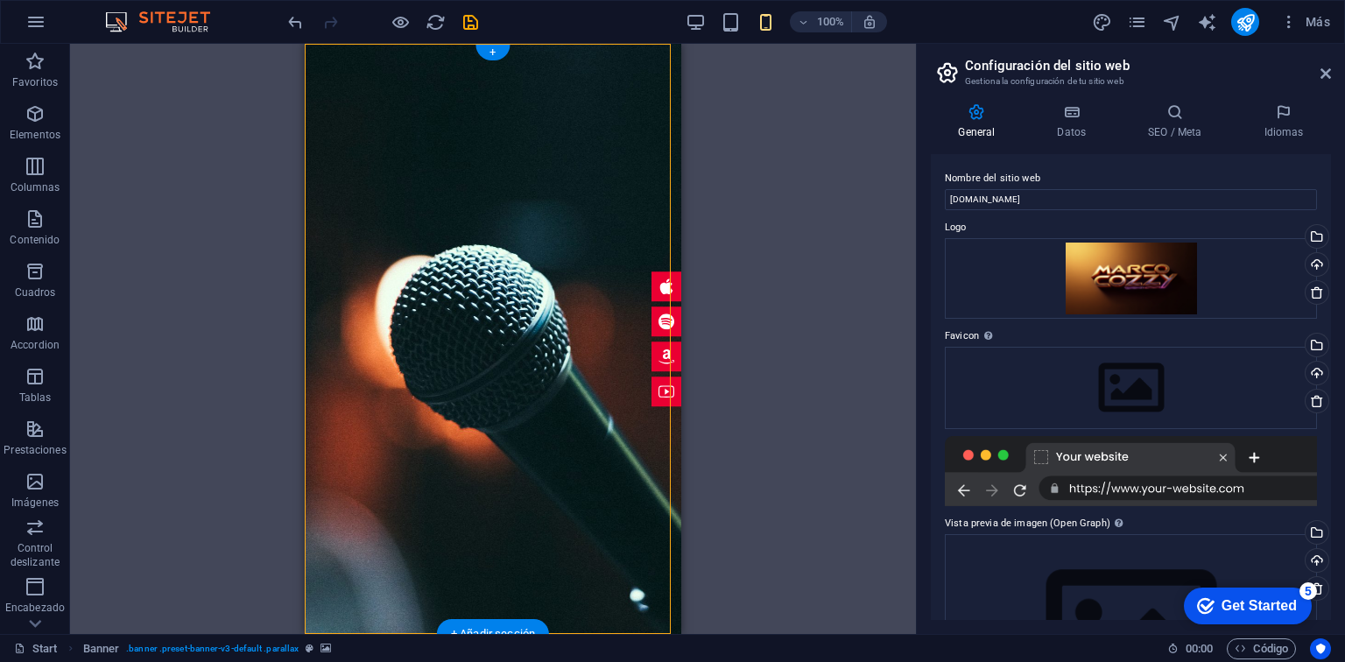
drag, startPoint x: 500, startPoint y: 294, endPoint x: 462, endPoint y: 47, distance: 249.9
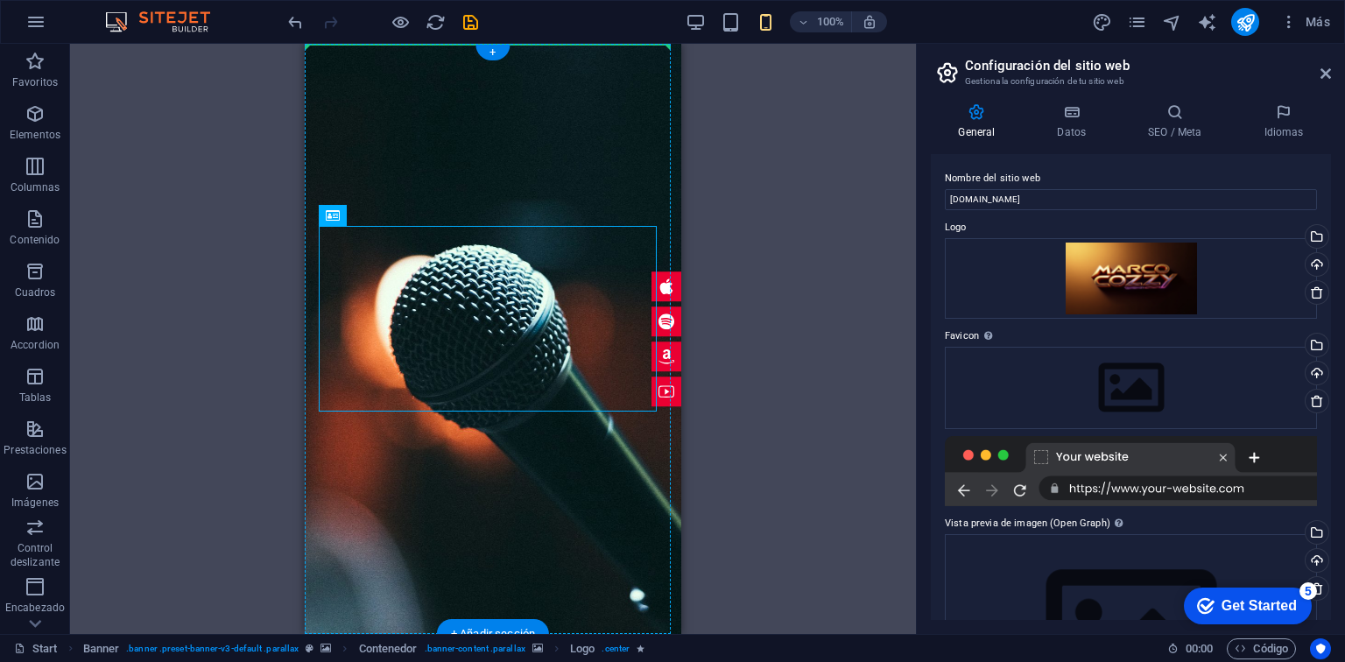
drag, startPoint x: 452, startPoint y: 279, endPoint x: 473, endPoint y: 46, distance: 234.8
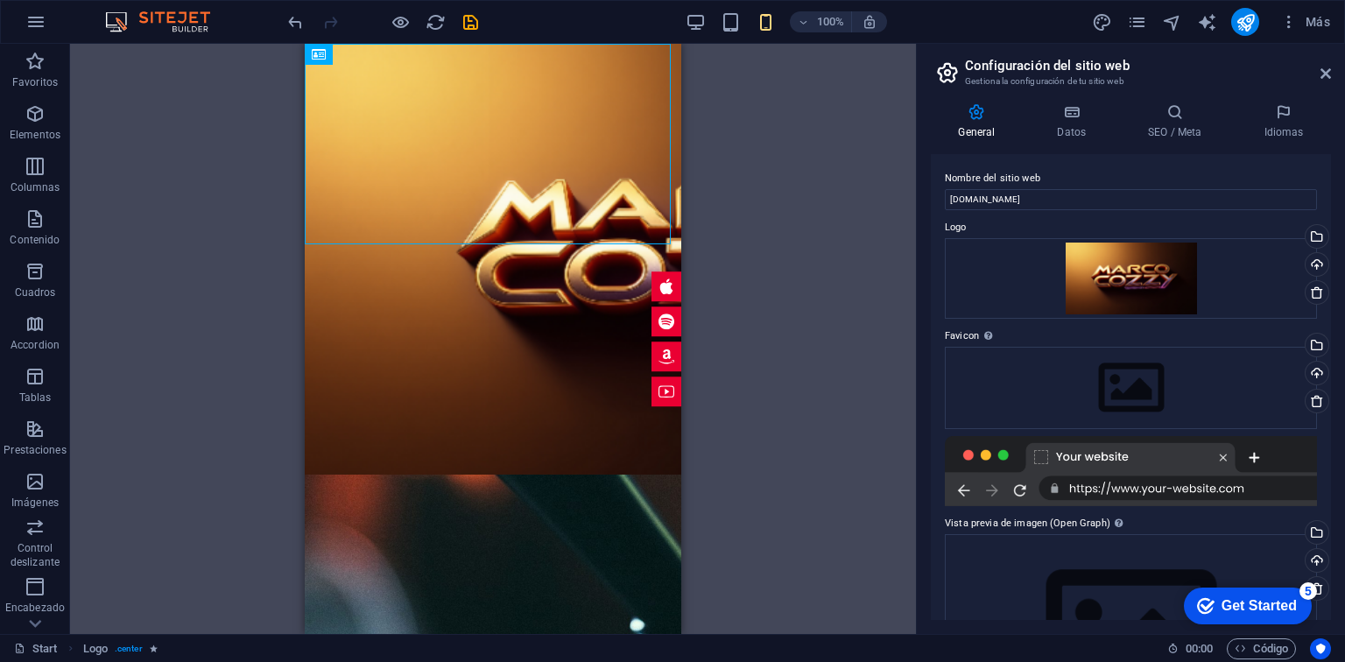
click at [751, 235] on div "Arrastra aquí para reemplazar el contenido existente. Si quieres crear un eleme…" at bounding box center [493, 339] width 846 height 590
click at [1254, 18] on icon "publish" at bounding box center [1246, 22] width 20 height 20
